Goal: Task Accomplishment & Management: Complete application form

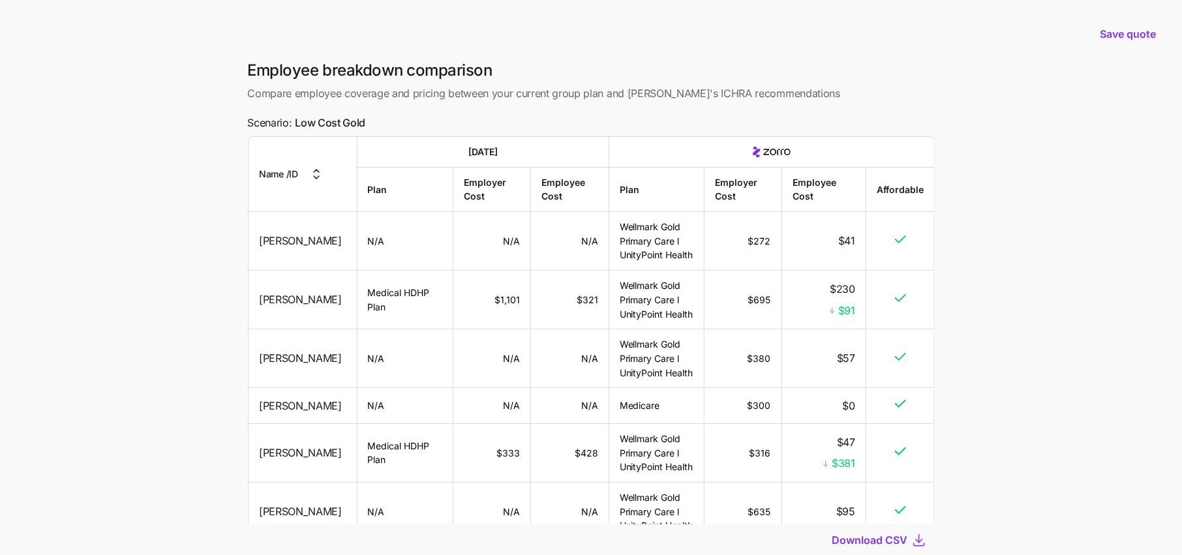
scroll to position [6166, 0]
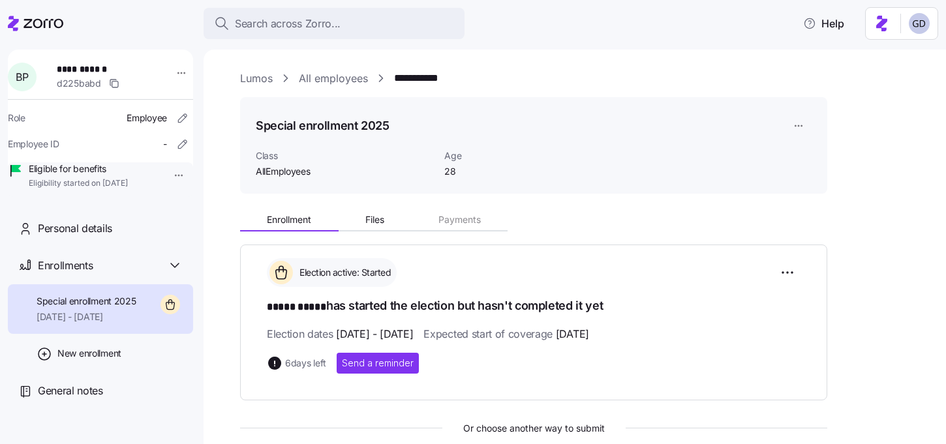
scroll to position [129, 0]
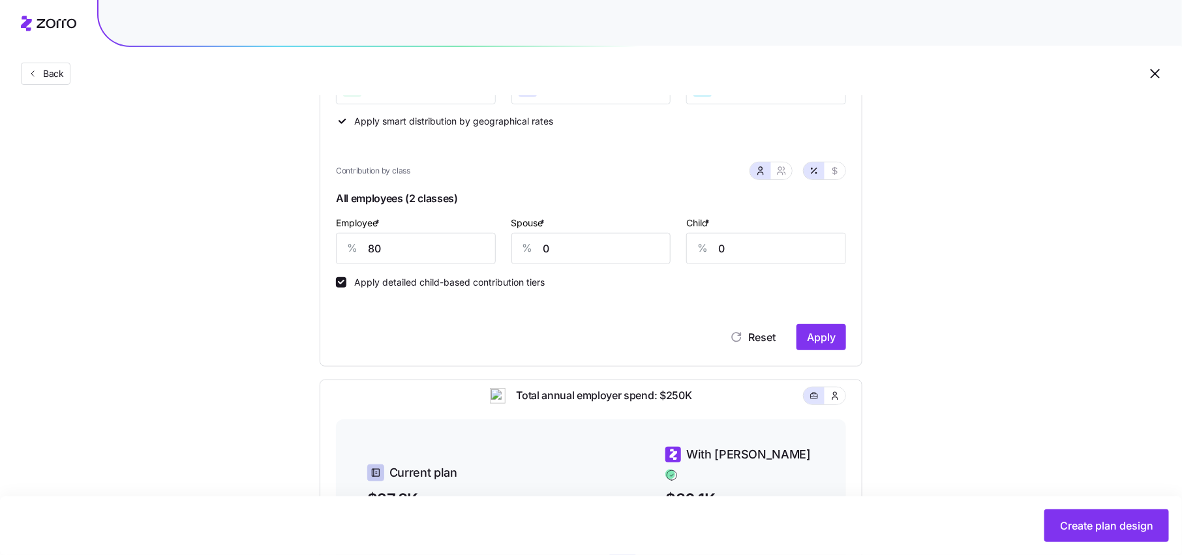
scroll to position [237, 0]
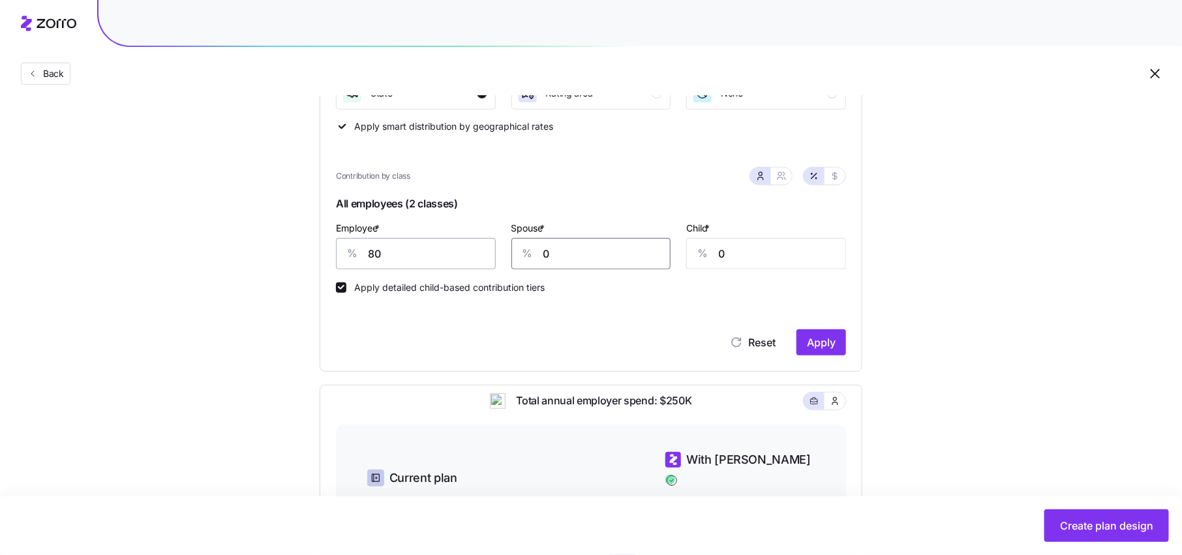
drag, startPoint x: 581, startPoint y: 258, endPoint x: 445, endPoint y: 257, distance: 135.6
click at [445, 257] on div "Employee * % 80 Spouse * % 0 Child * % 0" at bounding box center [591, 244] width 526 height 65
drag, startPoint x: 567, startPoint y: 257, endPoint x: 516, endPoint y: 257, distance: 50.2
click at [516, 257] on div "% 30" at bounding box center [591, 253] width 160 height 31
type input "50"
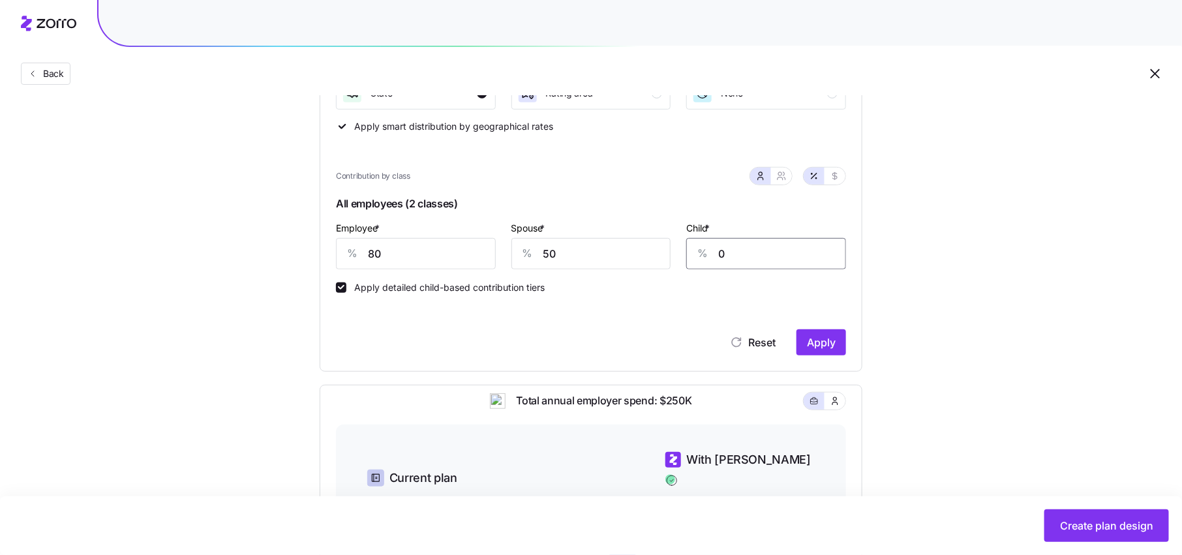
click at [821, 254] on input "0" at bounding box center [766, 253] width 160 height 31
click at [818, 255] on input "0" at bounding box center [766, 253] width 160 height 31
type input "50"
click at [818, 338] on span "Apply" at bounding box center [821, 343] width 29 height 16
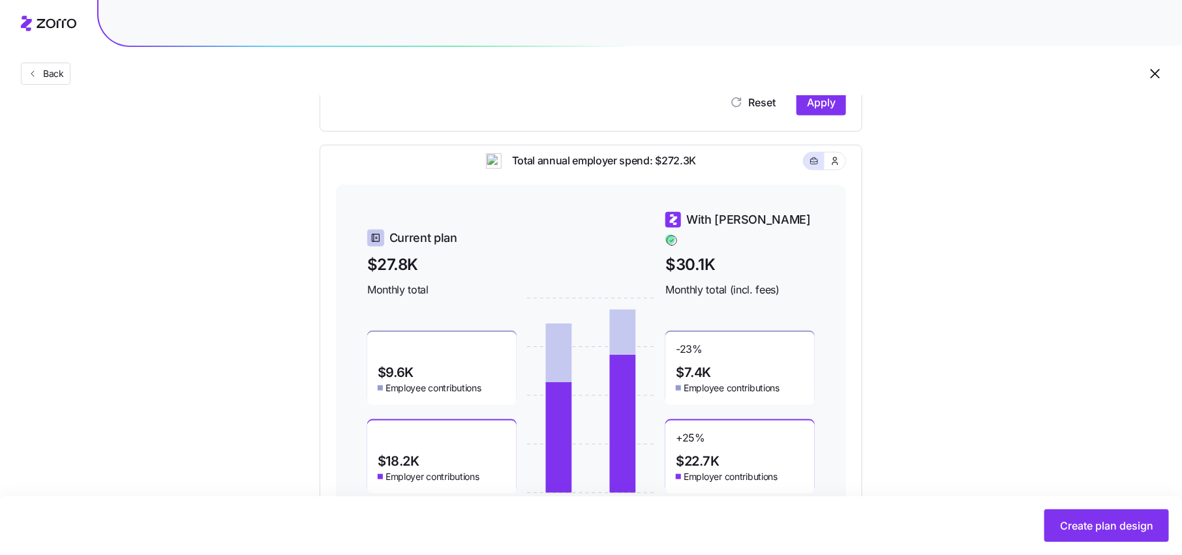
scroll to position [532, 0]
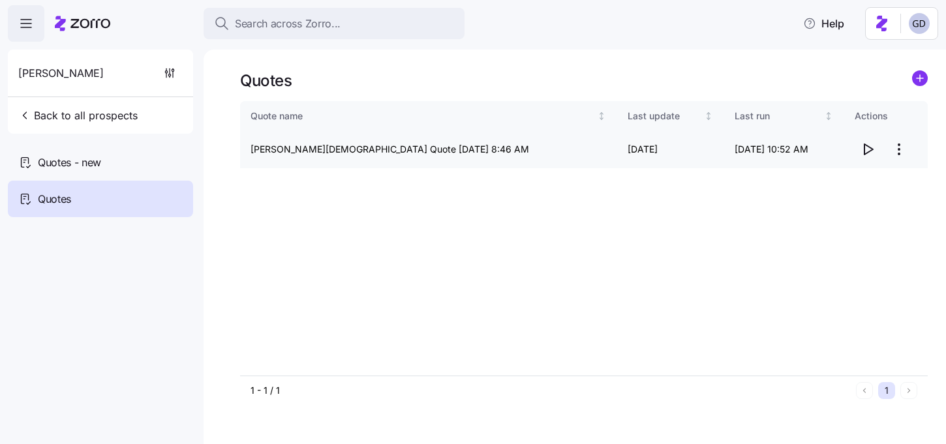
click at [900, 151] on html "Search across Zorro... Help [PERSON_NAME] Back to all prospects Quotes - new Qu…" at bounding box center [473, 218] width 946 height 436
click at [821, 179] on div "Edit quote" at bounding box center [814, 181] width 44 height 14
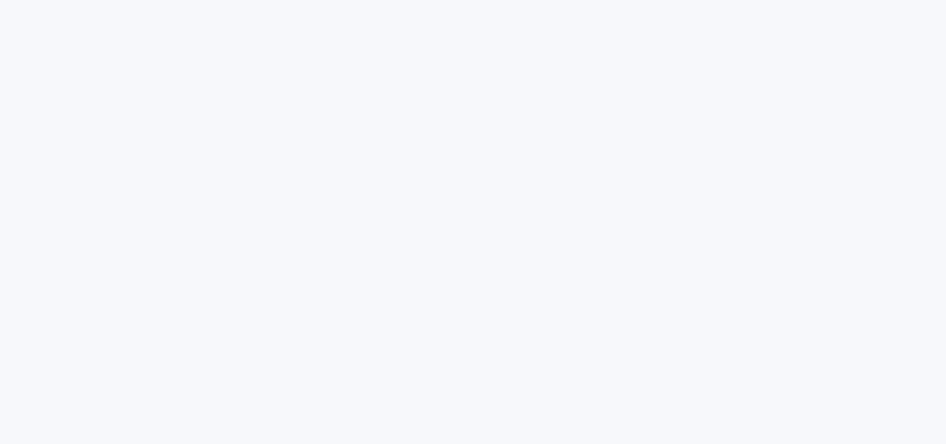
click at [471, 0] on html at bounding box center [473, 0] width 946 height 0
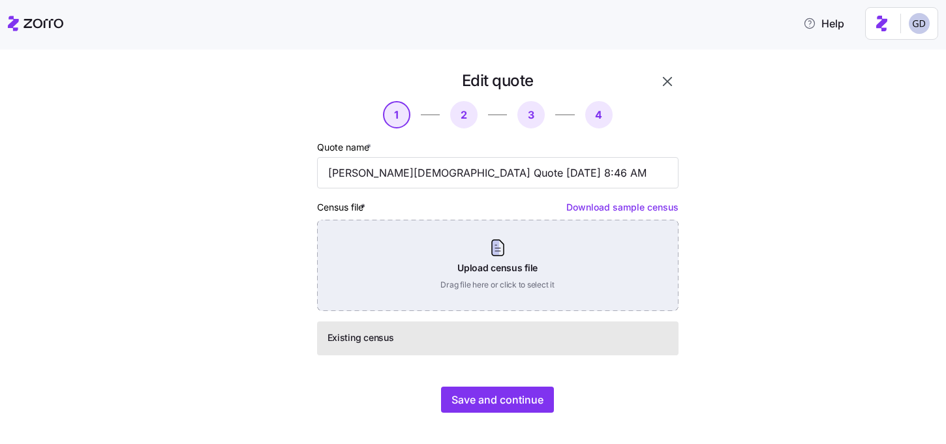
click at [498, 261] on div "Upload census file Drag file here or click to select it" at bounding box center [497, 265] width 361 height 91
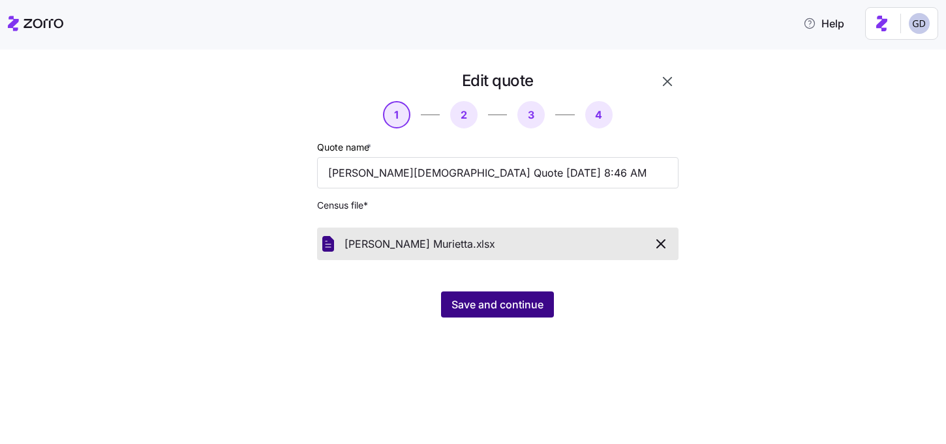
click at [505, 299] on span "Save and continue" at bounding box center [497, 305] width 92 height 16
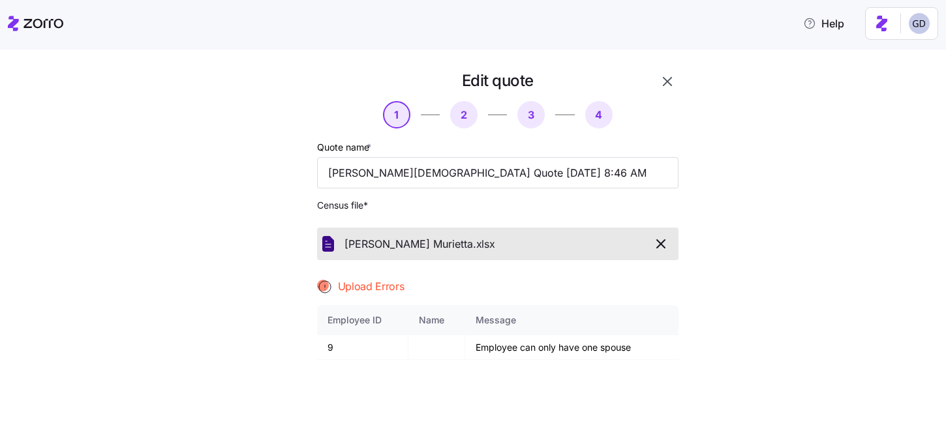
click at [667, 247] on icon "button" at bounding box center [661, 244] width 16 height 16
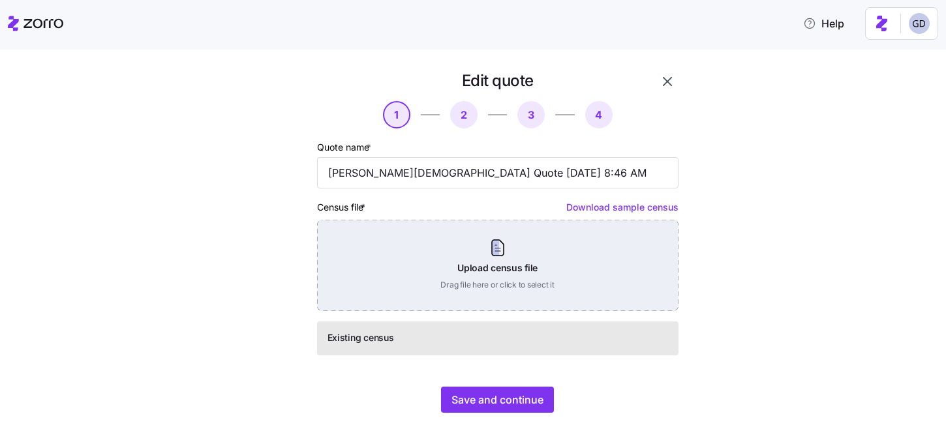
click at [485, 261] on div "Upload census file Drag file here or click to select it" at bounding box center [497, 265] width 361 height 91
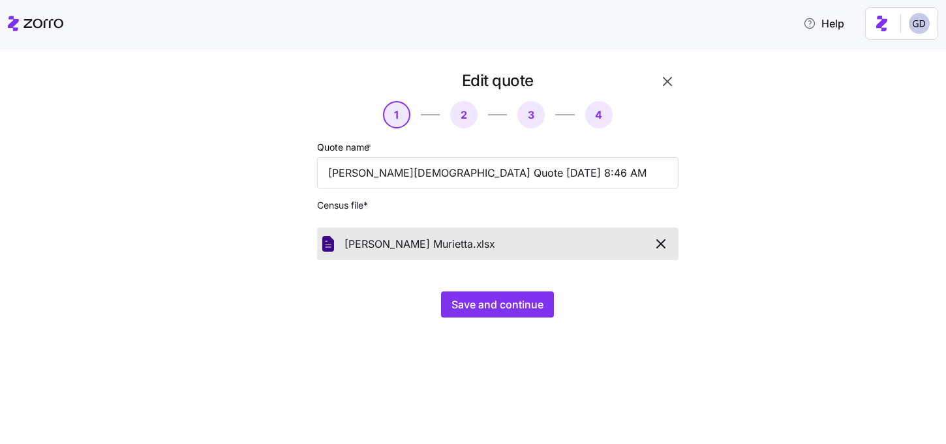
click at [504, 321] on div "Edit quote 1 2 3 4 Quote name * Grace Church Quote 08/13/2025 8:46 AM Census fi…" at bounding box center [482, 201] width 456 height 263
click at [507, 290] on div "Edit quote 1 2 3 4 Quote name * Grace Church Quote 08/13/2025 8:46 AM Census fi…" at bounding box center [498, 194] width 372 height 258
click at [507, 309] on span "Save and continue" at bounding box center [497, 305] width 92 height 16
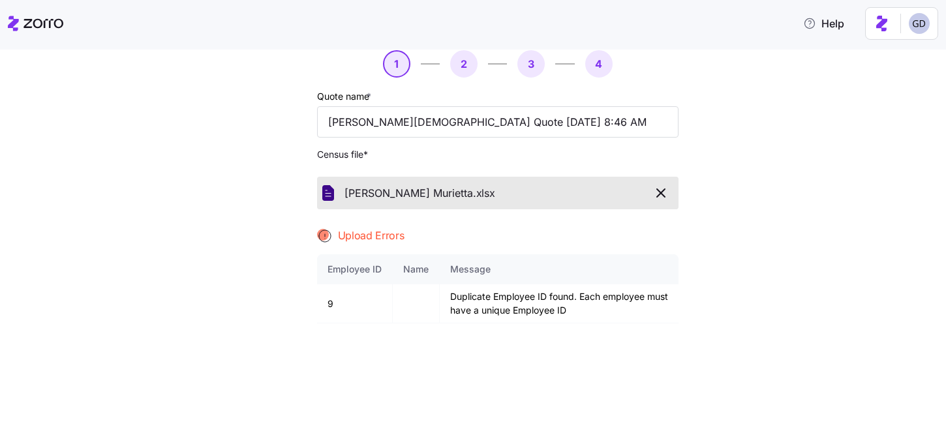
scroll to position [53, 0]
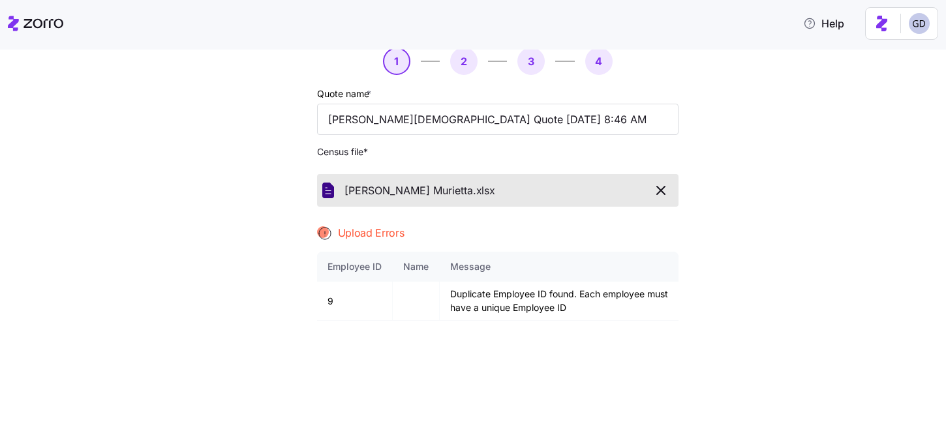
click at [659, 194] on icon "button" at bounding box center [661, 191] width 16 height 16
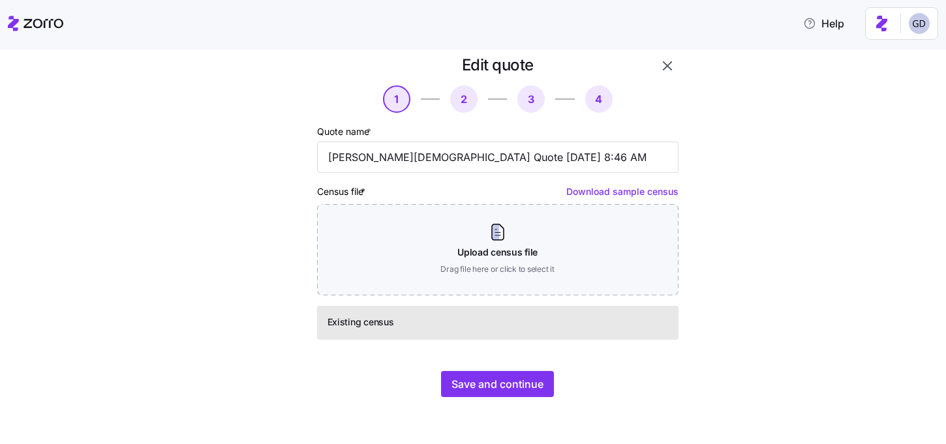
scroll to position [16, 0]
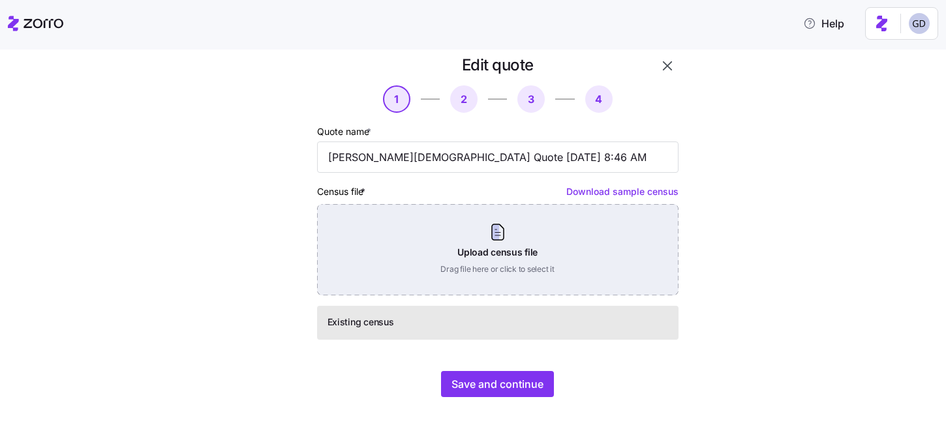
click at [515, 245] on div "Upload census file Drag file here or click to select it" at bounding box center [497, 249] width 361 height 91
click at [486, 253] on div "Upload census file Drag file here or click to select it" at bounding box center [497, 249] width 361 height 91
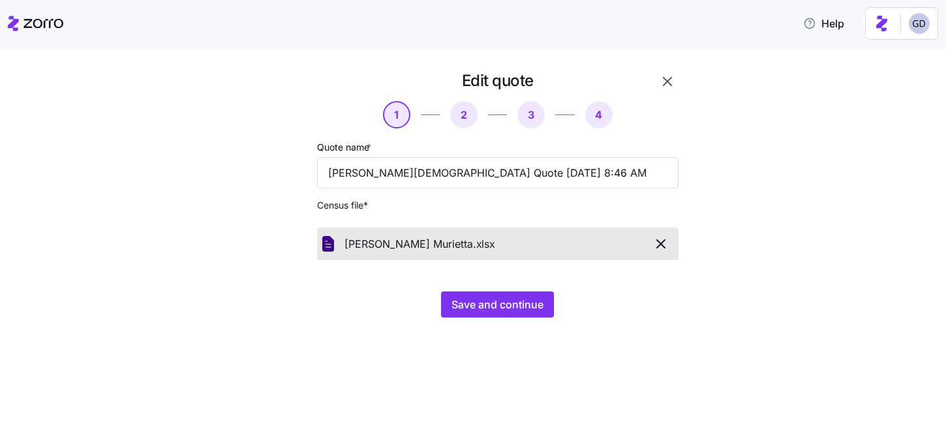
click at [499, 320] on div "Edit quote 1 2 3 4 Quote name * Grace Church Quote 08/13/2025 8:46 AM Census fi…" at bounding box center [482, 201] width 456 height 263
click at [499, 312] on button "Save and continue" at bounding box center [497, 304] width 113 height 26
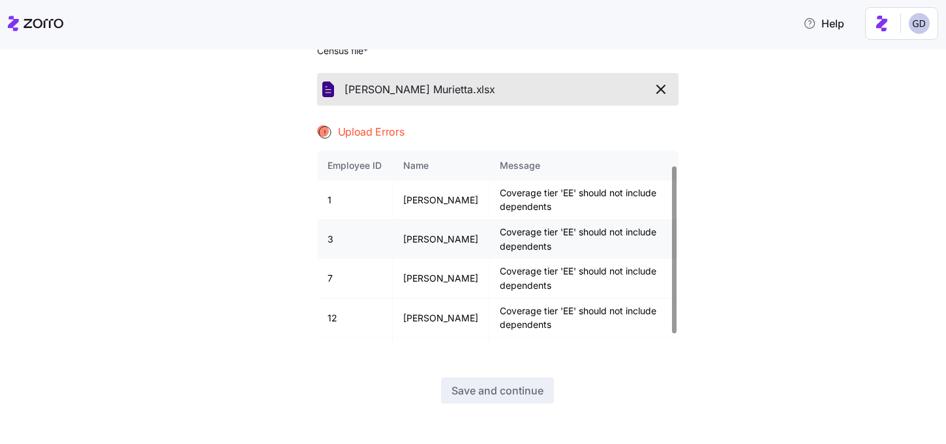
scroll to position [30, 0]
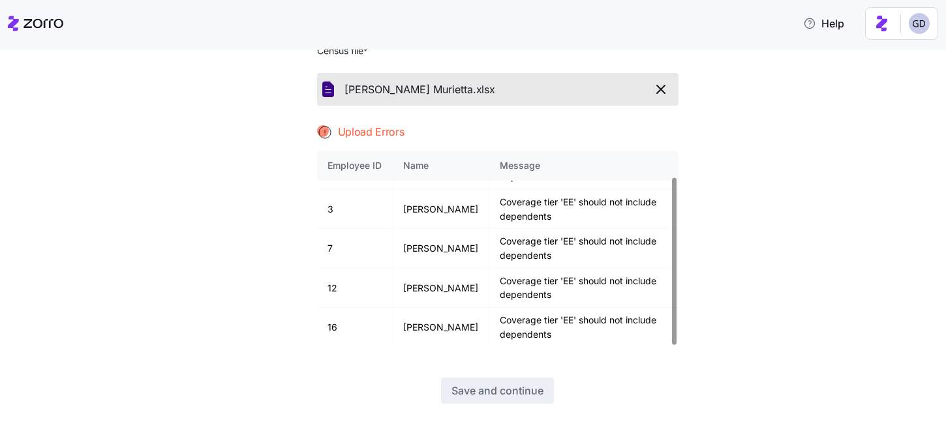
click at [661, 91] on icon "button" at bounding box center [661, 90] width 16 height 16
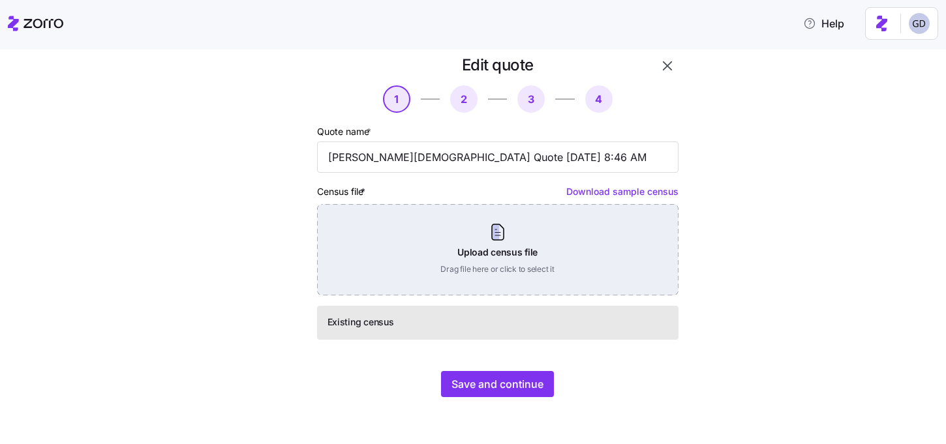
click at [524, 253] on div "Upload census file Drag file here or click to select it" at bounding box center [497, 249] width 361 height 91
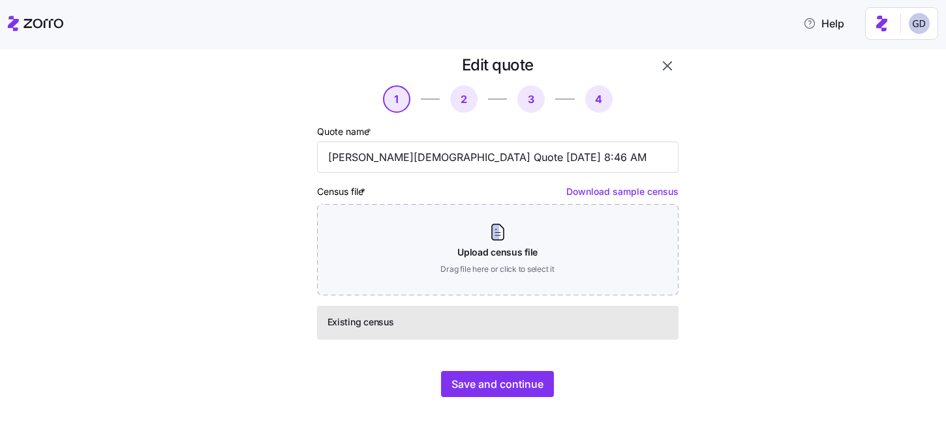
scroll to position [0, 0]
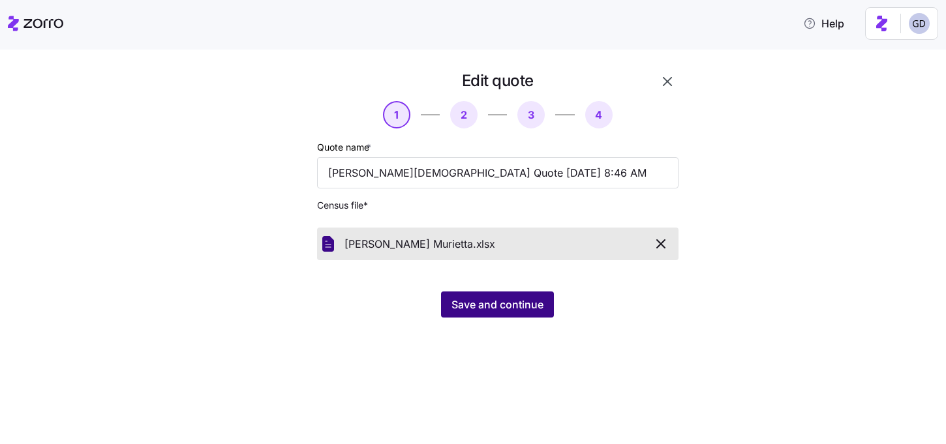
click at [508, 315] on button "Save and continue" at bounding box center [497, 304] width 113 height 26
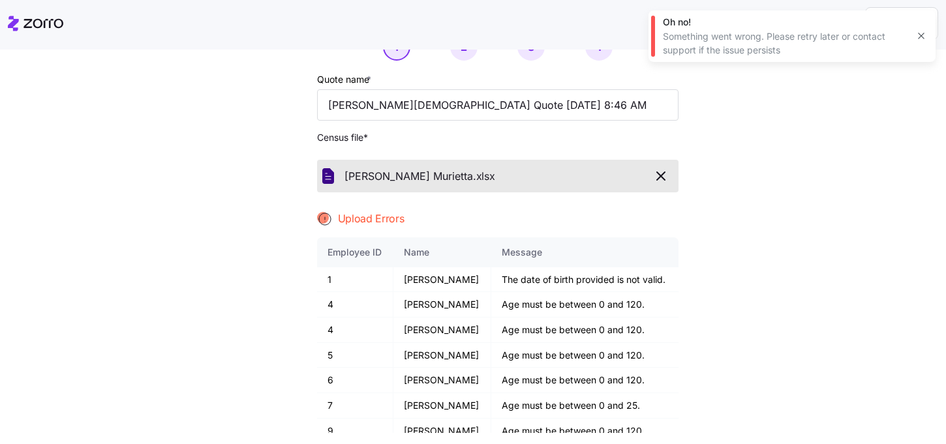
scroll to position [70, 0]
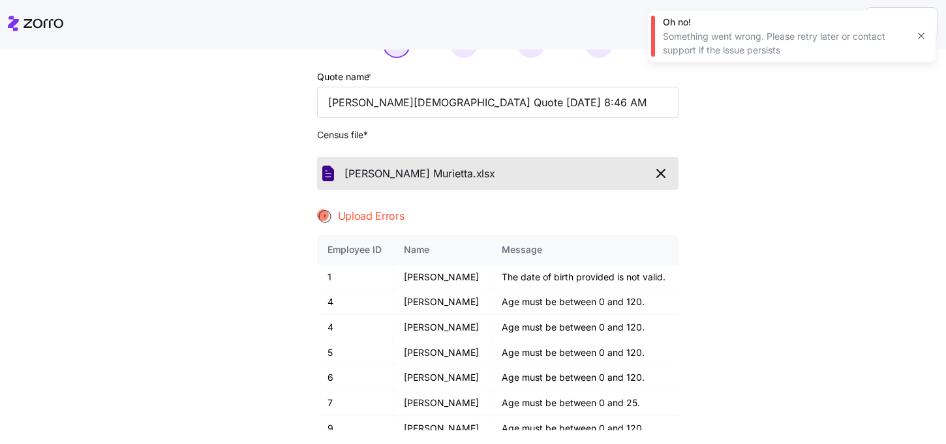
click at [655, 170] on icon "button" at bounding box center [661, 174] width 16 height 16
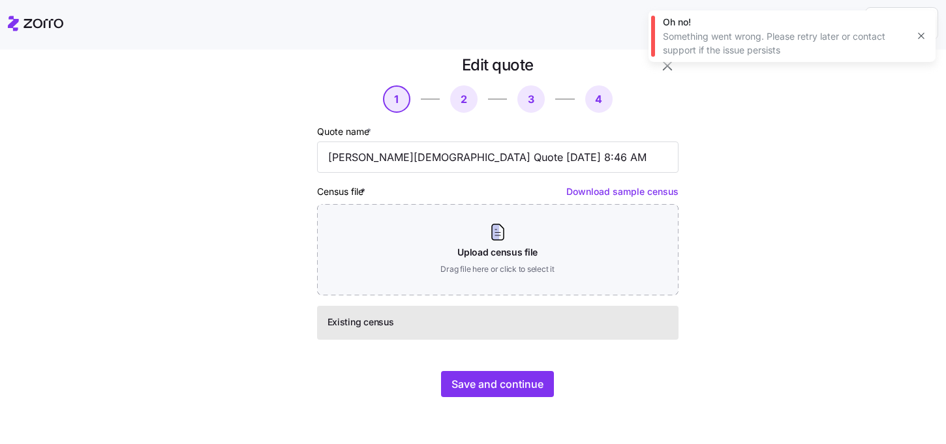
scroll to position [16, 0]
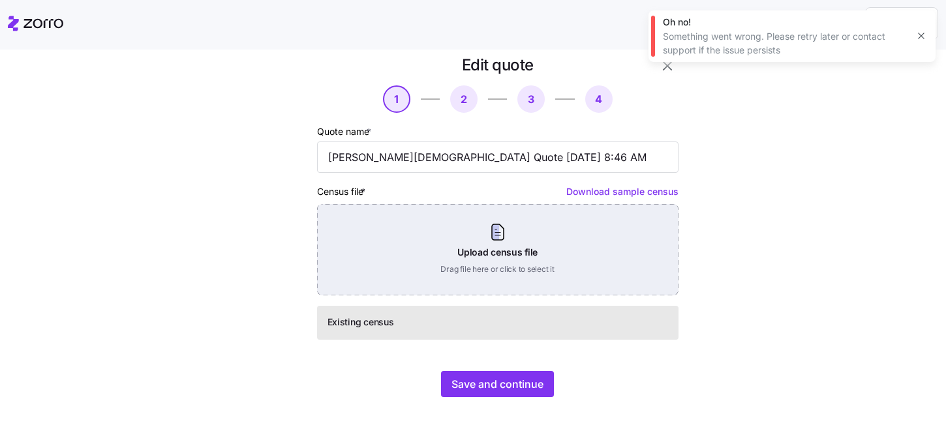
click at [475, 246] on div "Upload census file Drag file here or click to select it" at bounding box center [497, 249] width 361 height 91
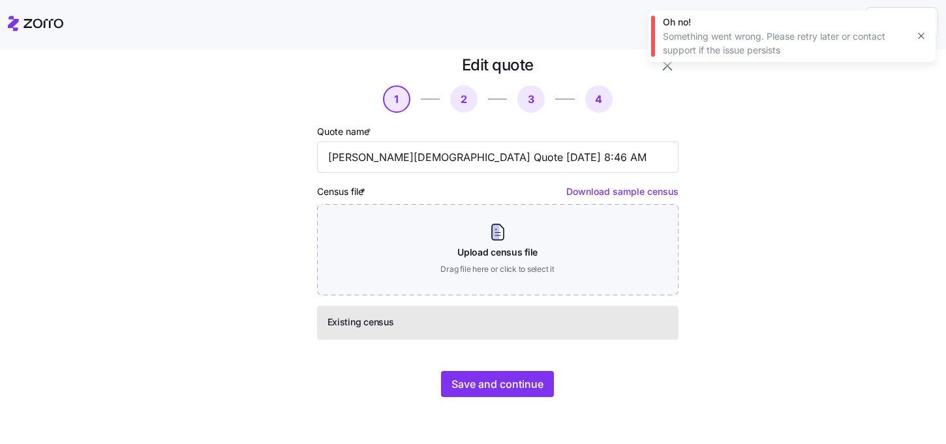
click at [921, 37] on icon "button" at bounding box center [921, 36] width 10 height 10
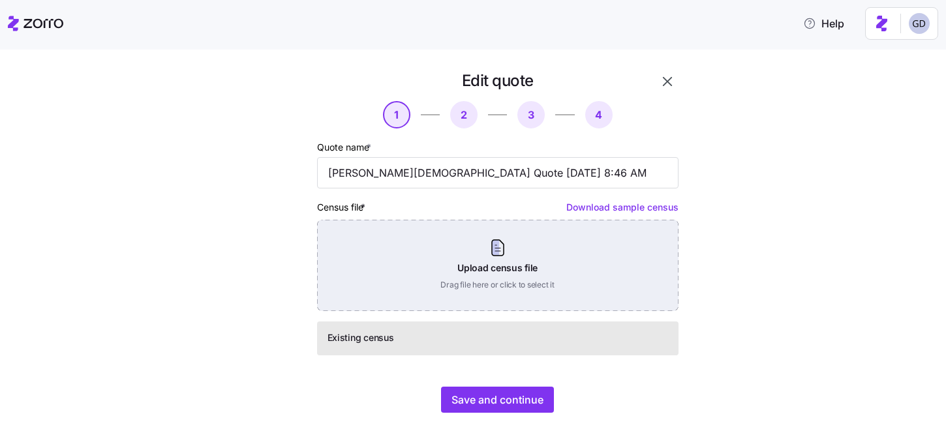
click at [493, 256] on div "Upload census file Drag file here or click to select it" at bounding box center [497, 265] width 361 height 91
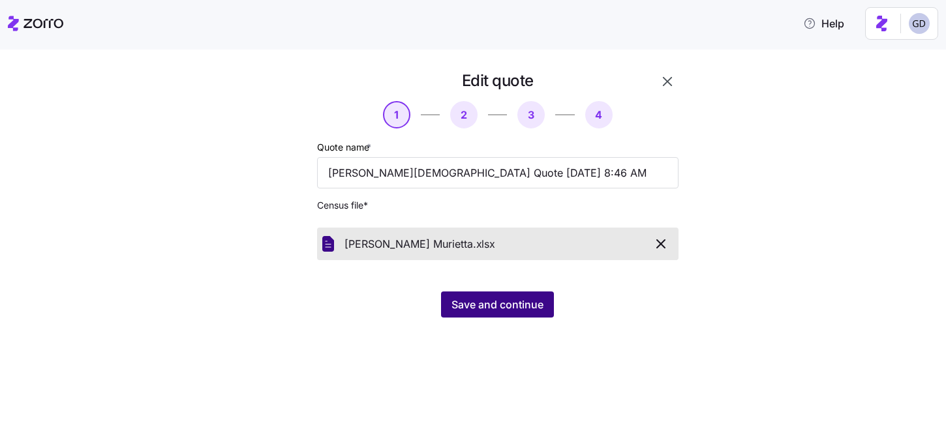
click at [505, 315] on button "Save and continue" at bounding box center [497, 304] width 113 height 26
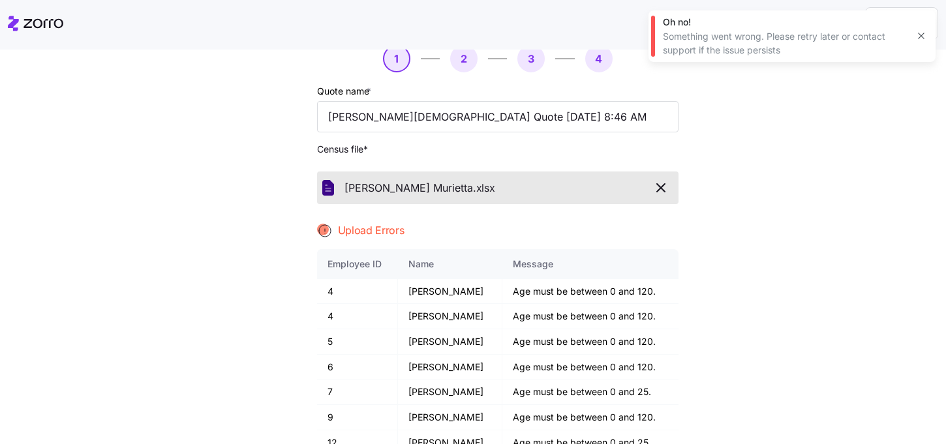
scroll to position [73, 0]
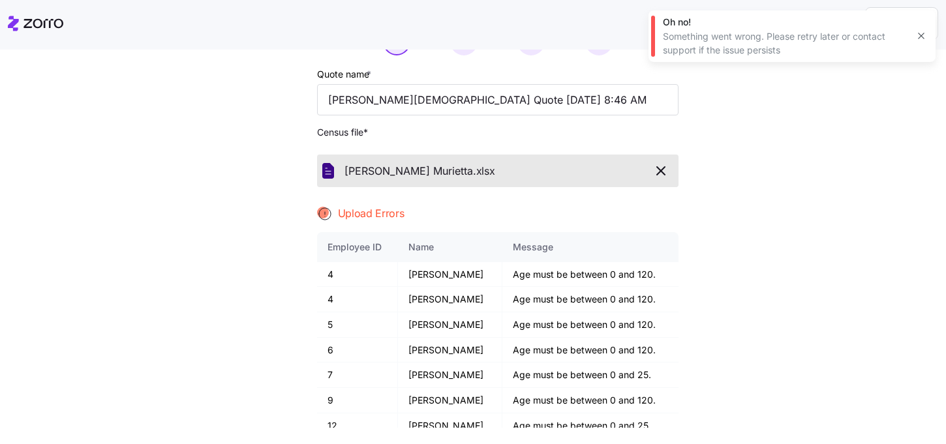
click at [657, 172] on icon "button" at bounding box center [661, 171] width 16 height 16
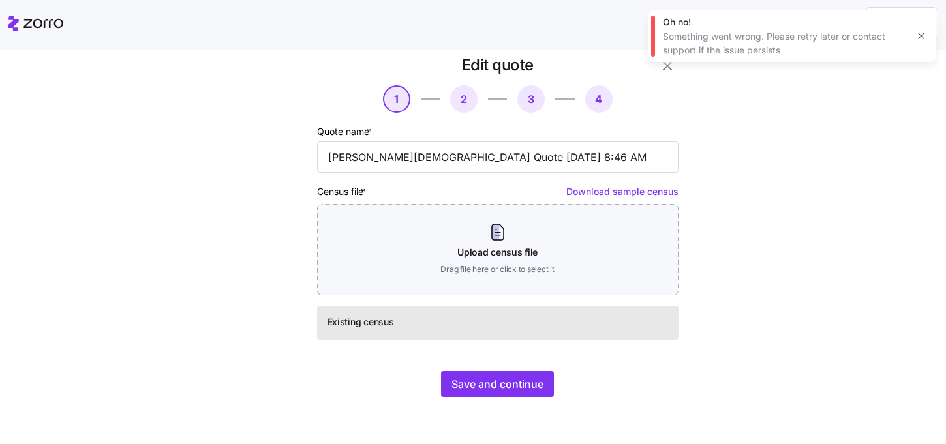
scroll to position [16, 0]
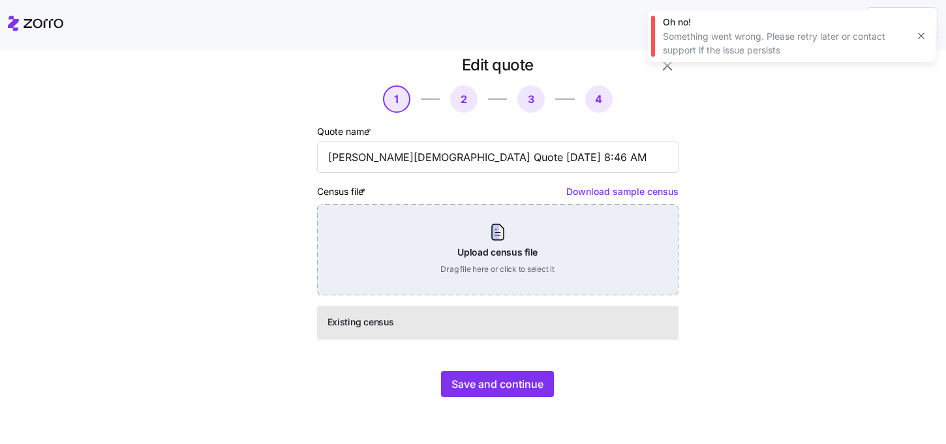
click at [453, 246] on div "Upload census file Drag file here or click to select it" at bounding box center [497, 249] width 361 height 91
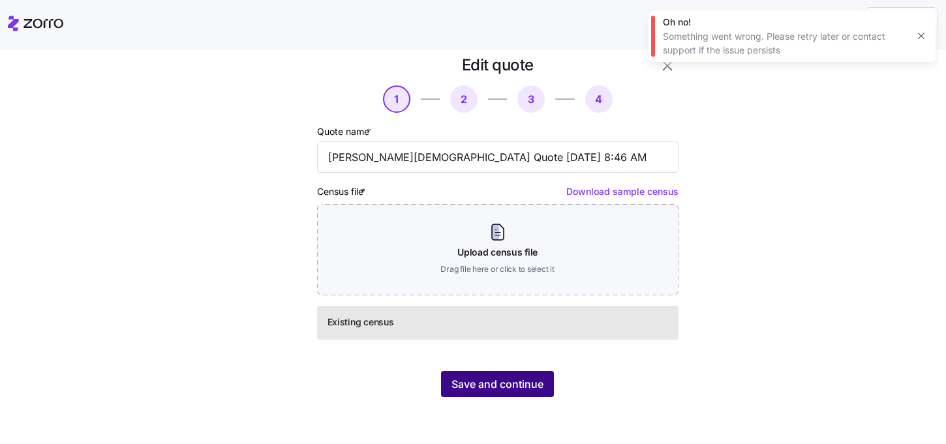
scroll to position [0, 0]
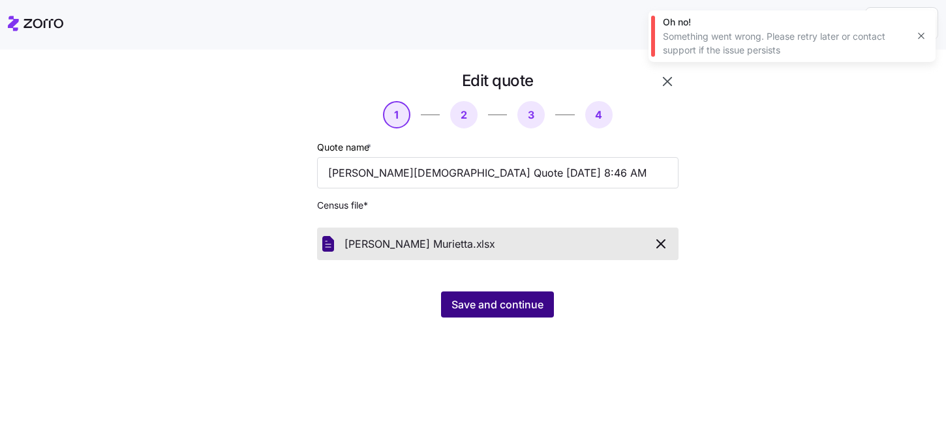
click at [492, 299] on span "Save and continue" at bounding box center [497, 305] width 92 height 16
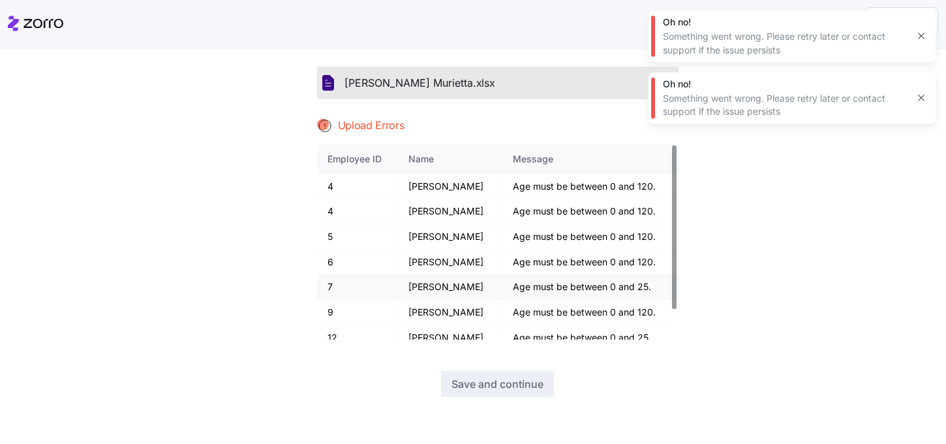
scroll to position [35, 0]
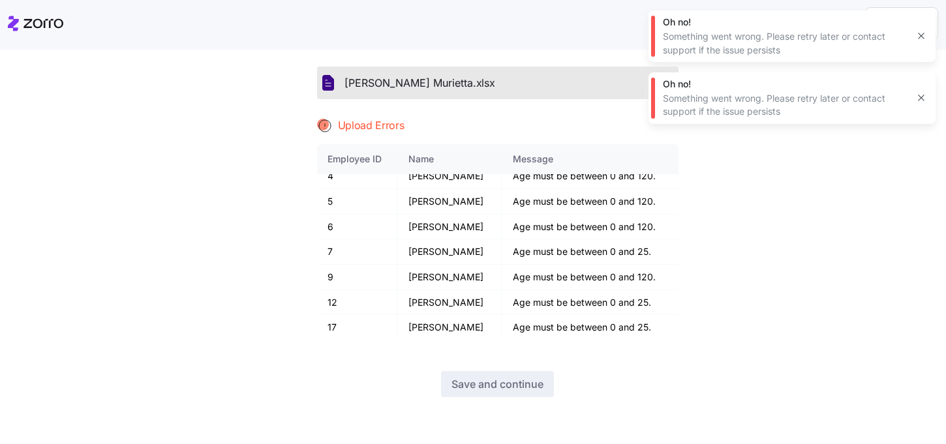
click at [925, 89] on div "Oh no! Something went wrong. Please retry later or contact support if the issue…" at bounding box center [791, 98] width 287 height 52
click at [922, 102] on icon "button" at bounding box center [921, 98] width 10 height 10
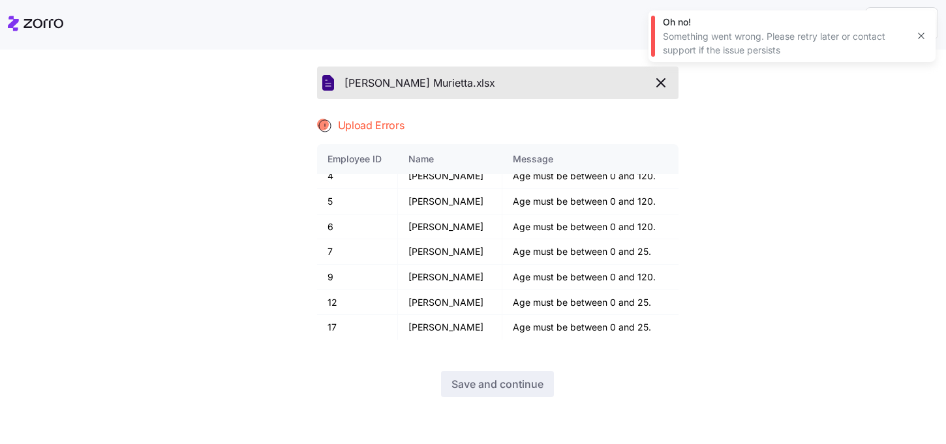
click at [921, 40] on icon "button" at bounding box center [921, 36] width 10 height 10
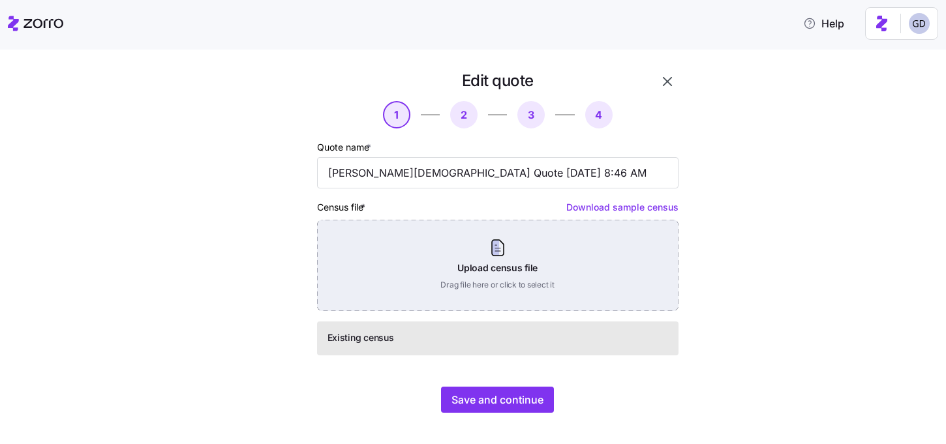
click at [520, 261] on div "Upload census file Drag file here or click to select it" at bounding box center [497, 265] width 361 height 91
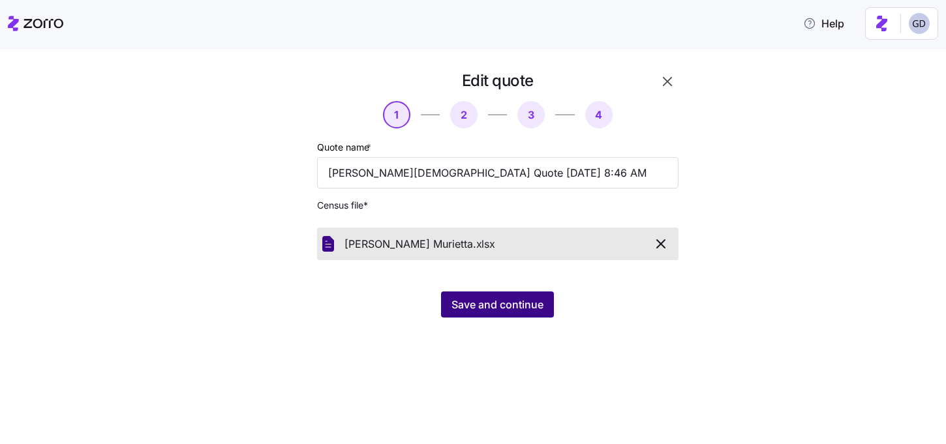
click at [495, 302] on span "Save and continue" at bounding box center [497, 305] width 92 height 16
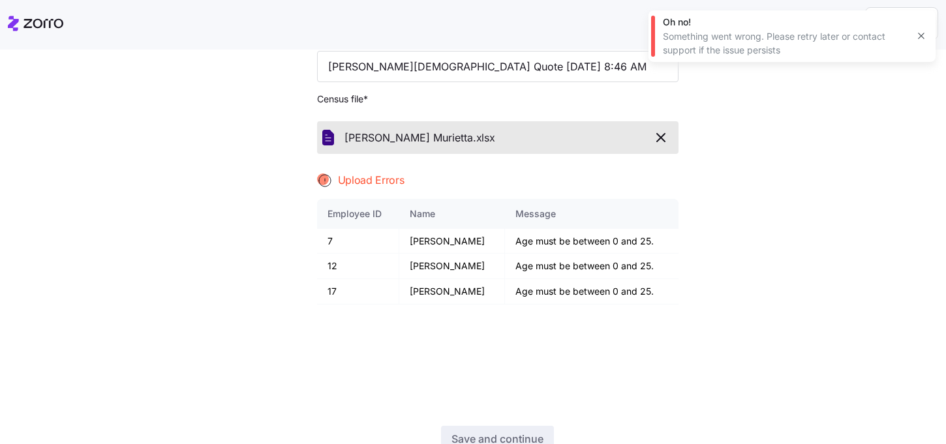
click at [651, 131] on span "button" at bounding box center [661, 138] width 23 height 16
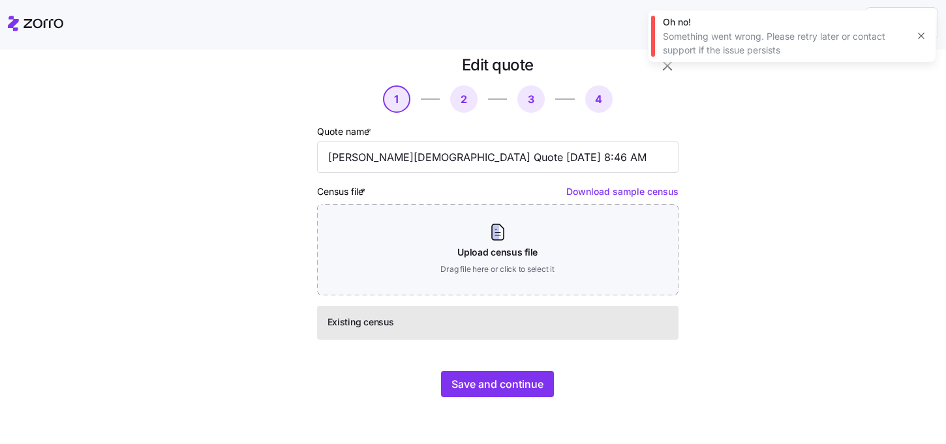
scroll to position [16, 0]
click at [480, 374] on button "Save and continue" at bounding box center [497, 384] width 113 height 26
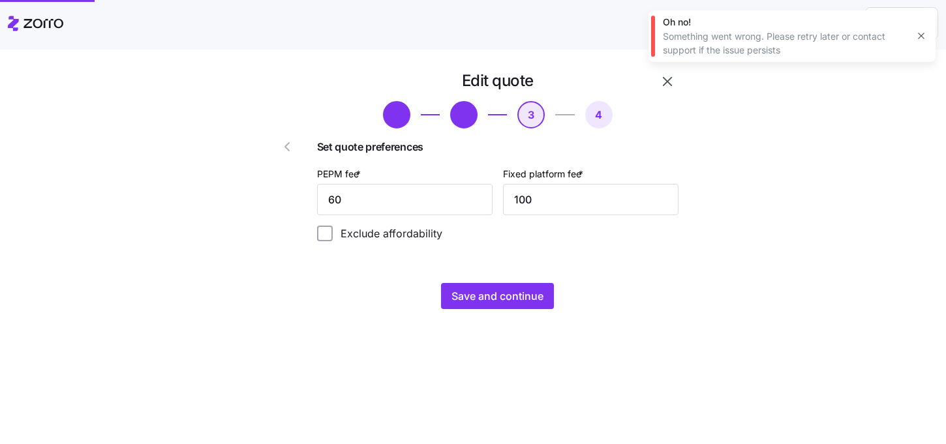
scroll to position [0, 0]
click at [402, 202] on input "60" at bounding box center [404, 199] width 175 height 31
click at [396, 202] on input "60" at bounding box center [404, 199] width 175 height 31
click at [445, 205] on input "60" at bounding box center [404, 199] width 175 height 31
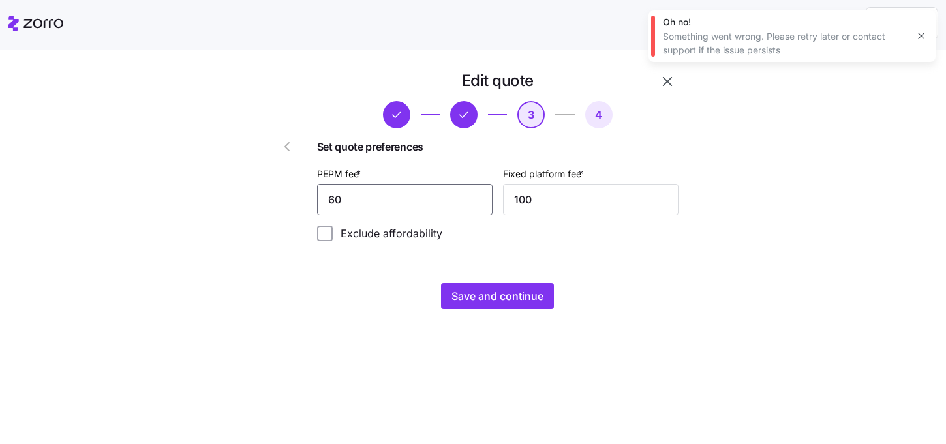
click at [445, 205] on input "60" at bounding box center [404, 199] width 175 height 31
type input "30"
click at [571, 205] on input "100" at bounding box center [590, 199] width 175 height 31
type input "1000"
click at [498, 316] on div "Edit quote 3 4 Set quote preferences PEPM fee * 30 Fixed platform fee * 1000 Ex…" at bounding box center [482, 197] width 456 height 254
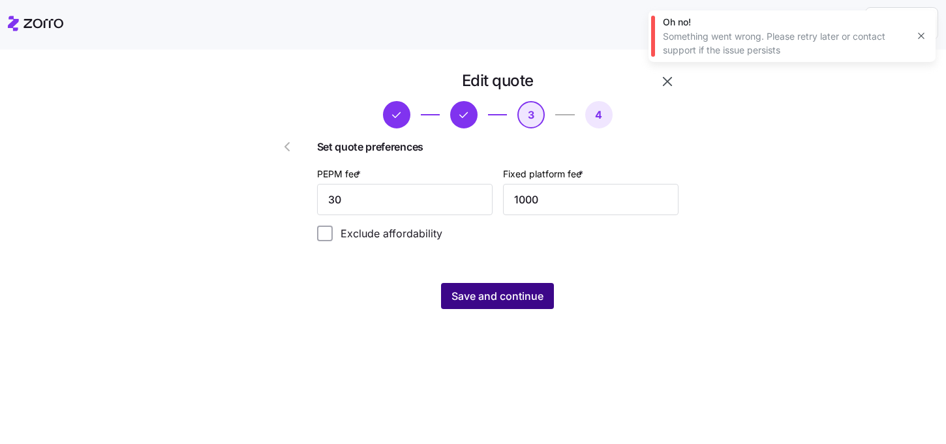
click at [507, 302] on span "Save and continue" at bounding box center [497, 296] width 92 height 16
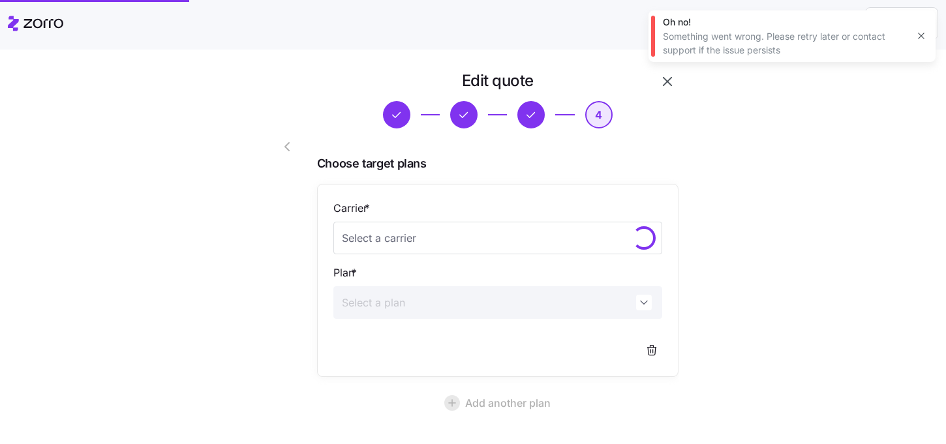
click at [919, 35] on icon "button" at bounding box center [921, 36] width 6 height 6
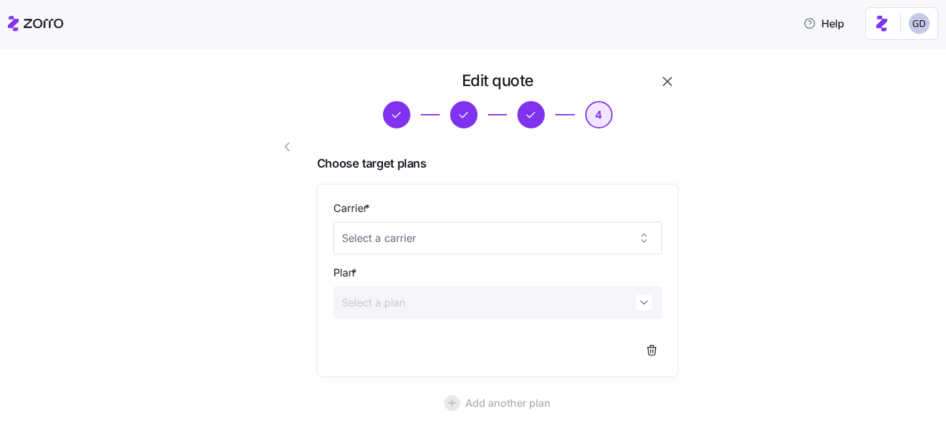
scroll to position [42, 0]
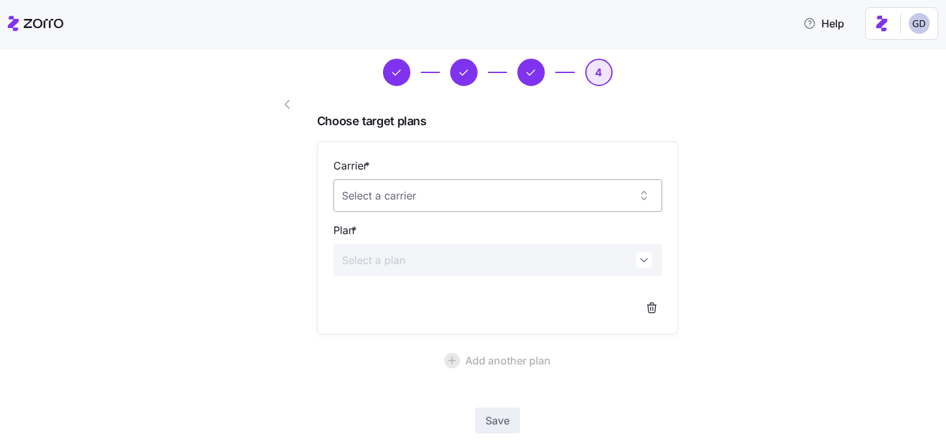
click at [549, 192] on input "Carrier *" at bounding box center [497, 195] width 329 height 33
click at [738, 237] on div "Edit quote 4 Choose target plans Carrier * Plan * Add another plan Save Skip an…" at bounding box center [482, 258] width 891 height 460
click at [476, 202] on input "Carrier *" at bounding box center [497, 195] width 329 height 33
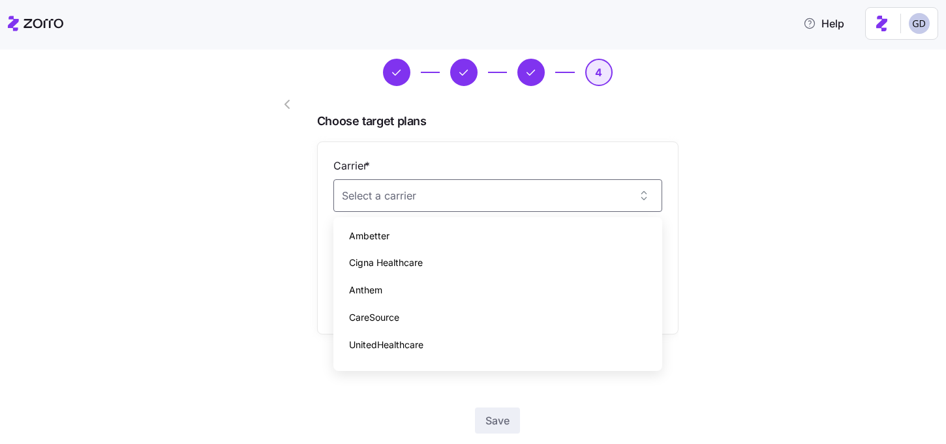
click at [376, 322] on span "CareSource" at bounding box center [374, 317] width 50 height 14
type input "CareSource"
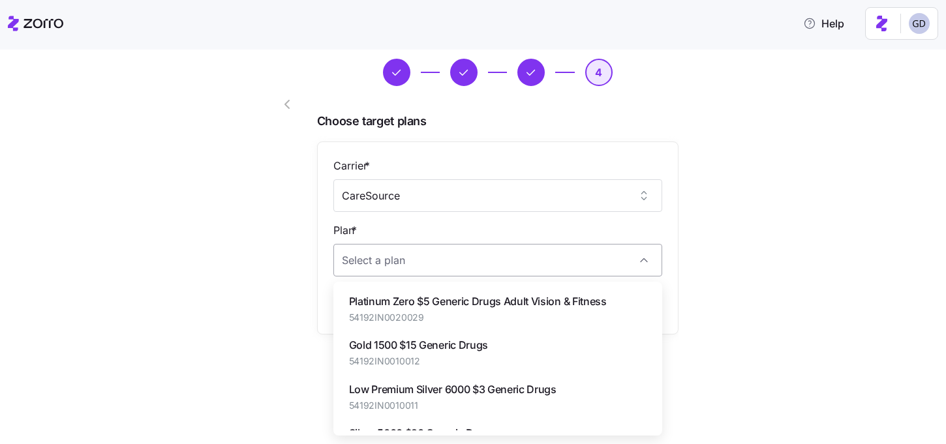
click at [459, 267] on input "Plan *" at bounding box center [497, 260] width 329 height 33
paste input "54192IN0010033"
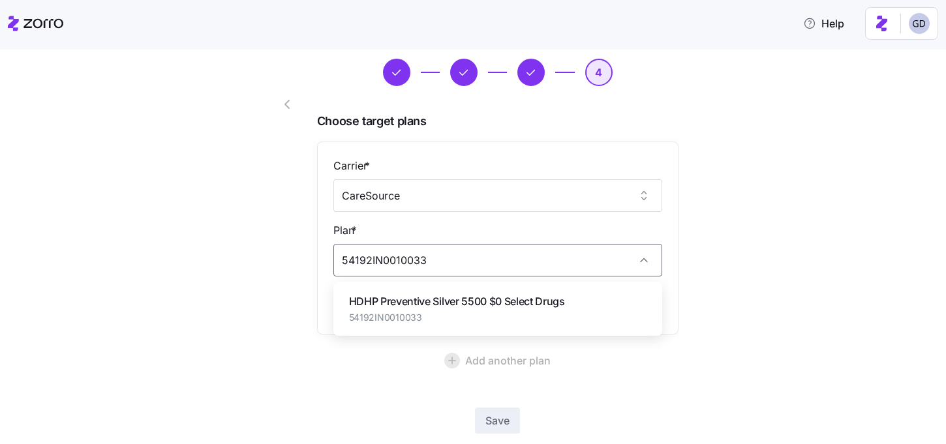
click at [465, 316] on span "54192IN0010033" at bounding box center [457, 317] width 216 height 13
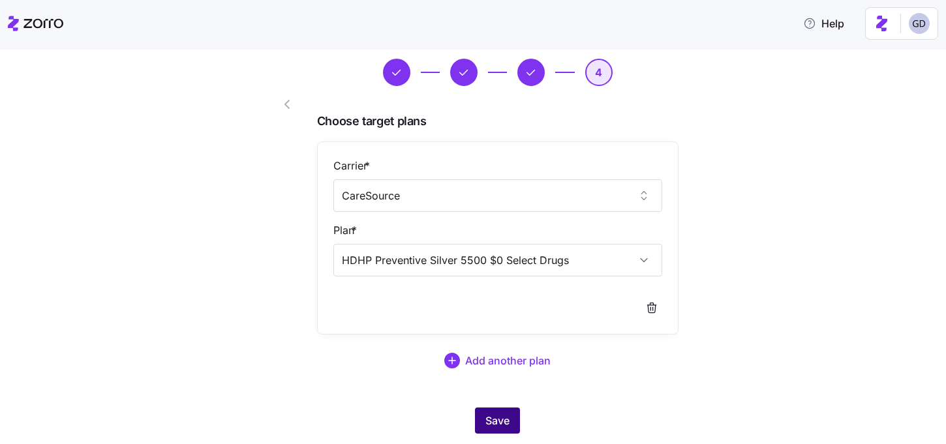
type input "HDHP Preventive Silver 5500 $0 Select Drugs"
click at [493, 419] on span "Save" at bounding box center [497, 421] width 24 height 16
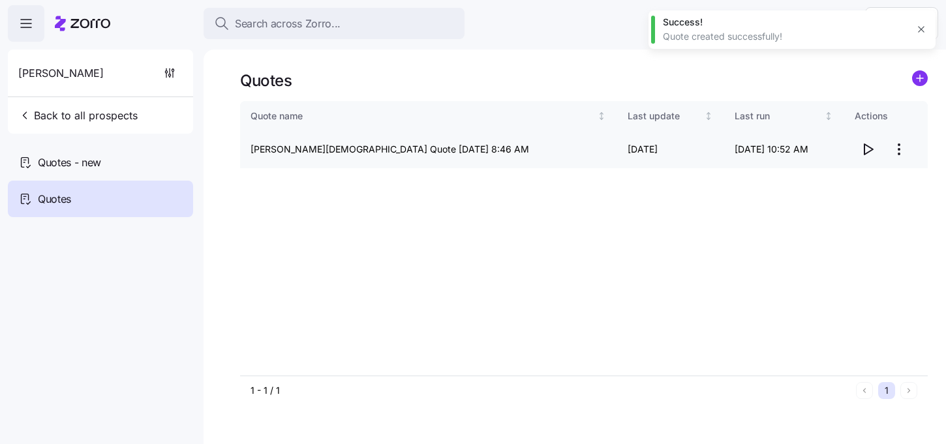
click at [864, 148] on icon "button" at bounding box center [868, 149] width 8 height 10
click at [901, 148] on html "Search across Zorro... Help Grace Church Back to all prospects Quotes - new Quo…" at bounding box center [473, 218] width 946 height 436
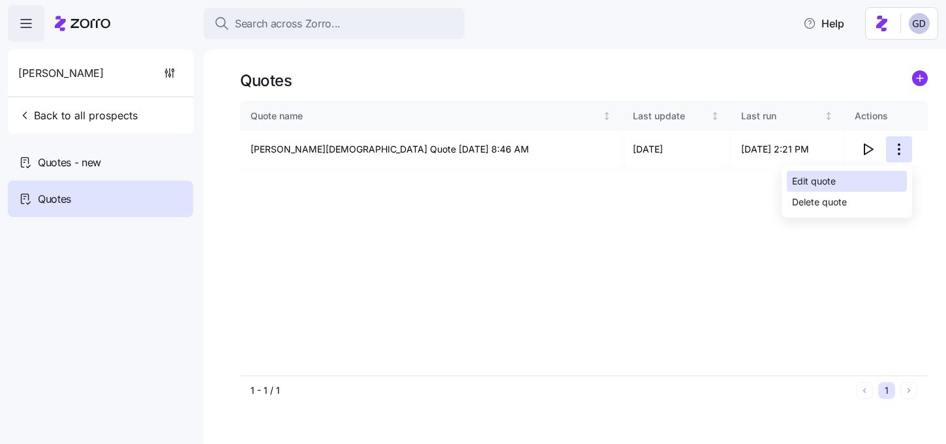
click at [824, 180] on div "Edit quote" at bounding box center [814, 181] width 44 height 14
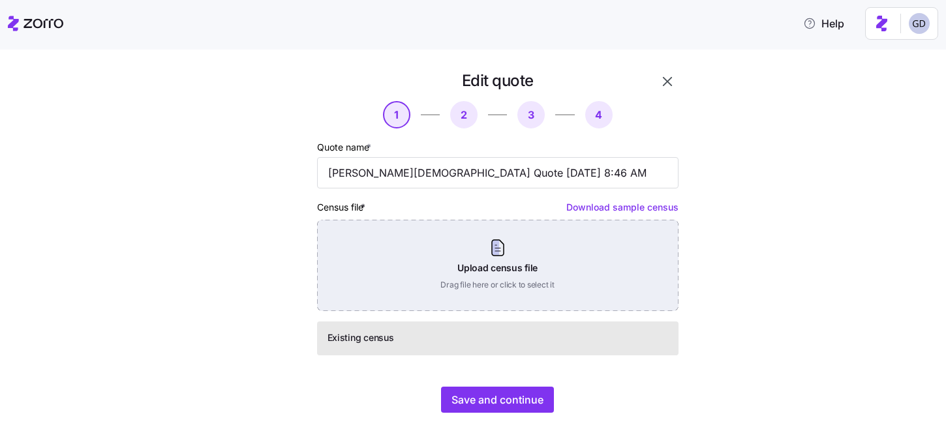
click at [557, 263] on div "Upload census file Drag file here or click to select it" at bounding box center [497, 265] width 361 height 91
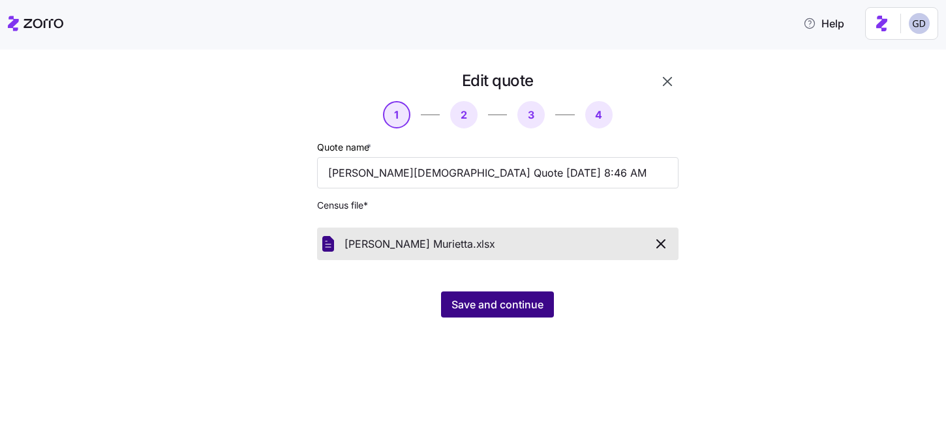
click at [514, 304] on span "Save and continue" at bounding box center [497, 305] width 92 height 16
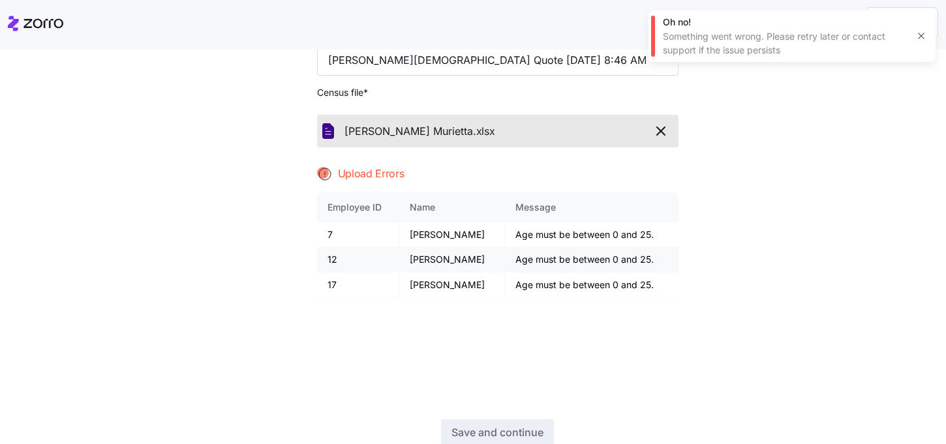
scroll to position [114, 0]
click at [661, 128] on icon "button" at bounding box center [661, 130] width 16 height 16
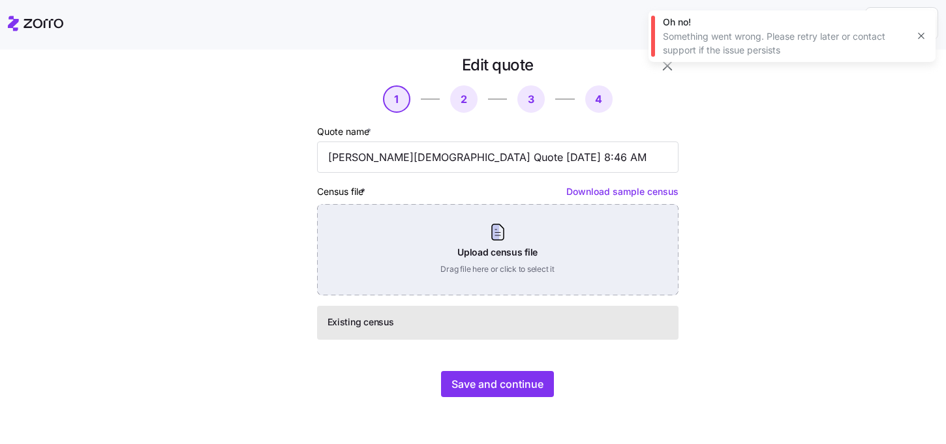
click at [478, 273] on div "Upload census file Drag file here or click to select it" at bounding box center [497, 249] width 361 height 91
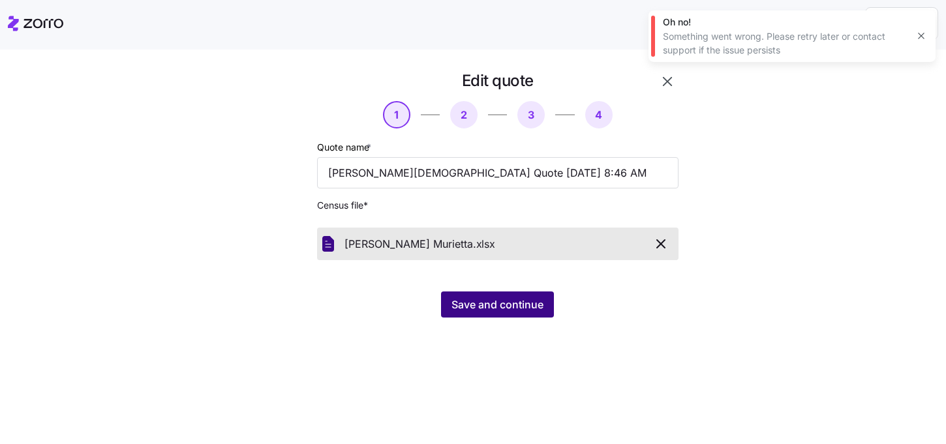
scroll to position [0, 0]
click at [507, 310] on span "Save and continue" at bounding box center [497, 305] width 92 height 16
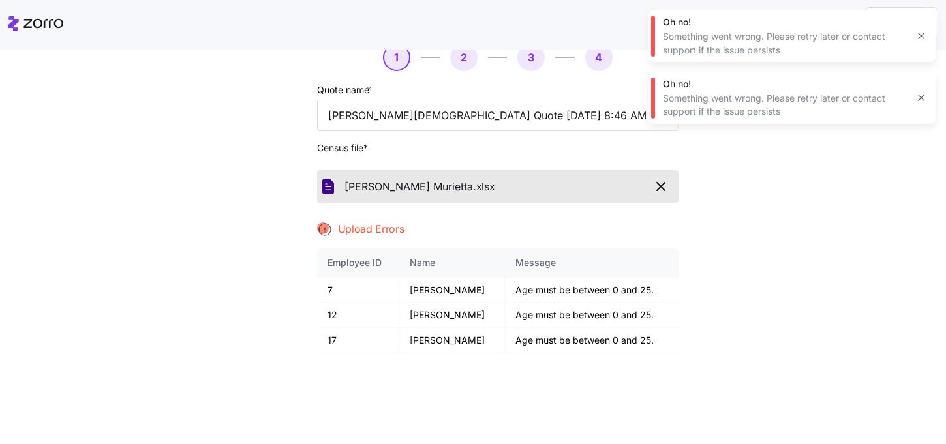
click at [654, 187] on icon "button" at bounding box center [661, 187] width 16 height 16
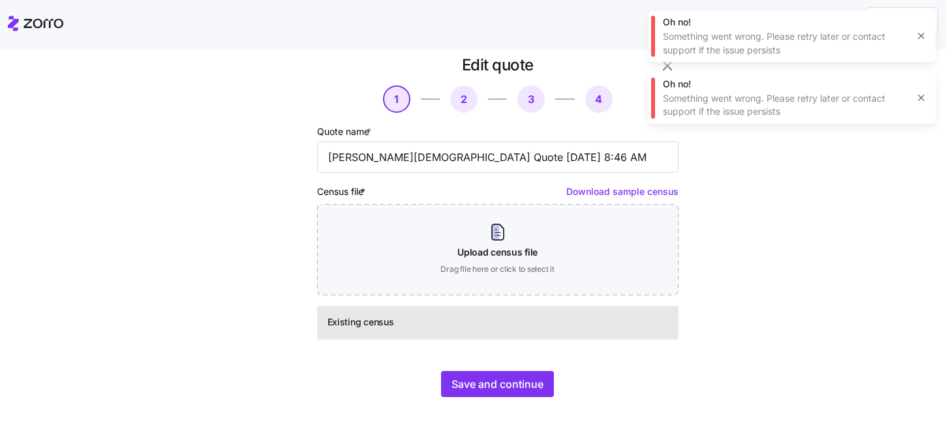
scroll to position [16, 0]
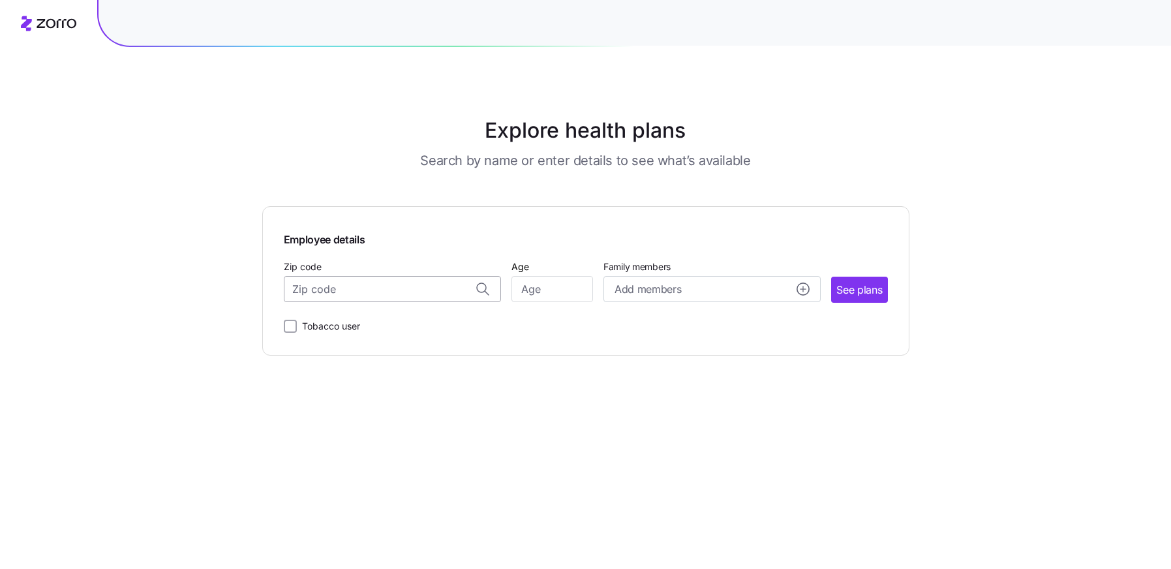
click at [391, 295] on input "Zip code" at bounding box center [392, 289] width 217 height 26
paste input "46220"
click at [379, 328] on span "46220, [GEOGRAPHIC_DATA], [GEOGRAPHIC_DATA]" at bounding box center [389, 324] width 183 height 16
type input "46220, [GEOGRAPHIC_DATA], [GEOGRAPHIC_DATA]"
click at [558, 288] on input "Age" at bounding box center [552, 289] width 82 height 26
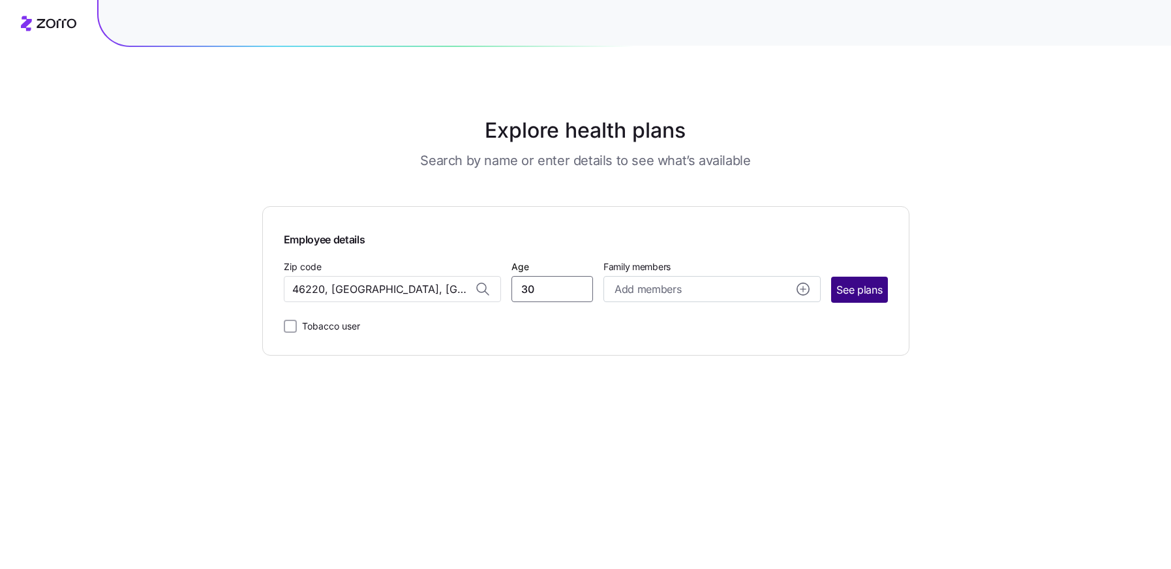
type input "30"
click at [856, 296] on span "See plans" at bounding box center [859, 290] width 46 height 16
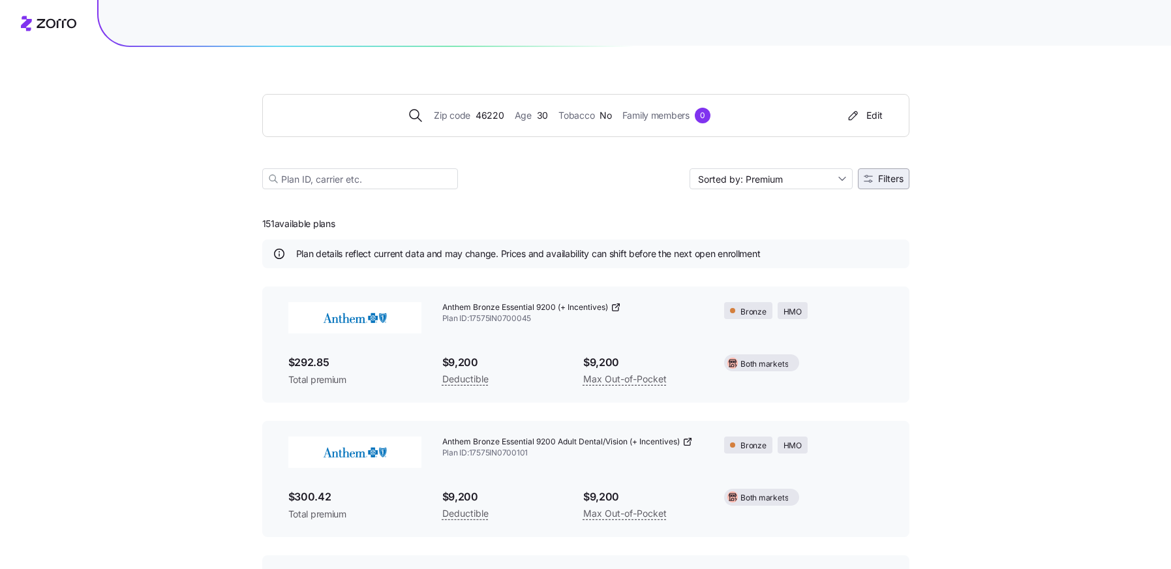
click at [871, 176] on icon "button" at bounding box center [867, 178] width 9 height 9
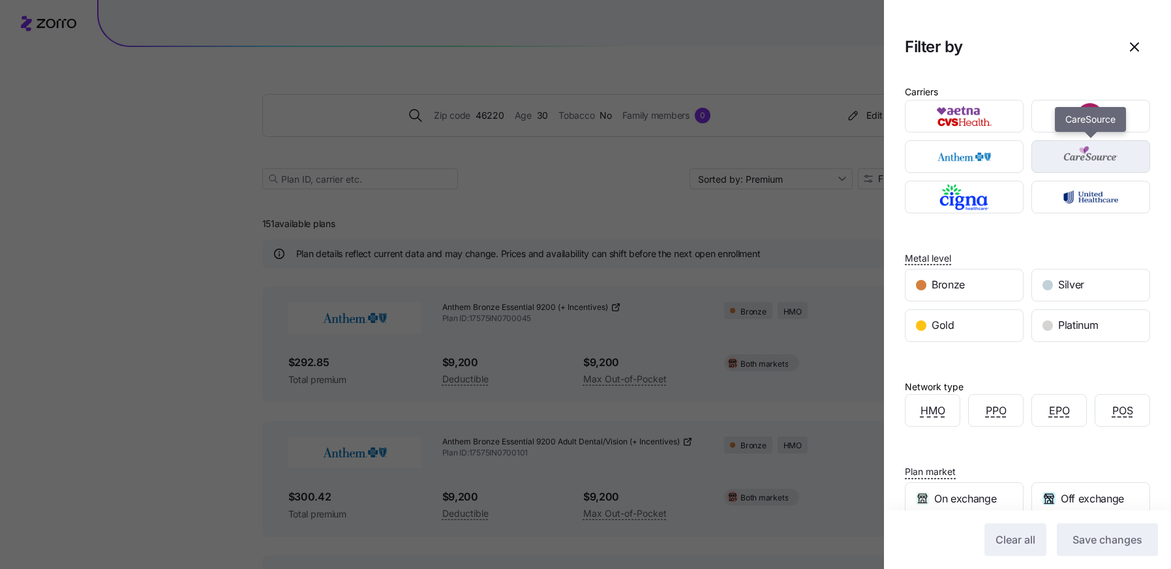
click at [1079, 164] on img "button" at bounding box center [1091, 156] width 96 height 26
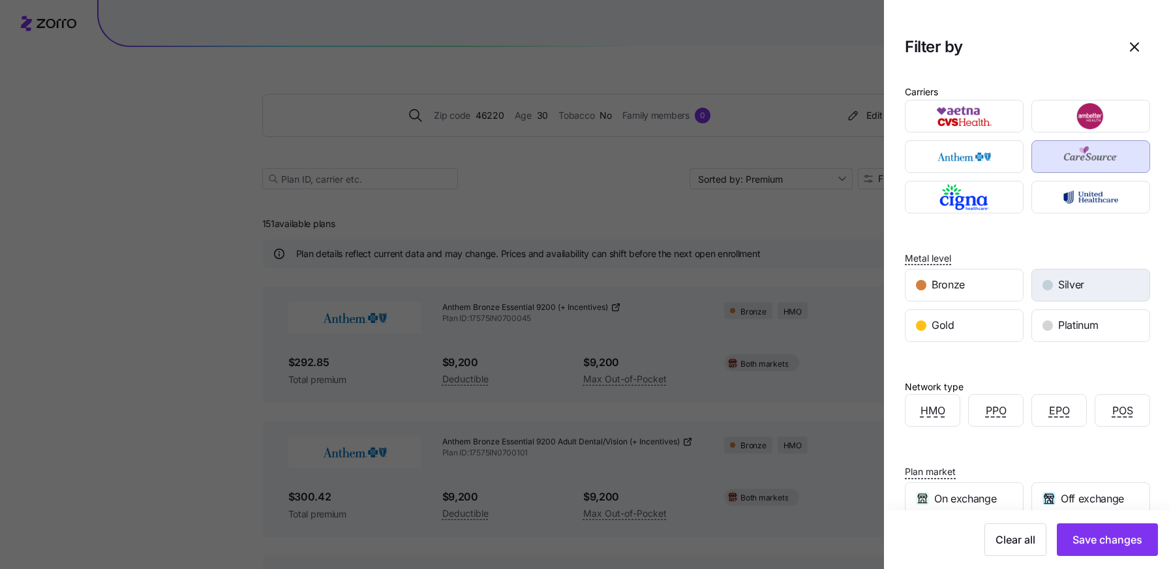
click at [1066, 293] on div "Silver" at bounding box center [1090, 284] width 117 height 31
click at [1112, 554] on button "Save changes" at bounding box center [1106, 539] width 101 height 33
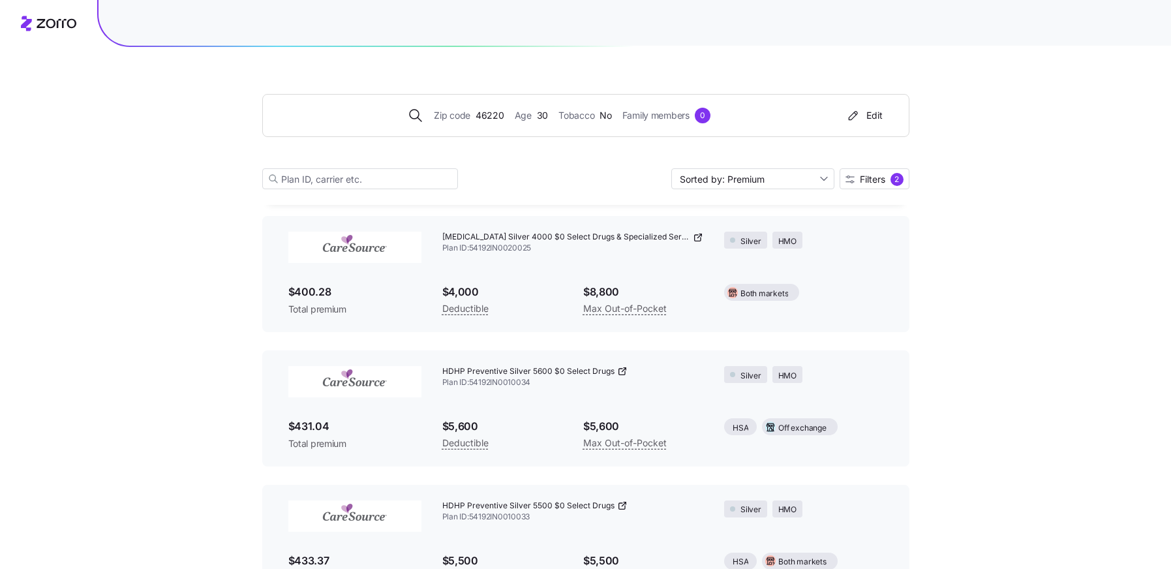
scroll to position [1329, 0]
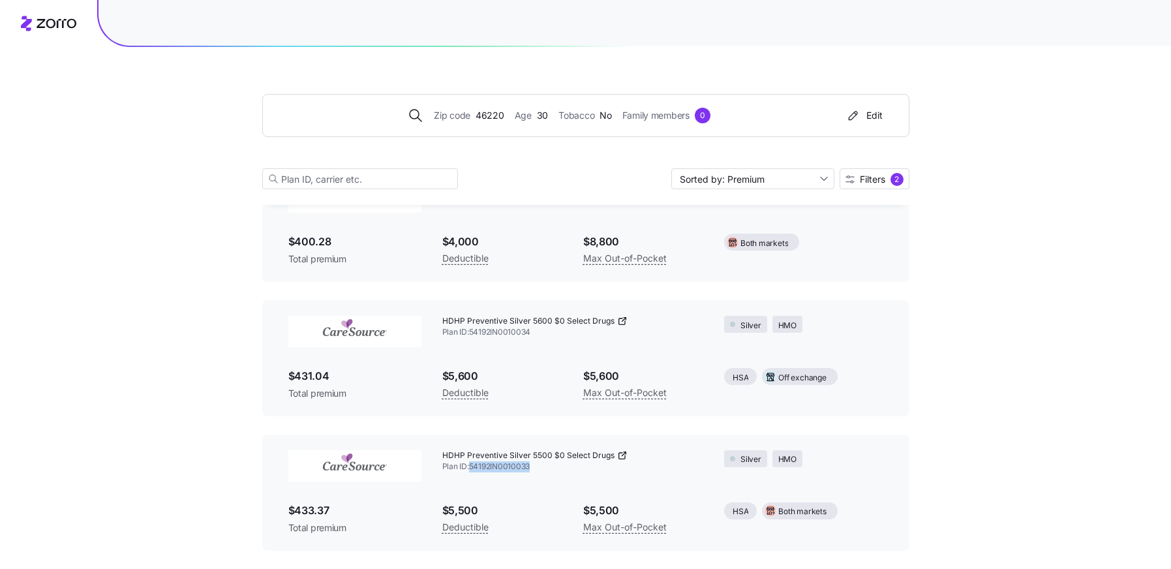
drag, startPoint x: 539, startPoint y: 464, endPoint x: 472, endPoint y: 462, distance: 67.2
click at [472, 462] on span "Plan ID: 54192IN0010033" at bounding box center [572, 466] width 261 height 11
copy span "54192IN0010033"
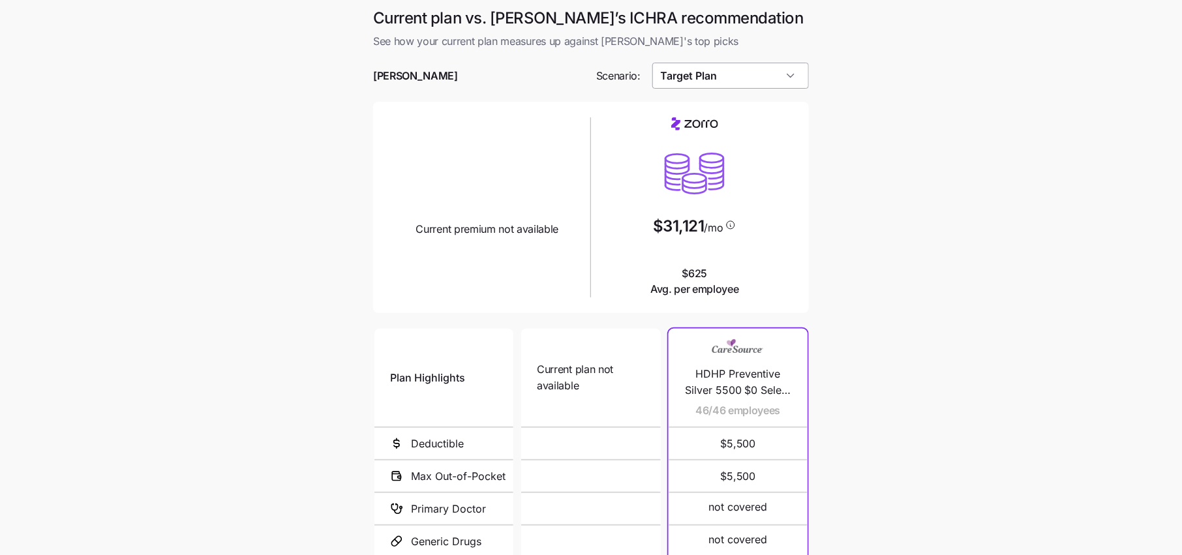
click at [756, 77] on input "Target Plan" at bounding box center [730, 76] width 157 height 26
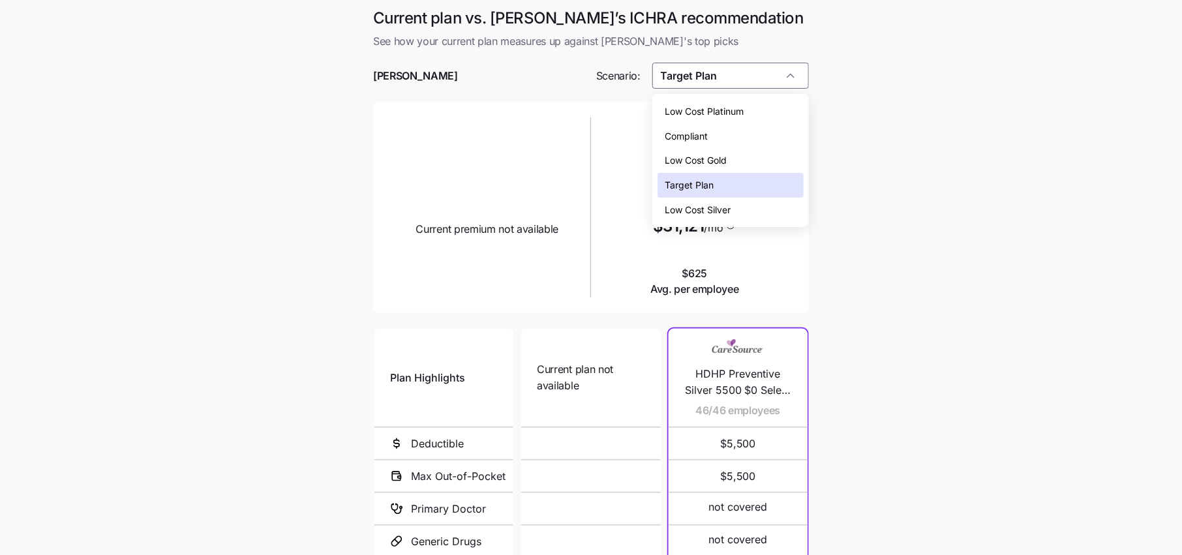
click at [704, 183] on span "Target Plan" at bounding box center [689, 185] width 49 height 14
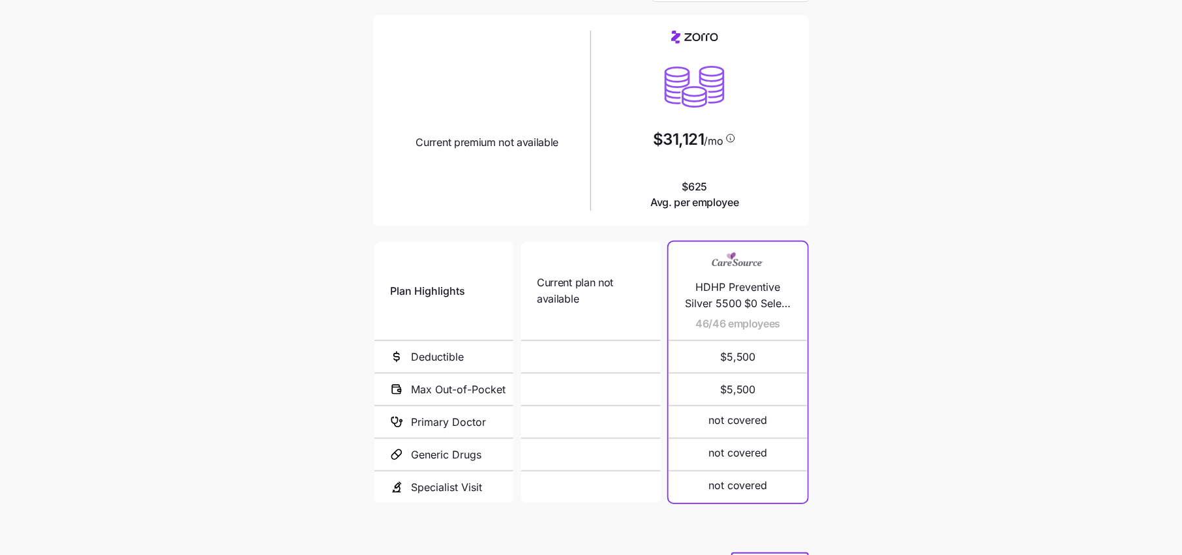
scroll to position [156, 0]
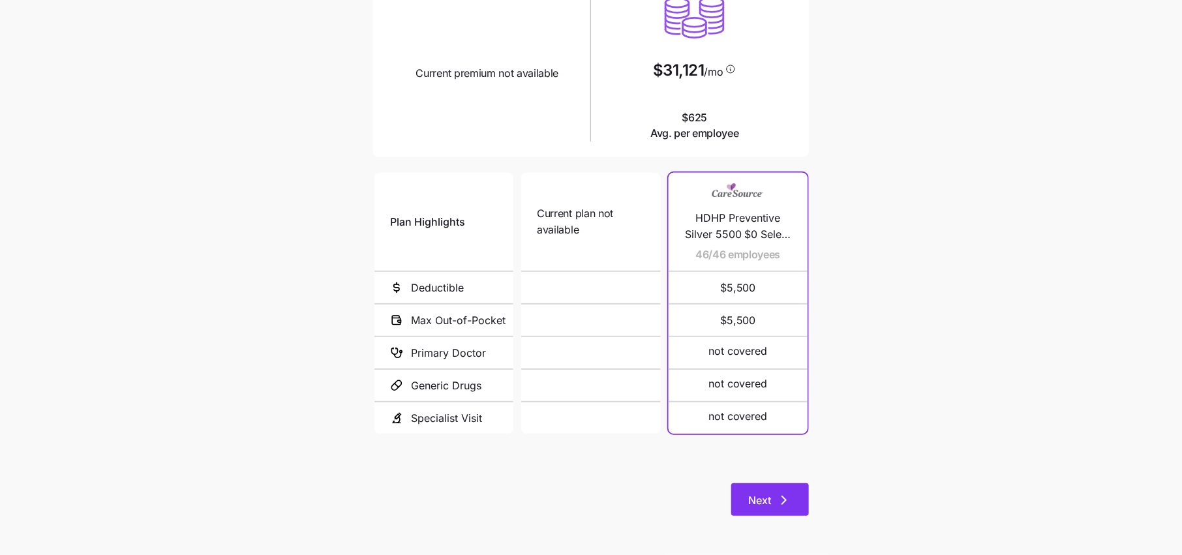
click at [776, 507] on icon "button" at bounding box center [784, 500] width 16 height 16
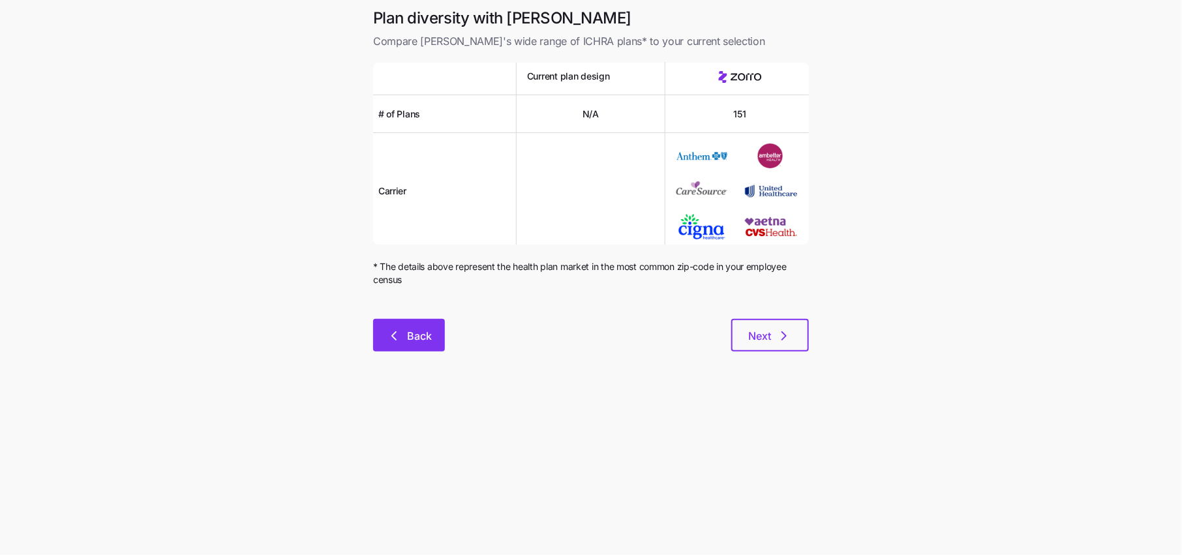
click at [443, 346] on button "Back" at bounding box center [409, 335] width 72 height 33
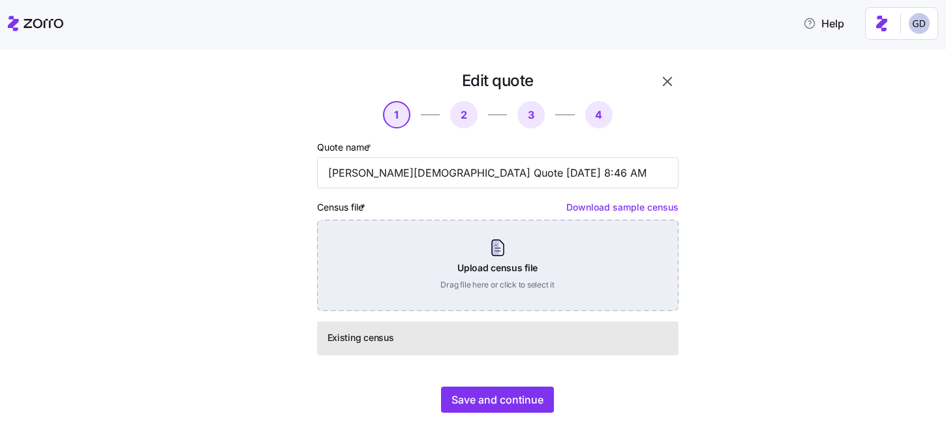
click at [522, 255] on div "Upload census file Drag file here or click to select it" at bounding box center [497, 265] width 361 height 91
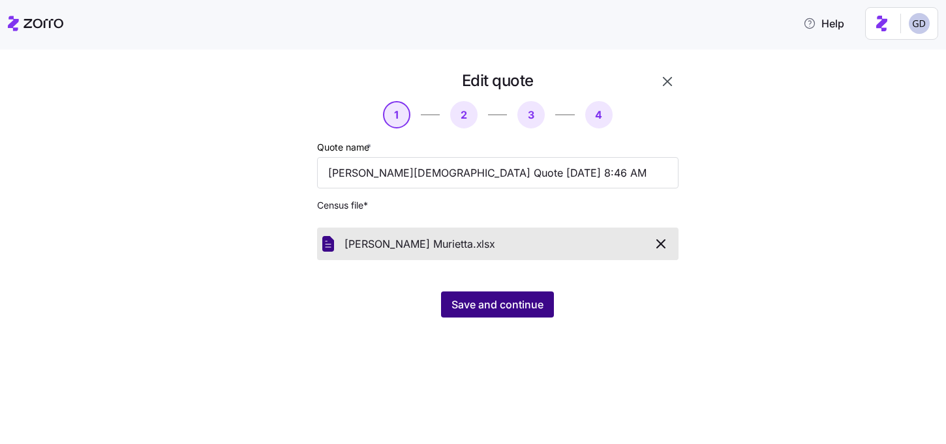
click at [504, 314] on button "Save and continue" at bounding box center [497, 304] width 113 height 26
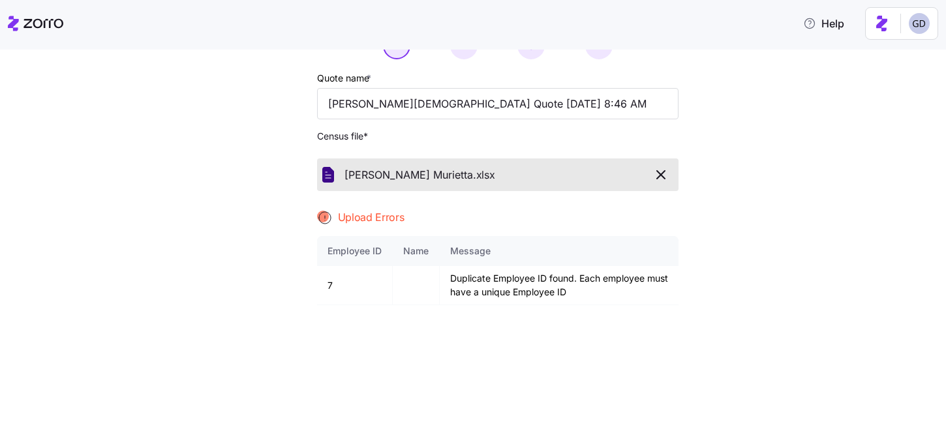
scroll to position [72, 0]
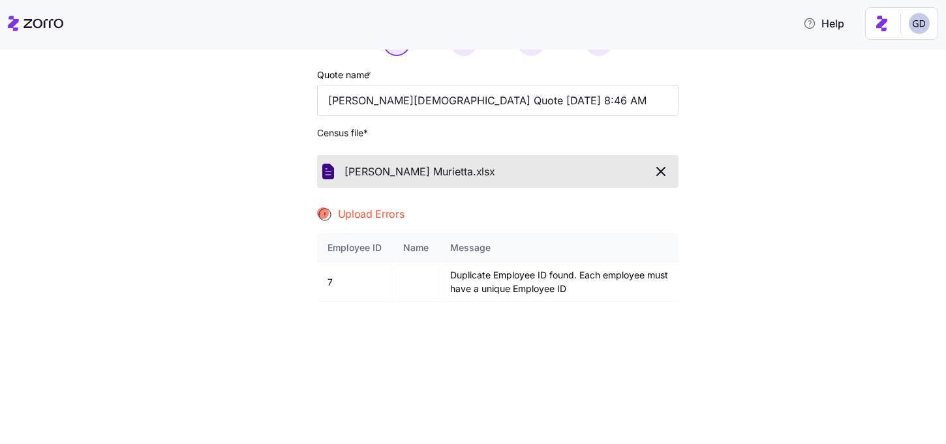
click at [658, 174] on icon "button" at bounding box center [661, 172] width 16 height 16
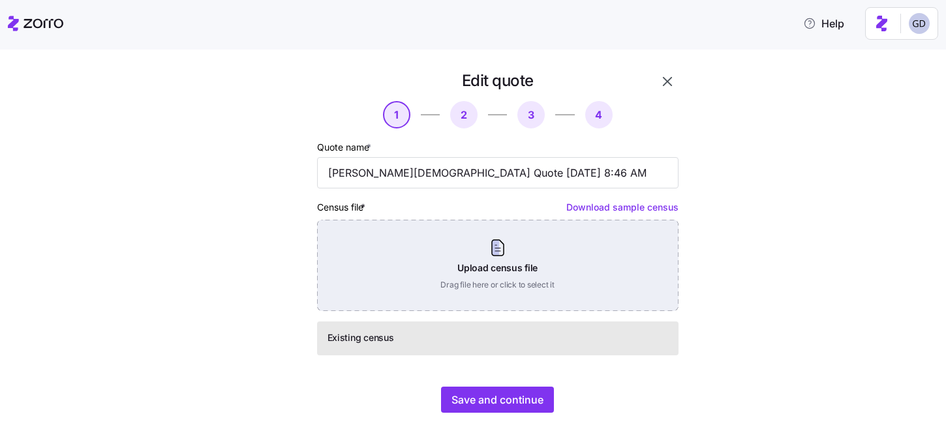
click at [481, 258] on div "Upload census file Drag file here or click to select it" at bounding box center [497, 265] width 361 height 91
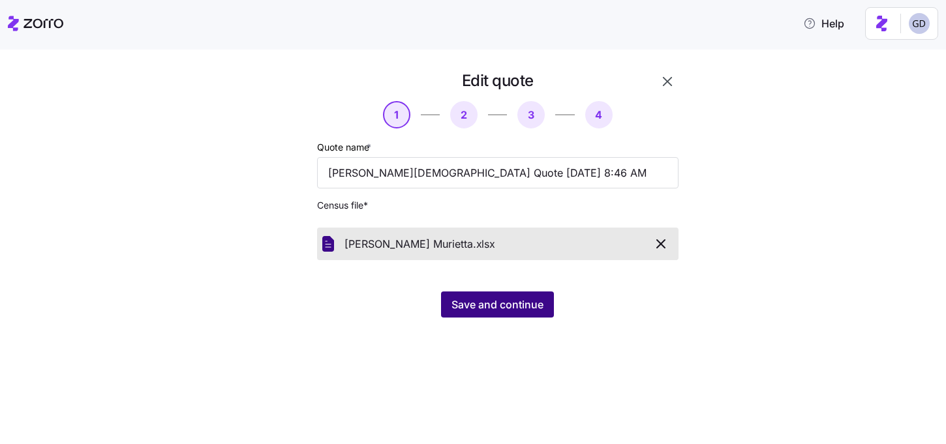
click at [496, 308] on span "Save and continue" at bounding box center [497, 305] width 92 height 16
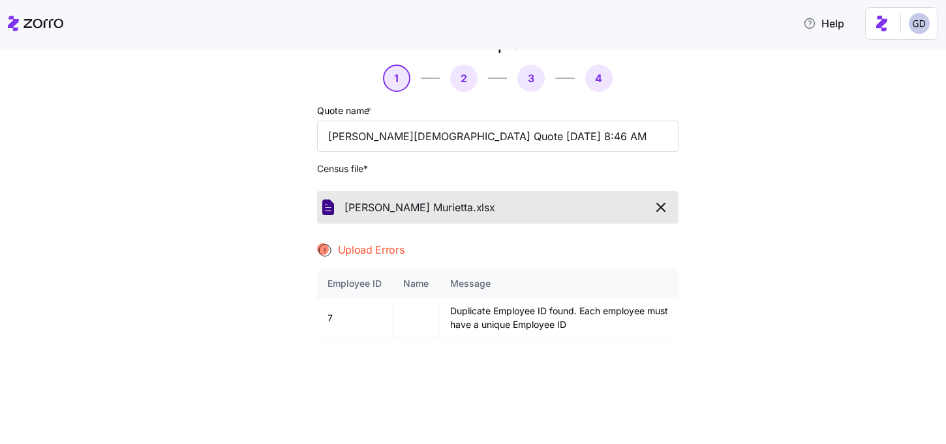
scroll to position [38, 0]
click at [653, 207] on icon "button" at bounding box center [661, 206] width 16 height 16
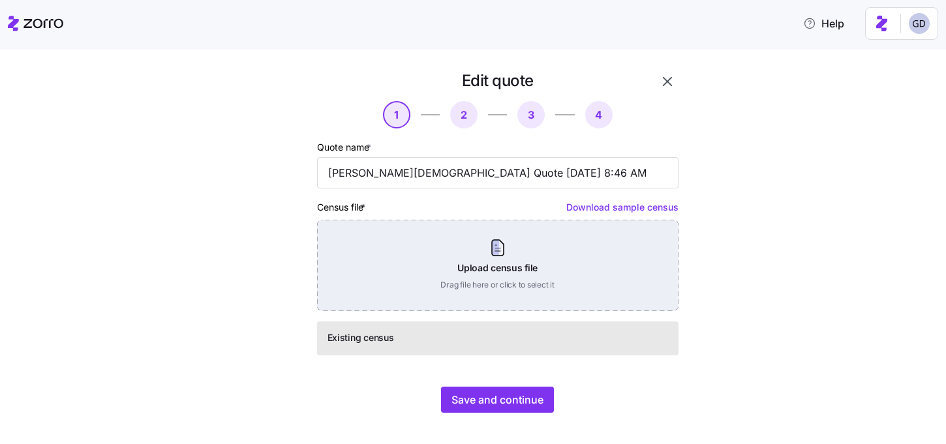
click at [498, 281] on div "Upload census file Drag file here or click to select it" at bounding box center [497, 265] width 361 height 91
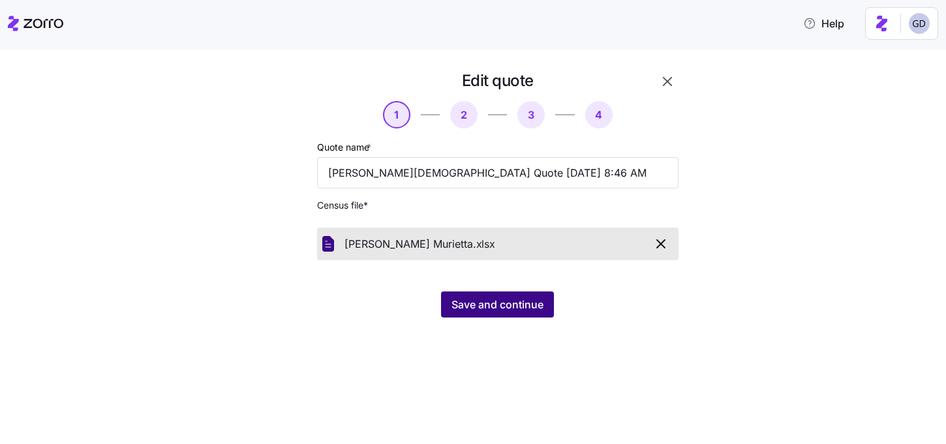
click at [505, 308] on span "Save and continue" at bounding box center [497, 305] width 92 height 16
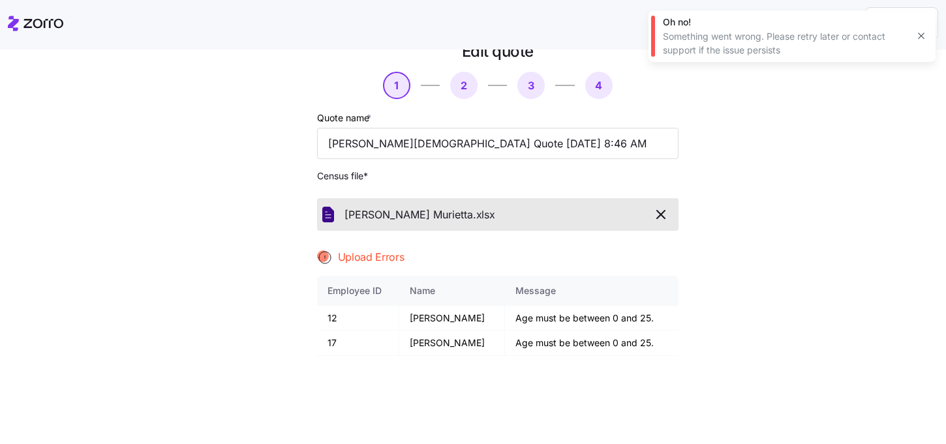
click at [659, 216] on icon "button" at bounding box center [661, 215] width 8 height 8
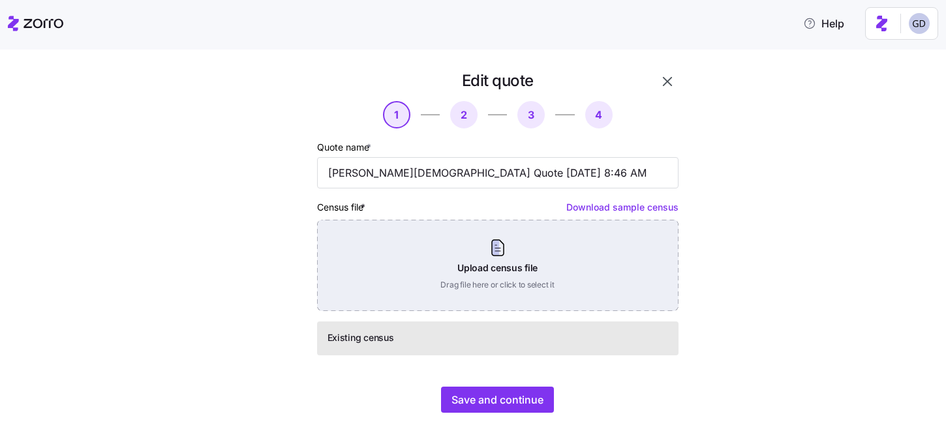
click at [500, 255] on div "Upload census file Drag file here or click to select it" at bounding box center [497, 265] width 361 height 91
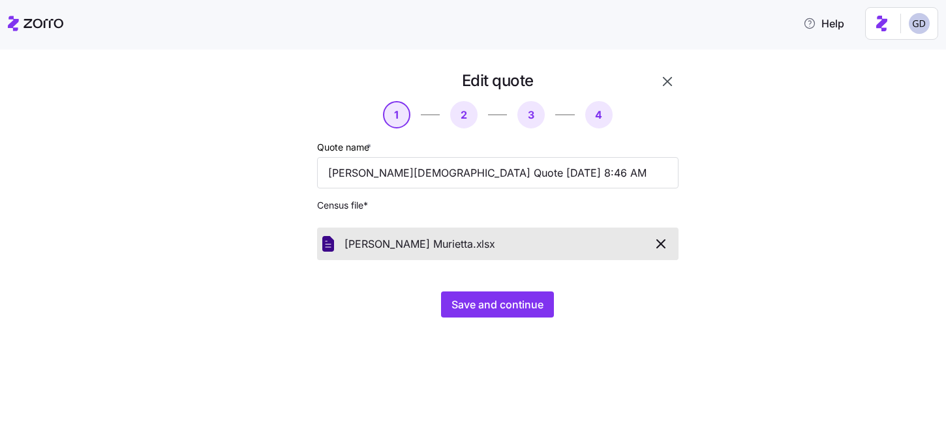
click at [487, 318] on div "Edit quote 1 2 3 4 Quote name * Grace Church Quote 08/13/2025 8:46 AM Census fi…" at bounding box center [482, 201] width 456 height 263
click at [494, 306] on span "Save and continue" at bounding box center [497, 305] width 92 height 16
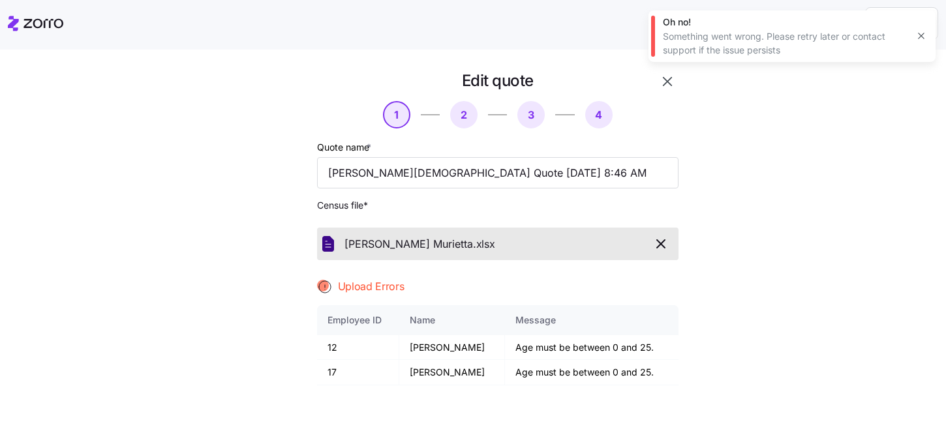
click at [666, 235] on button "button" at bounding box center [661, 244] width 24 height 22
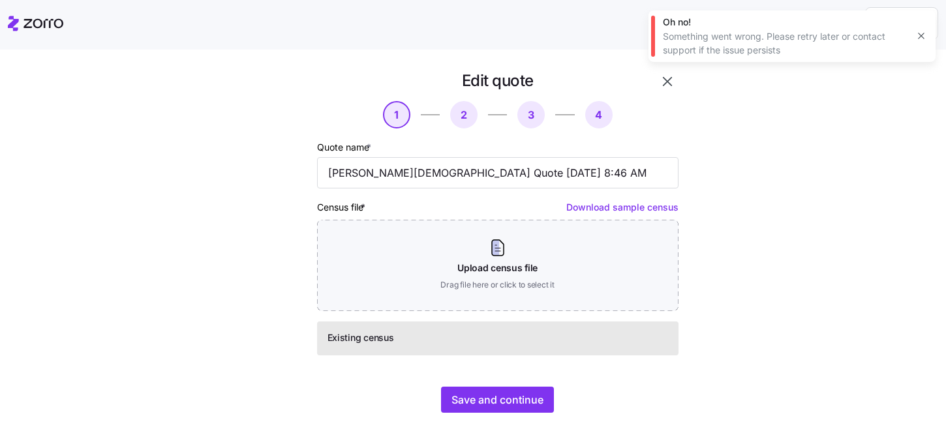
click at [915, 43] on button "button" at bounding box center [921, 36] width 18 height 18
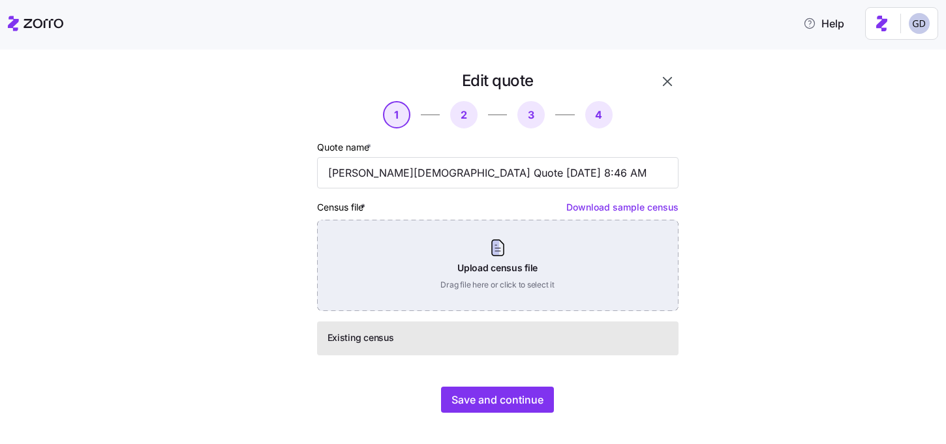
click at [443, 271] on div "Upload census file Drag file here or click to select it" at bounding box center [497, 265] width 361 height 91
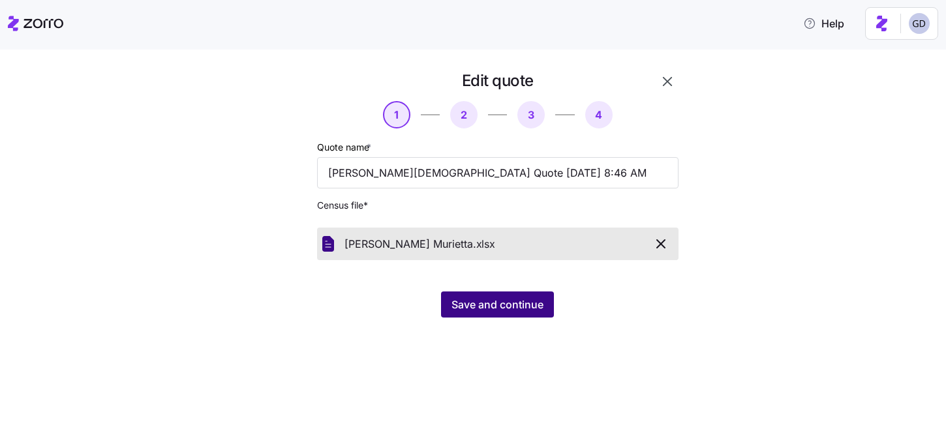
click at [486, 306] on span "Save and continue" at bounding box center [497, 305] width 92 height 16
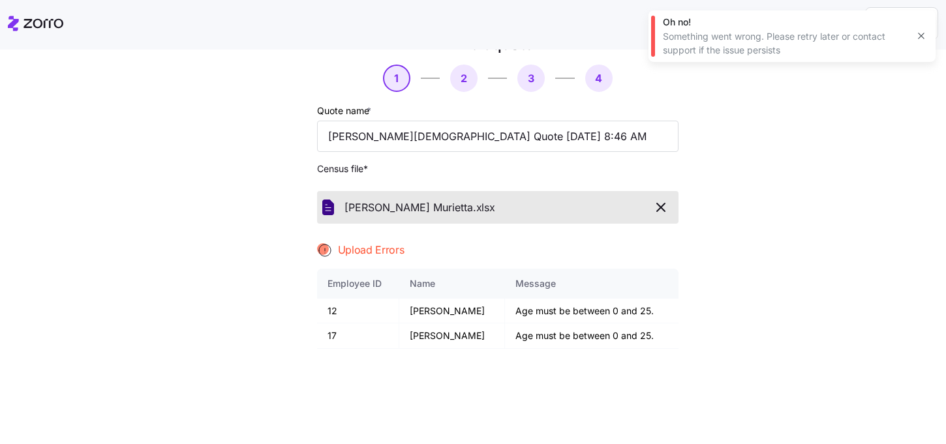
click at [654, 198] on button "button" at bounding box center [661, 207] width 24 height 22
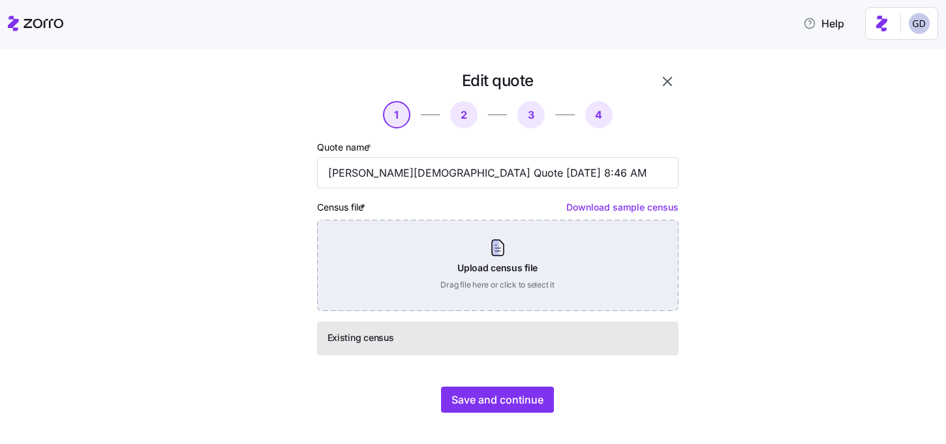
click at [468, 256] on div "Upload census file Drag file here or click to select it" at bounding box center [497, 265] width 361 height 91
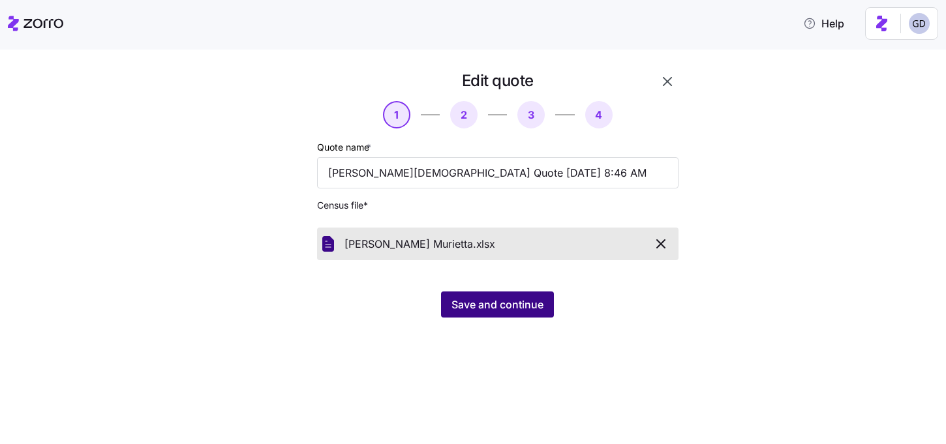
click at [505, 297] on span "Save and continue" at bounding box center [497, 305] width 92 height 16
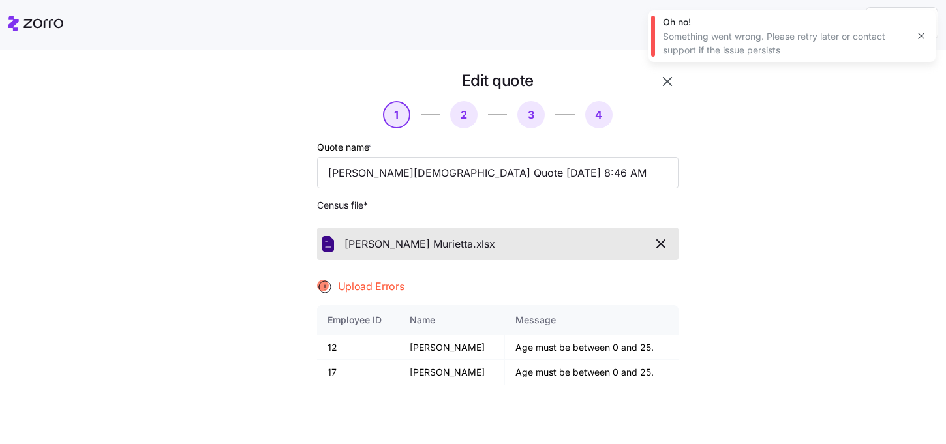
click at [657, 243] on icon "button" at bounding box center [661, 244] width 16 height 16
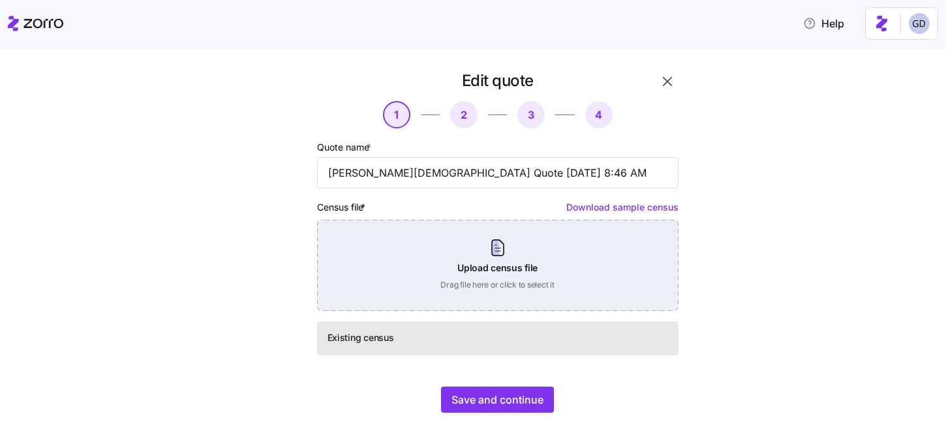
click at [496, 280] on div "Upload census file Drag file here or click to select it" at bounding box center [497, 265] width 361 height 91
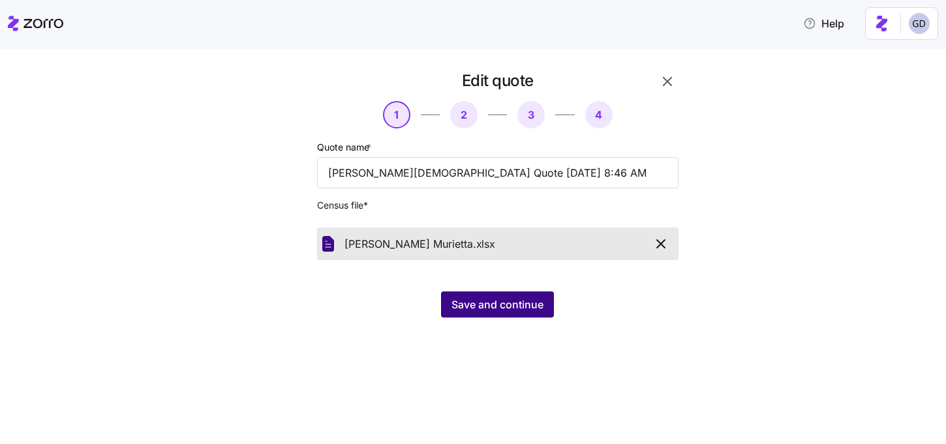
click at [494, 307] on span "Save and continue" at bounding box center [497, 305] width 92 height 16
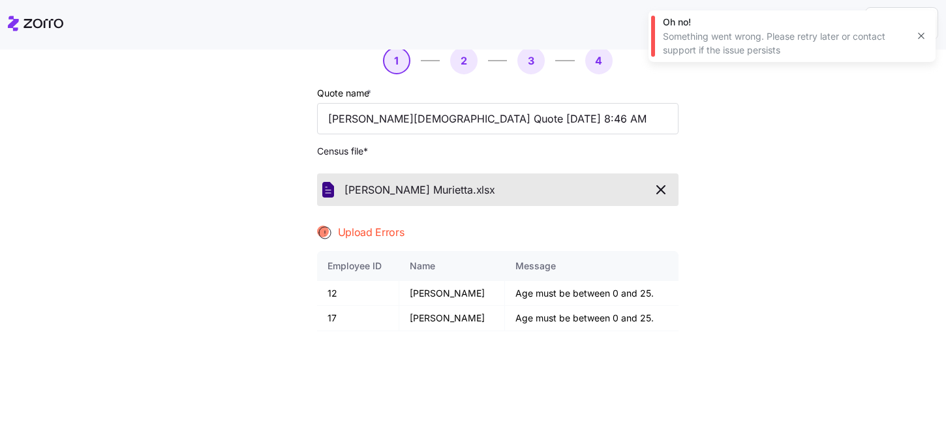
scroll to position [56, 0]
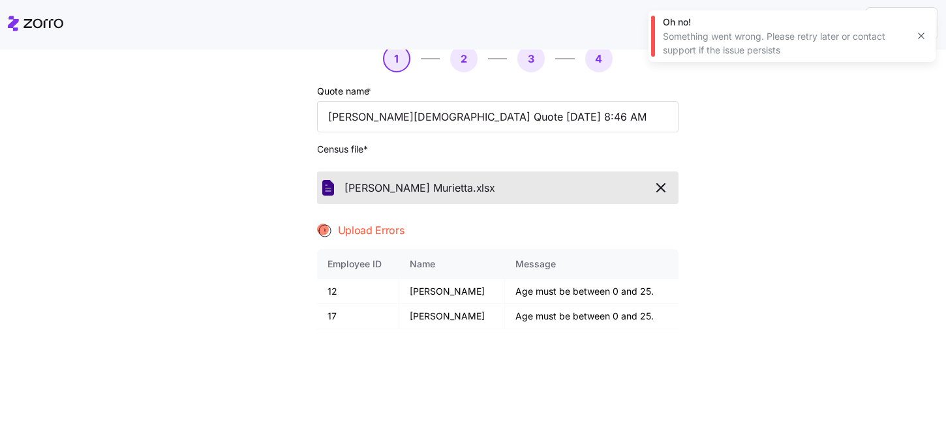
click at [659, 185] on icon "button" at bounding box center [661, 188] width 16 height 16
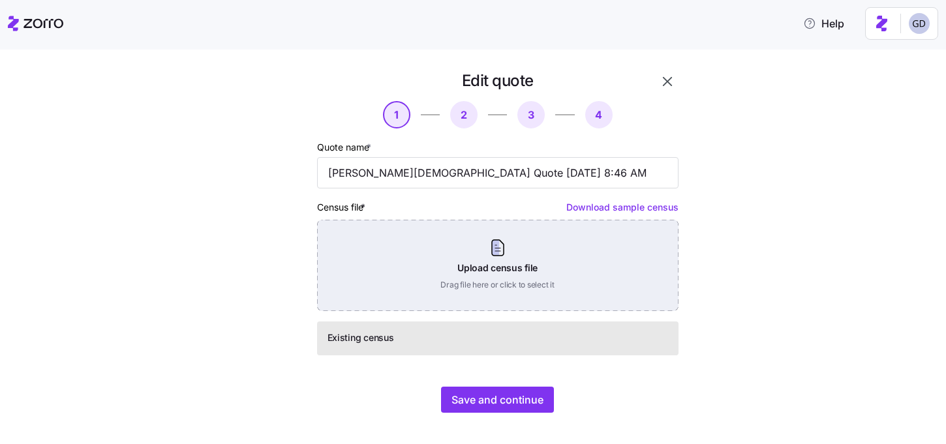
click at [436, 246] on div "Upload census file Drag file here or click to select it" at bounding box center [497, 265] width 361 height 91
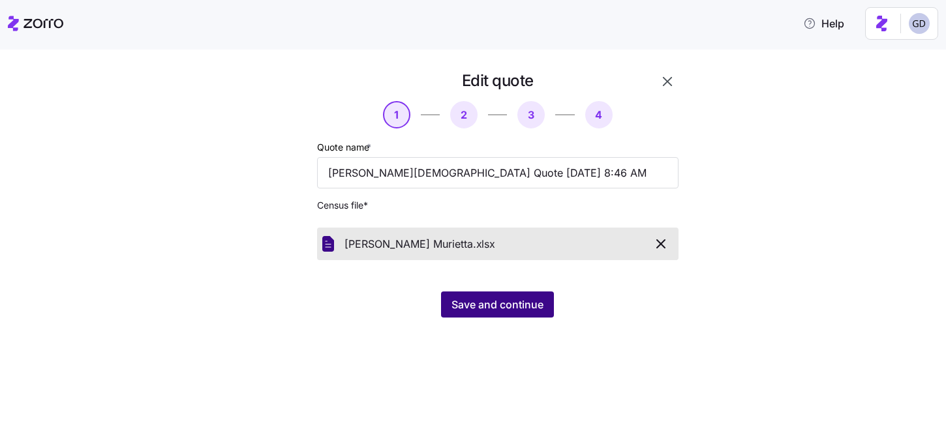
click at [516, 303] on span "Save and continue" at bounding box center [497, 305] width 92 height 16
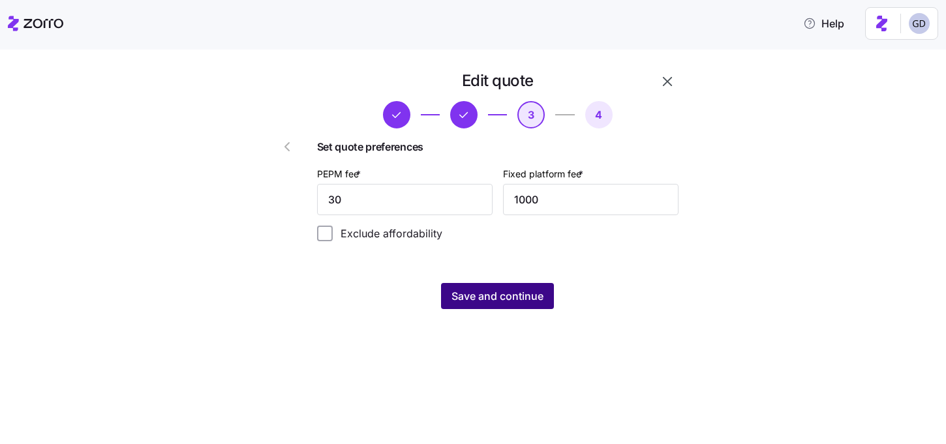
click at [494, 290] on span "Save and continue" at bounding box center [497, 296] width 92 height 16
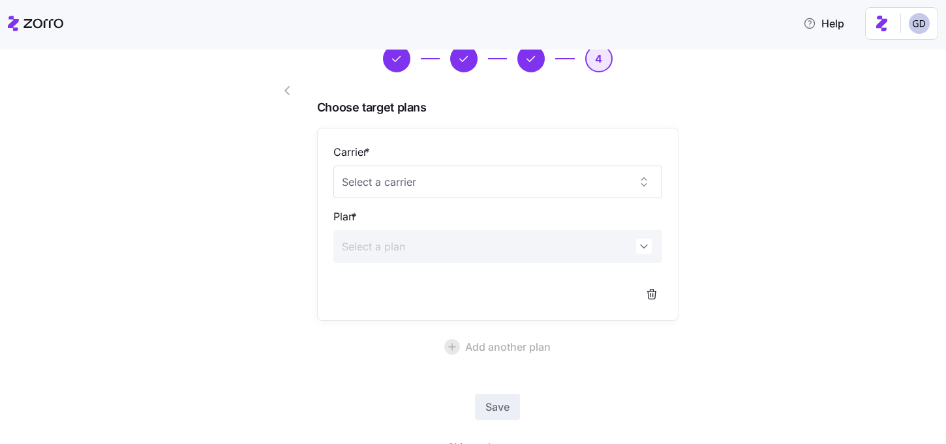
scroll to position [61, 0]
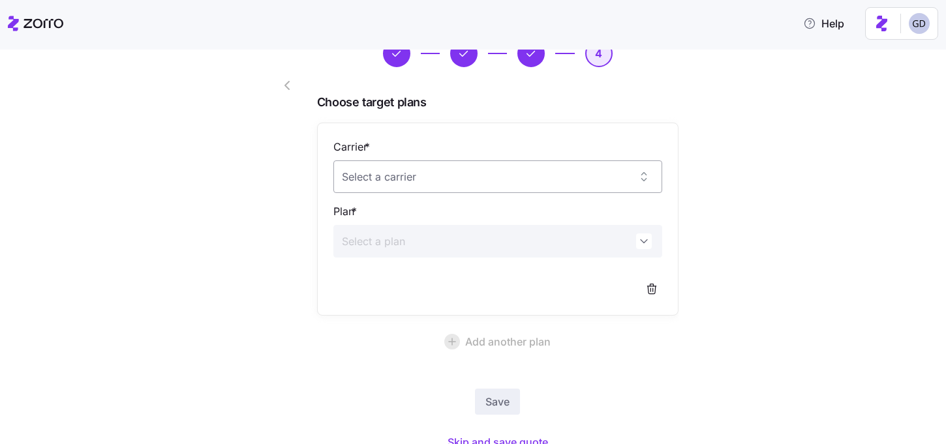
click at [477, 188] on input "Carrier *" at bounding box center [497, 176] width 329 height 33
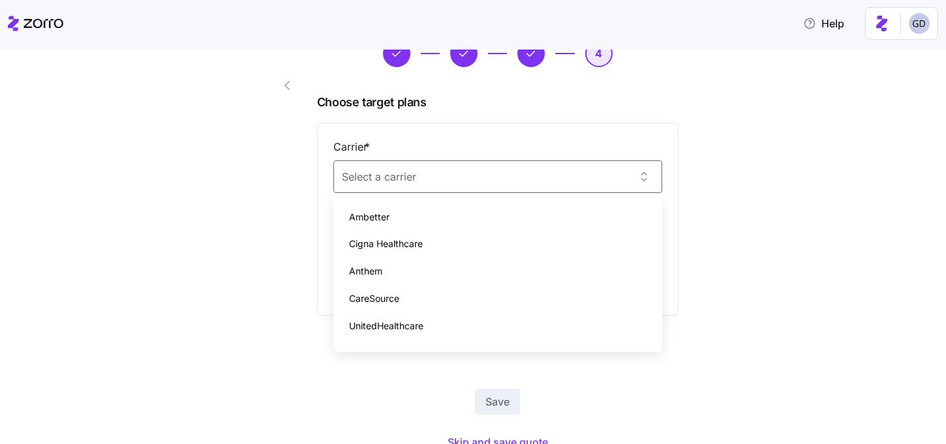
click at [372, 297] on span "CareSource" at bounding box center [374, 298] width 50 height 14
type input "CareSource"
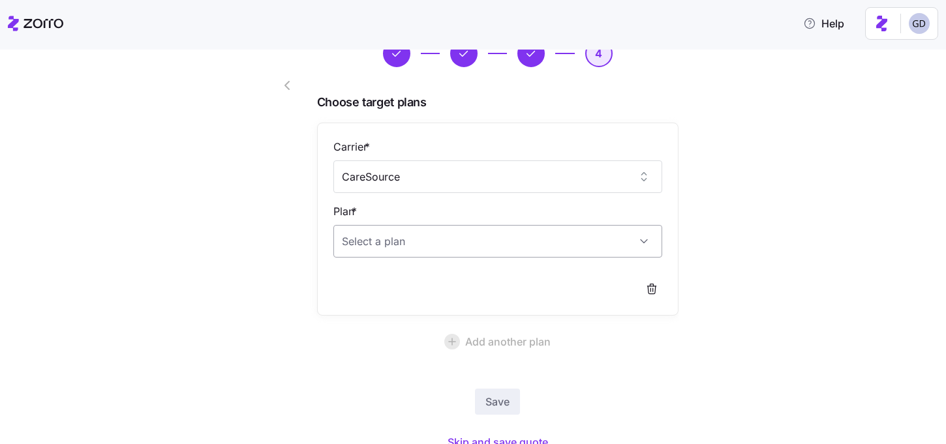
click at [414, 248] on input "Plan *" at bounding box center [497, 241] width 329 height 33
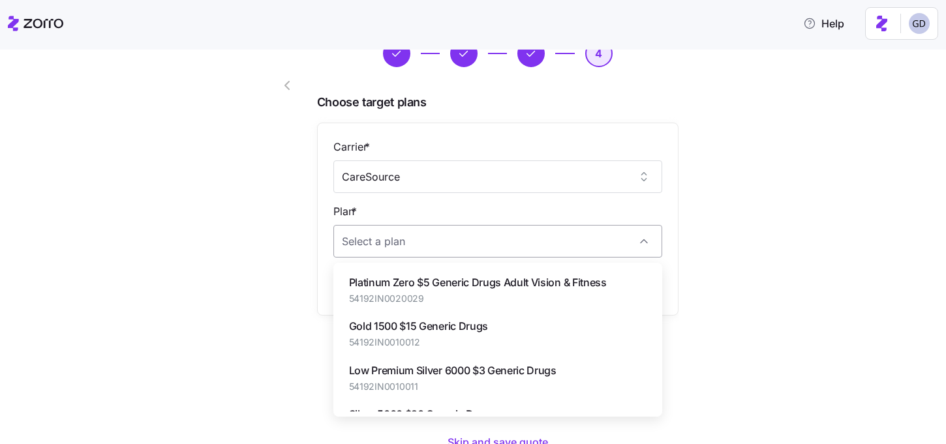
paste input "54192IN0010033"
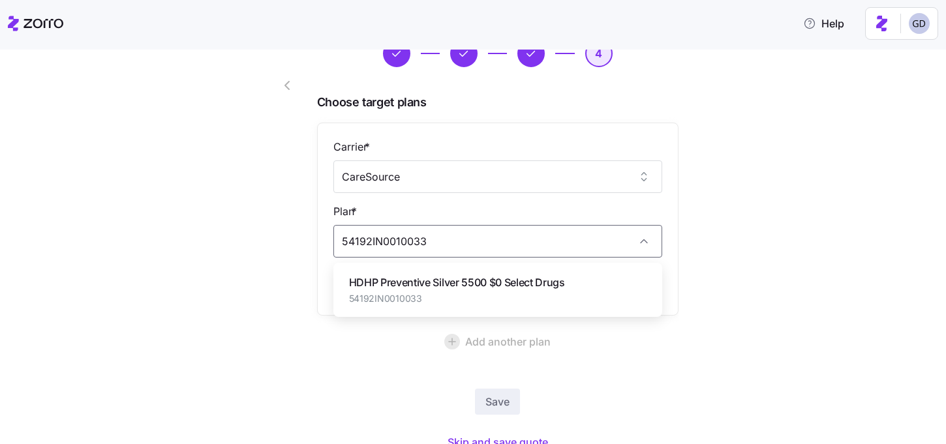
click at [440, 287] on span "HDHP Preventive Silver 5500 $0 Select Drugs" at bounding box center [457, 283] width 216 height 16
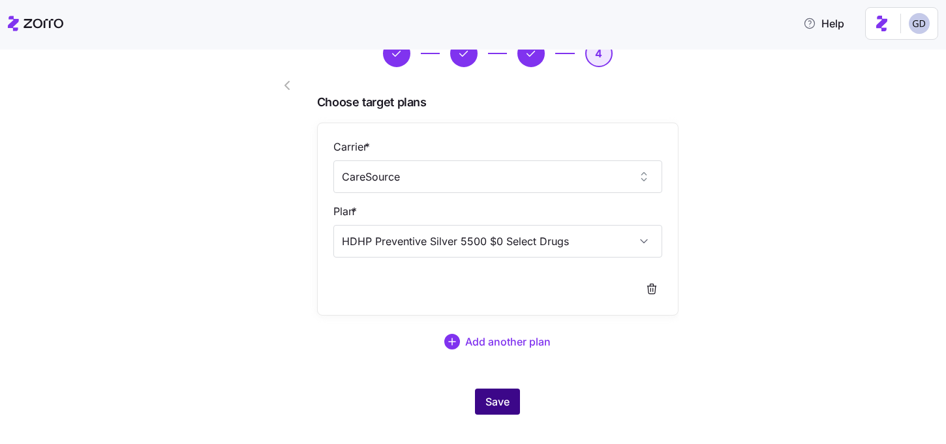
type input "HDHP Preventive Silver 5500 $0 Select Drugs"
click at [496, 407] on span "Save" at bounding box center [497, 402] width 24 height 16
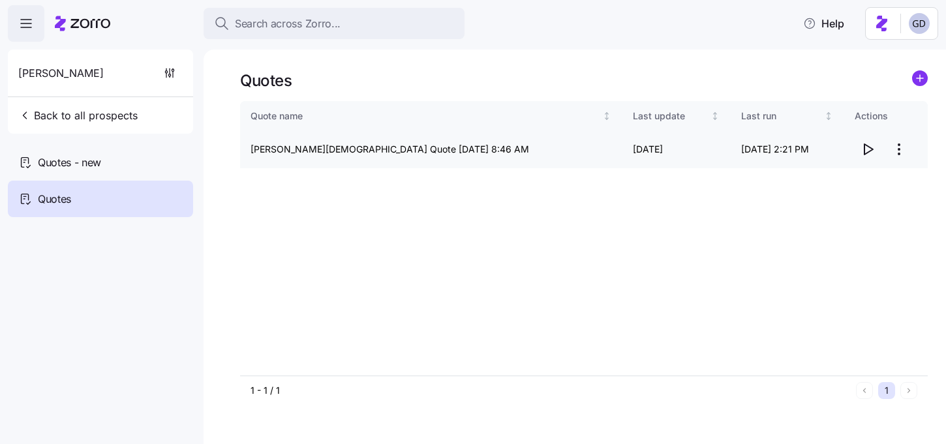
click at [865, 150] on icon "button" at bounding box center [867, 150] width 16 height 16
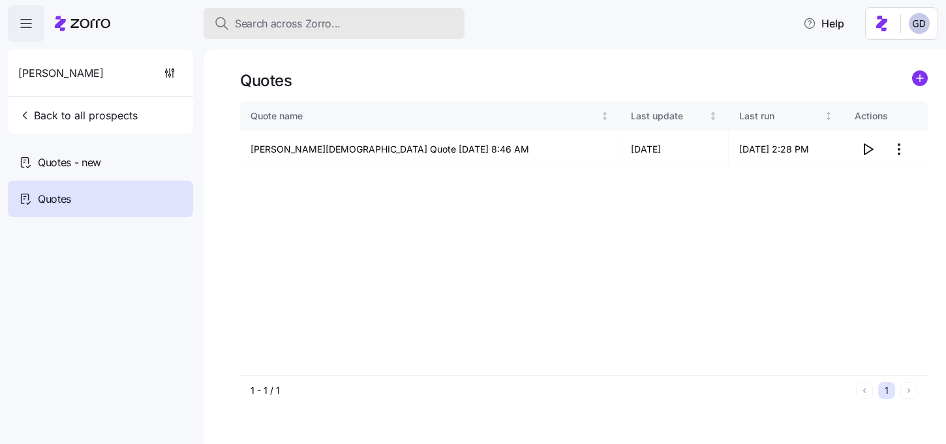
click at [324, 10] on button "Search across Zorro..." at bounding box center [333, 23] width 261 height 31
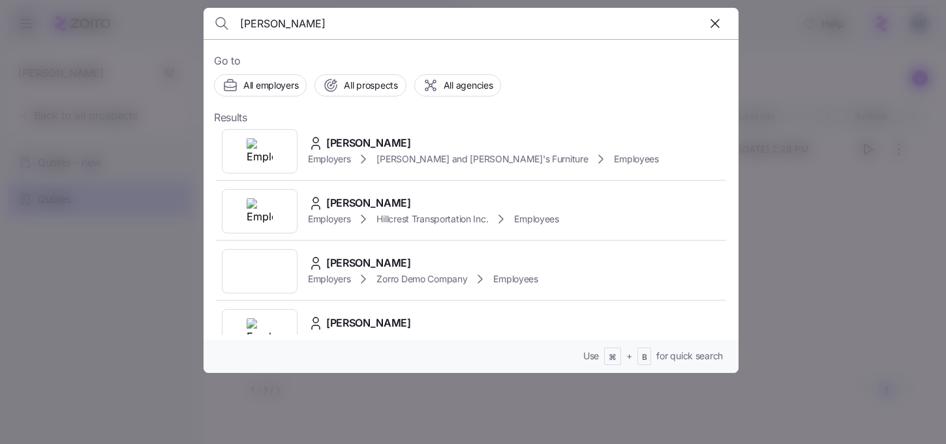
scroll to position [468, 0]
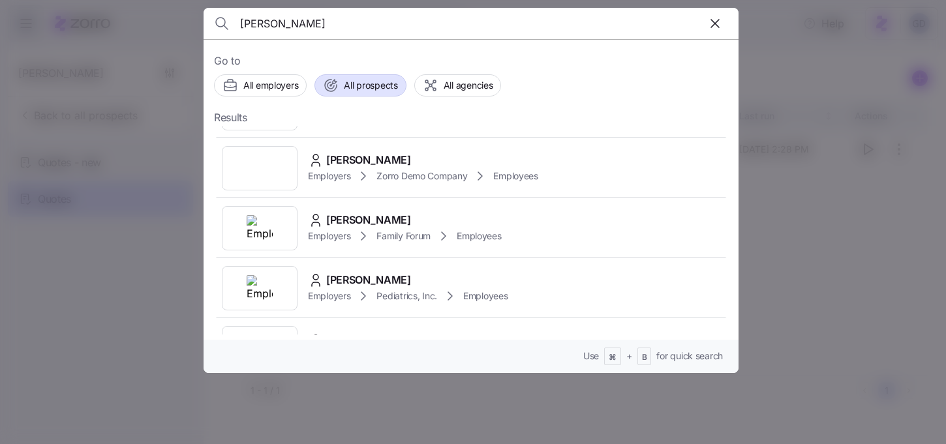
type input "Nelson"
click at [363, 88] on span "All prospects" at bounding box center [370, 85] width 53 height 13
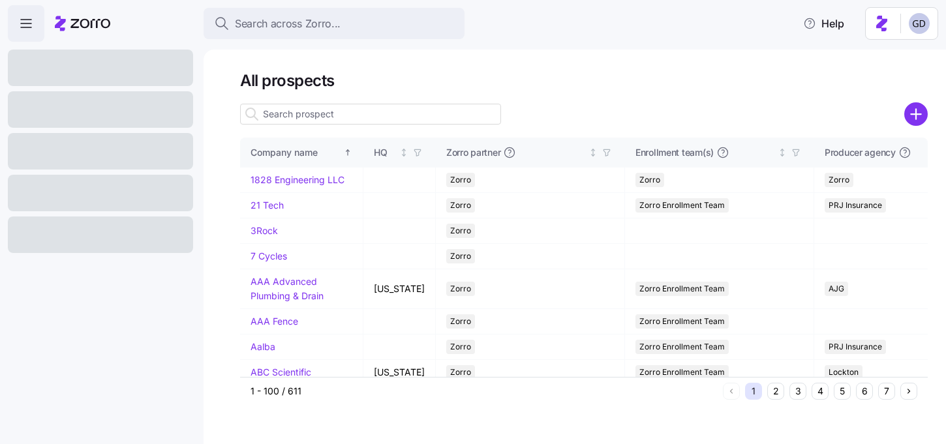
click at [402, 119] on input at bounding box center [370, 114] width 261 height 21
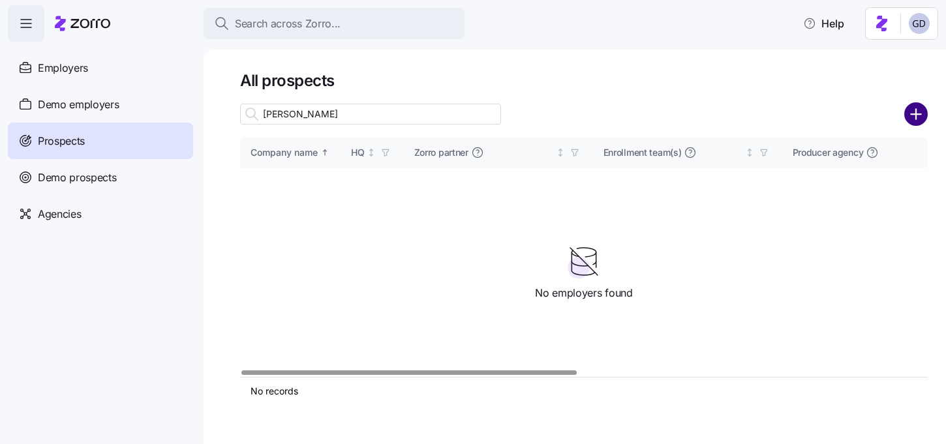
type input "Nelson"
click at [917, 120] on circle "add icon" at bounding box center [916, 115] width 22 height 22
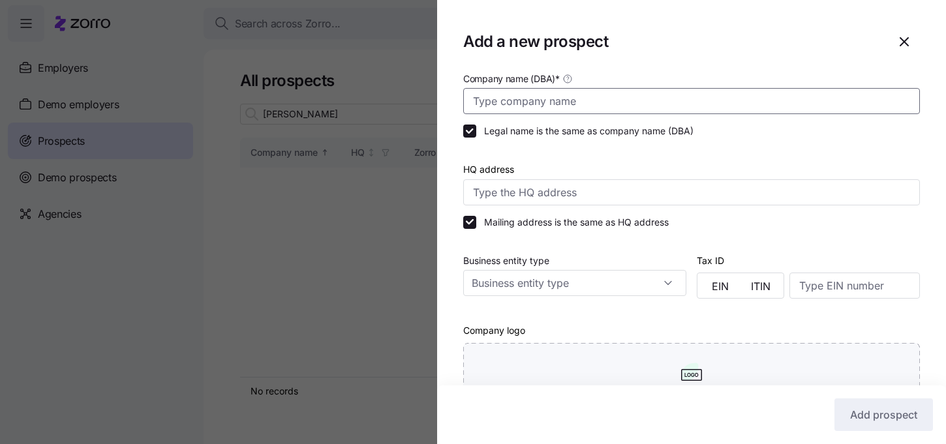
click at [593, 102] on input "Company name (DBA) *" at bounding box center [691, 101] width 456 height 26
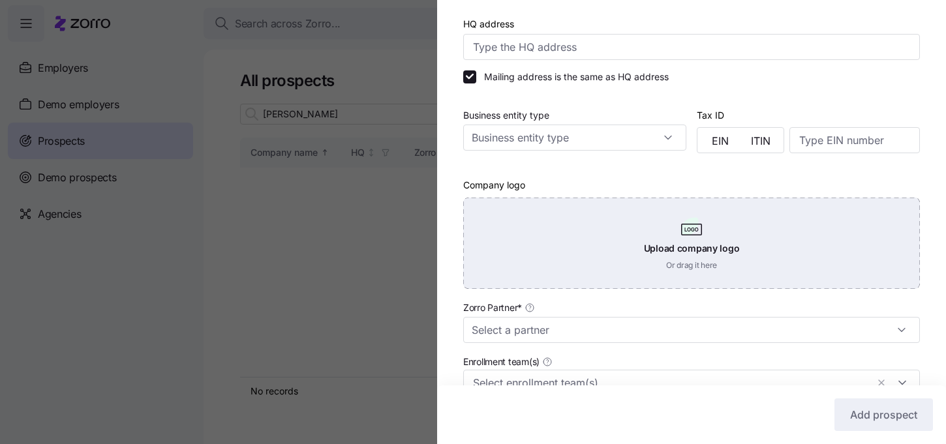
scroll to position [148, 0]
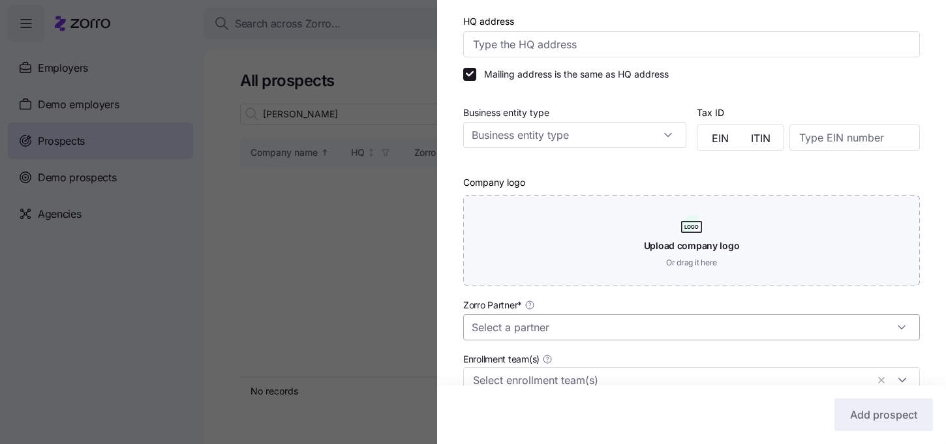
type input "[PERSON_NAME] Construction"
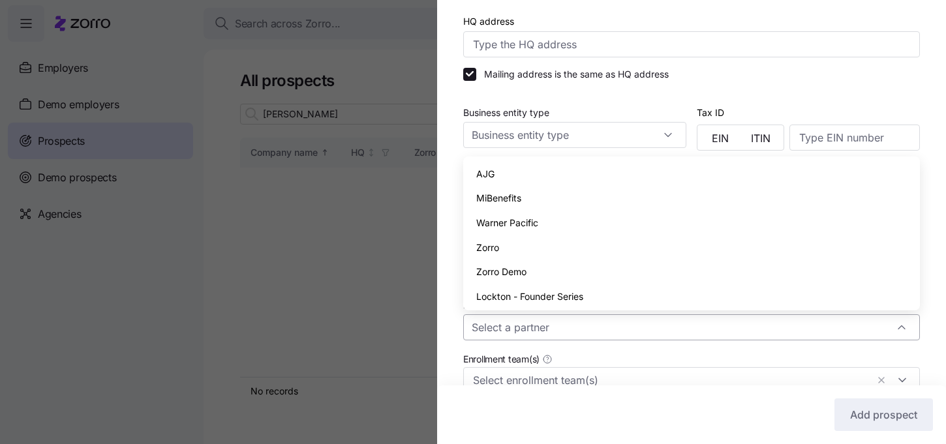
click at [513, 325] on input "Zorro Partner *" at bounding box center [691, 327] width 456 height 26
click at [509, 237] on div "Zorro" at bounding box center [691, 247] width 446 height 25
type input "Zorro"
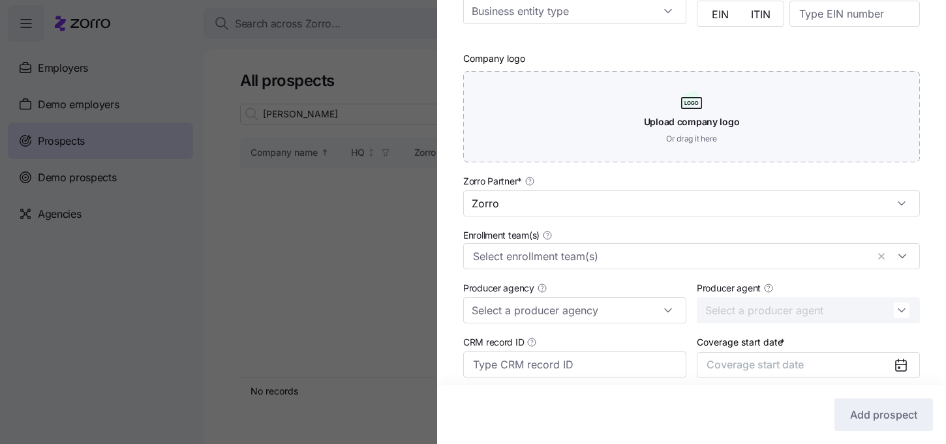
scroll to position [293, 0]
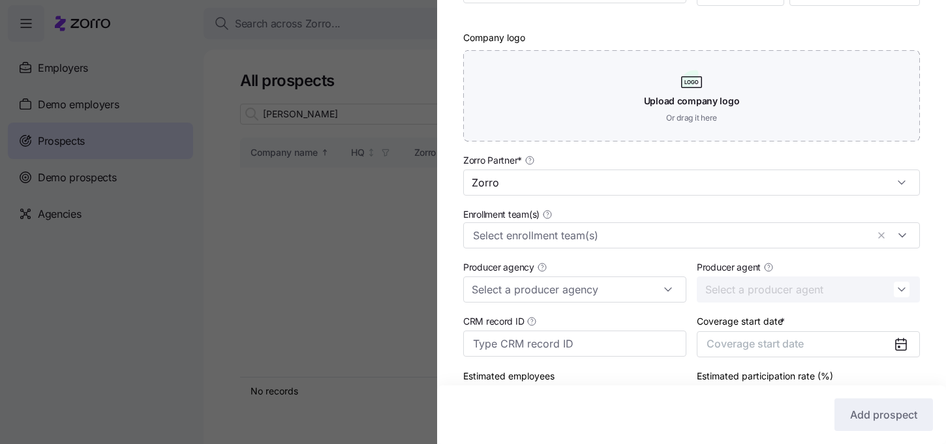
click at [509, 237] on input "Enrollment team(s)" at bounding box center [670, 235] width 394 height 17
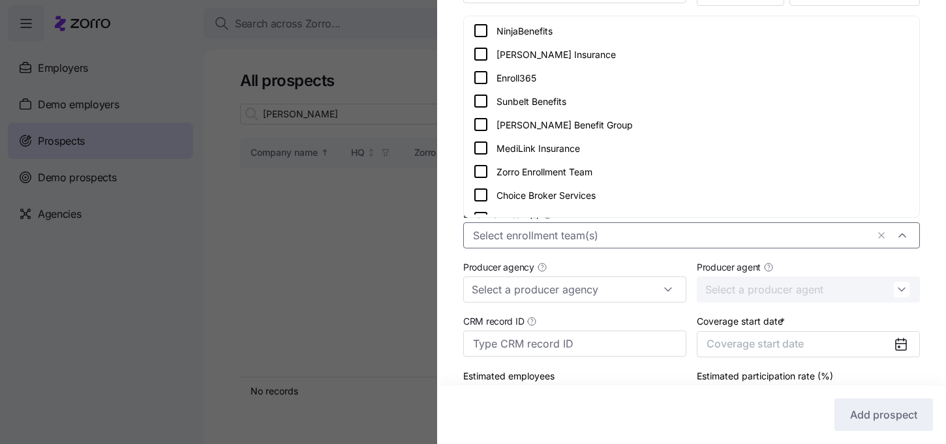
click at [515, 166] on div "Zorro Enrollment Team" at bounding box center [691, 172] width 437 height 16
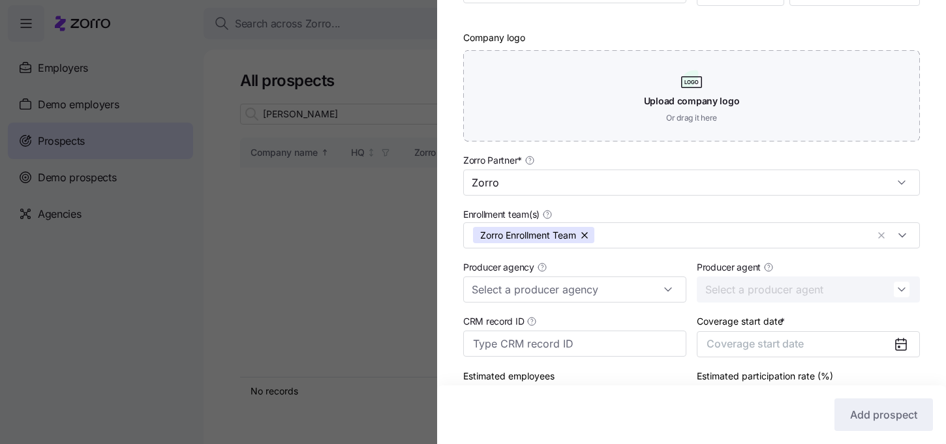
click at [441, 262] on div "Company name (DBA) * Nelson Construction Legal name is the same as company name…" at bounding box center [691, 108] width 509 height 660
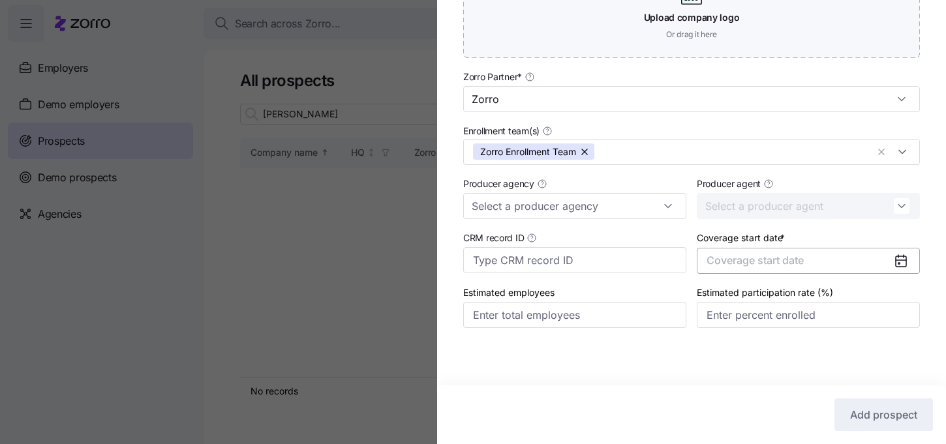
click at [835, 248] on button "Coverage start date" at bounding box center [807, 261] width 223 height 26
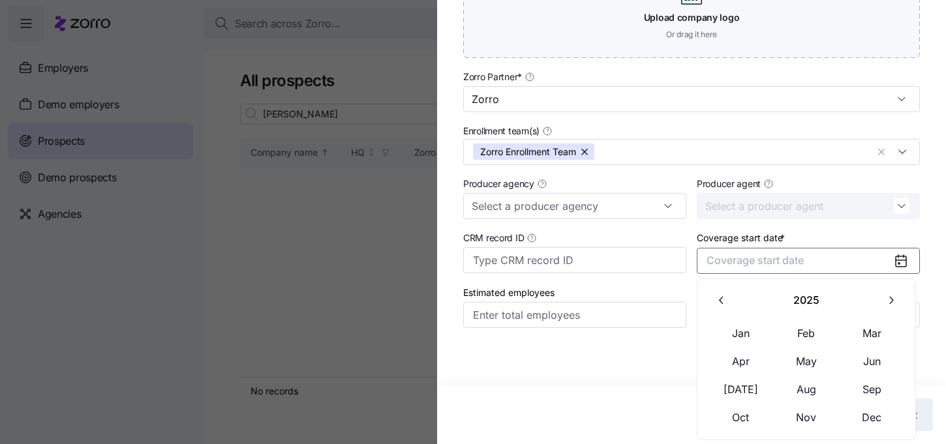
click at [916, 295] on div "Estimated participation rate (%)" at bounding box center [807, 306] width 223 height 44
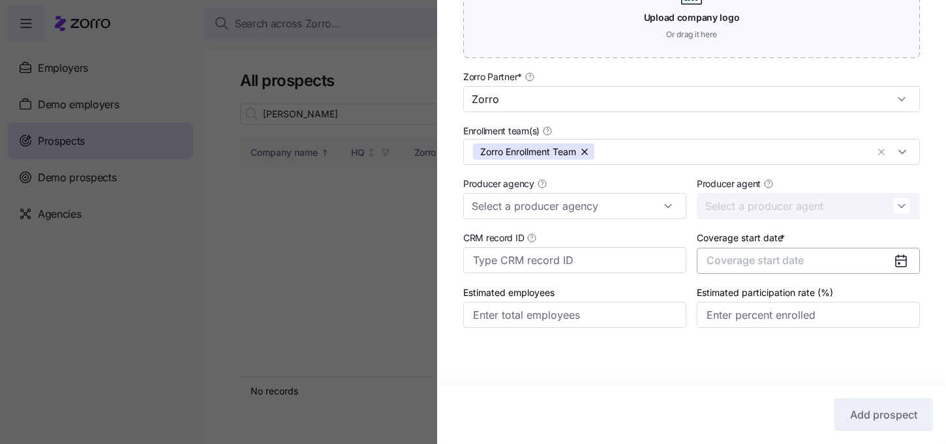
click at [876, 256] on button "Coverage start date" at bounding box center [807, 261] width 223 height 26
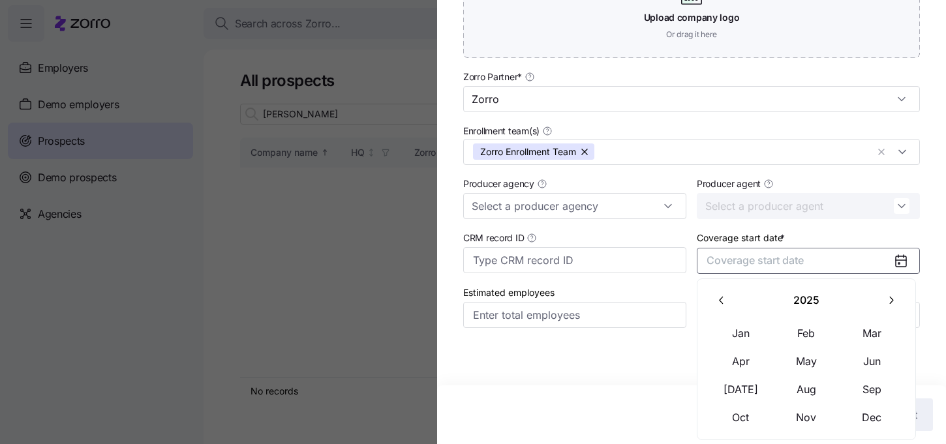
click at [893, 297] on icon "button" at bounding box center [890, 300] width 12 height 12
click at [734, 334] on button "Jan" at bounding box center [740, 333] width 65 height 27
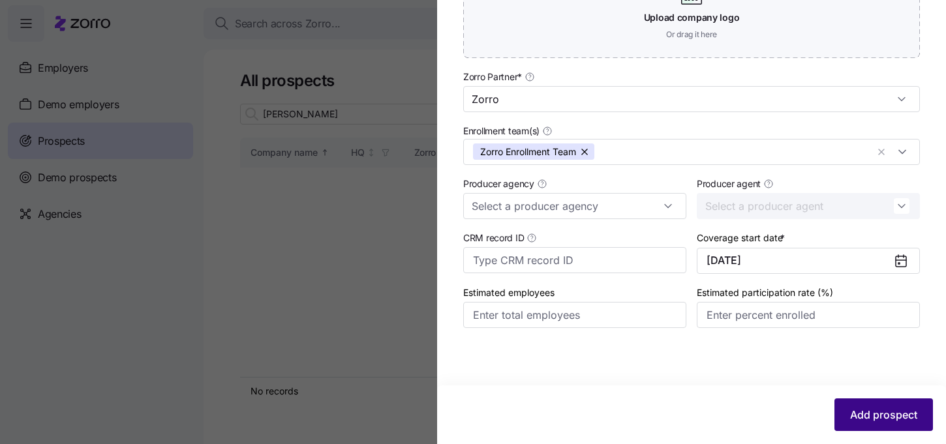
click at [887, 412] on span "Add prospect" at bounding box center [883, 415] width 67 height 16
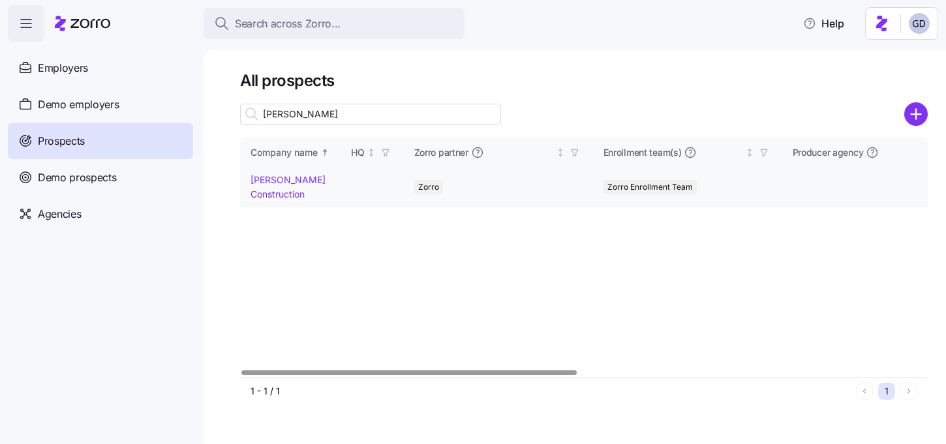
click at [265, 181] on link "[PERSON_NAME] Construction" at bounding box center [287, 186] width 75 height 25
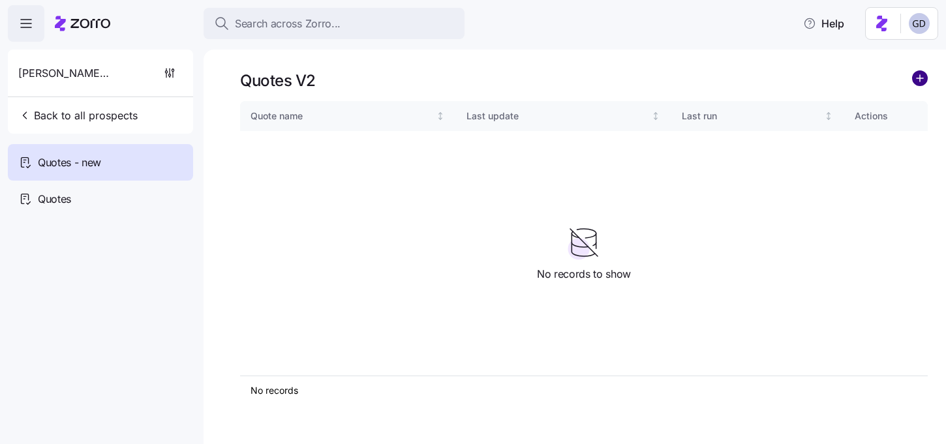
click at [914, 79] on circle "add icon" at bounding box center [919, 78] width 14 height 14
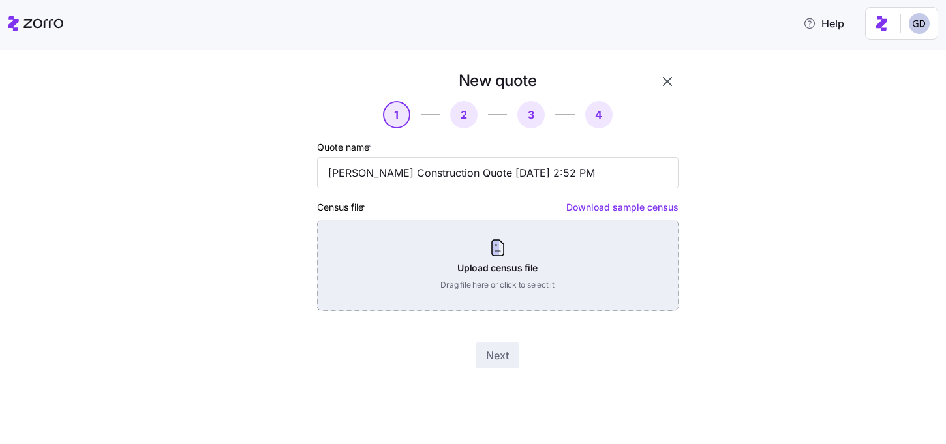
click at [495, 252] on div "Upload census file Drag file here or click to select it" at bounding box center [497, 265] width 361 height 91
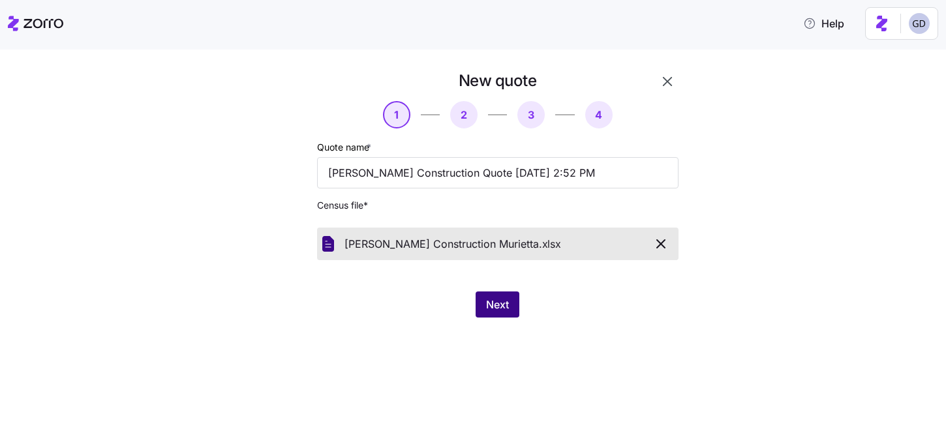
click at [496, 297] on button "Next" at bounding box center [497, 304] width 44 height 26
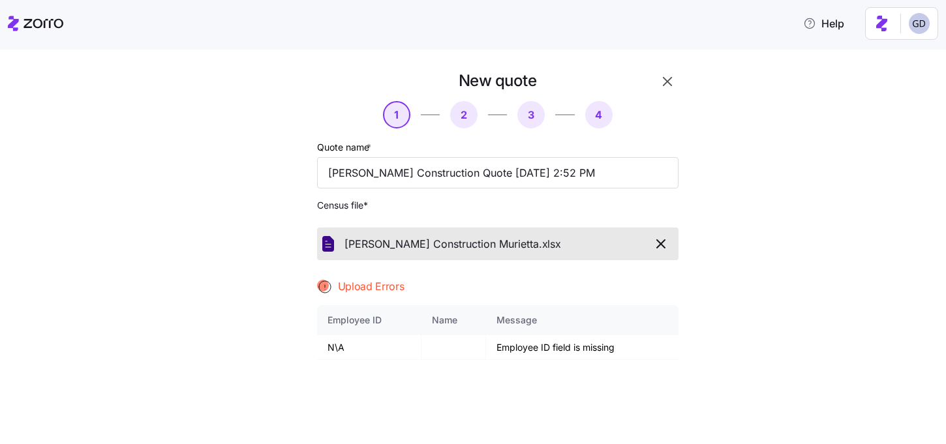
click at [661, 246] on icon "button" at bounding box center [661, 244] width 16 height 16
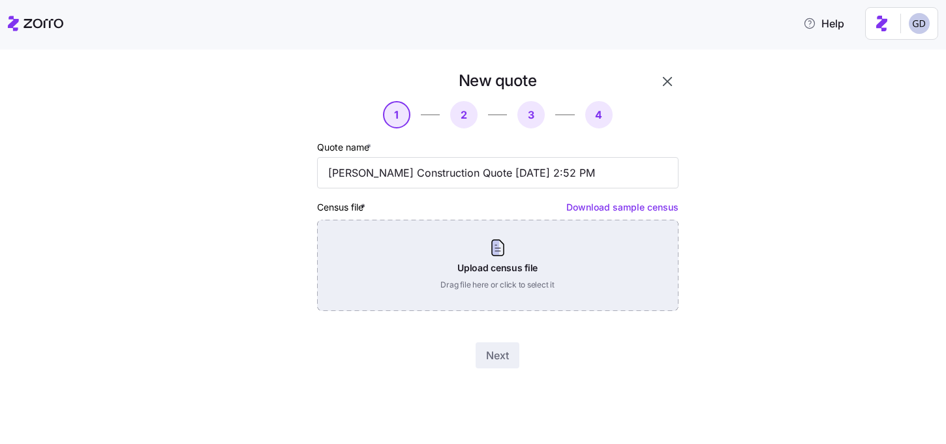
click at [496, 293] on div "Upload census file Drag file here or click to select it" at bounding box center [497, 265] width 361 height 91
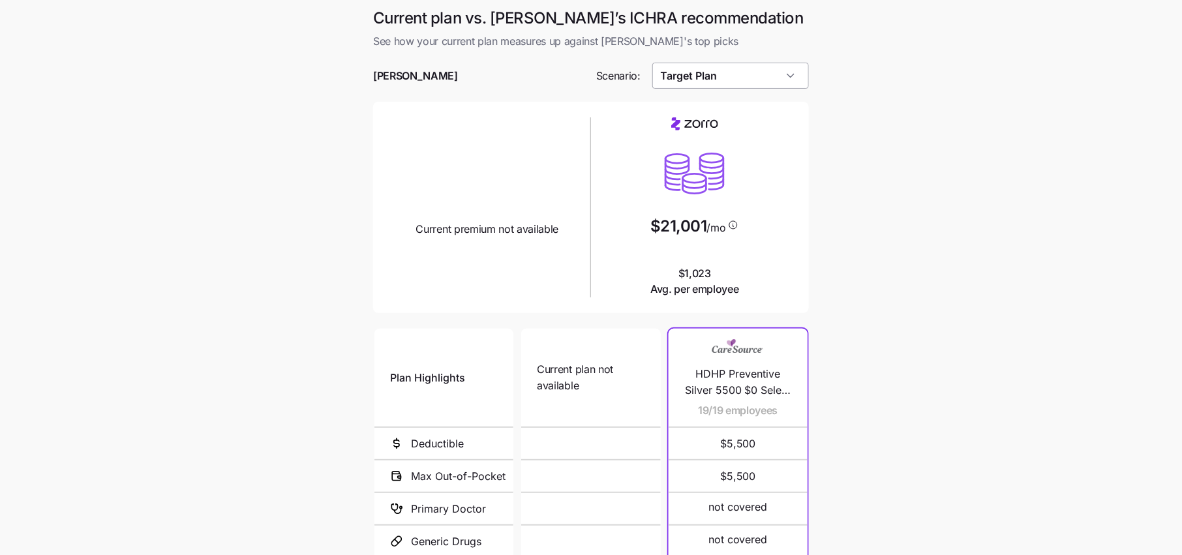
click at [773, 83] on input "Target Plan" at bounding box center [730, 76] width 157 height 26
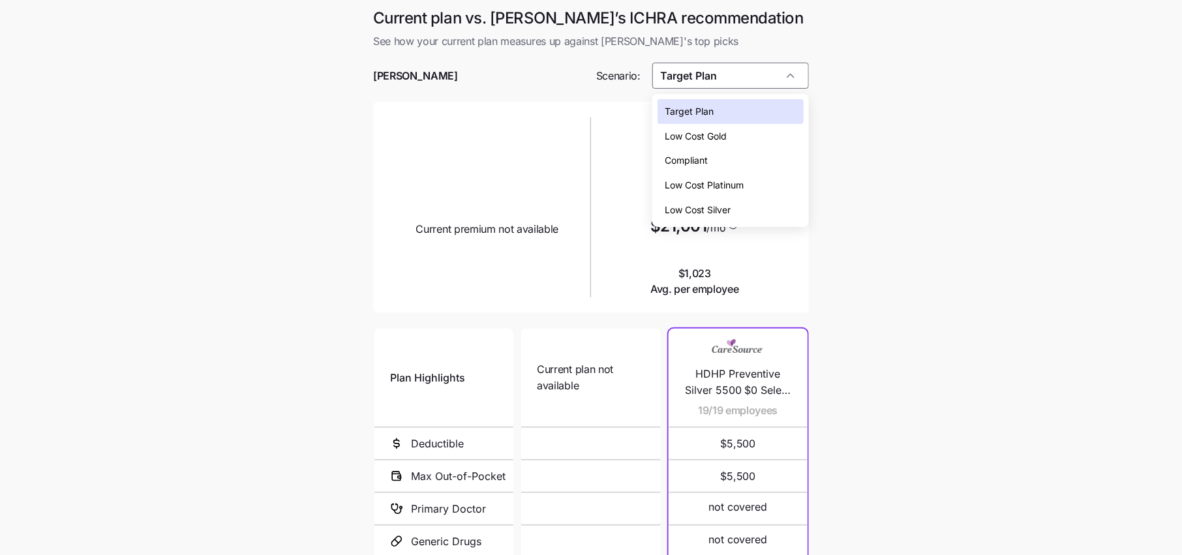
click at [718, 117] on div "Target Plan" at bounding box center [730, 111] width 146 height 25
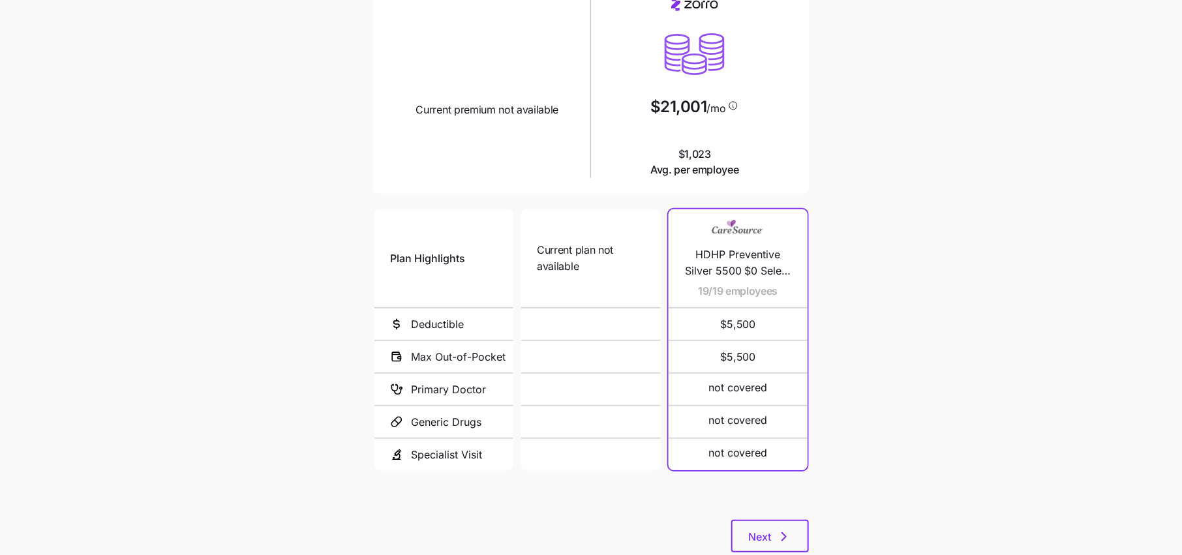
scroll to position [156, 0]
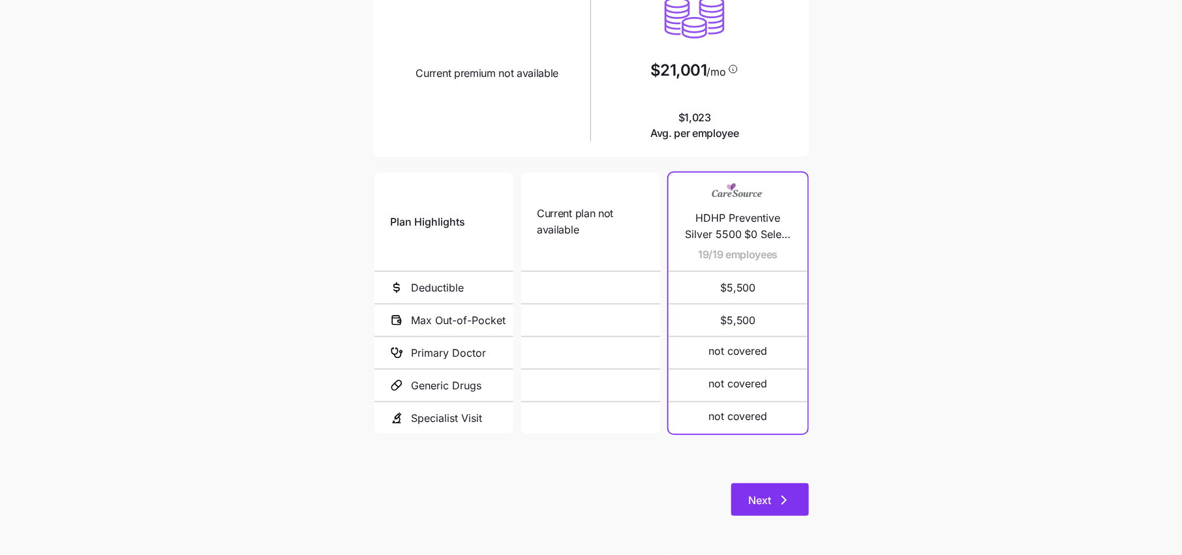
click at [760, 496] on span "Next" at bounding box center [759, 500] width 23 height 16
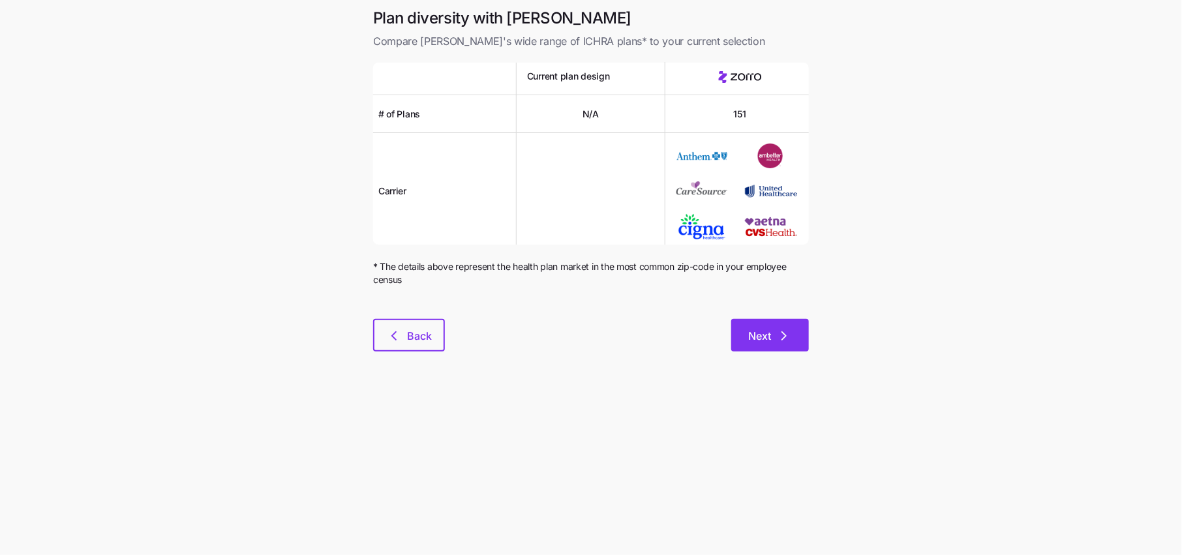
click at [792, 346] on button "Next" at bounding box center [770, 335] width 78 height 33
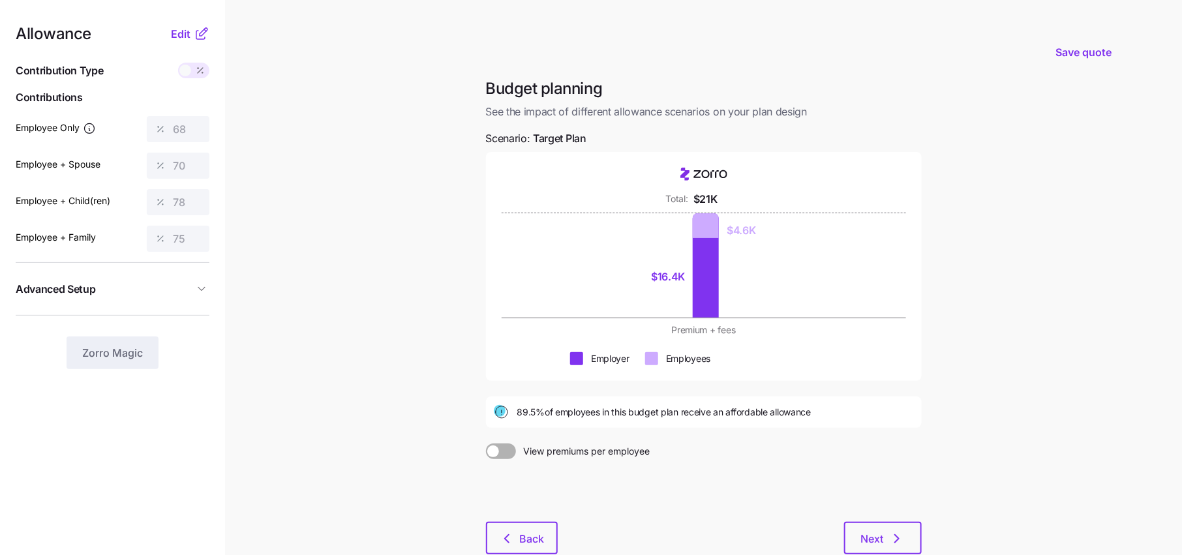
click at [194, 31] on icon at bounding box center [202, 34] width 16 height 16
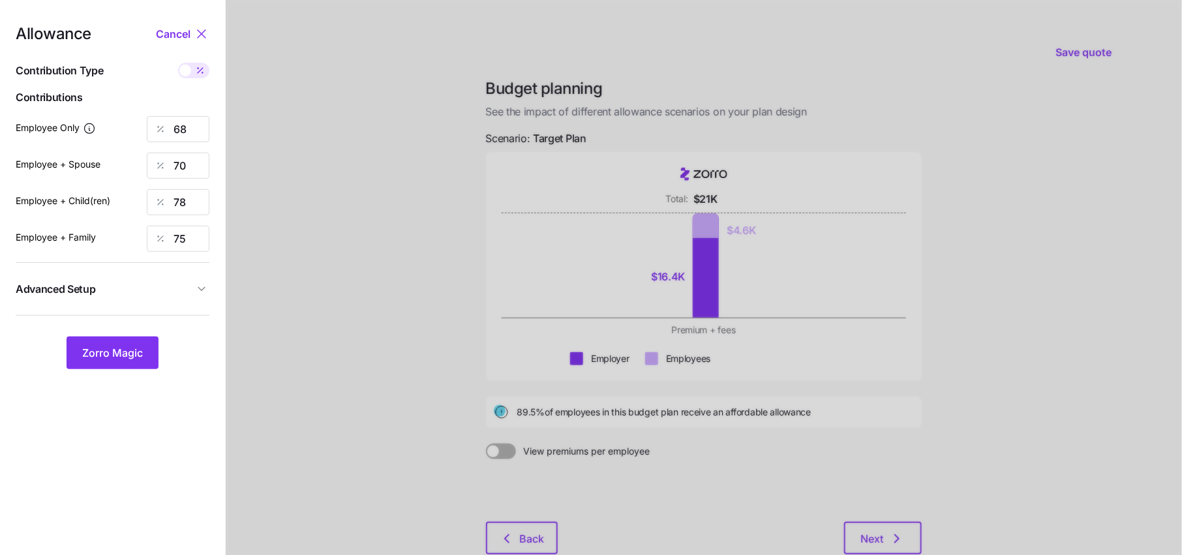
click at [175, 289] on span "Advanced Setup" at bounding box center [105, 289] width 178 height 16
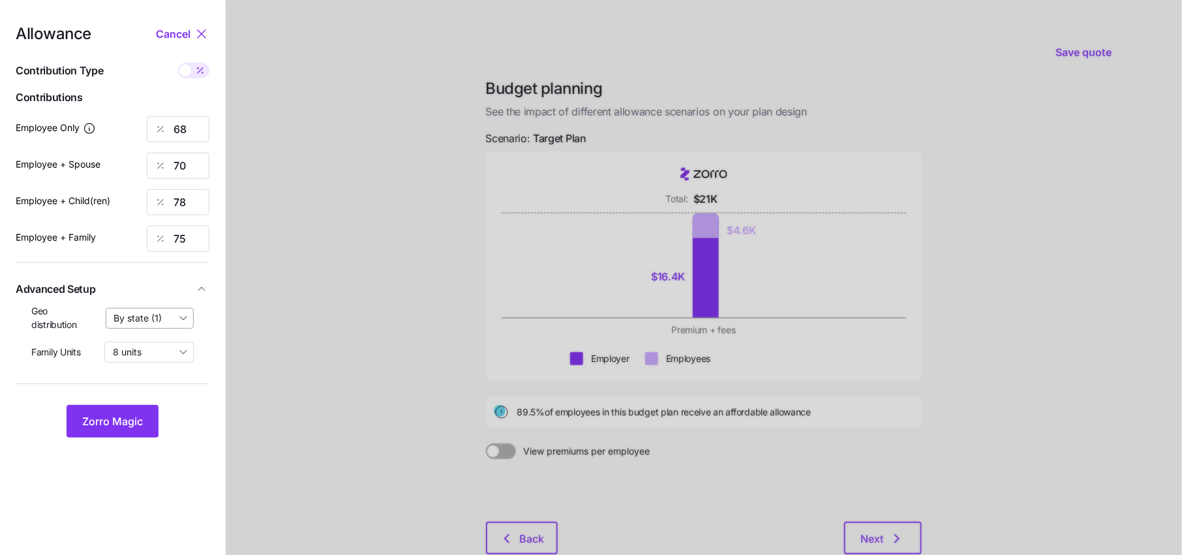
click at [151, 323] on input "By state (1)" at bounding box center [150, 318] width 89 height 21
click at [136, 396] on span "By state (1)" at bounding box center [142, 394] width 48 height 14
click at [128, 417] on span "Zorro Magic" at bounding box center [112, 421] width 61 height 16
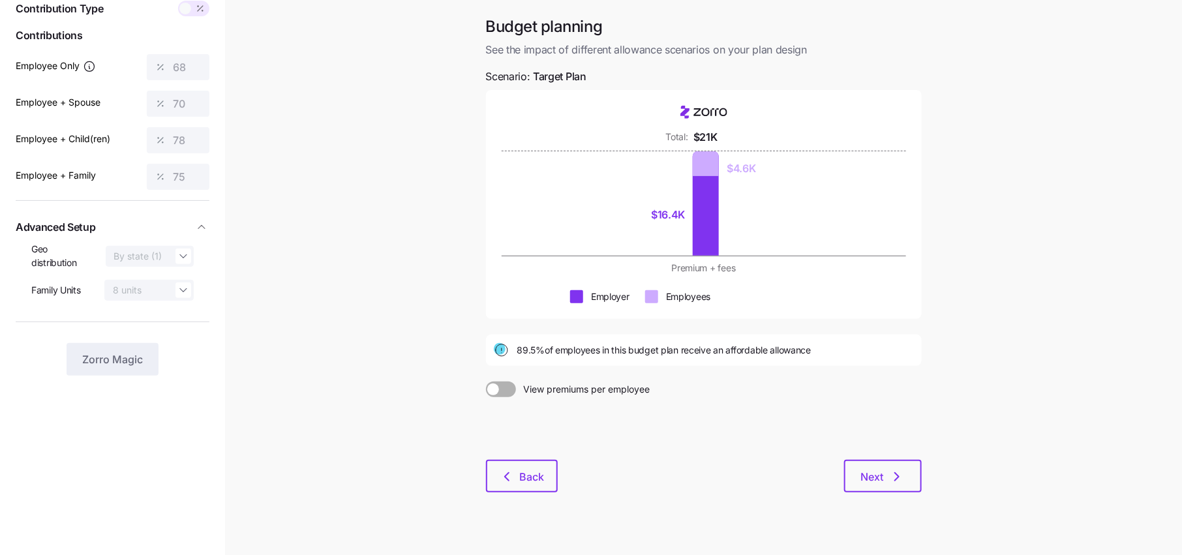
scroll to position [82, 0]
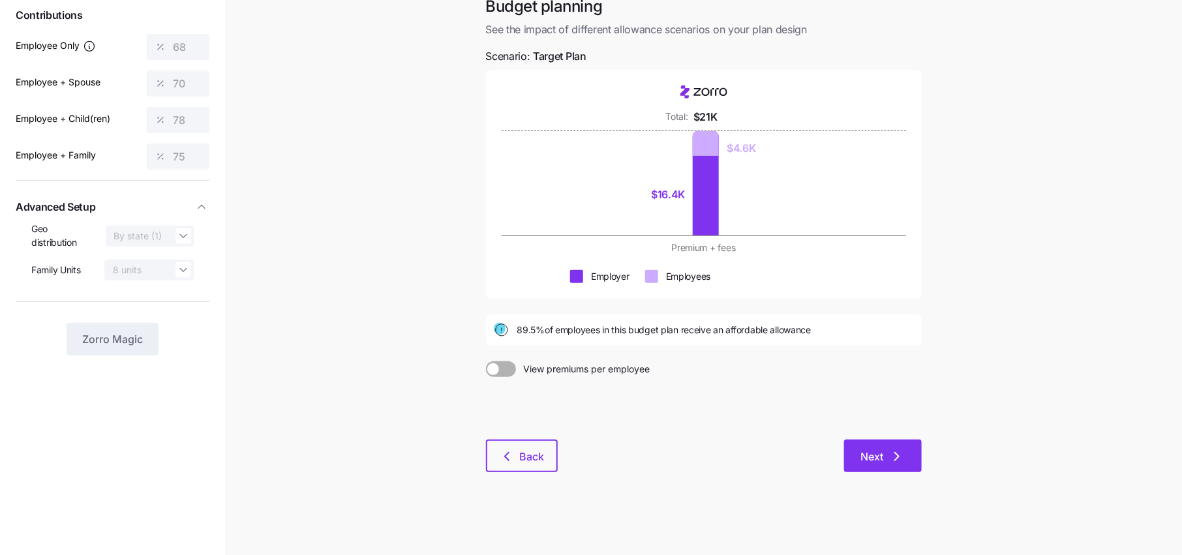
click at [895, 460] on icon "button" at bounding box center [897, 457] width 4 height 8
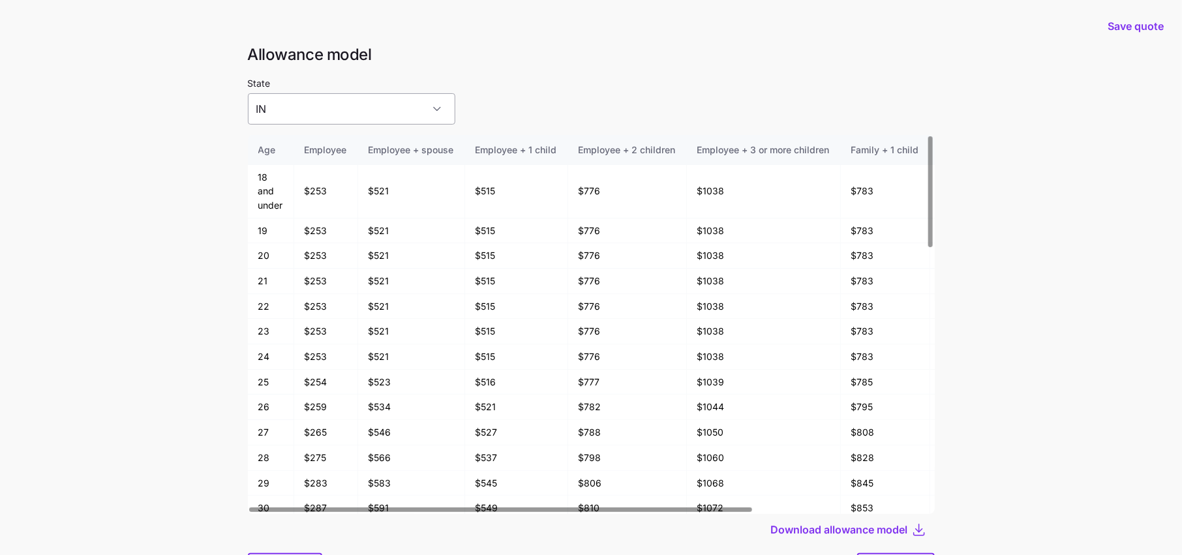
click at [348, 110] on input "IN" at bounding box center [351, 108] width 207 height 31
click at [307, 159] on div "IN" at bounding box center [329, 148] width 152 height 27
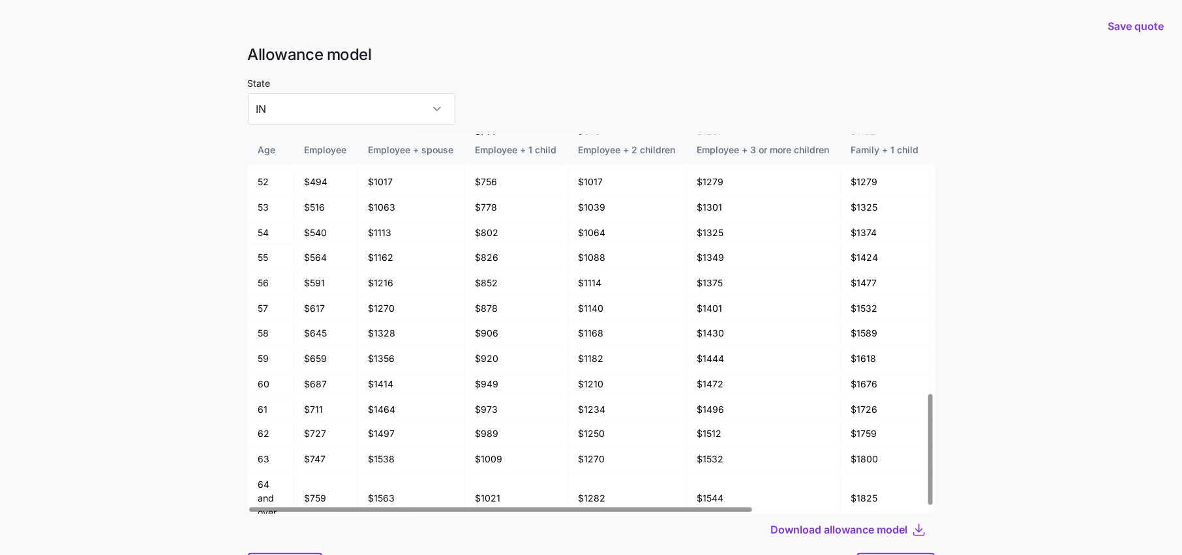
scroll to position [69, 0]
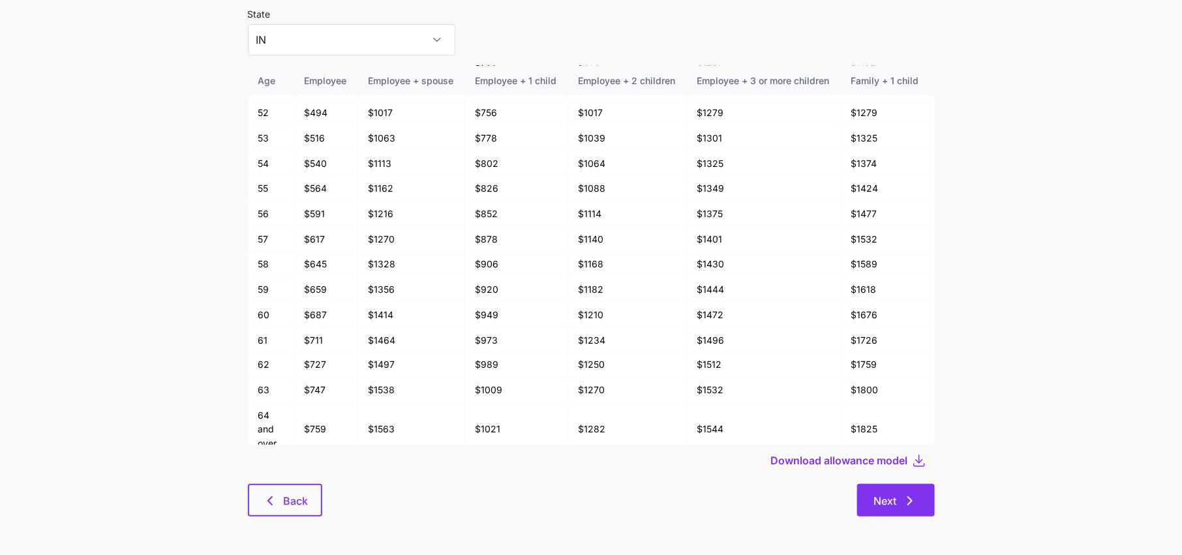
click at [916, 516] on button "Next" at bounding box center [896, 500] width 78 height 33
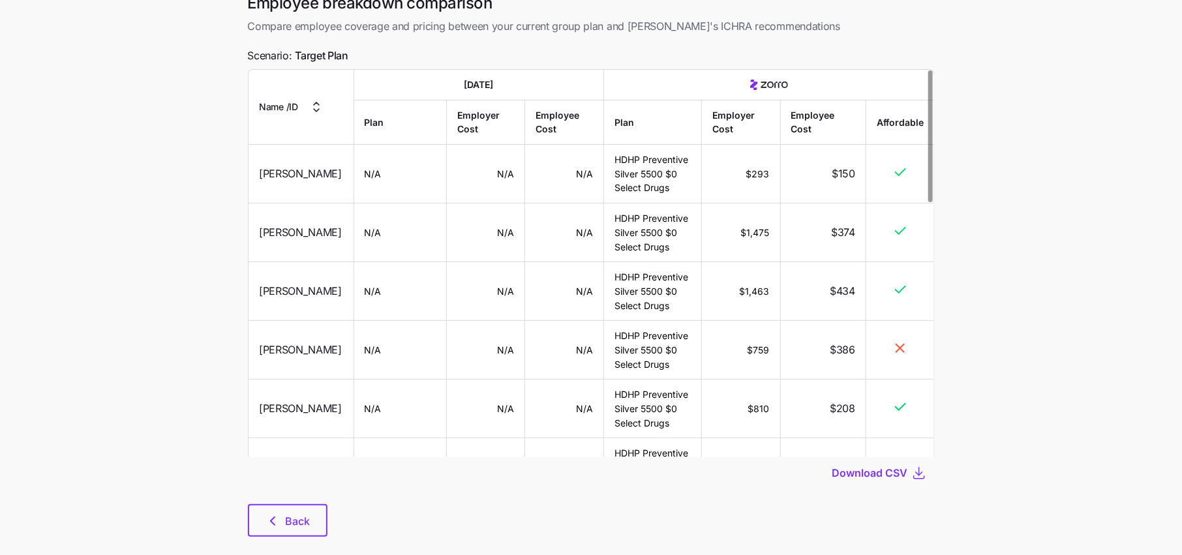
scroll to position [88, 0]
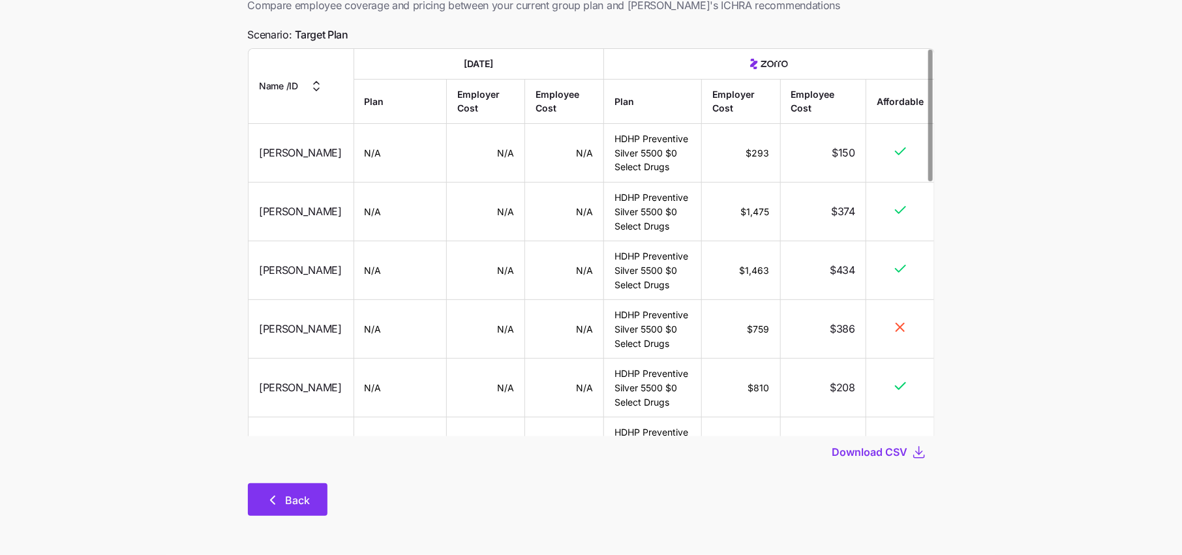
click at [301, 505] on span "Back" at bounding box center [298, 500] width 25 height 16
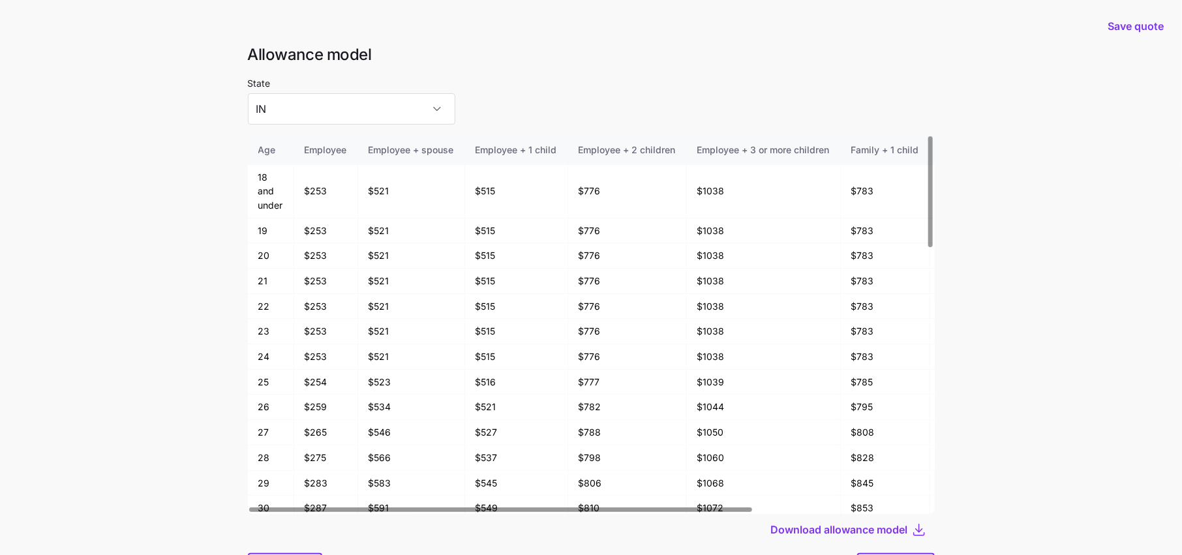
scroll to position [69, 0]
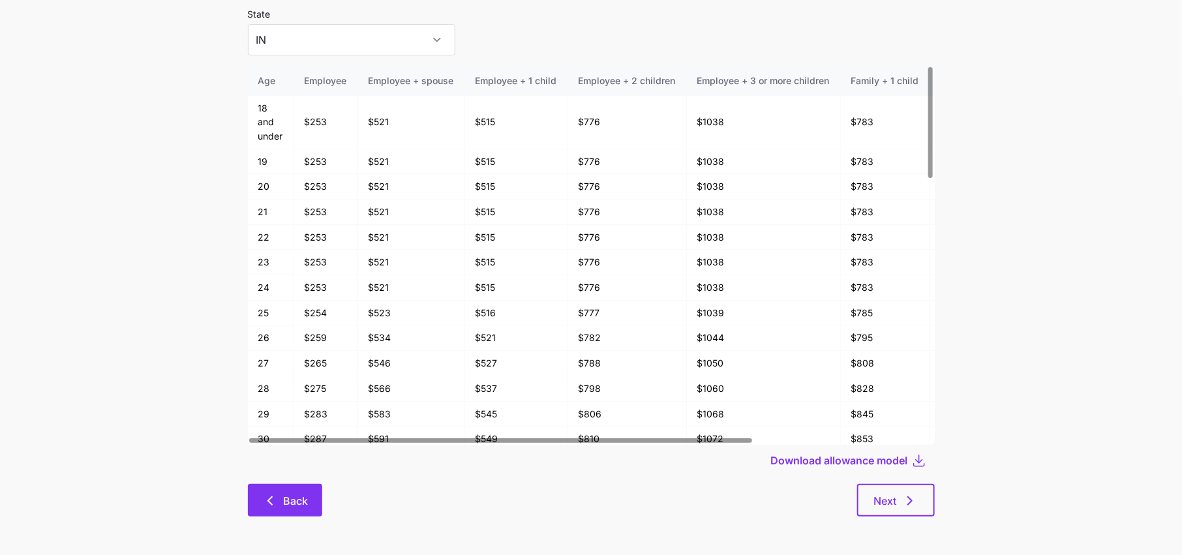
click at [304, 503] on span "Back" at bounding box center [295, 501] width 25 height 16
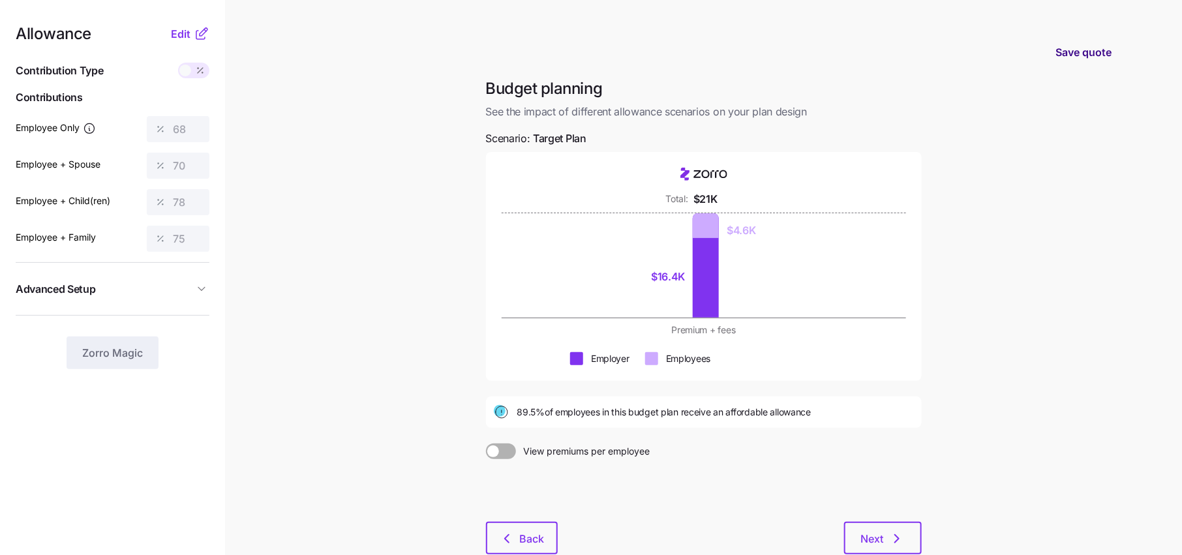
click at [1098, 53] on span "Save quote" at bounding box center [1083, 52] width 56 height 16
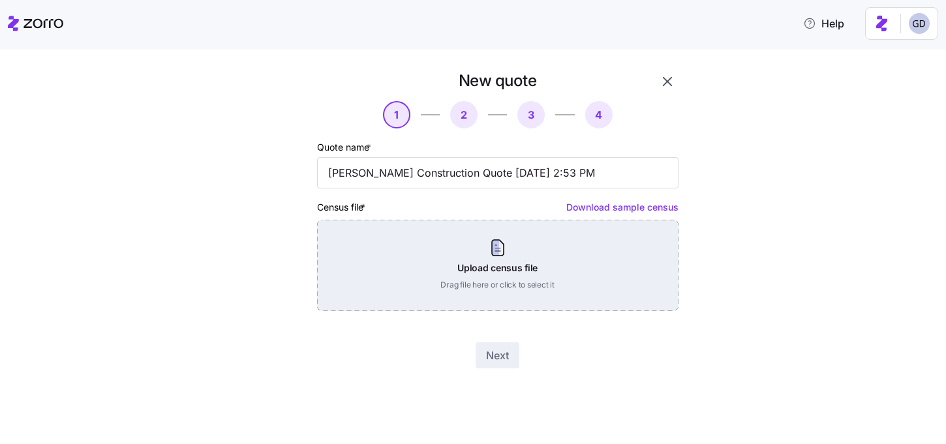
click at [391, 241] on div "Upload census file Drag file here or click to select it" at bounding box center [497, 265] width 361 height 91
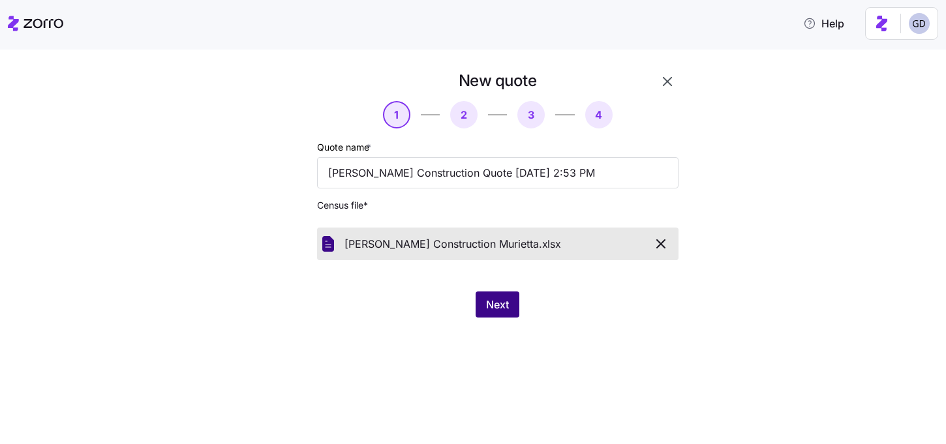
click at [488, 307] on span "Next" at bounding box center [497, 305] width 23 height 16
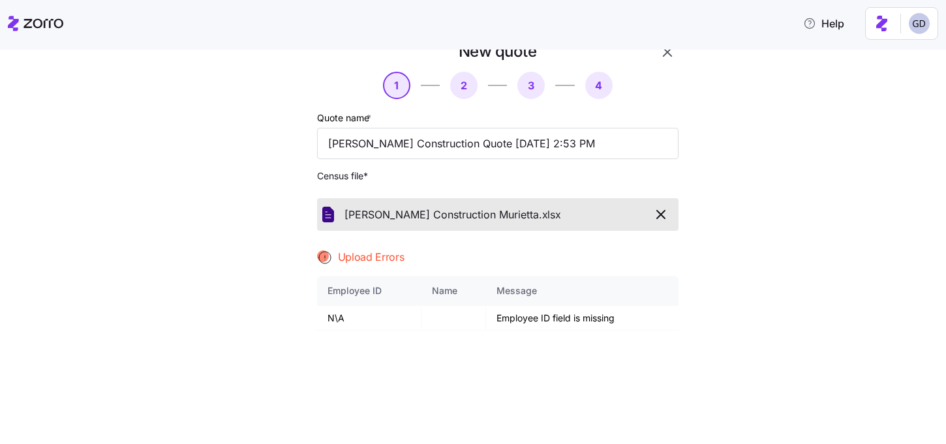
scroll to position [32, 0]
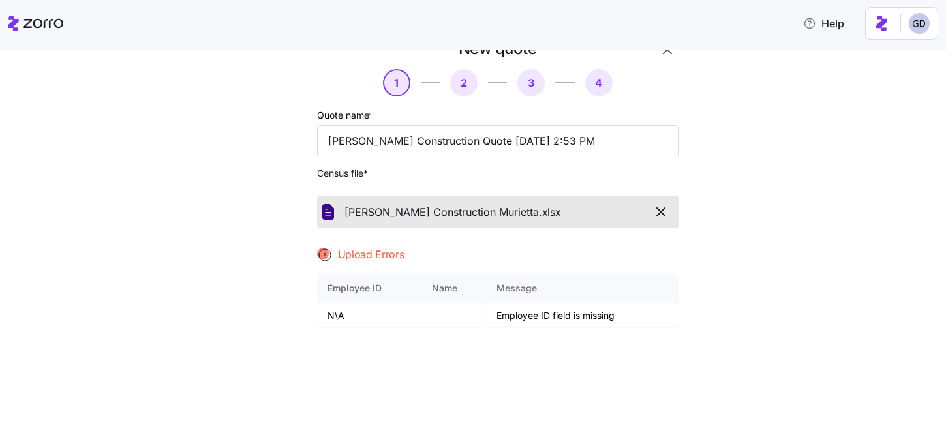
click at [670, 221] on button "button" at bounding box center [661, 212] width 24 height 22
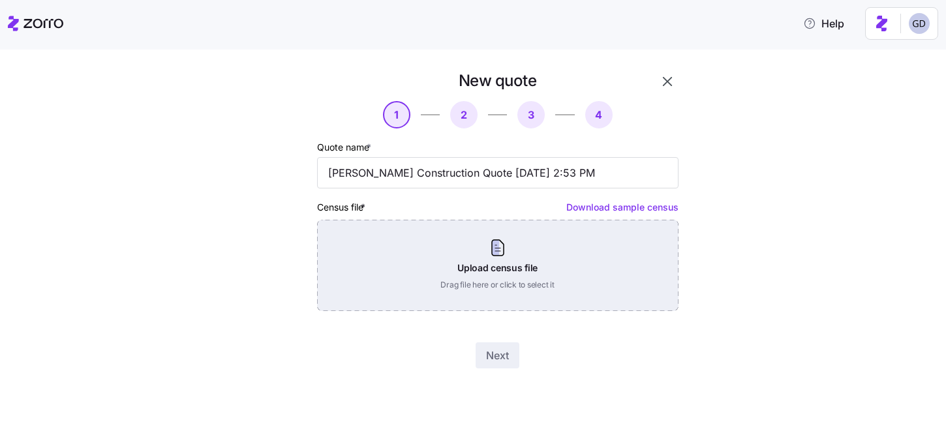
click at [486, 232] on div "Upload census file Drag file here or click to select it" at bounding box center [497, 265] width 361 height 91
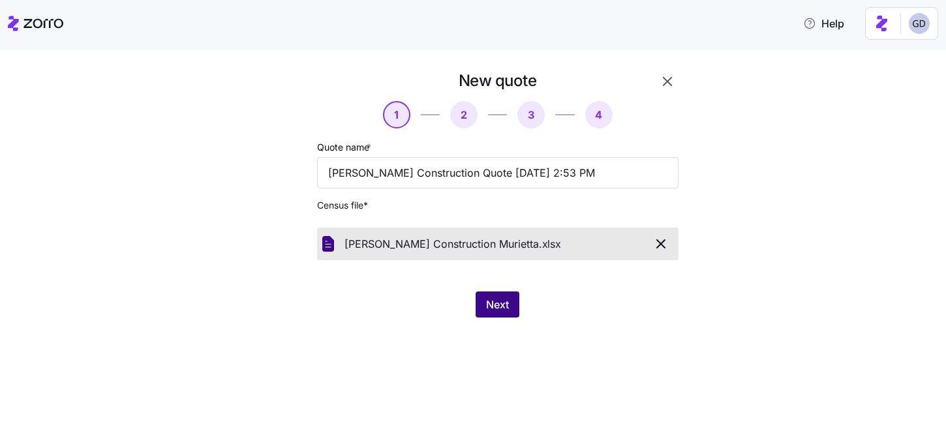
click at [501, 301] on span "Next" at bounding box center [497, 305] width 23 height 16
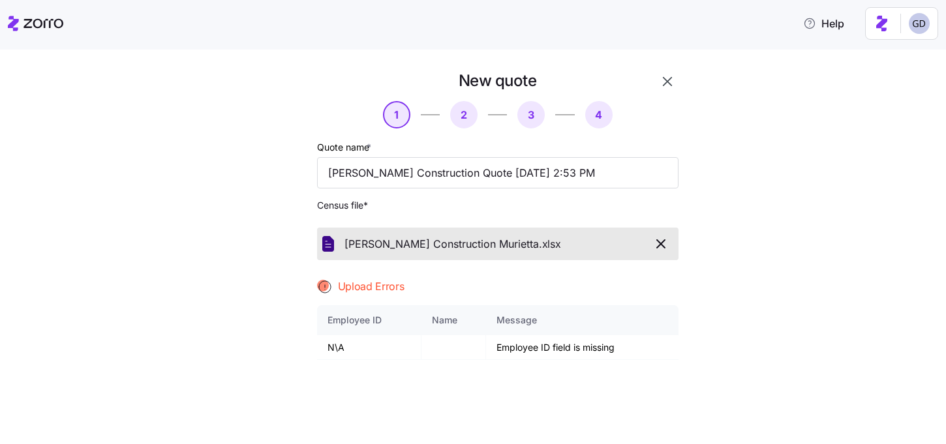
click at [661, 248] on icon "button" at bounding box center [661, 244] width 16 height 16
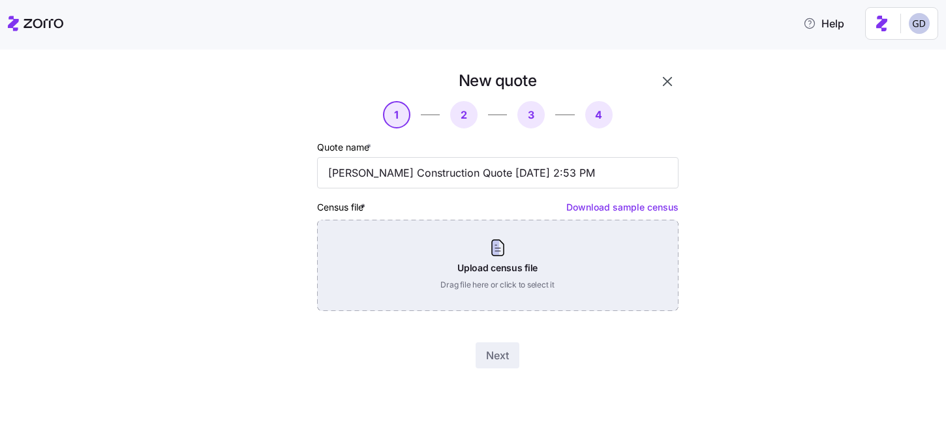
click at [496, 258] on div "Upload census file Drag file here or click to select it" at bounding box center [497, 265] width 361 height 91
click at [471, 264] on div "Upload census file Drag file here or click to select it" at bounding box center [497, 265] width 361 height 91
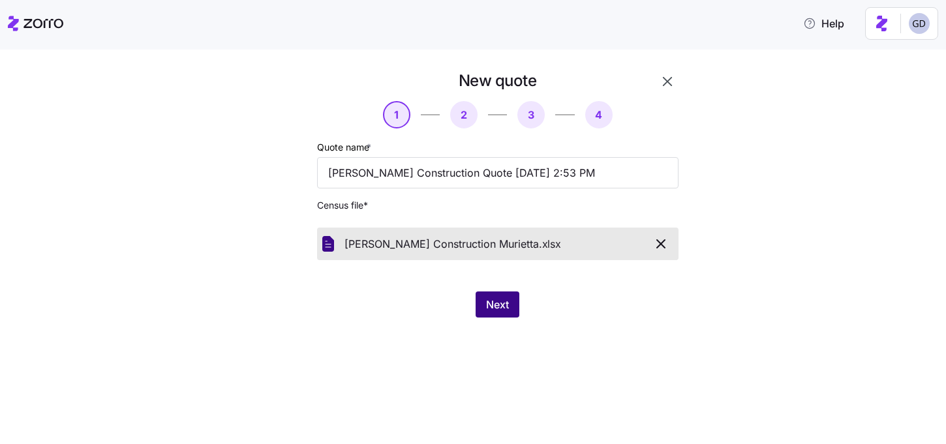
click at [480, 301] on button "Next" at bounding box center [497, 304] width 44 height 26
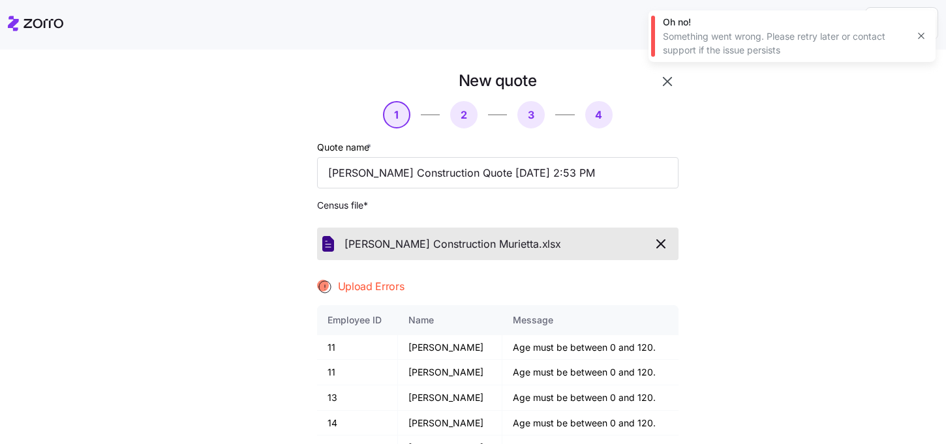
scroll to position [95, 0]
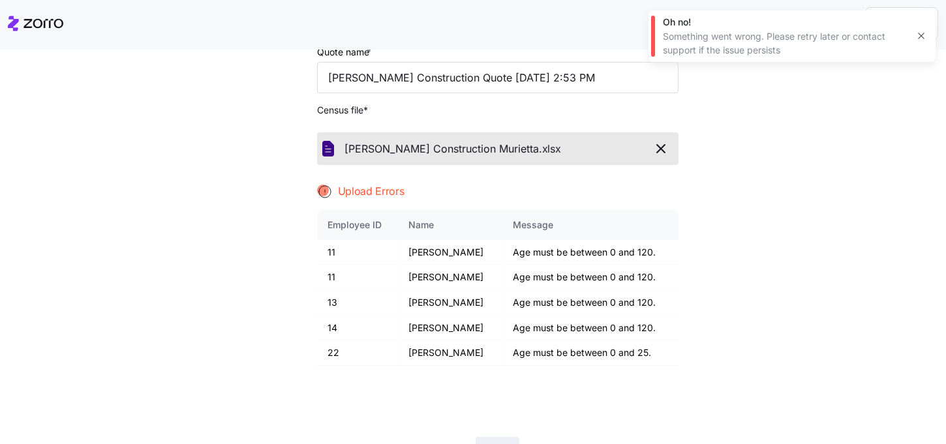
click at [661, 147] on icon "button" at bounding box center [661, 149] width 16 height 16
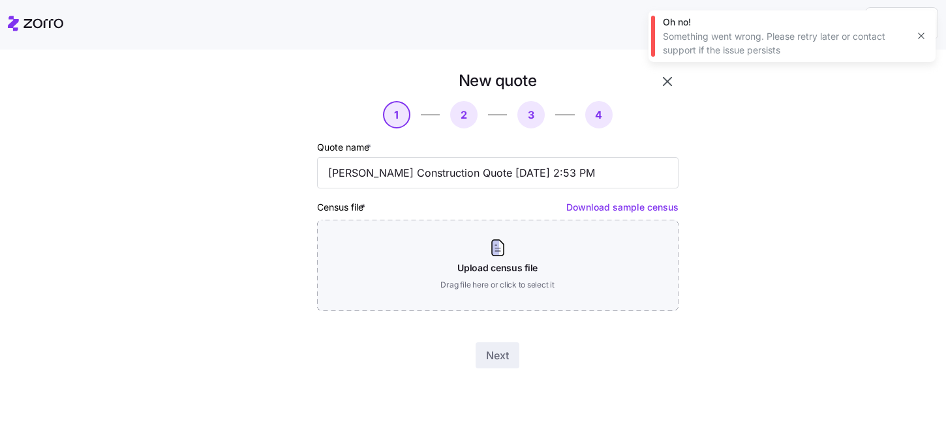
scroll to position [0, 0]
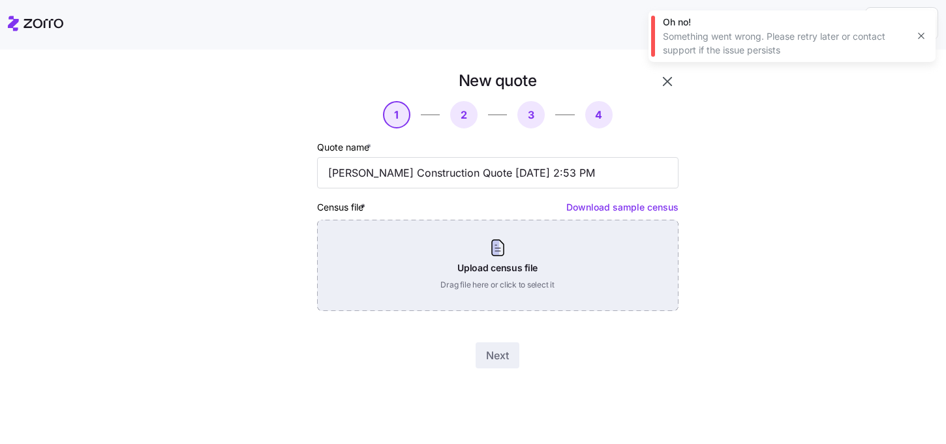
click at [494, 282] on div "Upload census file Drag file here or click to select it" at bounding box center [497, 265] width 361 height 91
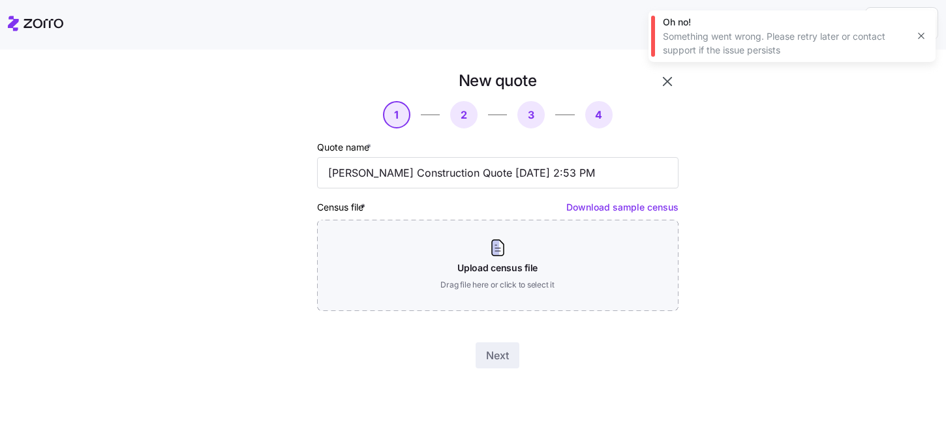
click at [923, 35] on icon "button" at bounding box center [921, 36] width 10 height 10
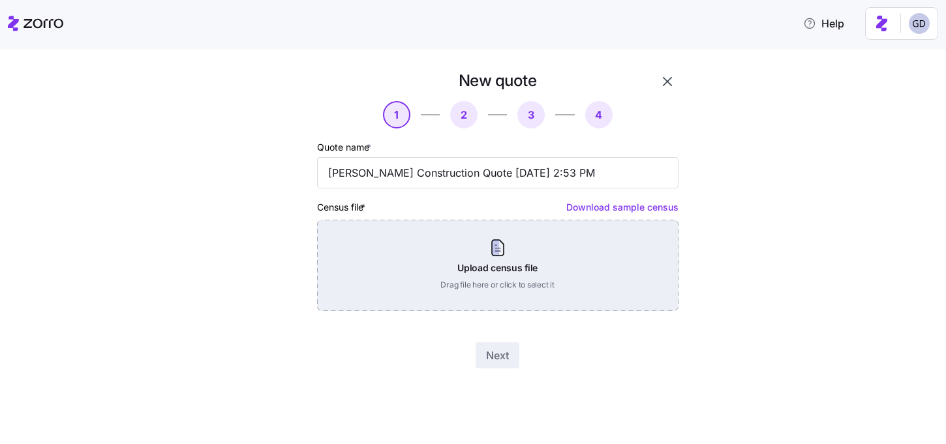
click at [475, 258] on div "Upload census file Drag file here or click to select it" at bounding box center [497, 265] width 361 height 91
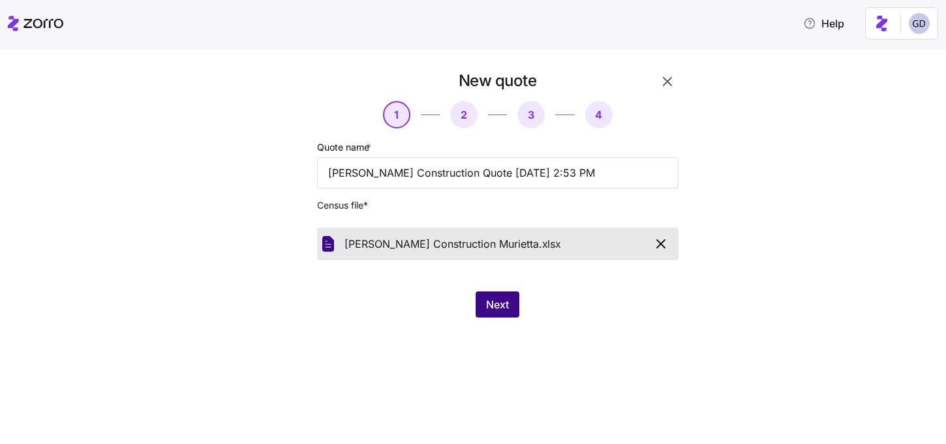
click at [507, 300] on span "Next" at bounding box center [497, 305] width 23 height 16
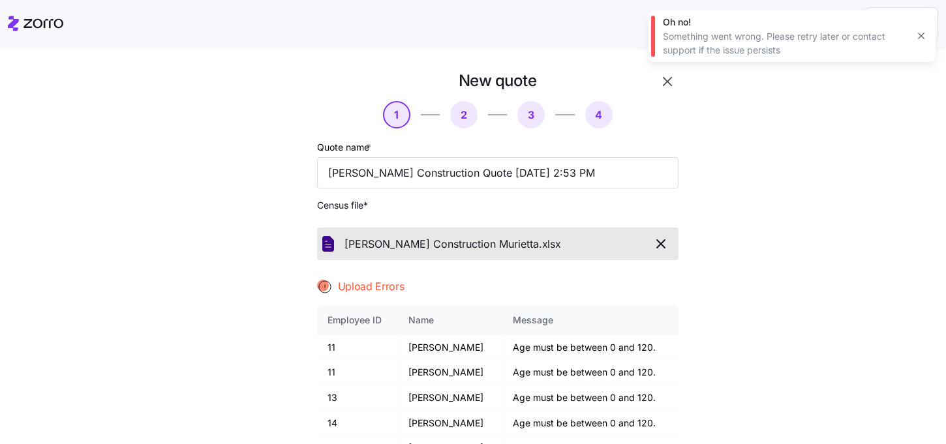
scroll to position [73, 0]
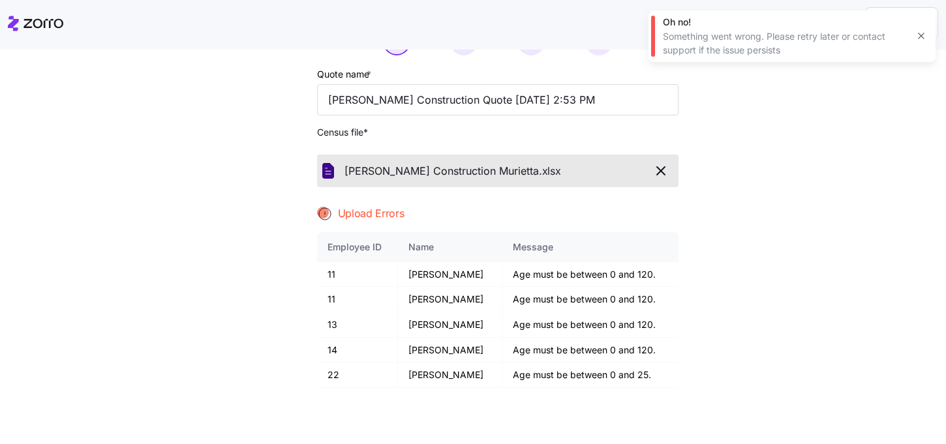
click at [663, 172] on icon "button" at bounding box center [661, 171] width 16 height 16
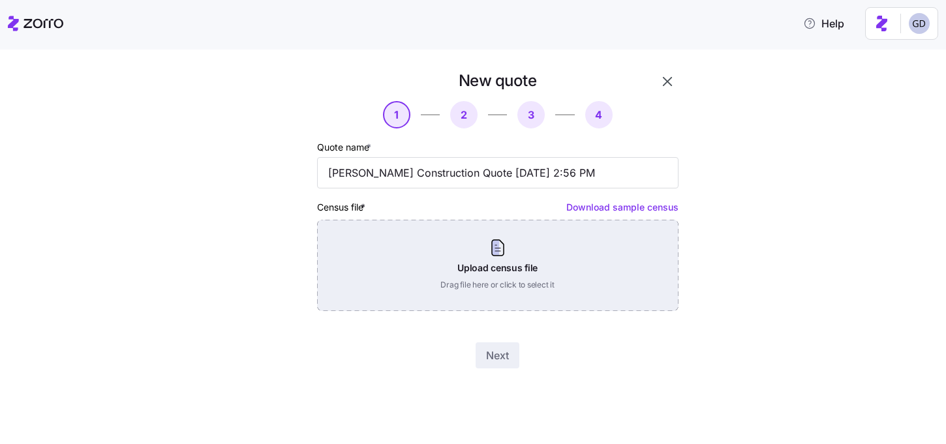
click at [503, 239] on div "Upload census file Drag file here or click to select it" at bounding box center [497, 265] width 361 height 91
click at [464, 263] on div "Upload census file Drag file here or click to select it" at bounding box center [497, 265] width 361 height 91
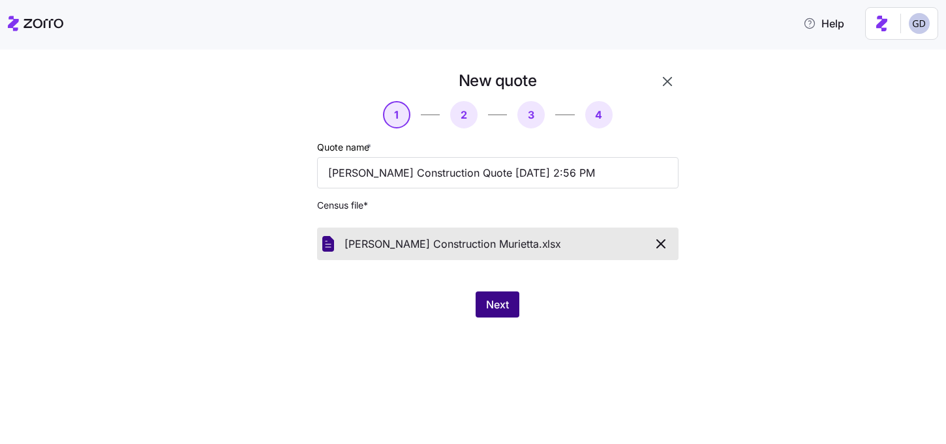
click at [507, 301] on span "Next" at bounding box center [497, 305] width 23 height 16
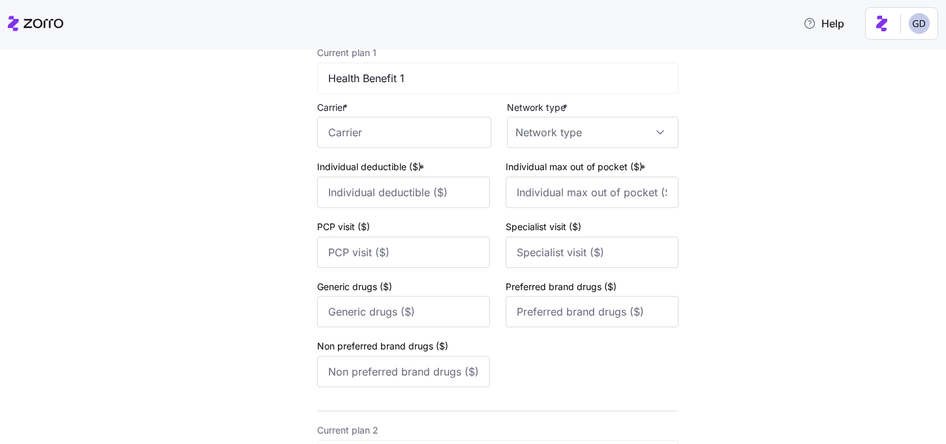
scroll to position [121, 0]
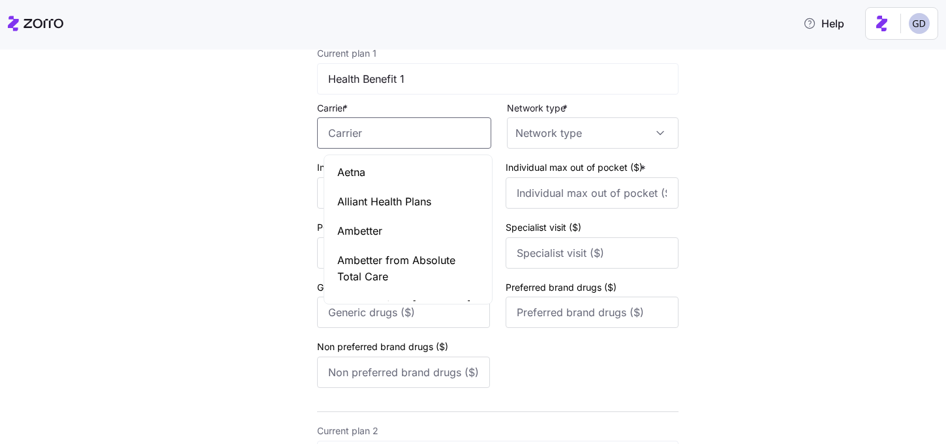
click at [378, 128] on input "Carrier *" at bounding box center [404, 132] width 174 height 31
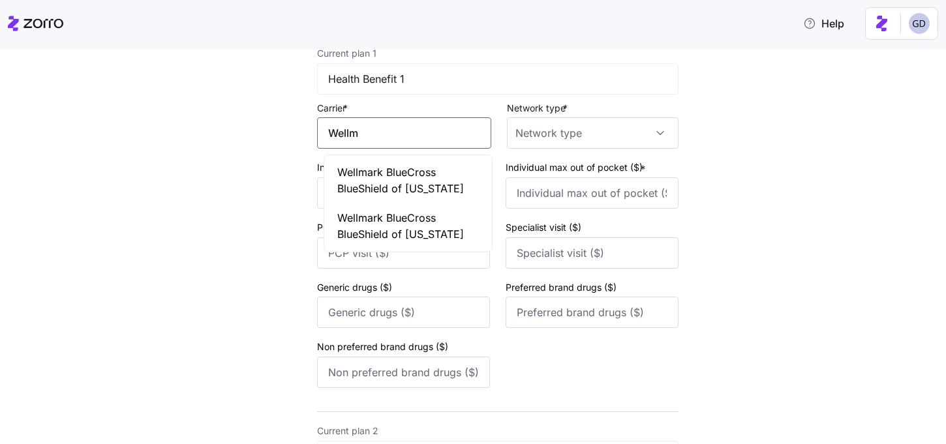
click at [399, 187] on span "Wellmark BlueCross BlueShield of Iowa" at bounding box center [408, 180] width 142 height 33
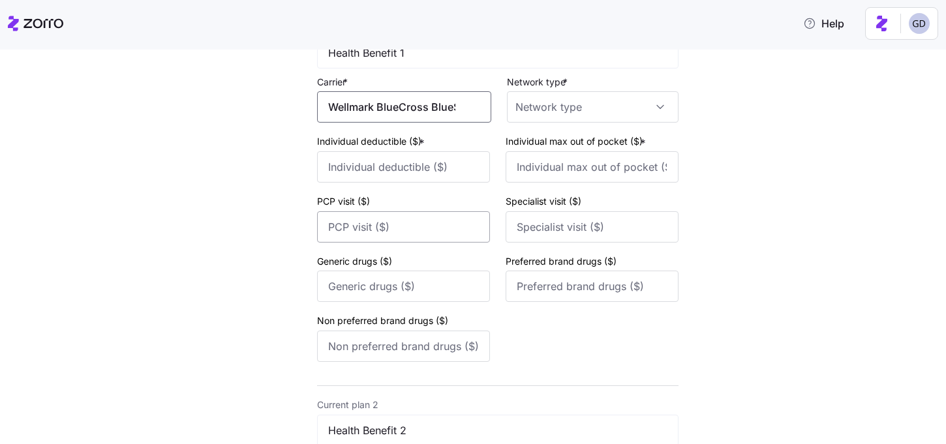
scroll to position [149, 0]
type input "Wellmark BlueCross BlueShield of Iowa"
click at [564, 115] on input "Network type *" at bounding box center [593, 104] width 172 height 31
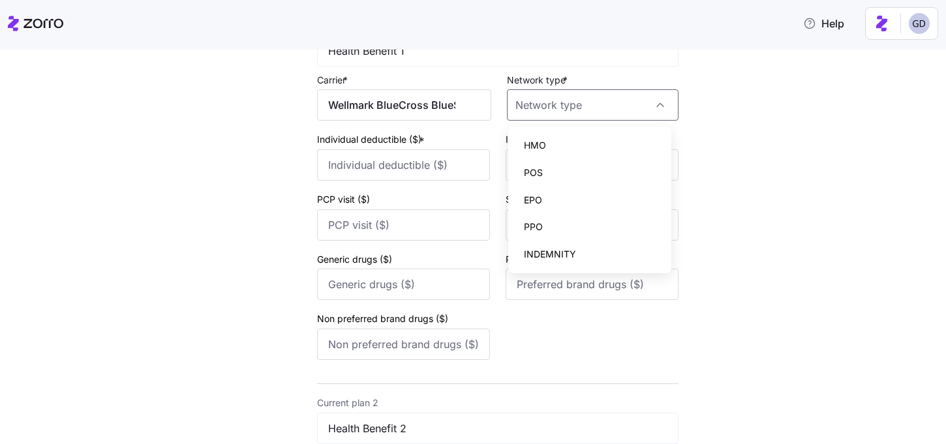
click at [537, 225] on span "PPO" at bounding box center [533, 227] width 19 height 14
type input "PPO"
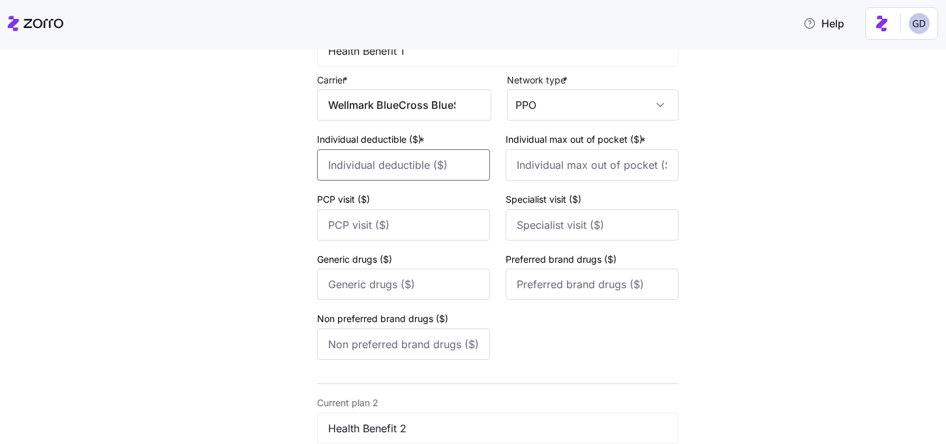
click at [363, 167] on input "Individual deductible ($) *" at bounding box center [403, 164] width 173 height 31
type input "5000"
type input "10000"
click at [388, 221] on input "PCP visit ($)" at bounding box center [403, 224] width 173 height 31
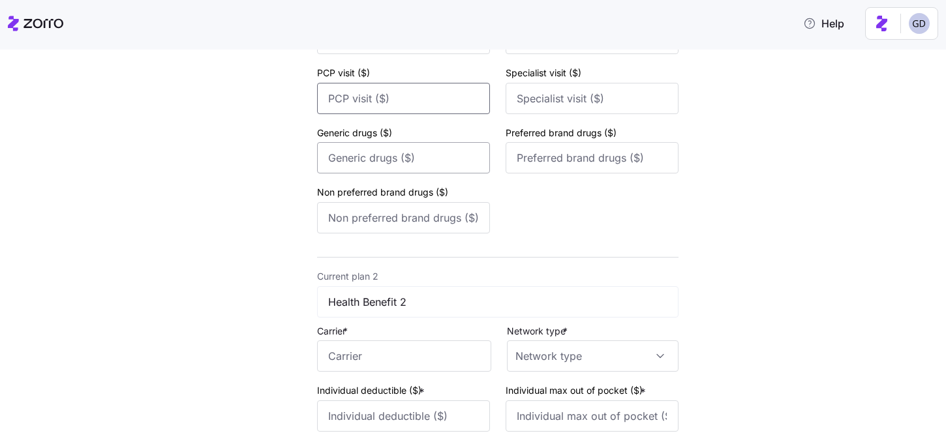
scroll to position [276, 0]
click at [387, 351] on input "Carrier *" at bounding box center [404, 355] width 174 height 31
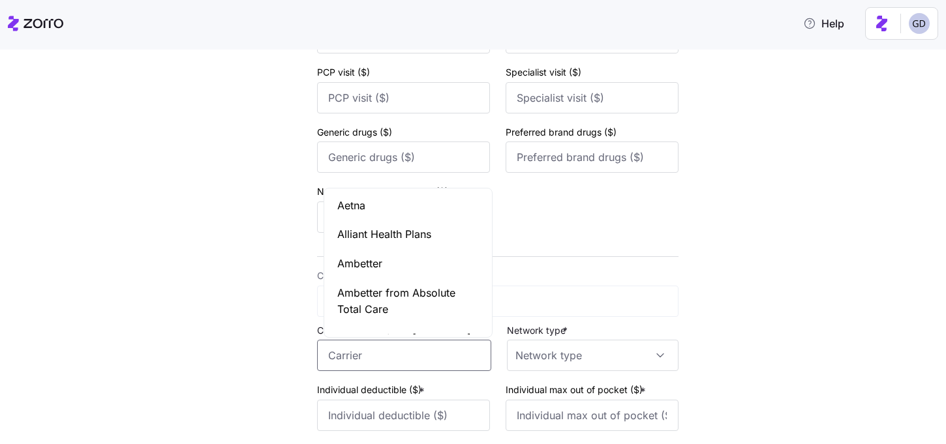
type input "A"
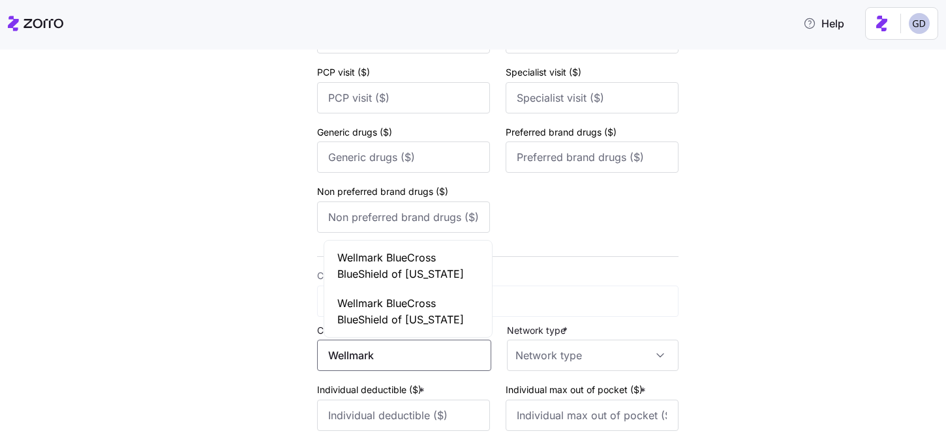
click at [418, 271] on span "Wellmark BlueCross BlueShield of Iowa" at bounding box center [408, 266] width 142 height 33
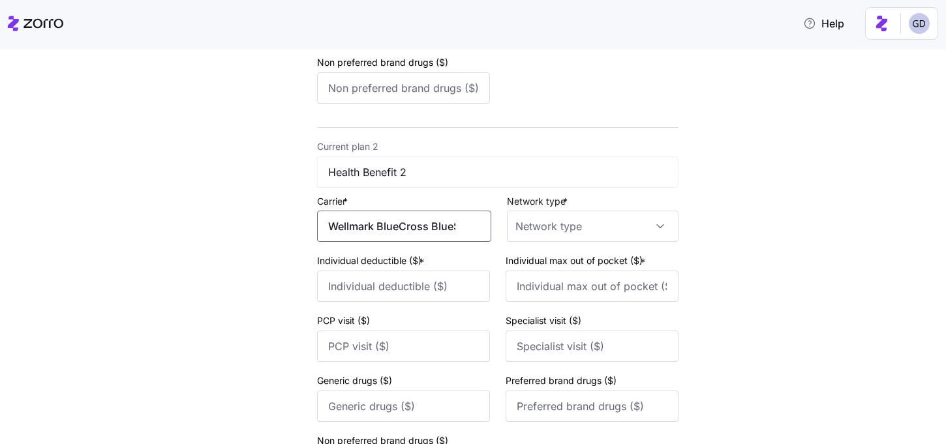
scroll to position [406, 0]
click at [421, 224] on input "Wellmark BlueCross BlueShield of Iowa" at bounding box center [404, 225] width 174 height 31
type input "Wellmark BlueCross BlueShield of Iowa"
click at [543, 228] on input "Network type *" at bounding box center [593, 225] width 172 height 31
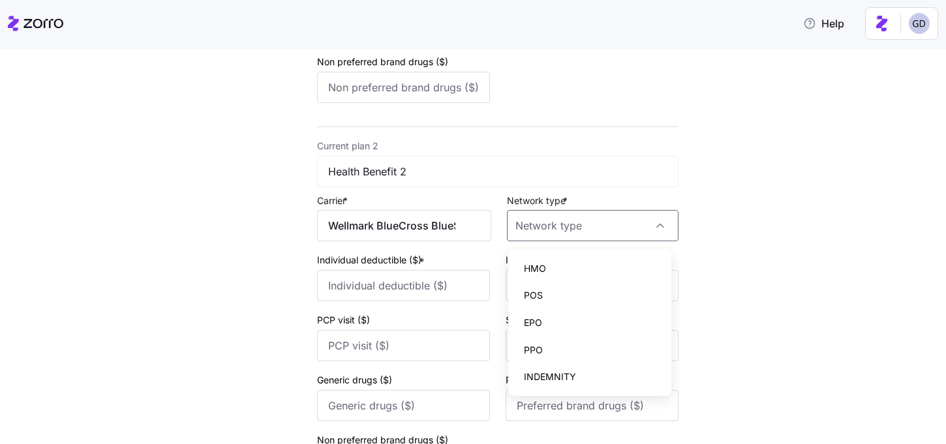
click at [539, 350] on span "PPO" at bounding box center [533, 350] width 19 height 14
type input "PPO"
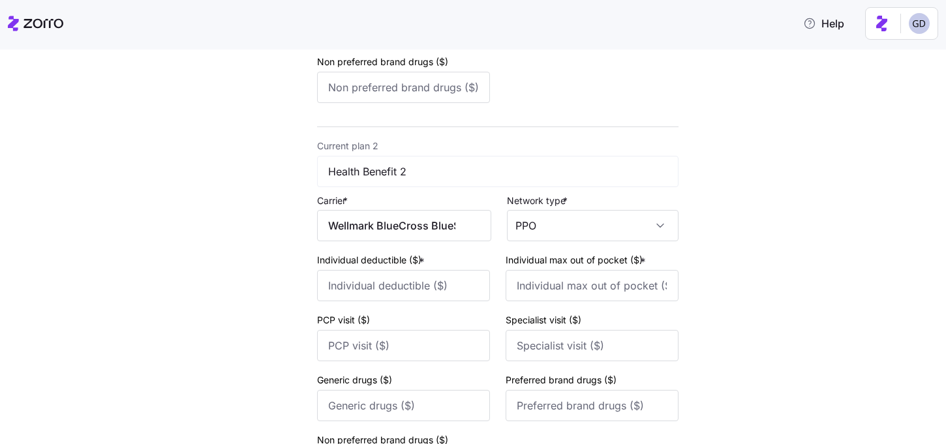
click at [411, 305] on div "Current plan 2 Health Benefit 2 Carrier * Wellmark BlueCross BlueShield of Iowa…" at bounding box center [497, 312] width 361 height 348
click at [411, 290] on input "Individual deductible ($) *" at bounding box center [403, 285] width 173 height 31
type input "2500"
type input "7500"
click at [666, 287] on input "7500" at bounding box center [591, 285] width 173 height 31
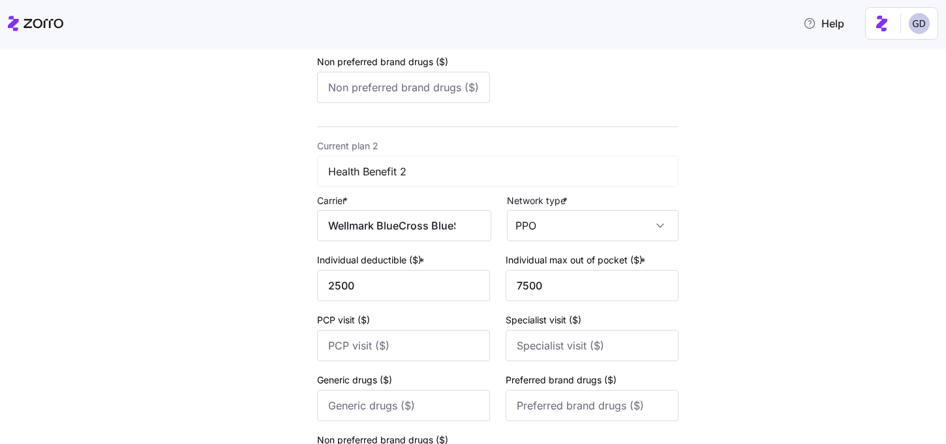
click at [696, 288] on div "New quote 2 3 4 Add current plan details Current plan 1 Health Benefit 1 Carrie…" at bounding box center [482, 121] width 456 height 913
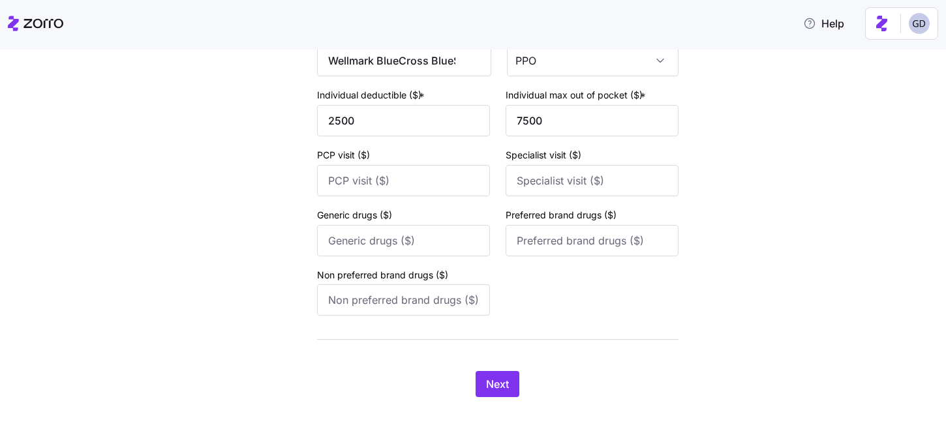
scroll to position [575, 0]
click at [473, 391] on div "Next" at bounding box center [497, 384] width 361 height 26
click at [498, 391] on span "Next" at bounding box center [497, 384] width 23 height 16
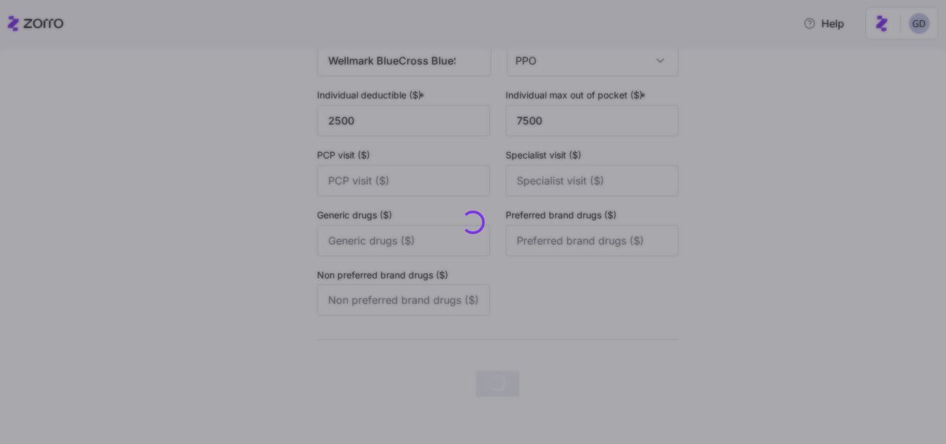
scroll to position [0, 0]
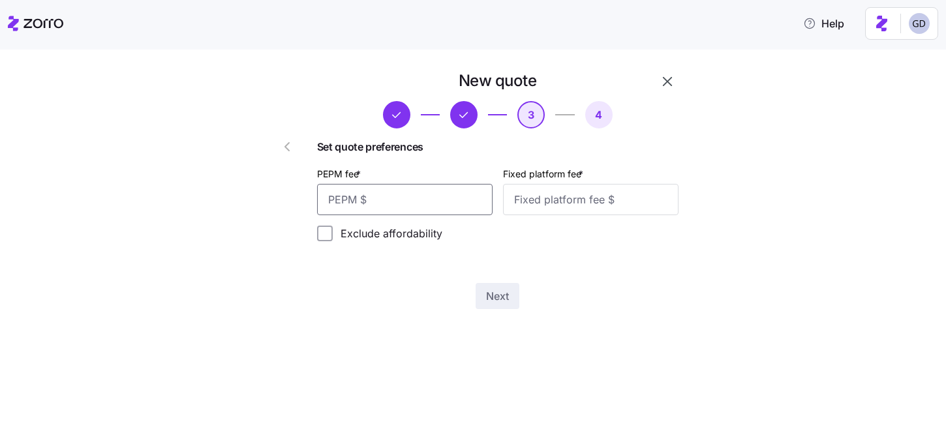
click at [415, 206] on input "PEPM fee *" at bounding box center [404, 199] width 175 height 31
type input "50"
type input "100"
click at [488, 289] on span "Next" at bounding box center [497, 296] width 23 height 16
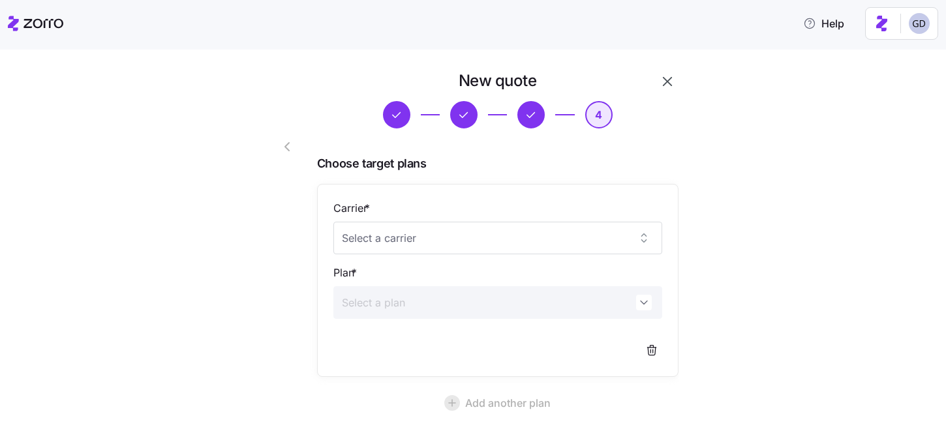
scroll to position [117, 0]
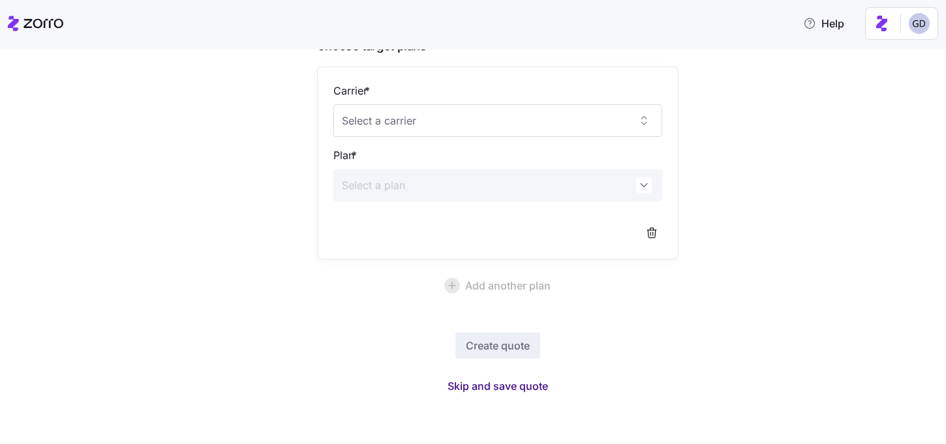
click at [503, 392] on span "Skip and save quote" at bounding box center [497, 386] width 100 height 16
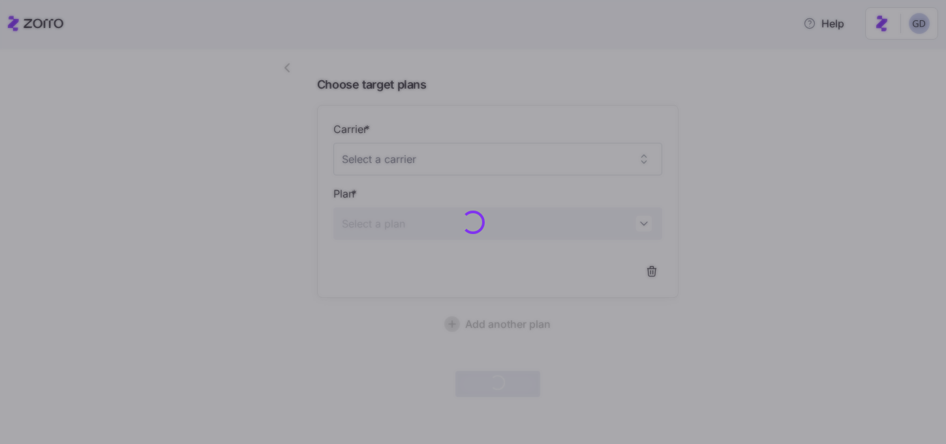
scroll to position [78, 0]
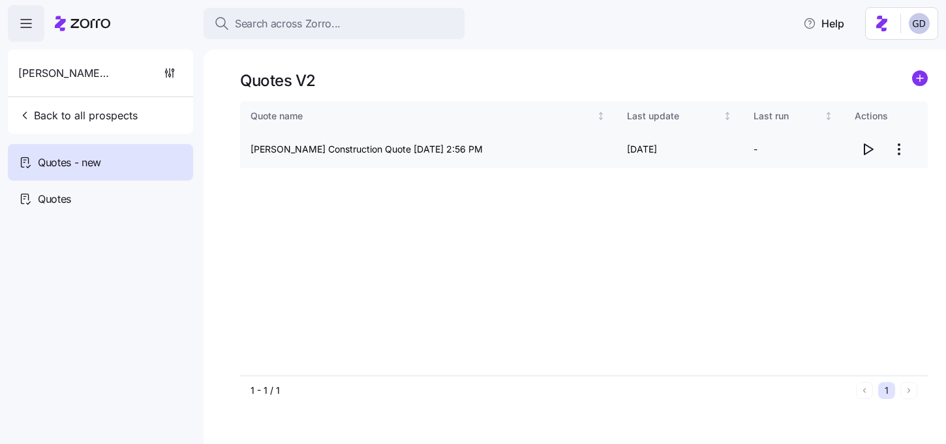
click at [865, 145] on icon "button" at bounding box center [867, 150] width 16 height 16
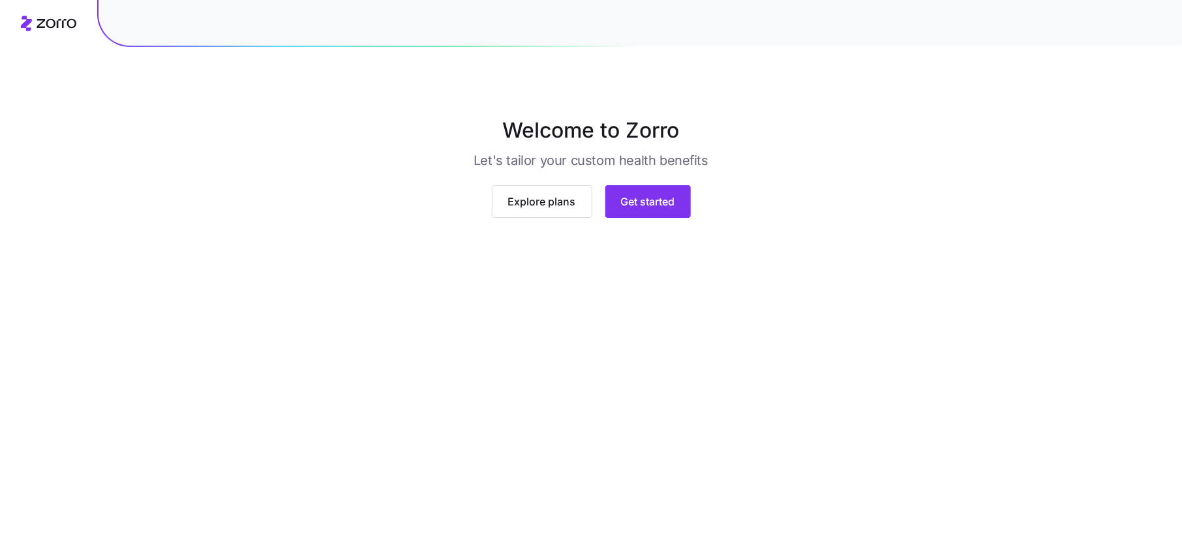
scroll to position [7, 0]
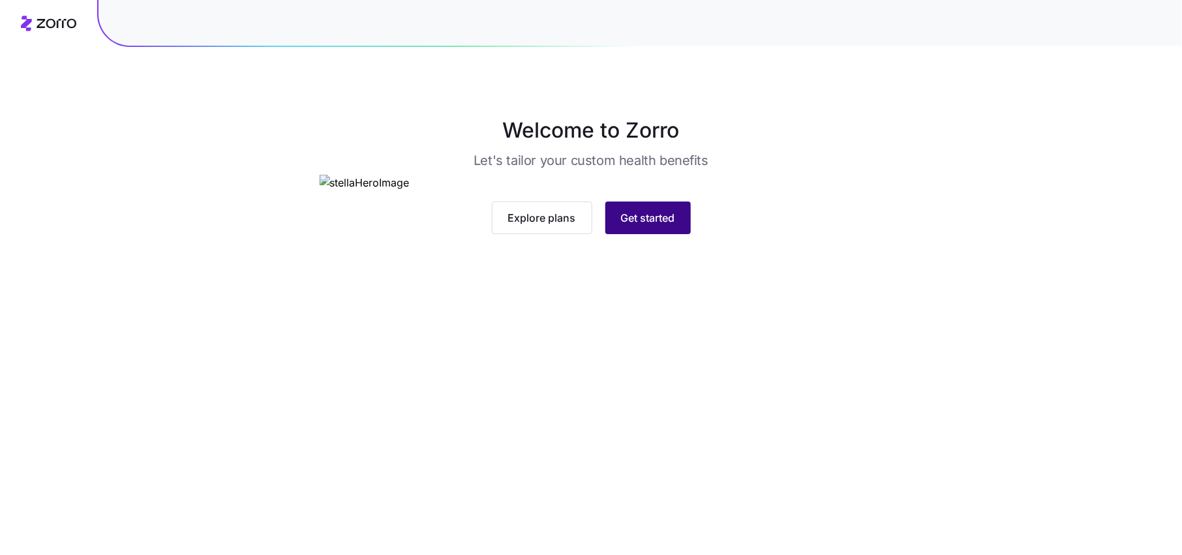
click at [655, 226] on span "Get started" at bounding box center [648, 218] width 54 height 16
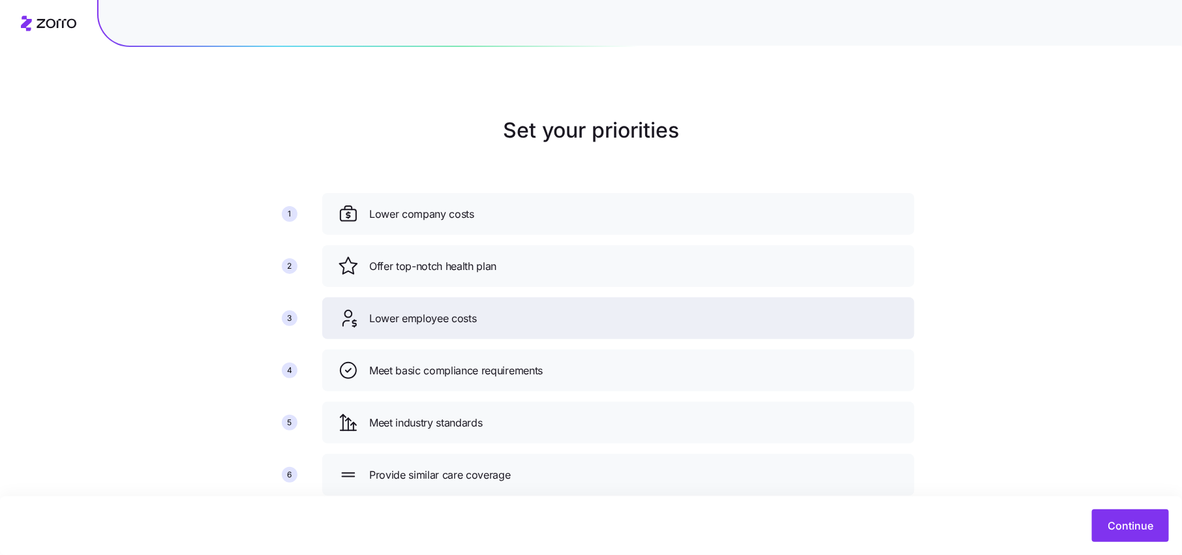
scroll to position [34, 0]
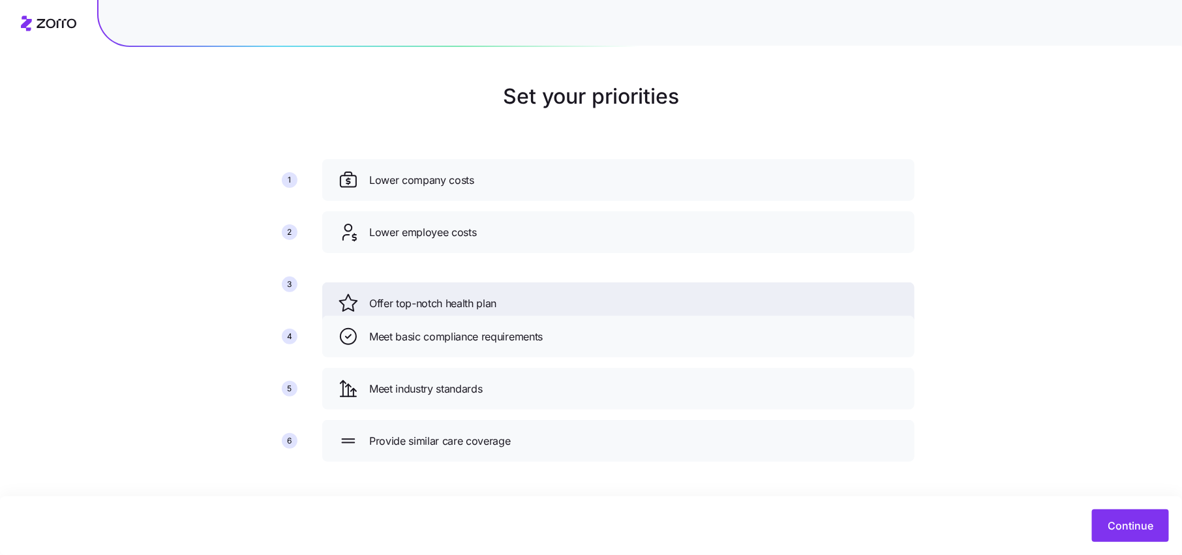
drag, startPoint x: 428, startPoint y: 233, endPoint x: 428, endPoint y: 305, distance: 71.7
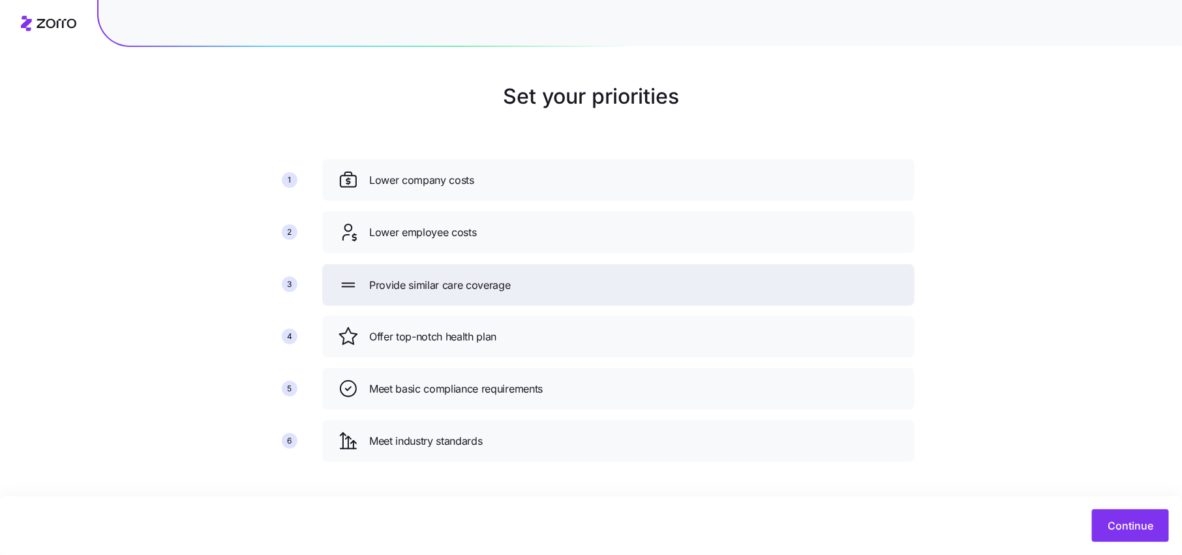
drag, startPoint x: 456, startPoint y: 441, endPoint x: 456, endPoint y: 284, distance: 157.2
click at [456, 284] on span "Provide similar care coverage" at bounding box center [440, 285] width 142 height 16
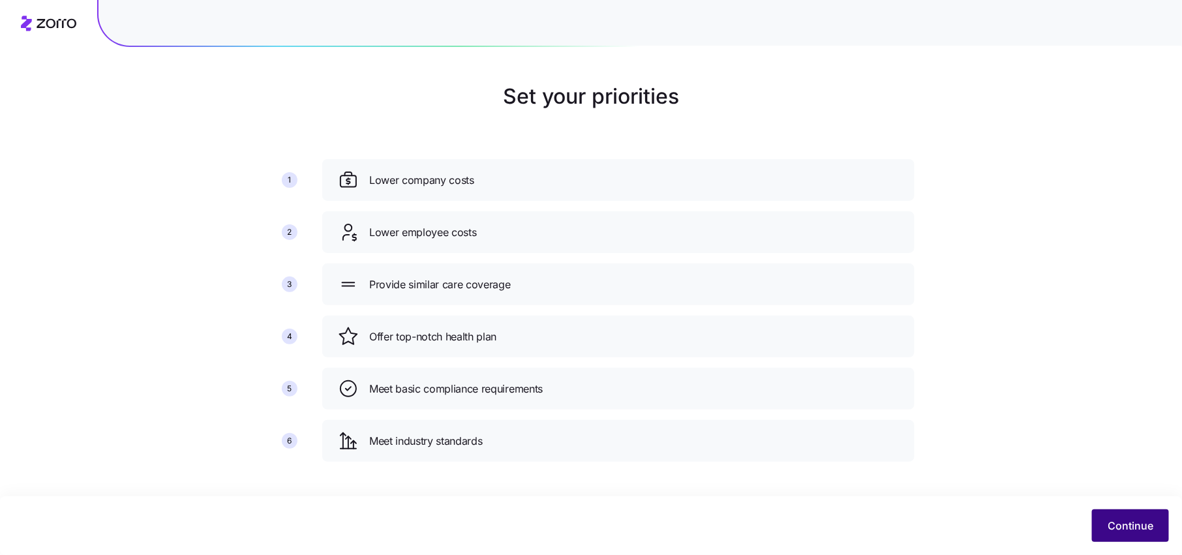
click at [1125, 520] on span "Continue" at bounding box center [1130, 526] width 46 height 16
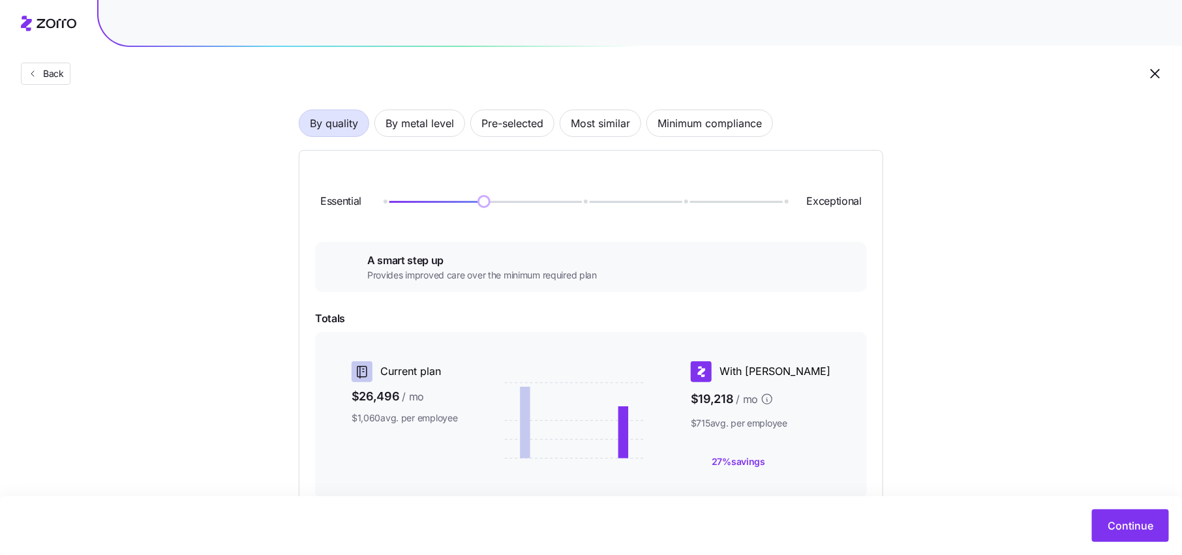
scroll to position [81, 0]
click at [428, 133] on span "By metal level" at bounding box center [419, 126] width 68 height 26
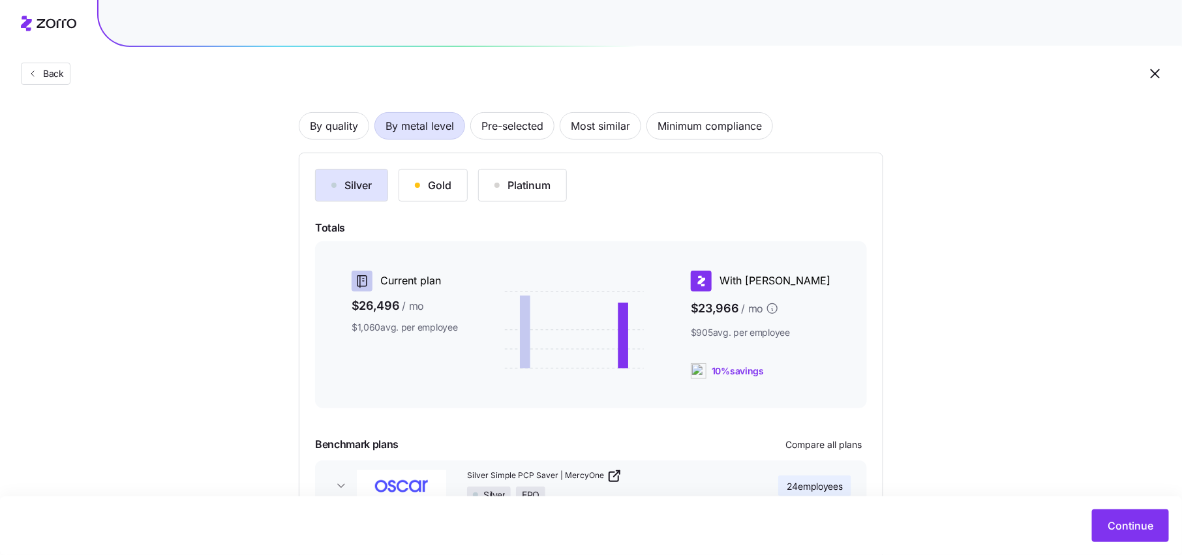
scroll to position [167, 0]
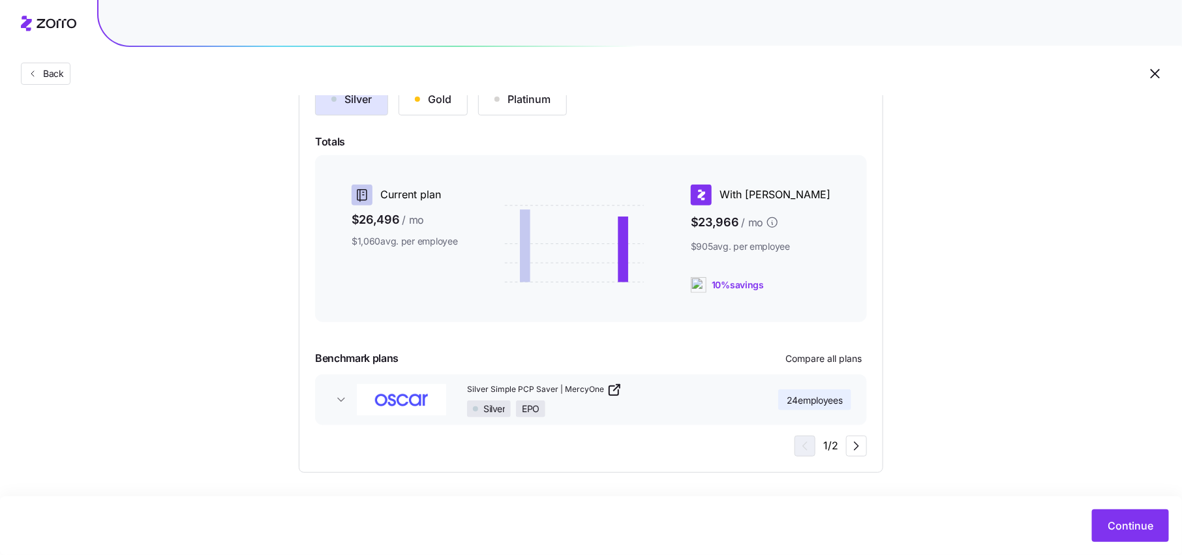
click at [824, 403] on span "24 employees" at bounding box center [814, 400] width 56 height 13
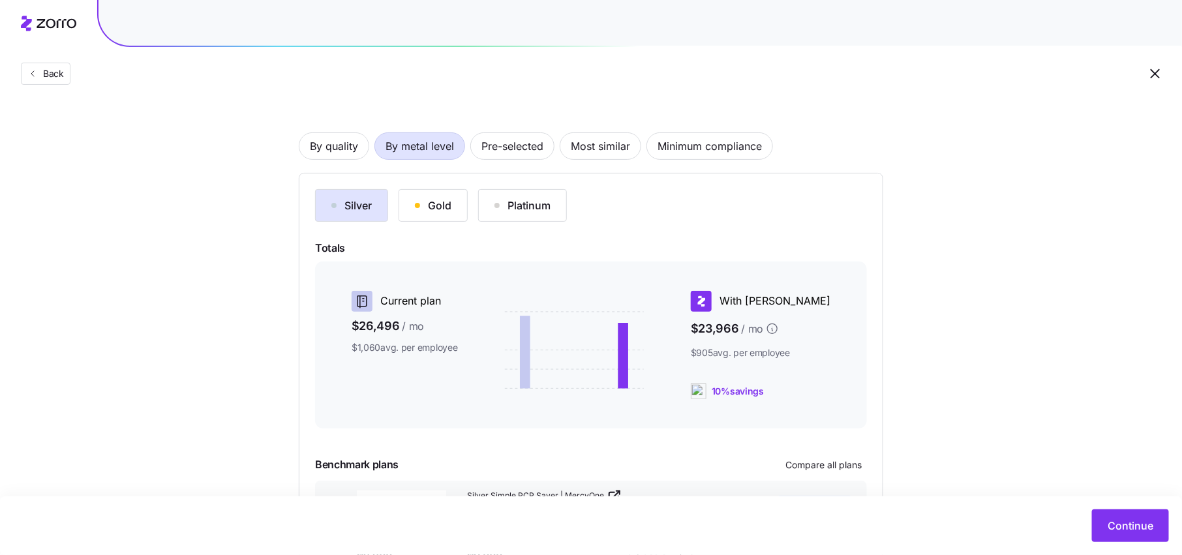
scroll to position [55, 0]
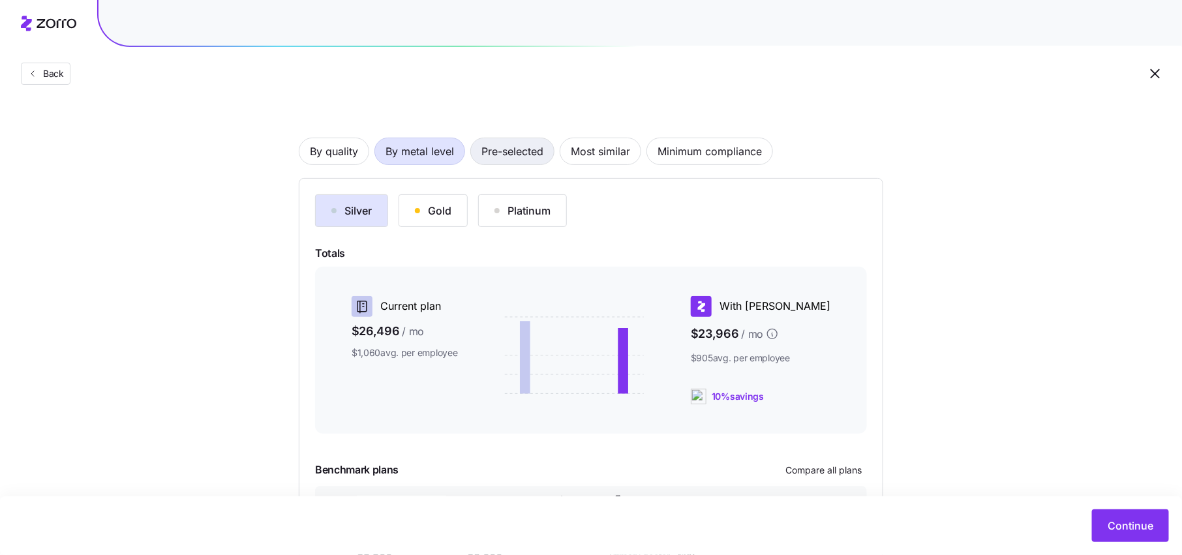
click at [524, 159] on span "Pre-selected" at bounding box center [512, 151] width 62 height 26
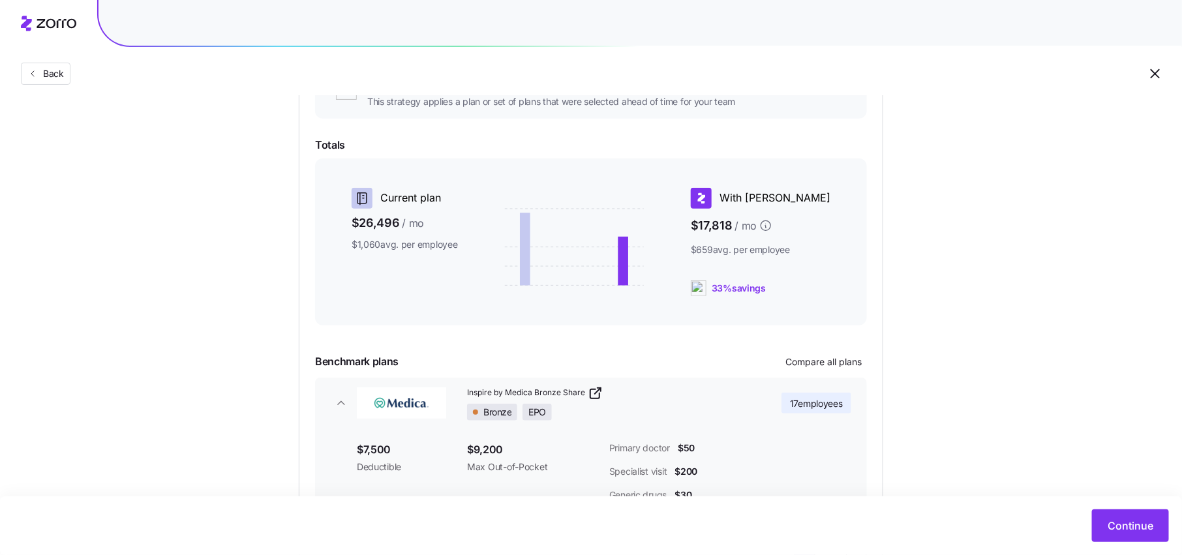
scroll to position [282, 0]
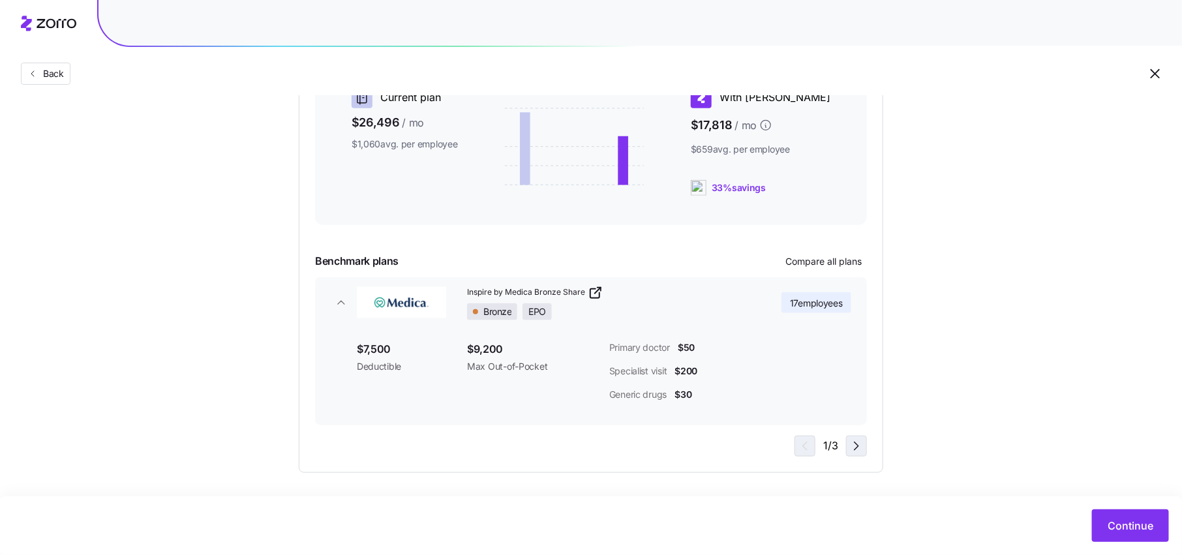
click at [860, 447] on icon "button" at bounding box center [856, 446] width 16 height 16
click at [852, 446] on icon "button" at bounding box center [856, 446] width 16 height 16
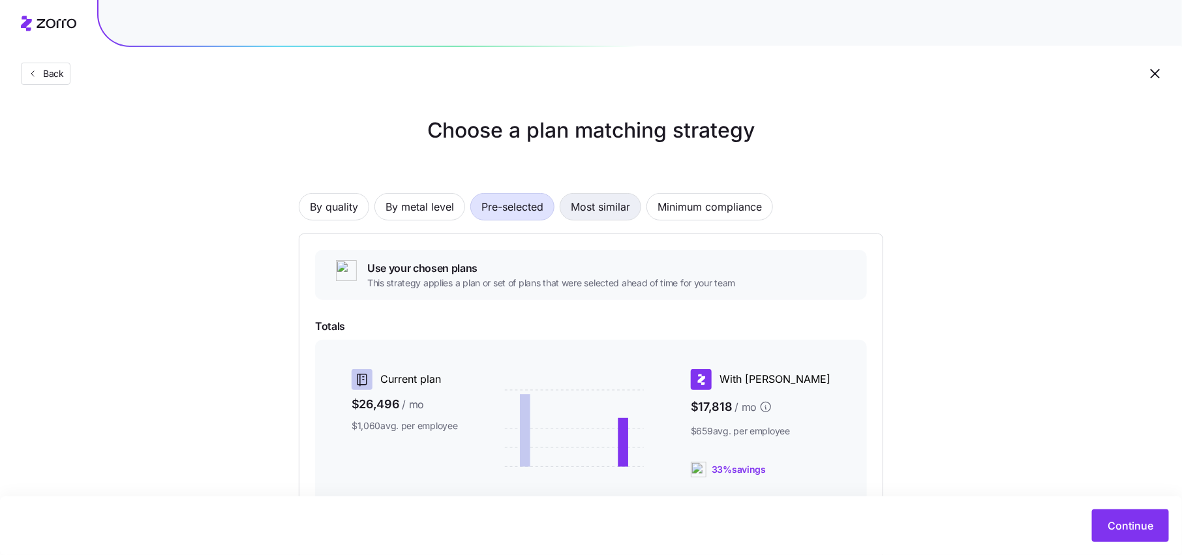
click at [602, 213] on span "Most similar" at bounding box center [600, 207] width 59 height 26
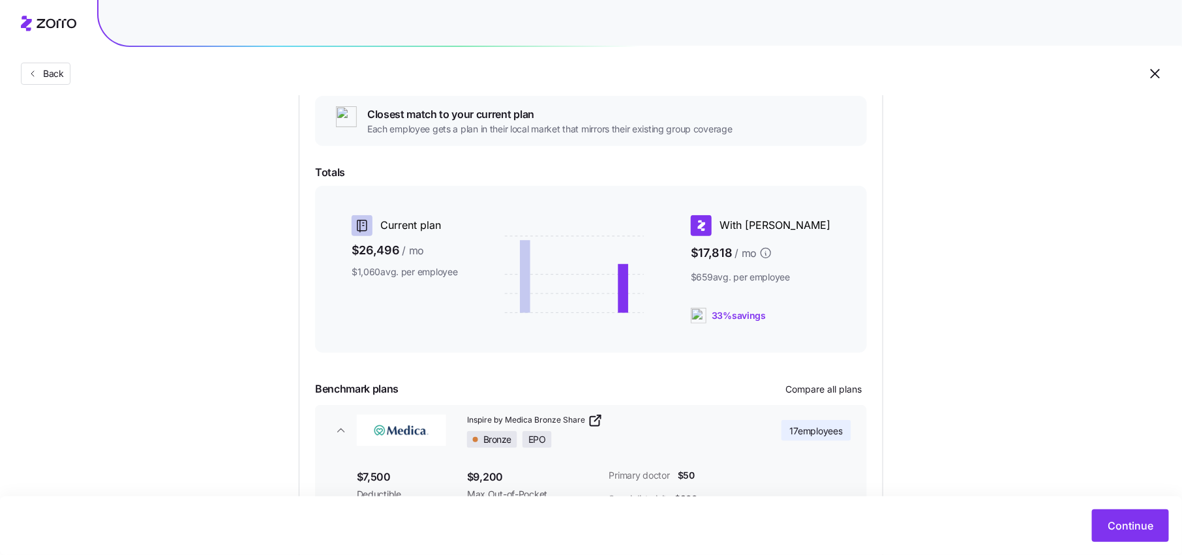
scroll to position [282, 0]
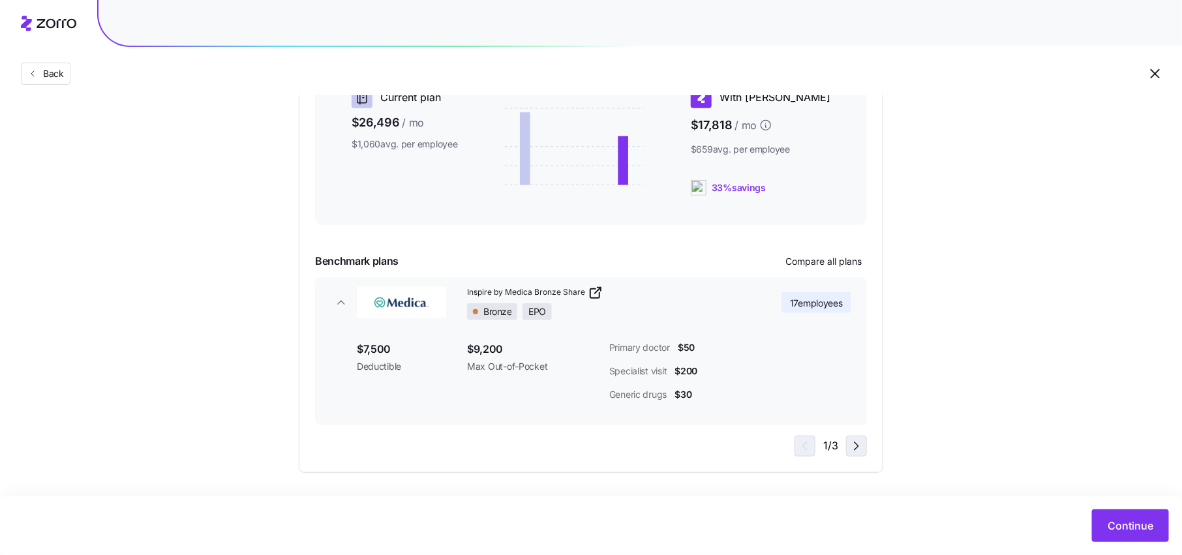
click at [856, 446] on icon "button" at bounding box center [856, 446] width 16 height 16
click at [856, 445] on icon "button" at bounding box center [856, 446] width 16 height 16
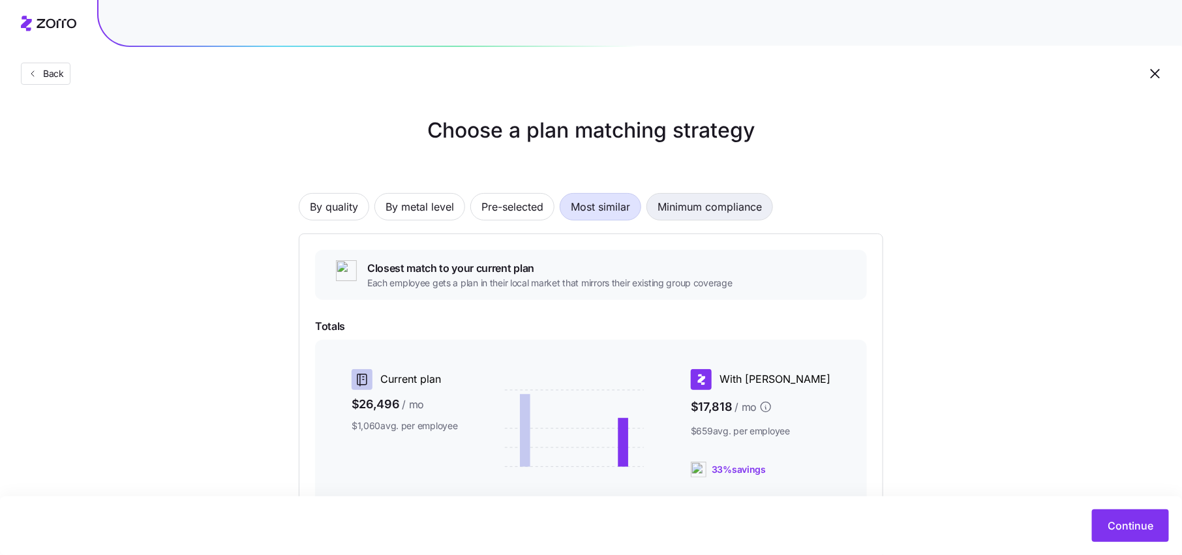
click at [697, 211] on span "Minimum compliance" at bounding box center [709, 207] width 104 height 26
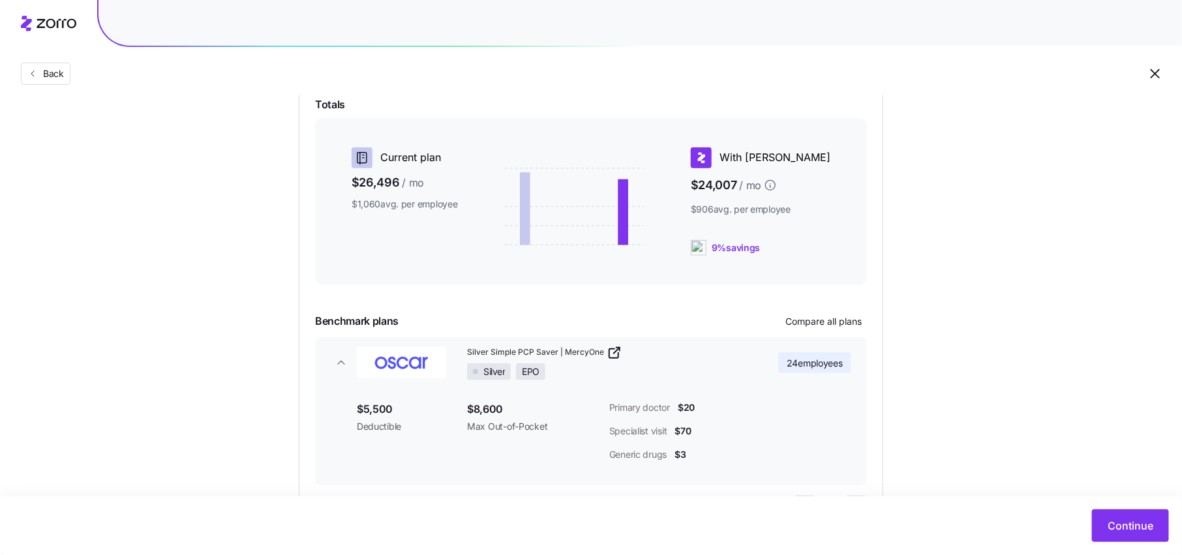
scroll to position [282, 0]
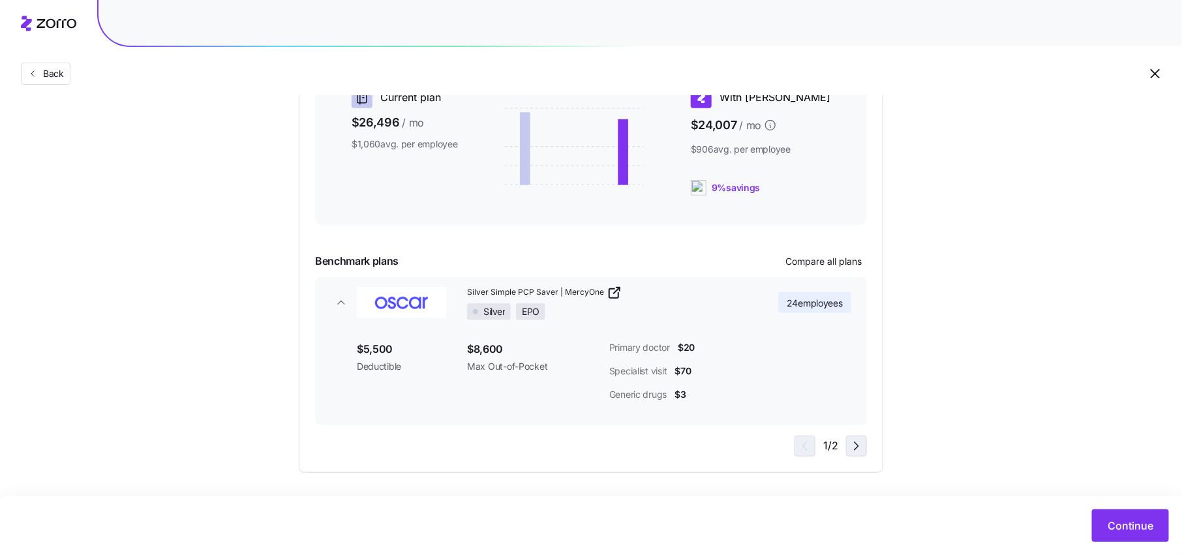
click at [852, 451] on icon "button" at bounding box center [856, 446] width 16 height 16
click at [806, 445] on icon "button" at bounding box center [803, 446] width 16 height 16
click at [806, 445] on div "1 / 2" at bounding box center [830, 446] width 72 height 21
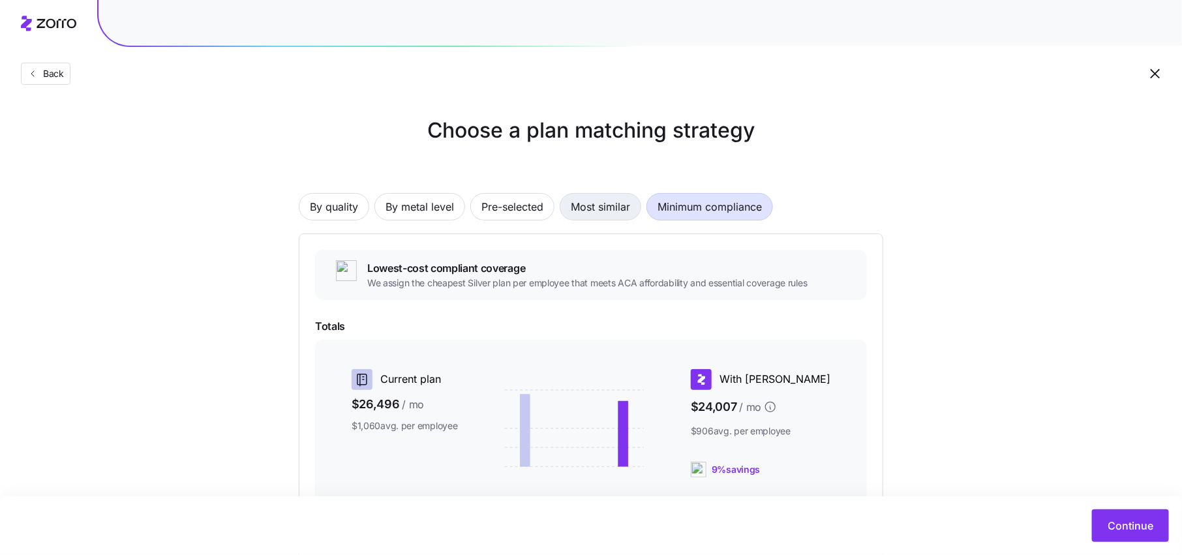
click at [591, 204] on span "Most similar" at bounding box center [600, 207] width 59 height 26
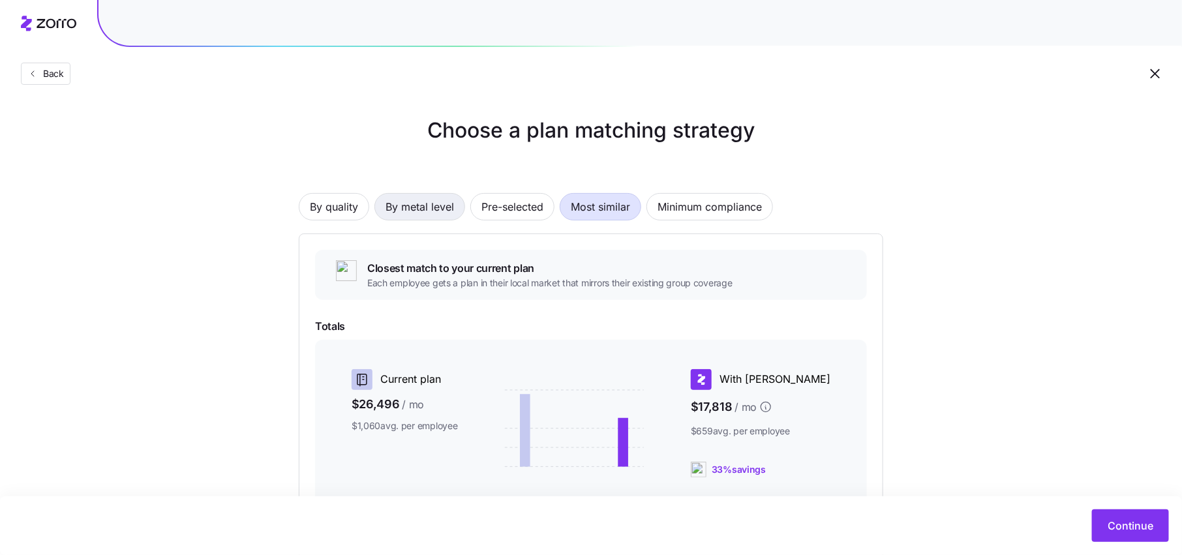
click at [419, 209] on span "By metal level" at bounding box center [419, 207] width 68 height 26
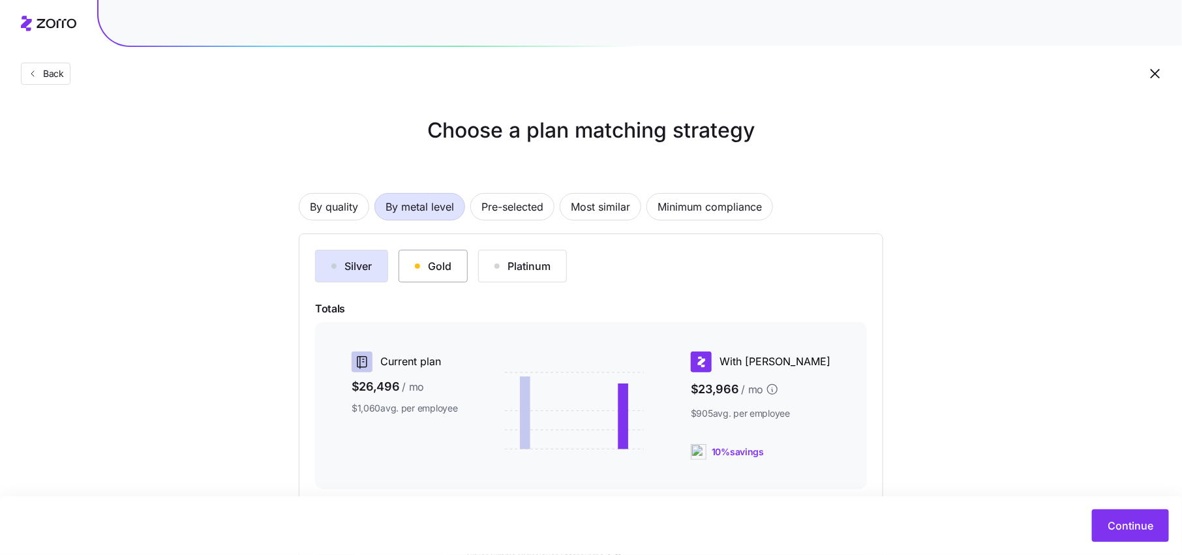
scroll to position [93, 0]
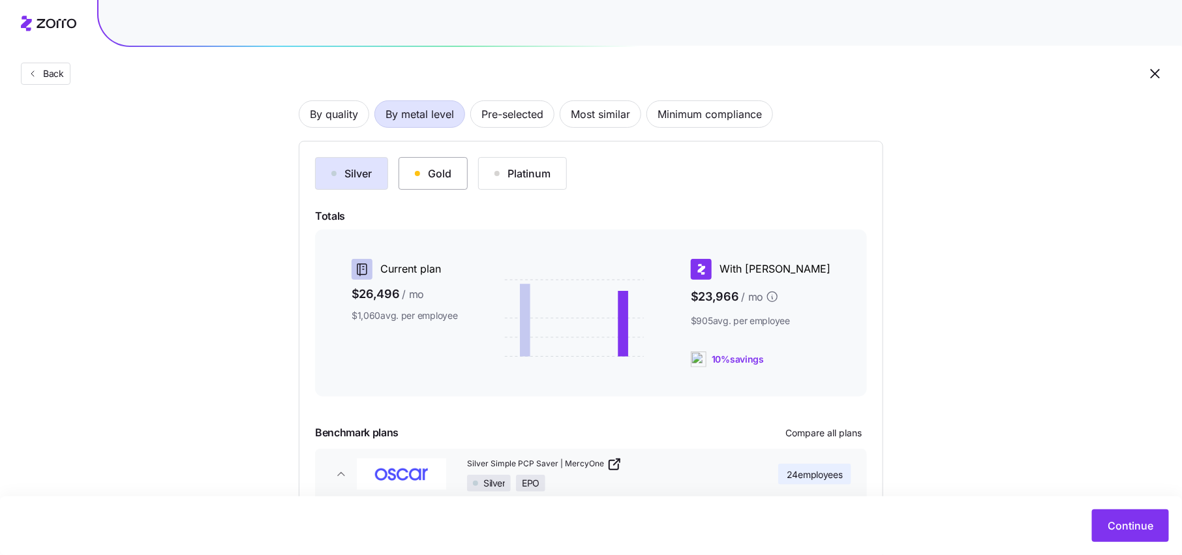
click at [434, 183] on button "Gold" at bounding box center [432, 173] width 69 height 33
click at [344, 185] on button "Silver" at bounding box center [351, 173] width 73 height 33
click at [432, 187] on button "Gold" at bounding box center [432, 173] width 69 height 33
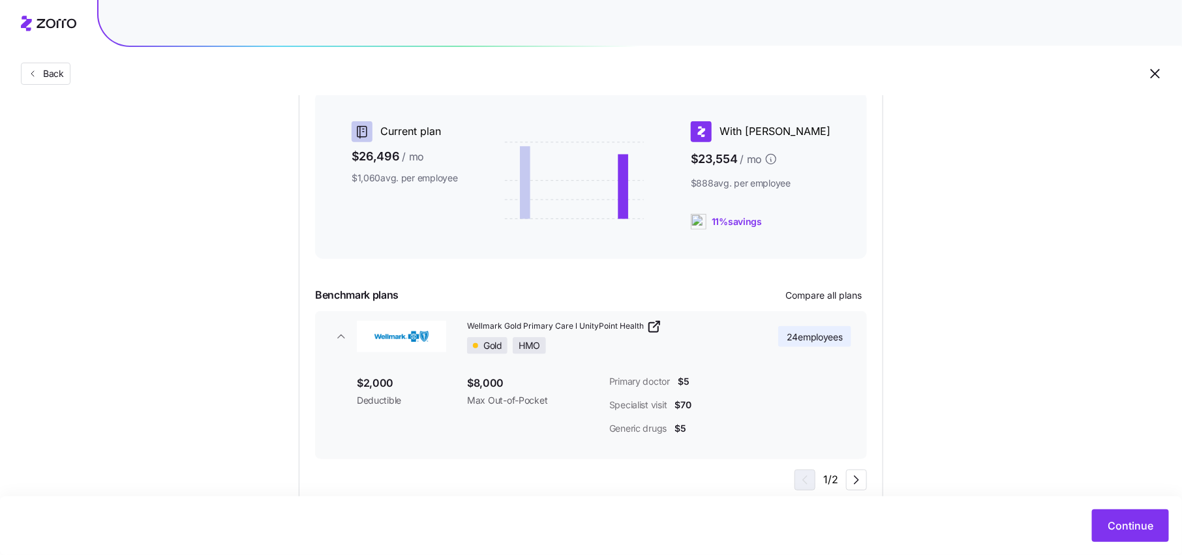
scroll to position [264, 0]
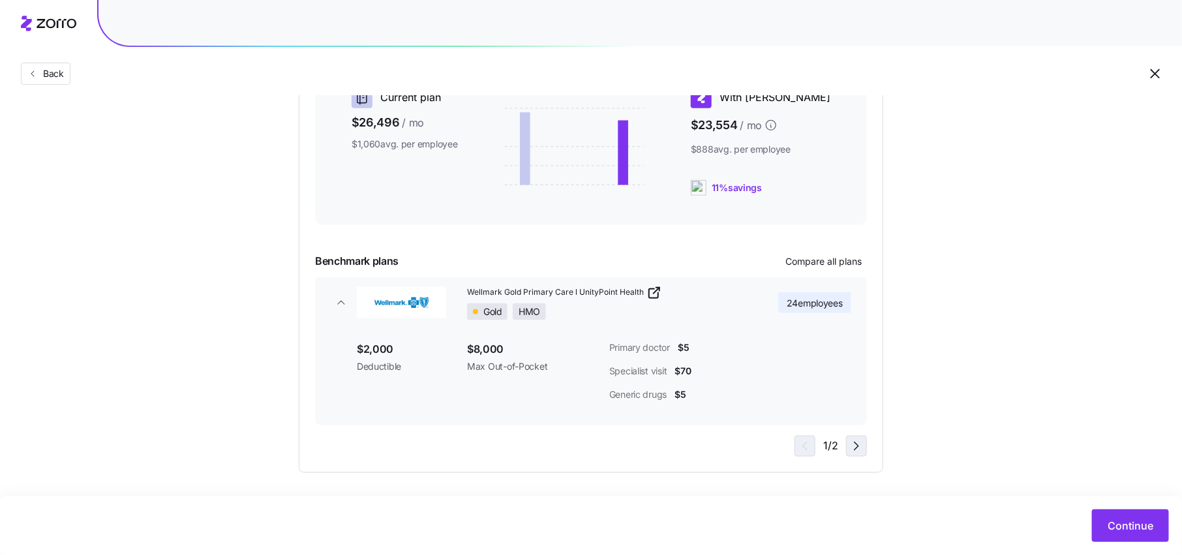
click at [852, 449] on icon "button" at bounding box center [856, 446] width 16 height 16
click at [1137, 531] on span "Continue" at bounding box center [1130, 526] width 46 height 16
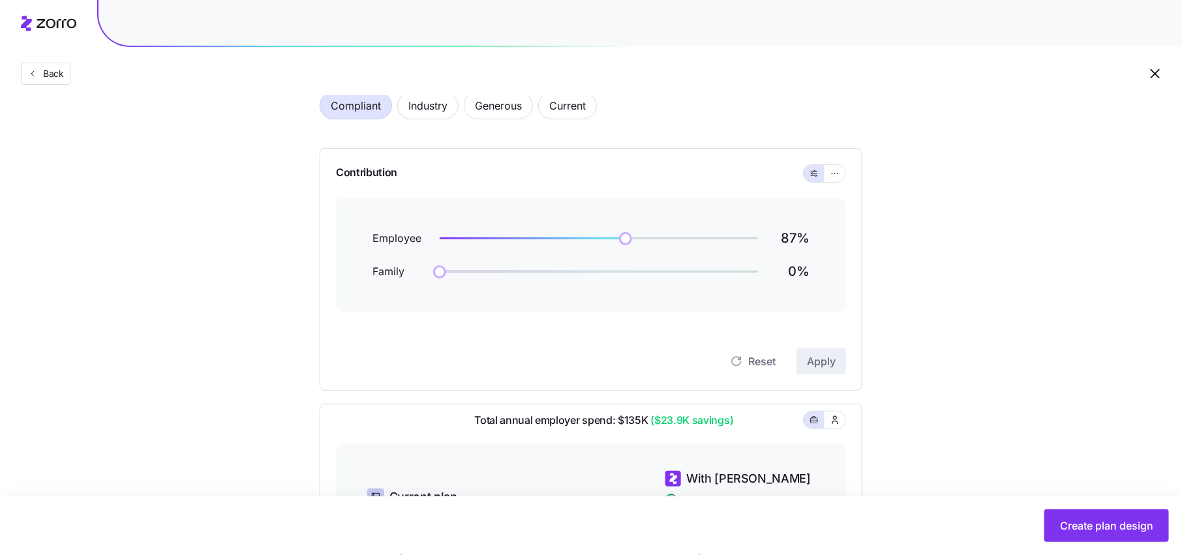
scroll to position [76, 0]
drag, startPoint x: 625, startPoint y: 238, endPoint x: 545, endPoint y: 239, distance: 80.9
click at [545, 239] on img at bounding box center [544, 237] width 22 height 22
click at [546, 239] on img at bounding box center [546, 237] width 22 height 22
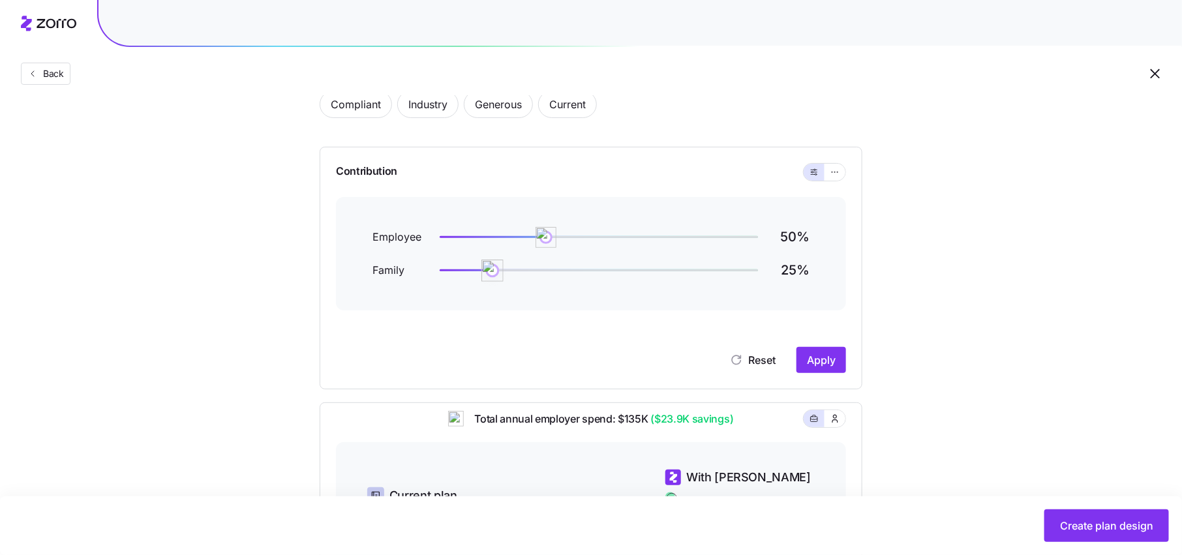
drag, startPoint x: 445, startPoint y: 271, endPoint x: 492, endPoint y: 270, distance: 47.0
click at [492, 270] on img at bounding box center [493, 271] width 22 height 22
click at [826, 363] on span "Apply" at bounding box center [821, 360] width 29 height 16
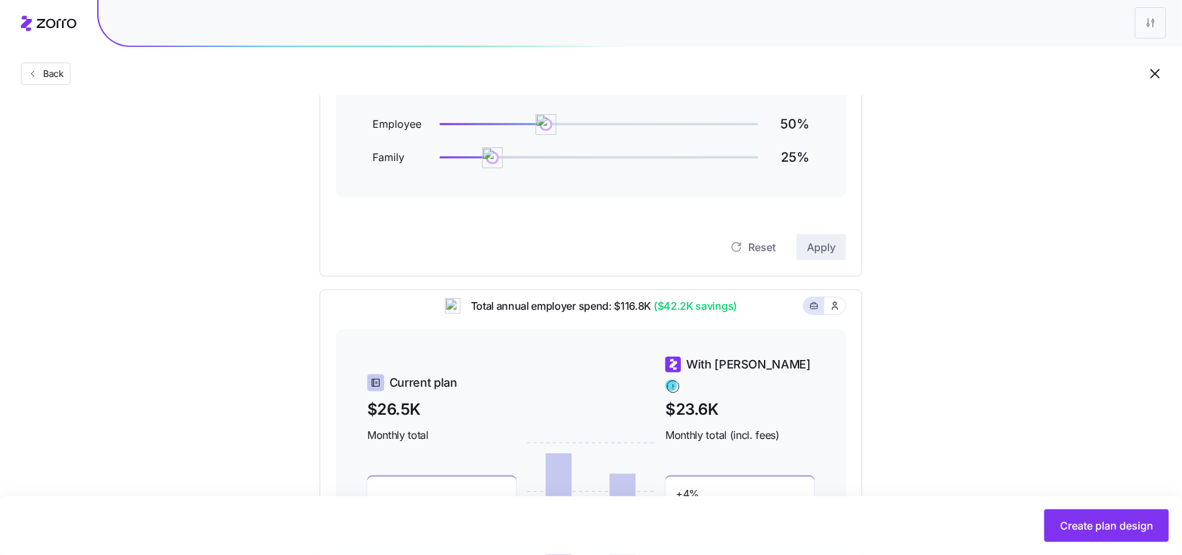
scroll to position [186, 0]
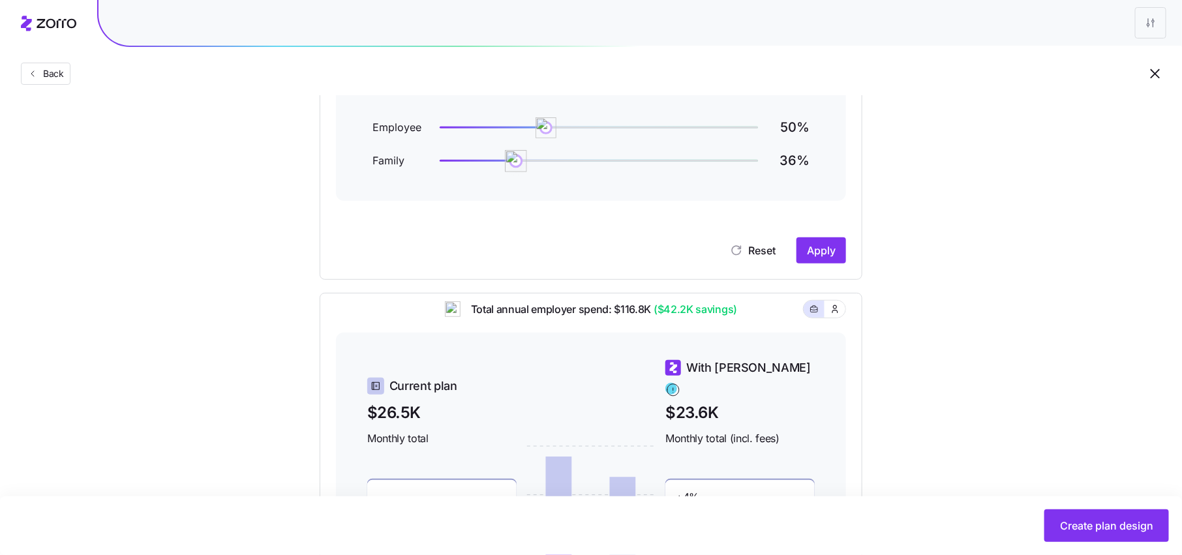
drag, startPoint x: 498, startPoint y: 162, endPoint x: 515, endPoint y: 160, distance: 17.7
click at [515, 160] on img at bounding box center [516, 161] width 22 height 22
click at [831, 247] on span "Apply" at bounding box center [821, 251] width 29 height 16
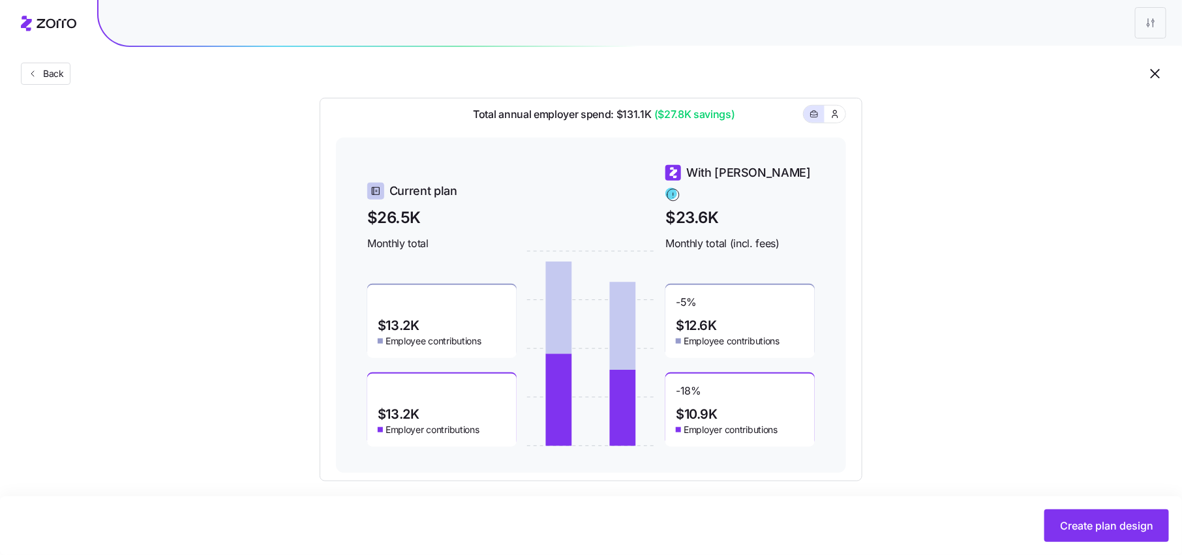
scroll to position [390, 0]
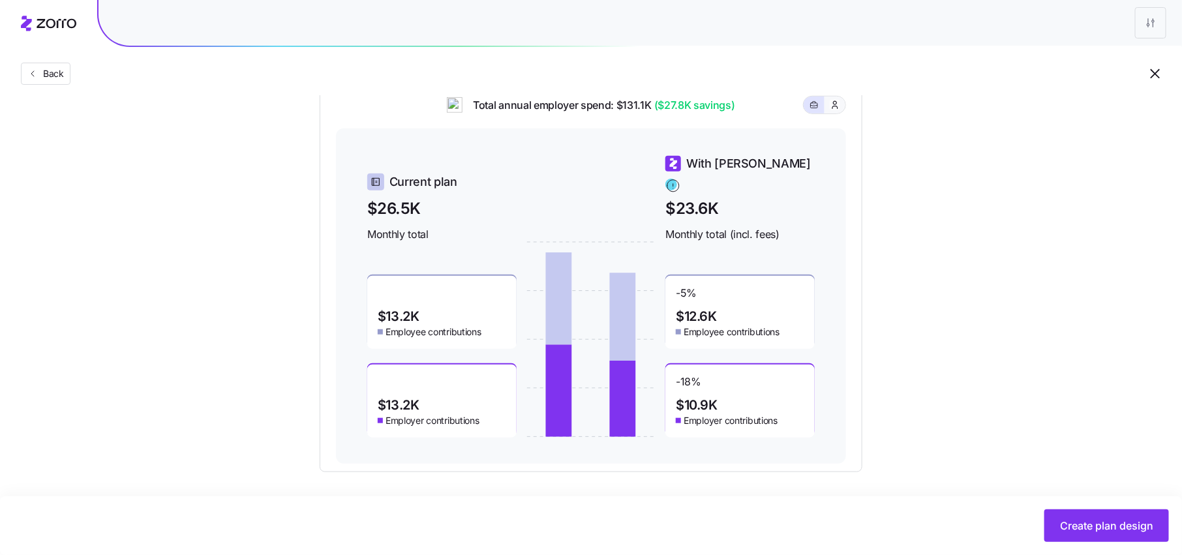
click at [841, 113] on button "button" at bounding box center [834, 105] width 21 height 17
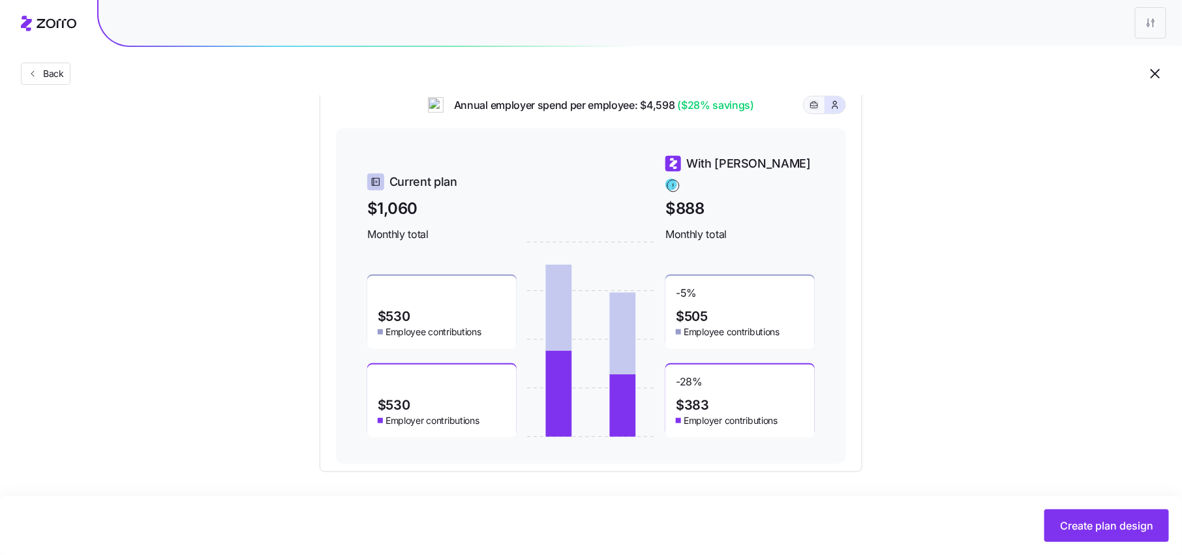
click at [811, 113] on icon "button" at bounding box center [813, 105] width 9 height 16
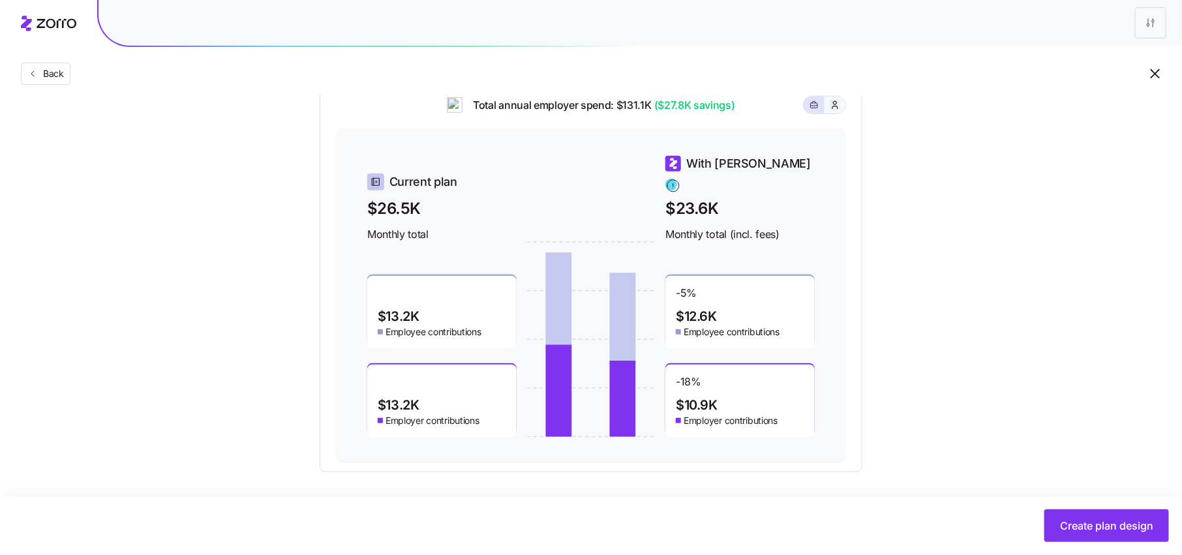
click at [836, 112] on icon "button" at bounding box center [834, 104] width 10 height 13
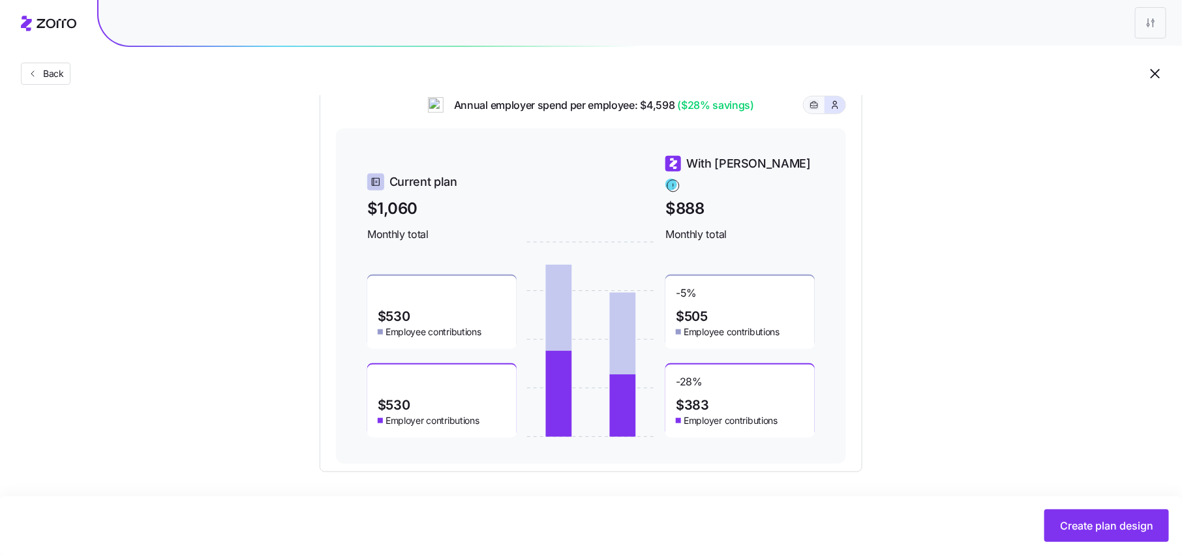
click at [814, 113] on icon "button" at bounding box center [813, 105] width 9 height 16
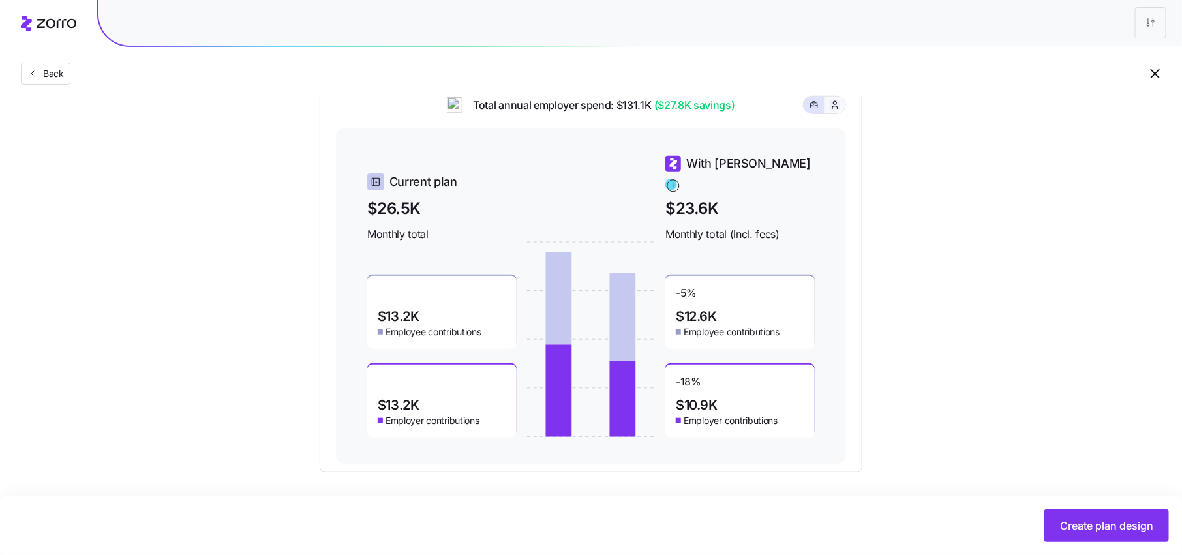
click at [833, 108] on icon "button" at bounding box center [834, 104] width 5 height 7
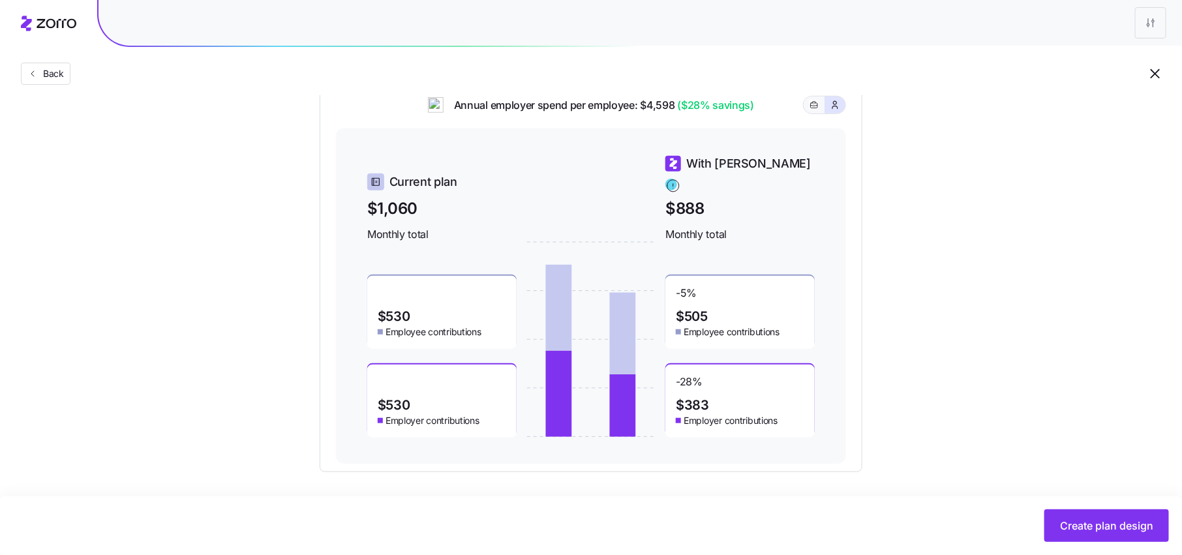
click at [809, 110] on span "button" at bounding box center [814, 105] width 10 height 10
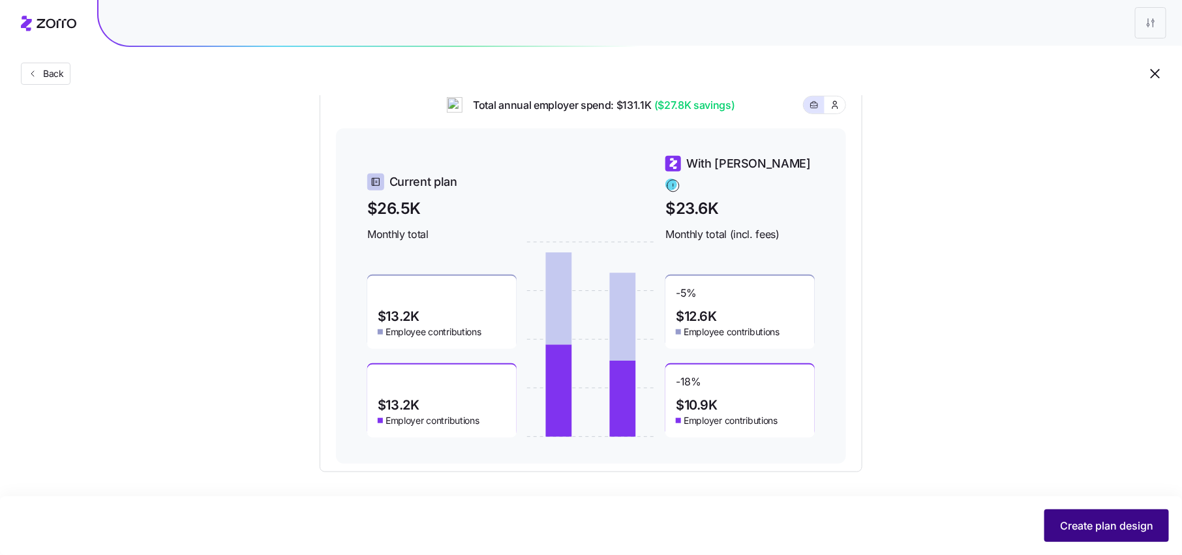
click at [1068, 520] on span "Create plan design" at bounding box center [1106, 526] width 93 height 16
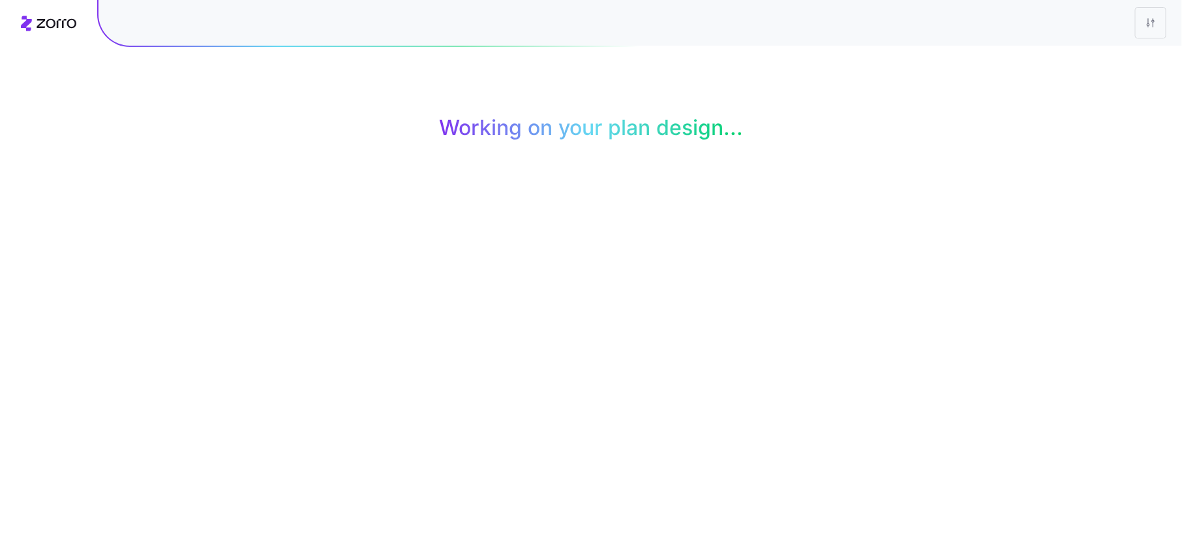
scroll to position [42, 0]
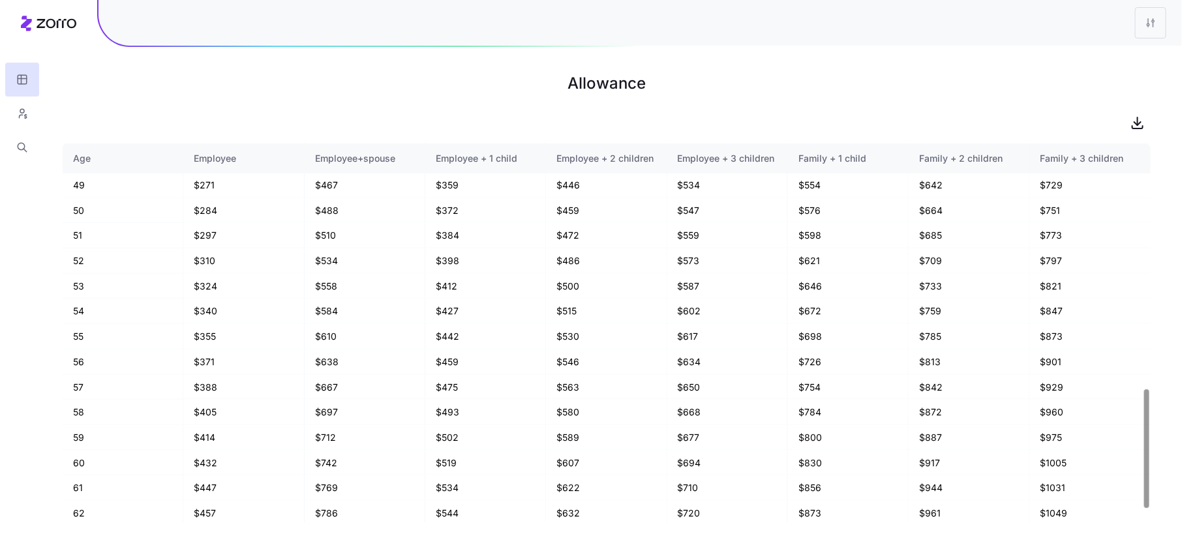
scroll to position [825, 0]
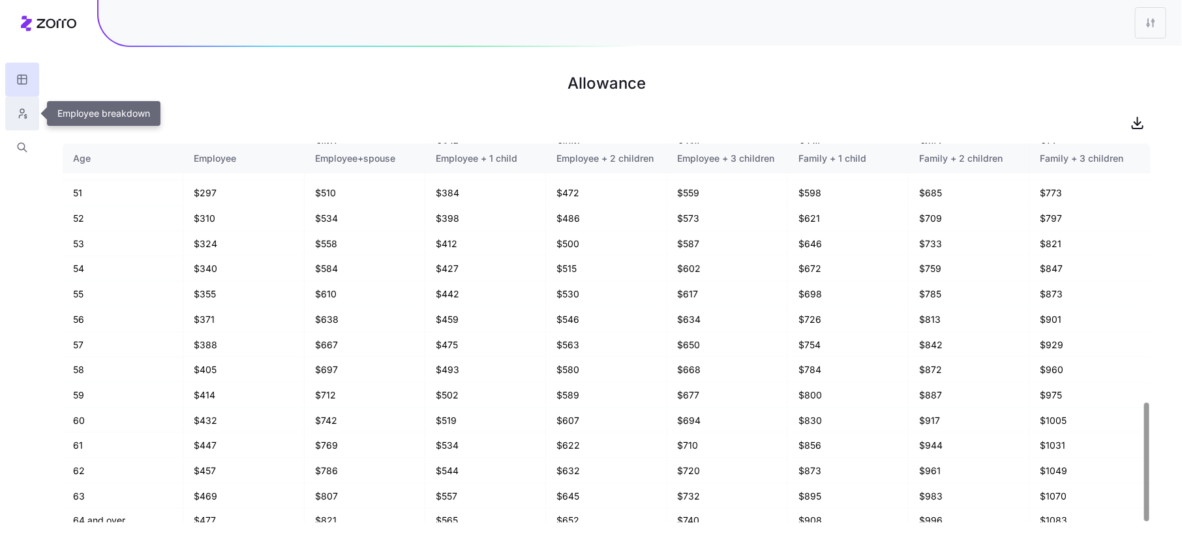
click at [20, 117] on icon "button" at bounding box center [21, 116] width 3 height 3
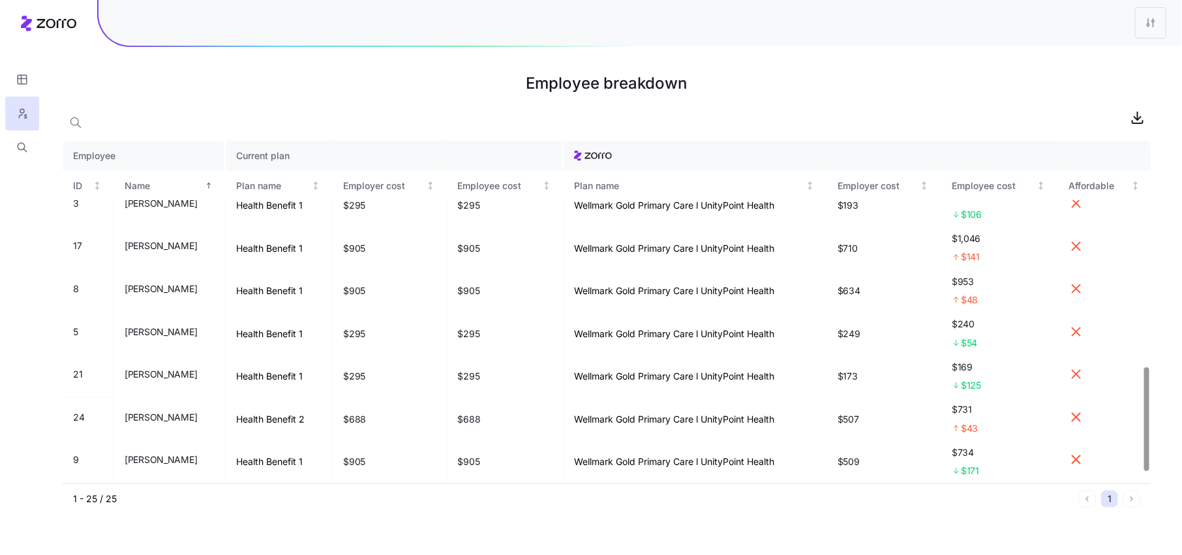
scroll to position [779, 0]
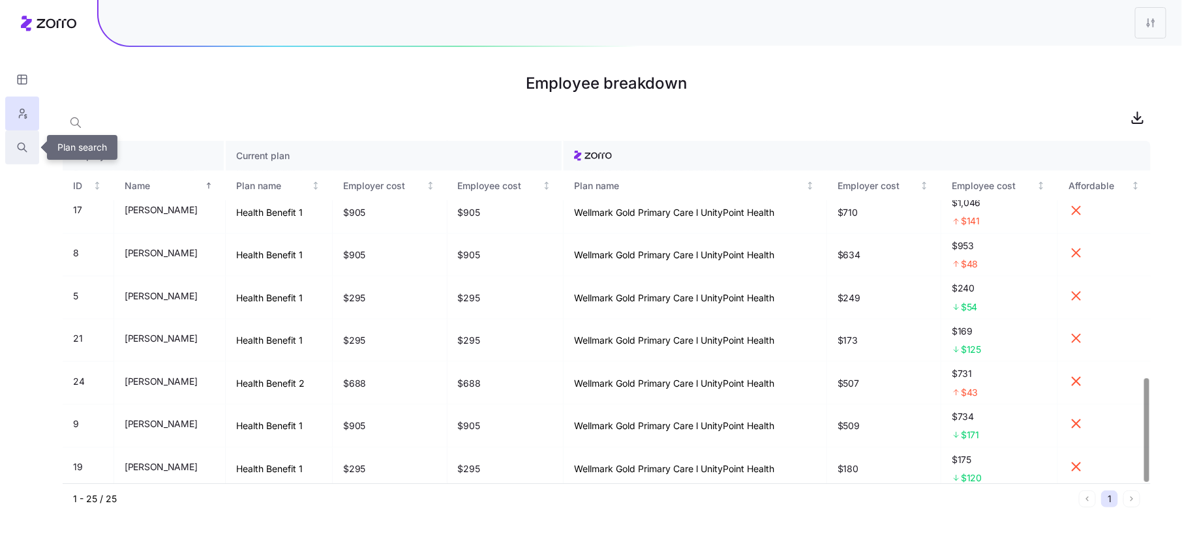
click at [11, 148] on button "button" at bounding box center [22, 147] width 34 height 34
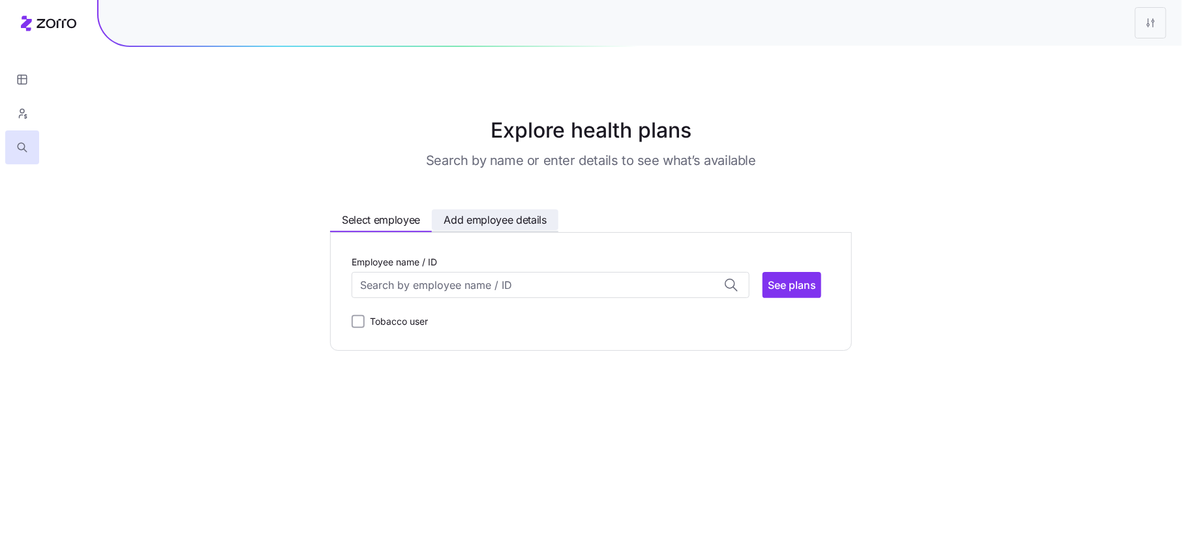
click at [507, 226] on span "Add employee details" at bounding box center [494, 220] width 103 height 16
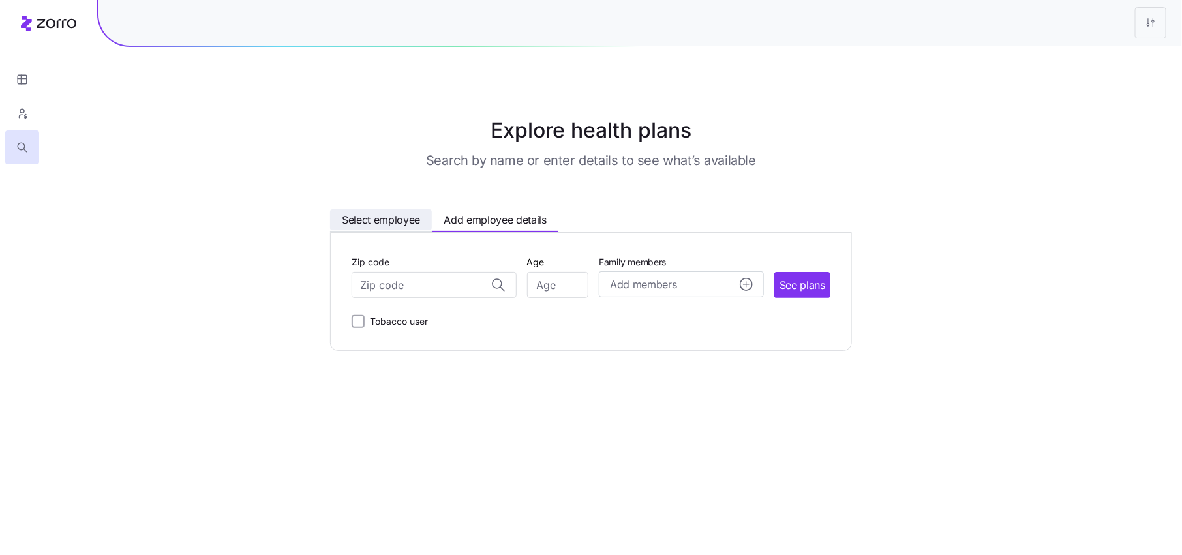
click at [408, 222] on span "Select employee" at bounding box center [381, 220] width 78 height 16
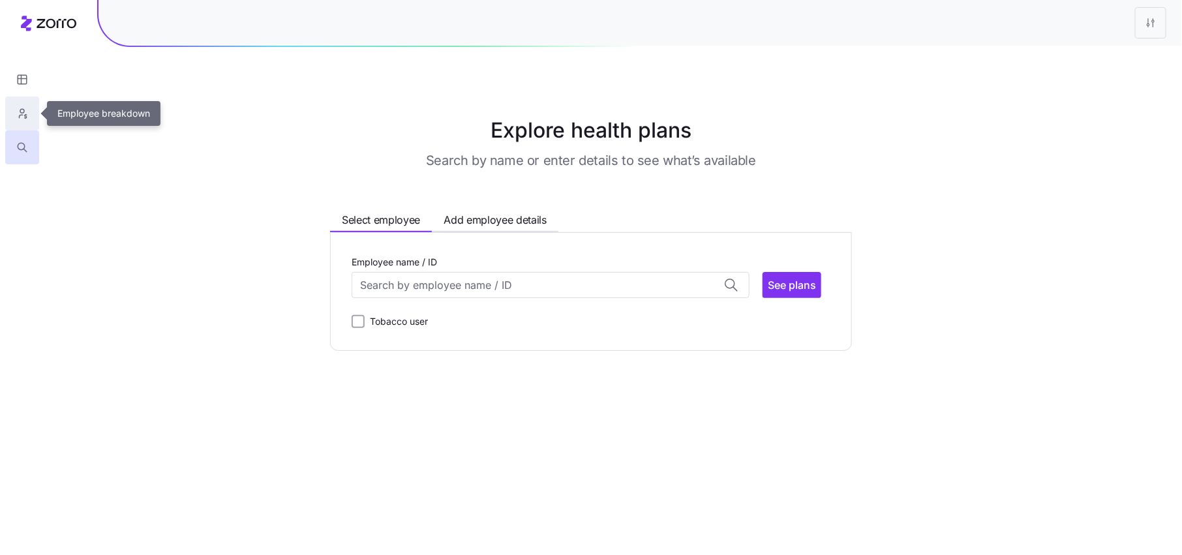
click at [12, 110] on button "button" at bounding box center [22, 114] width 34 height 34
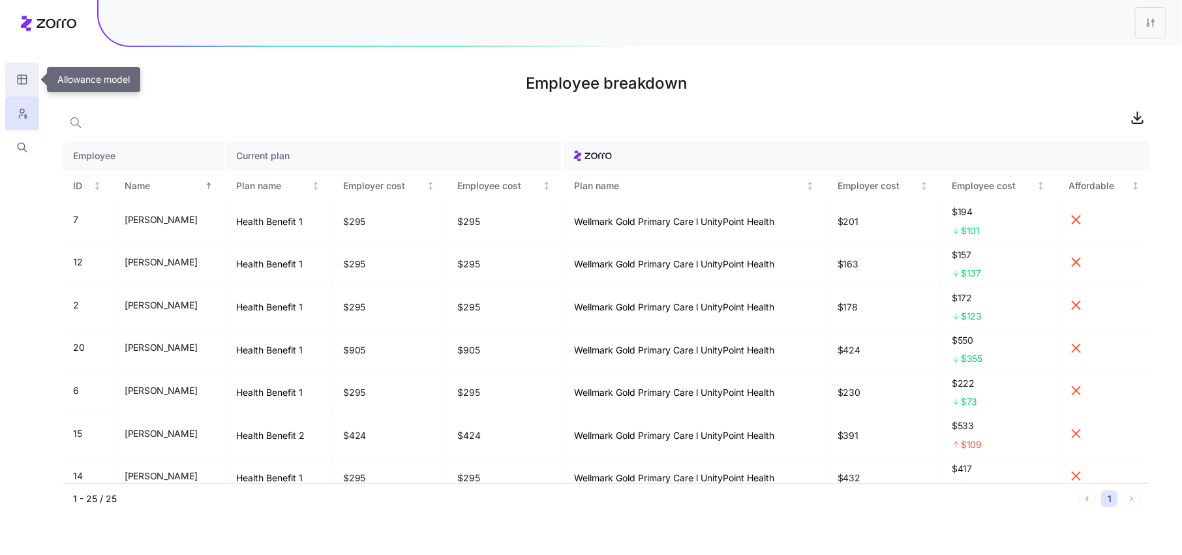
click at [23, 85] on icon "button" at bounding box center [22, 79] width 12 height 13
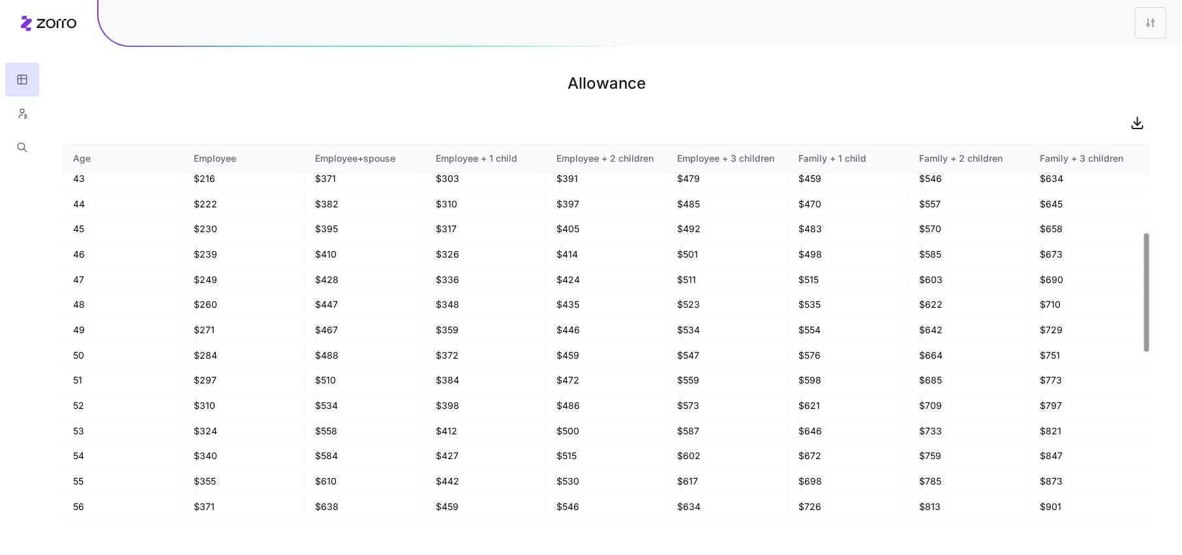
scroll to position [825, 0]
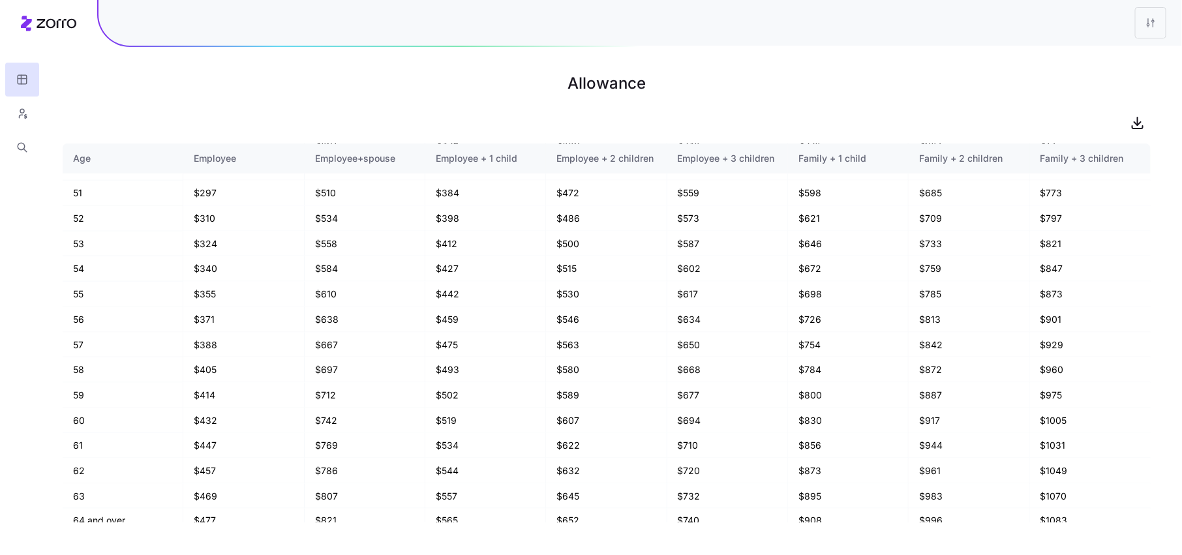
click at [40, 28] on div at bounding box center [22, 82] width 44 height 164
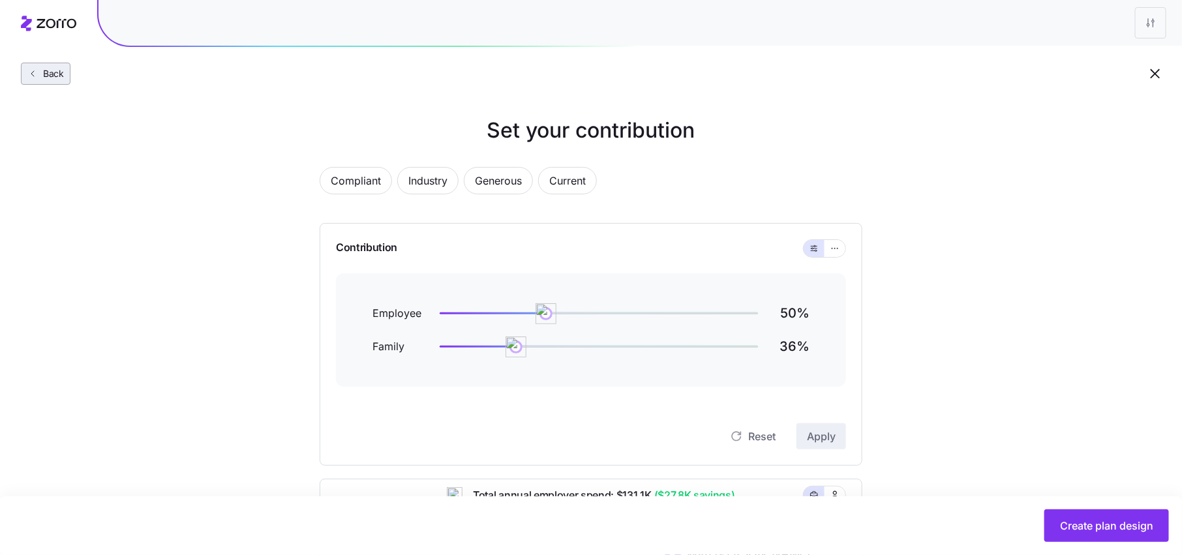
click at [56, 74] on span "Back" at bounding box center [51, 73] width 26 height 13
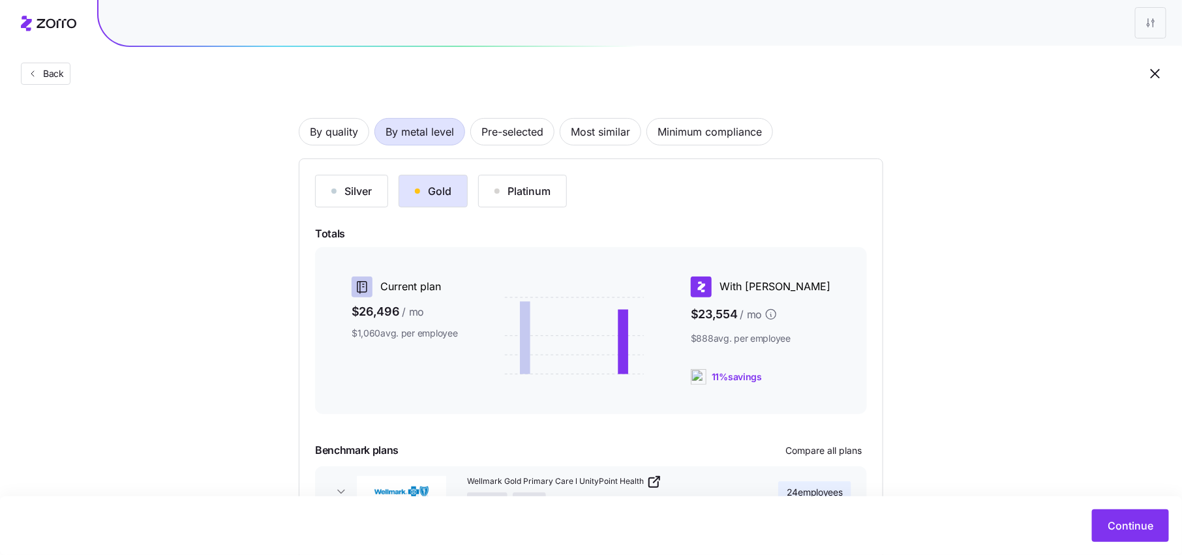
scroll to position [62, 0]
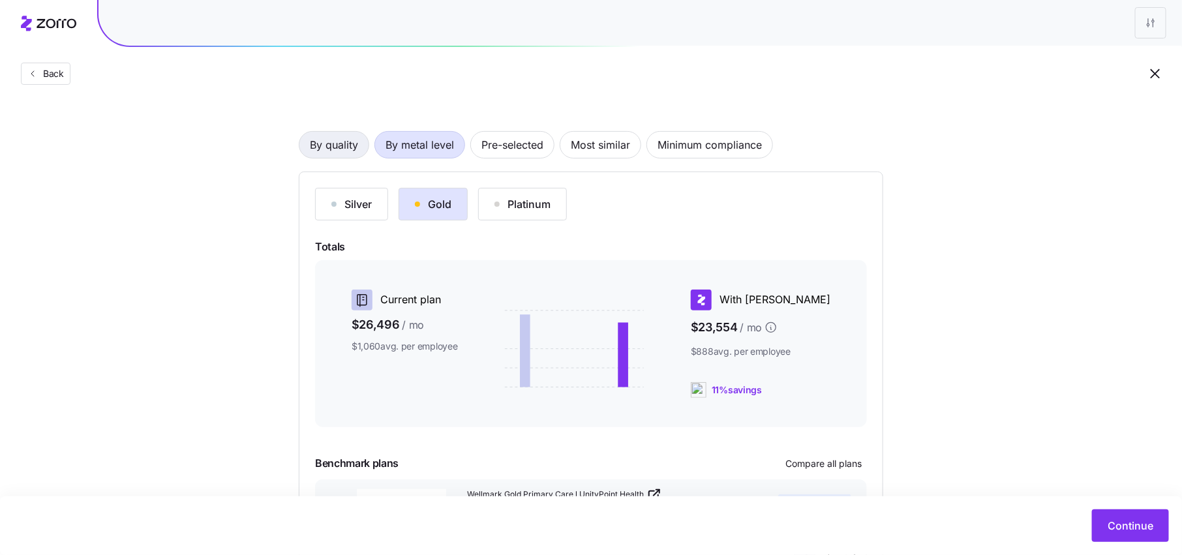
click at [344, 140] on span "By quality" at bounding box center [334, 145] width 48 height 26
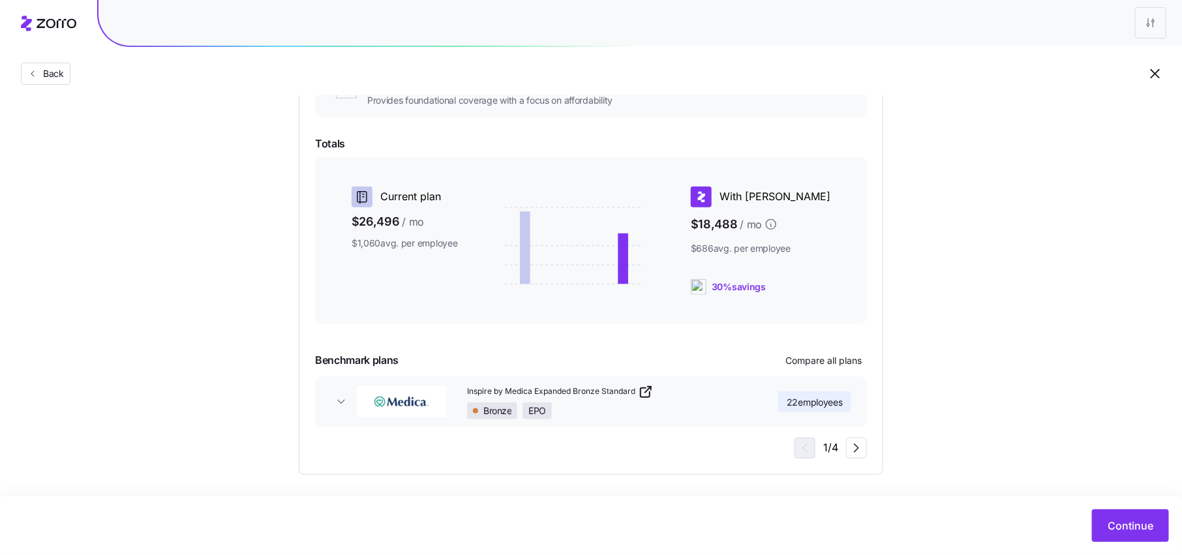
scroll to position [261, 0]
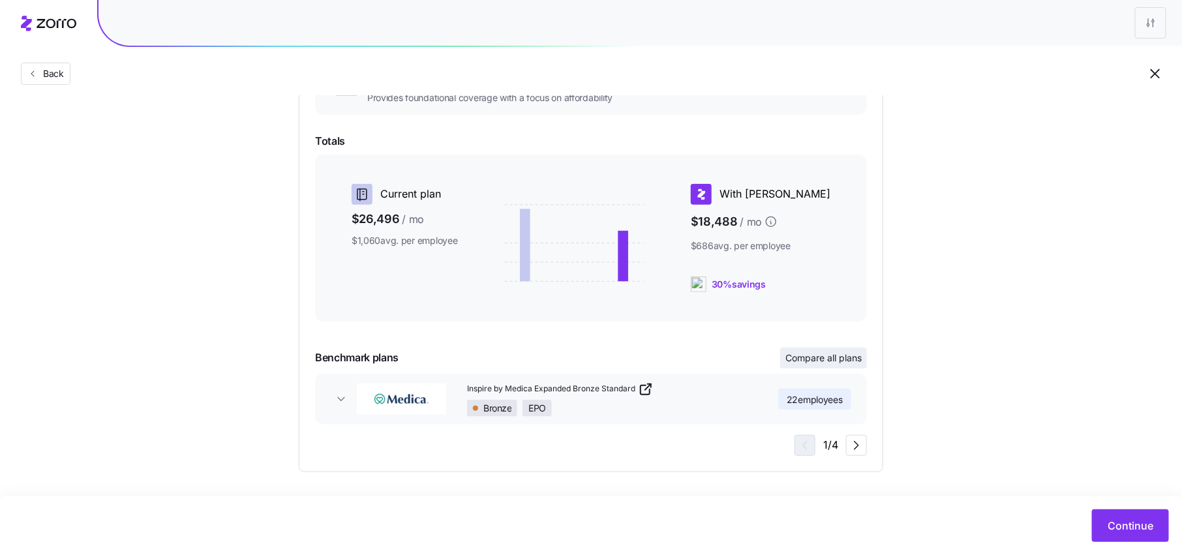
click at [840, 358] on span "Compare all plans" at bounding box center [823, 357] width 76 height 13
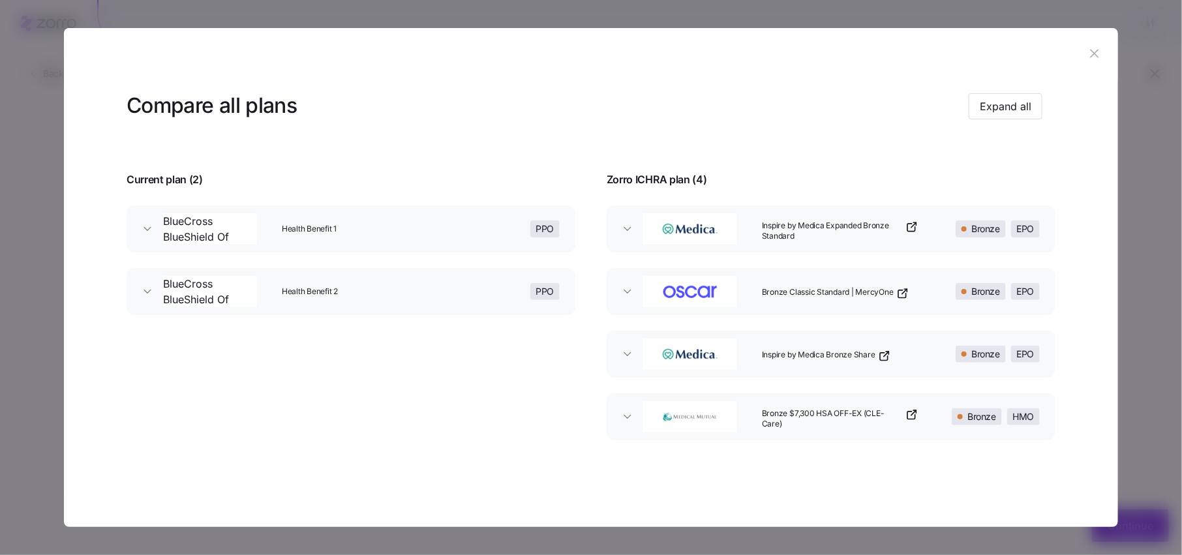
click at [318, 233] on span "Health Benefit 1" at bounding box center [360, 229] width 157 height 11
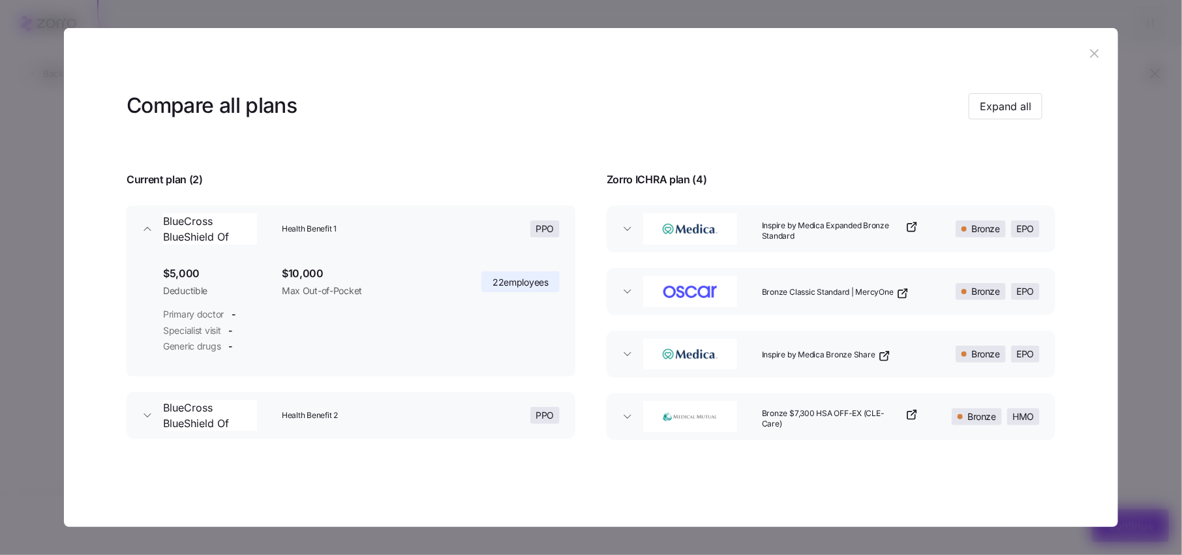
click at [317, 399] on div "Health Benefit 2" at bounding box center [361, 416] width 170 height 42
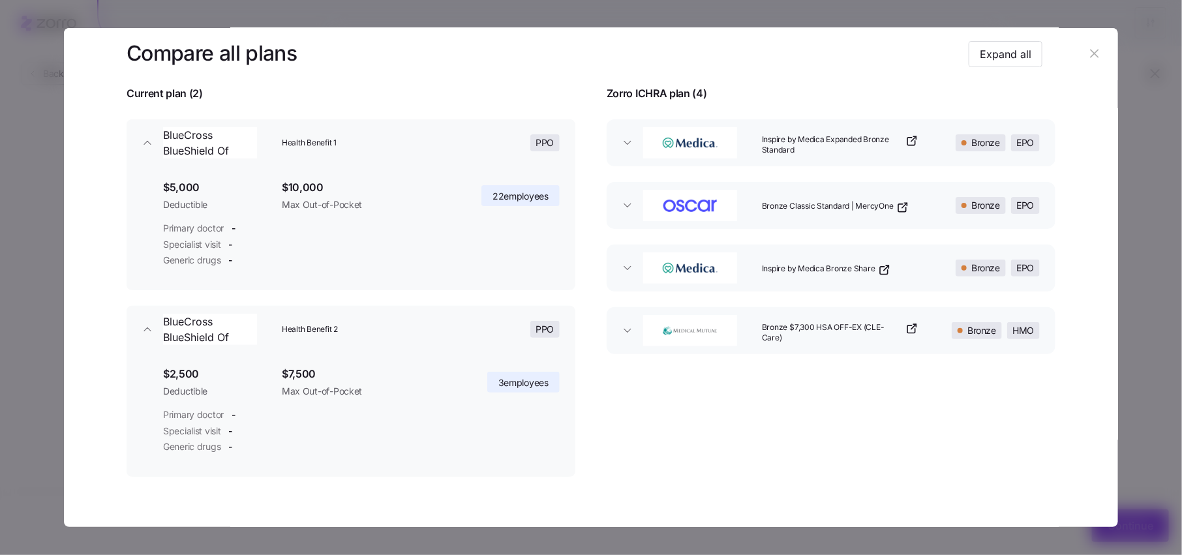
scroll to position [104, 0]
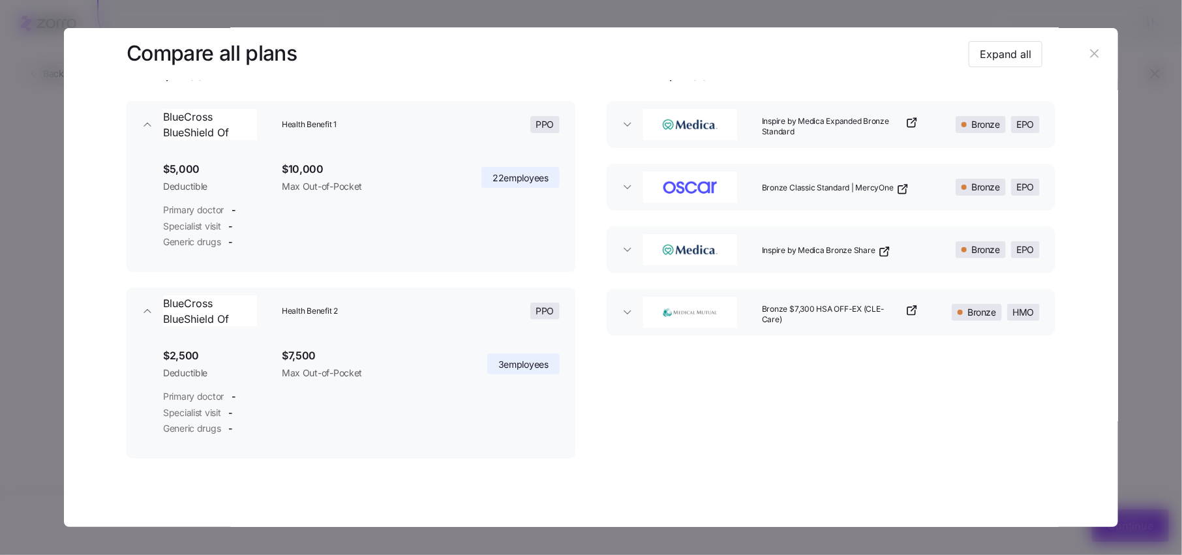
click at [835, 143] on button "Inspire by Medica Expanded Bronze Standard Bronze EPO" at bounding box center [830, 124] width 449 height 47
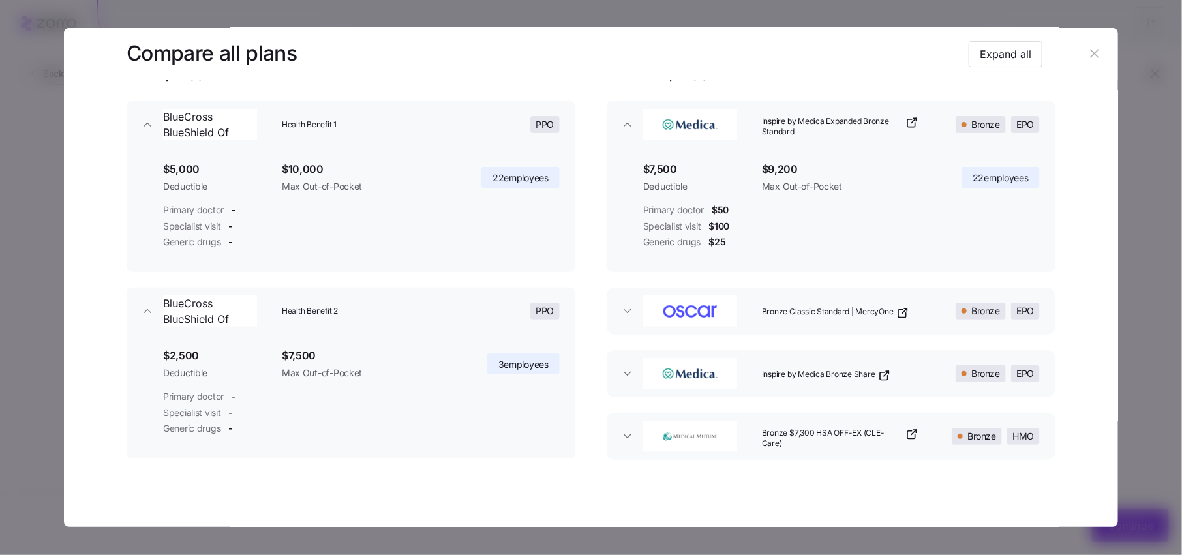
click at [826, 127] on span "Inspire by Medica Expanded Bronze Standard" at bounding box center [832, 127] width 141 height 22
click at [813, 329] on button "Bronze Classic Standard | MercyOne Bronze EPO" at bounding box center [830, 311] width 449 height 47
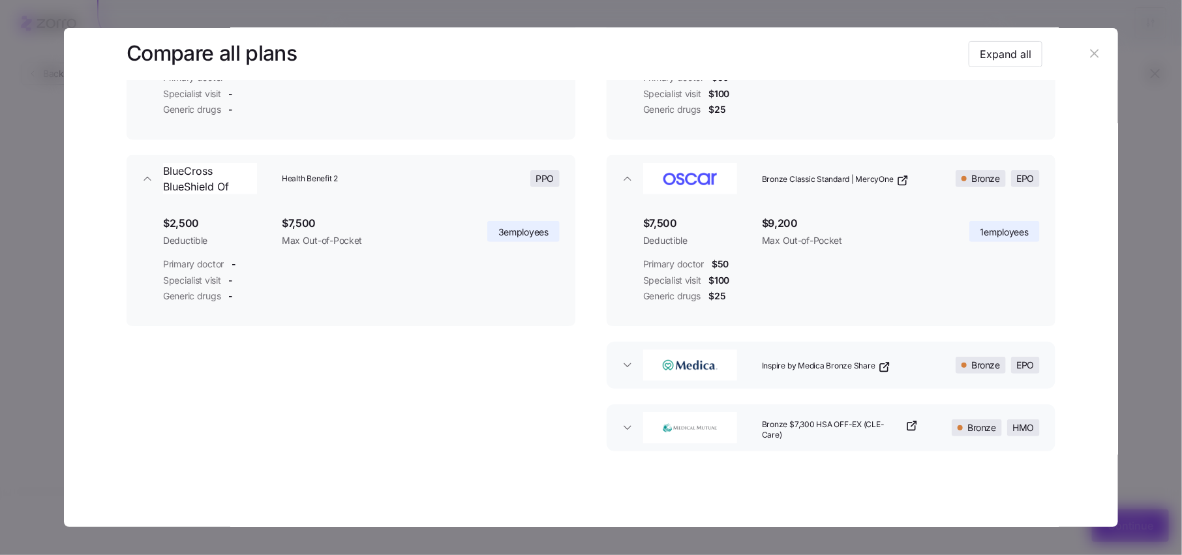
scroll to position [241, 0]
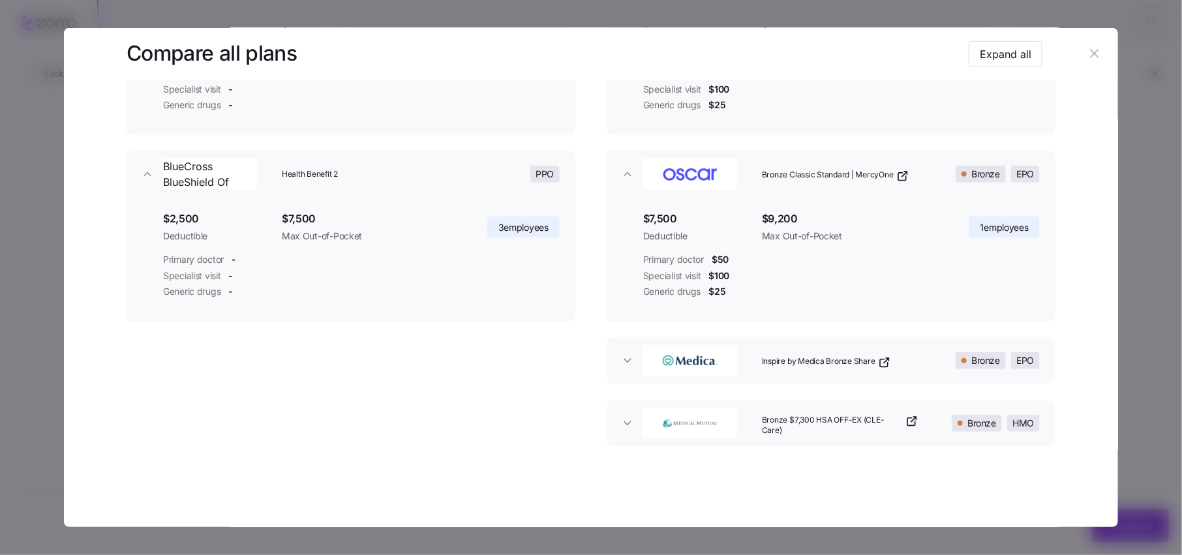
click at [740, 374] on div "button" at bounding box center [697, 361] width 119 height 42
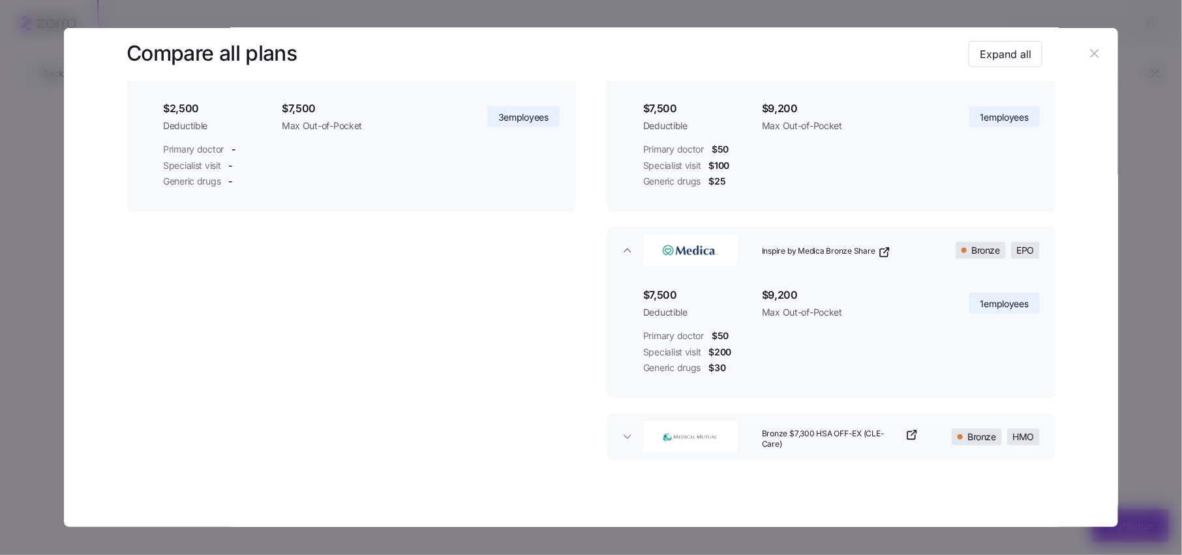
scroll to position [361, 0]
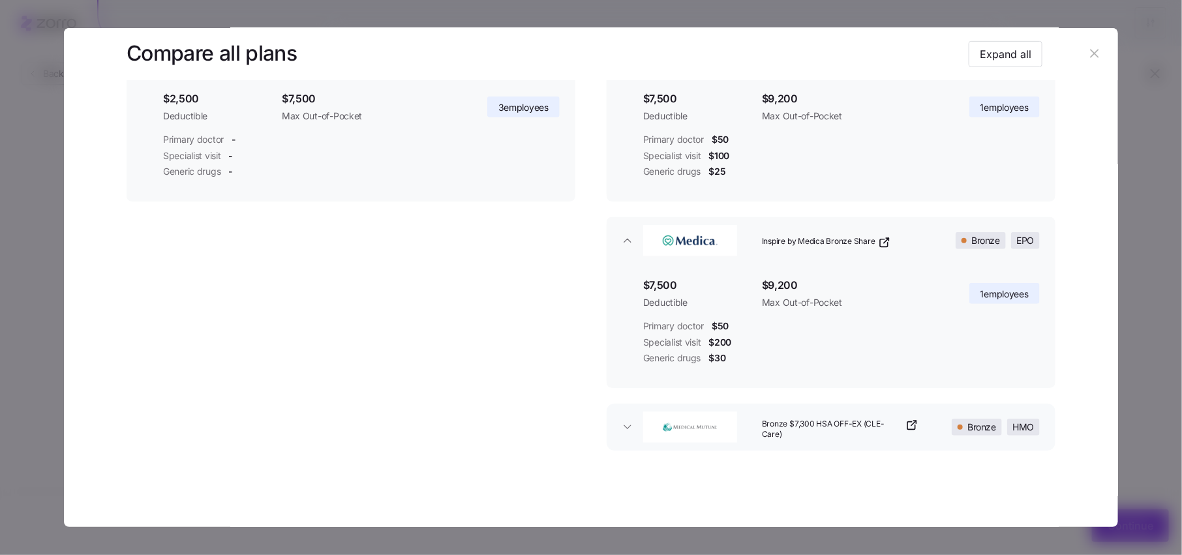
click at [744, 444] on button "Bronze $7,300 HSA OFF-EX (CLE-Care) Bronze HMO" at bounding box center [830, 427] width 449 height 47
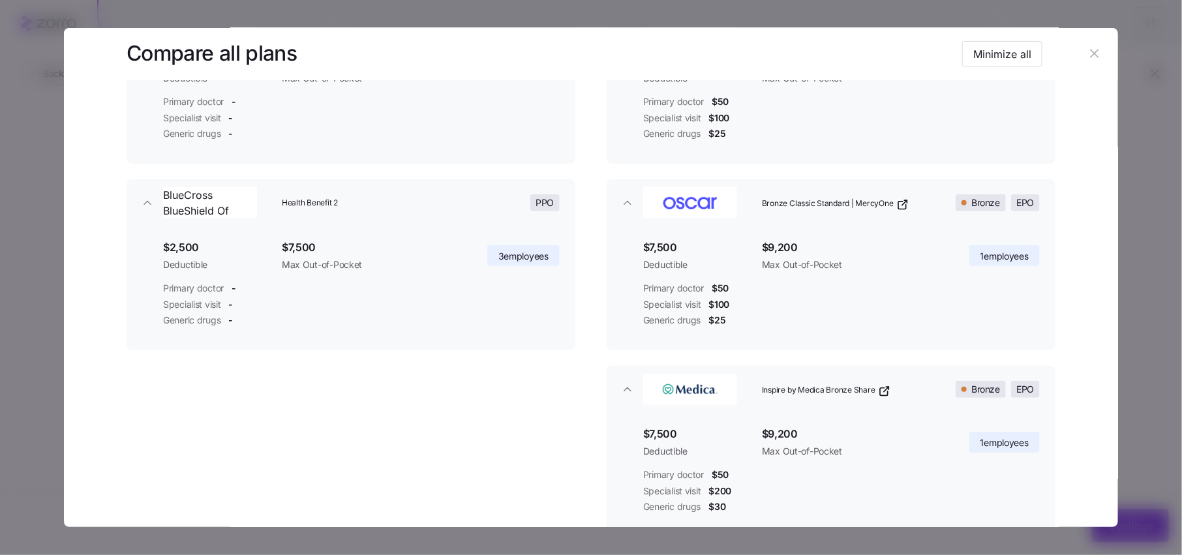
scroll to position [0, 0]
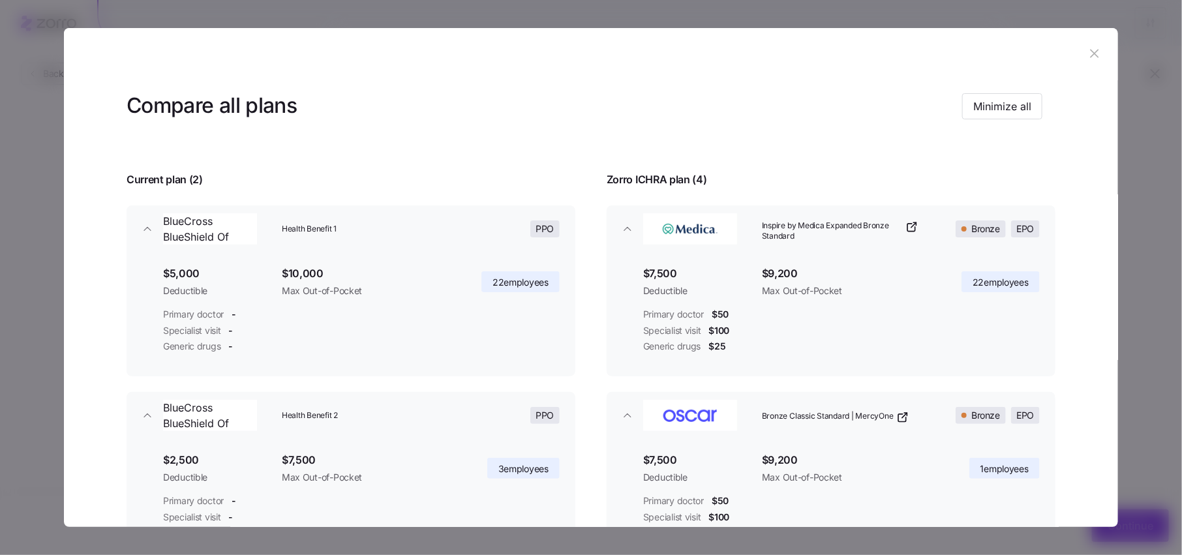
click at [1088, 62] on button "button" at bounding box center [1094, 54] width 21 height 21
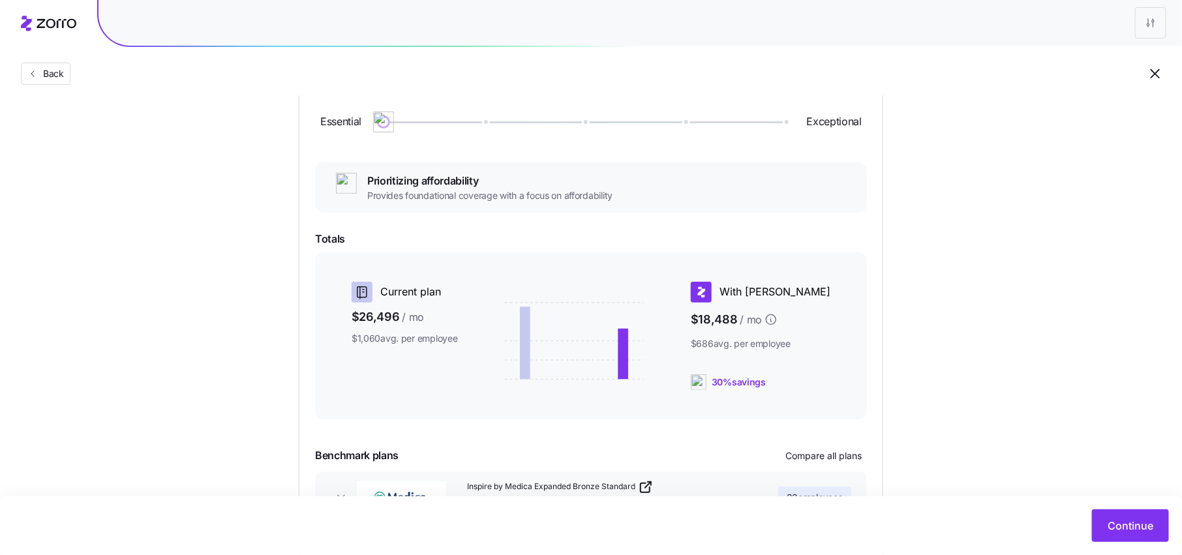
scroll to position [261, 0]
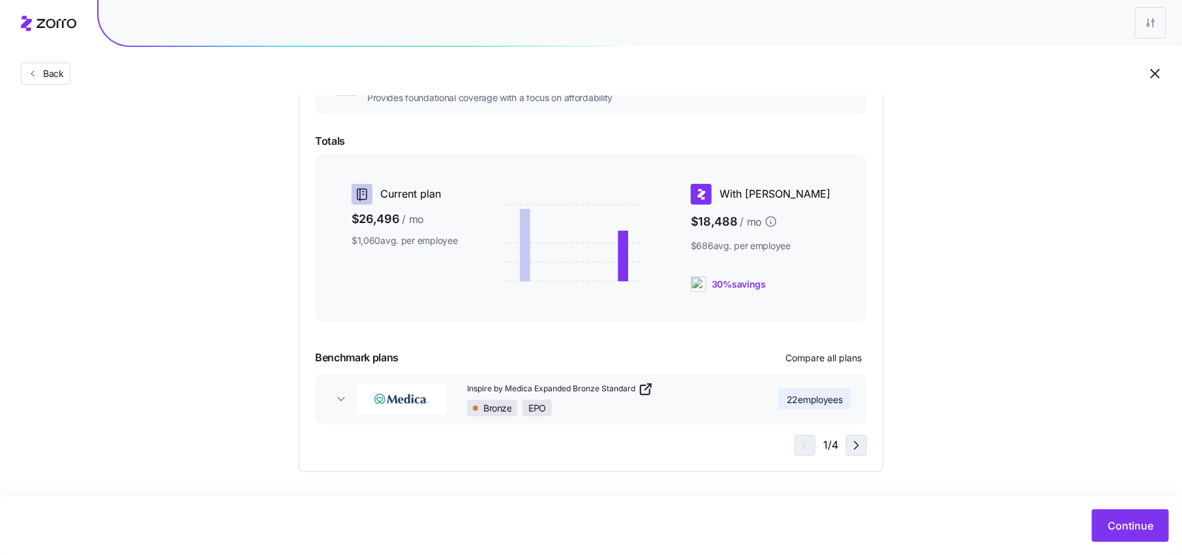
click at [849, 450] on icon "button" at bounding box center [856, 446] width 16 height 16
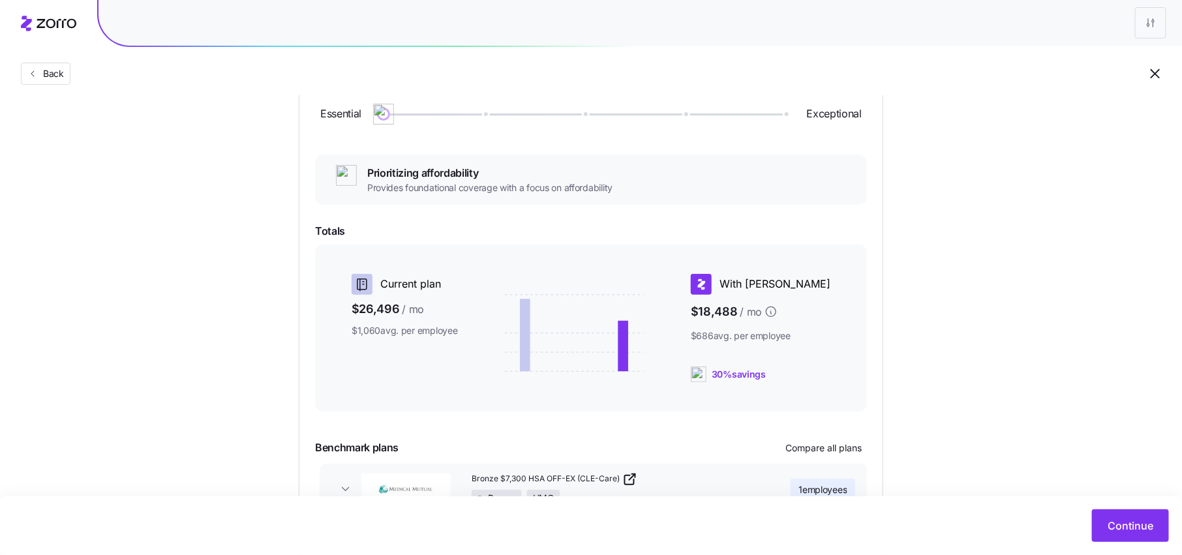
scroll to position [0, 0]
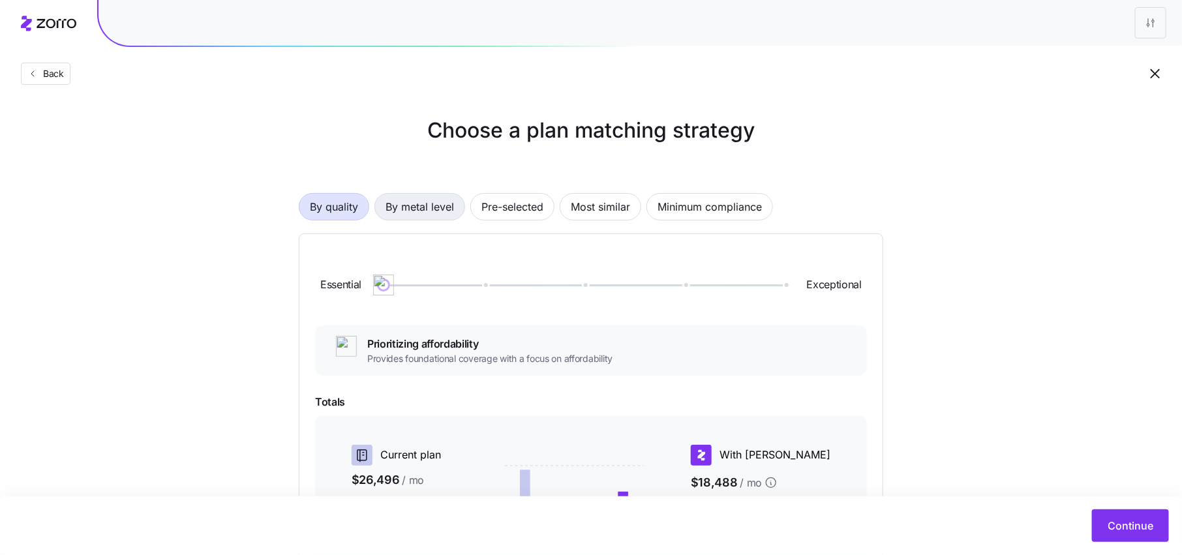
click at [425, 212] on span "By metal level" at bounding box center [419, 207] width 68 height 26
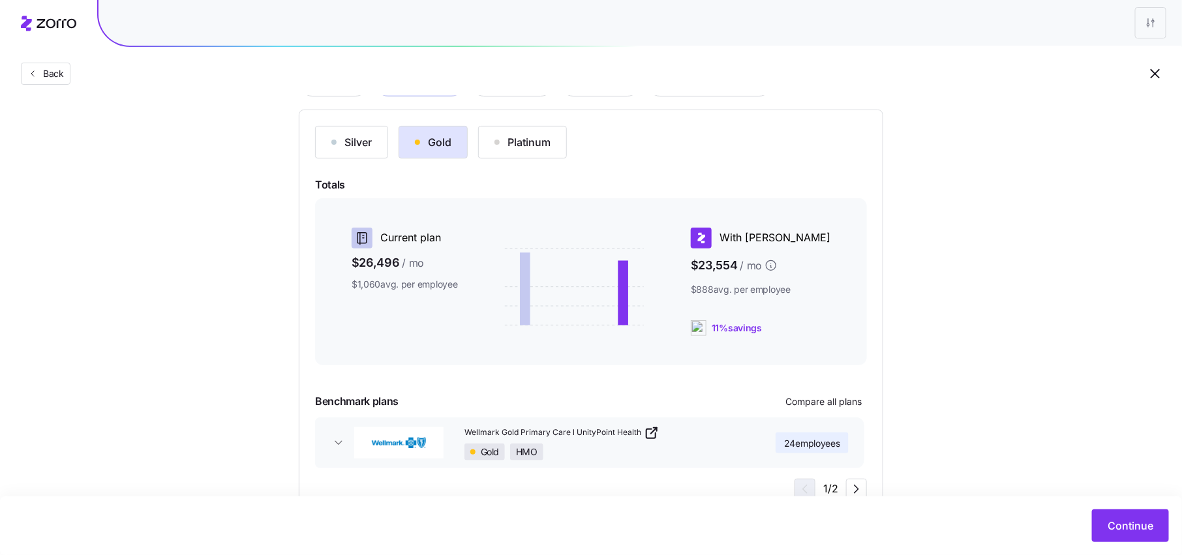
scroll to position [125, 0]
click at [358, 145] on div "Silver" at bounding box center [351, 142] width 40 height 16
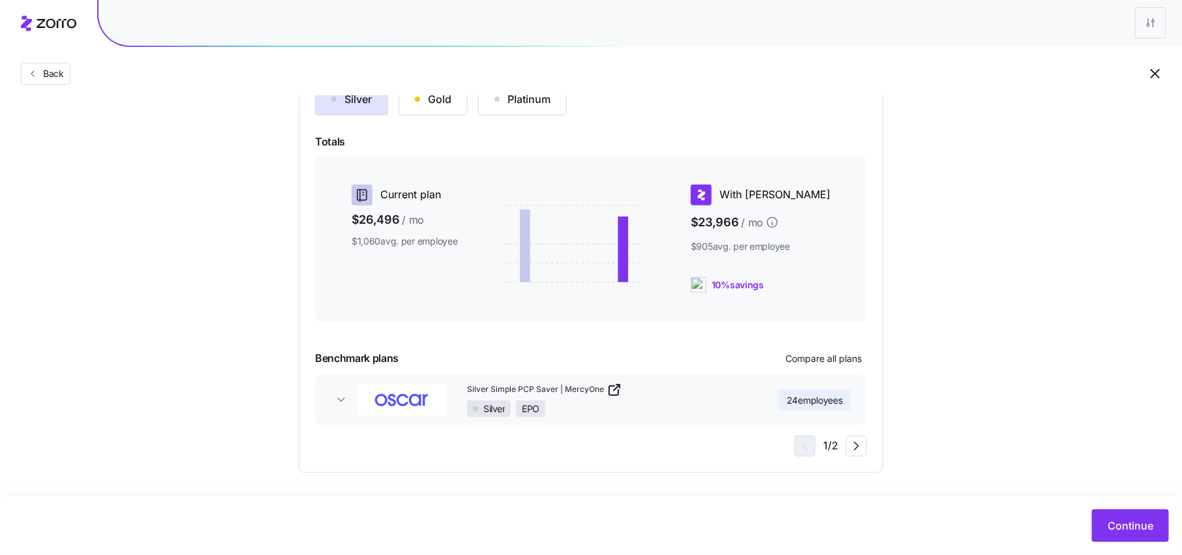
click at [828, 402] on span "24 employees" at bounding box center [814, 400] width 56 height 13
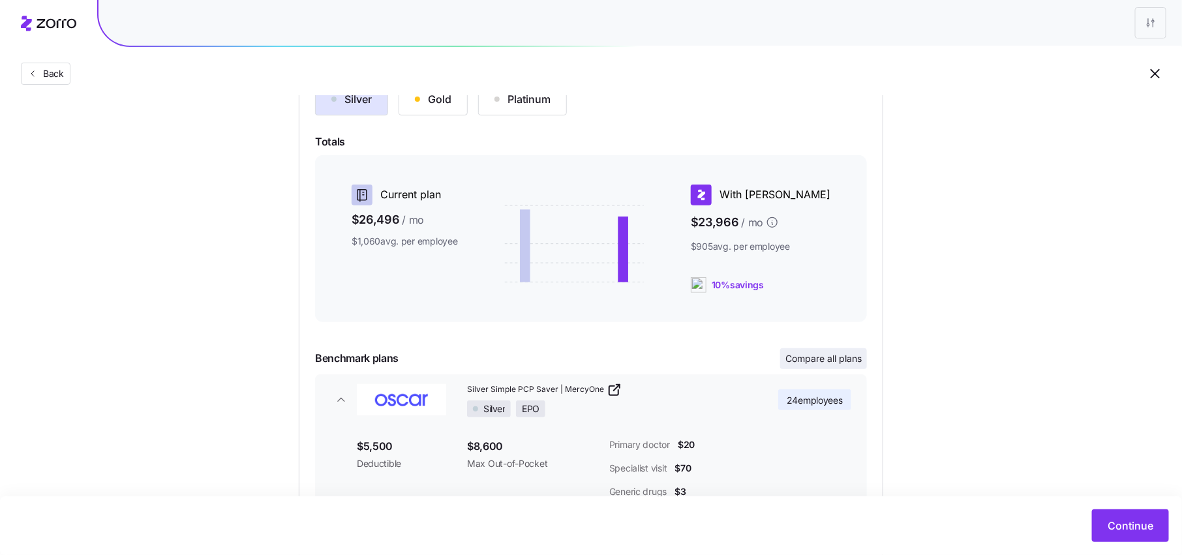
click at [833, 363] on span "Compare all plans" at bounding box center [823, 358] width 76 height 13
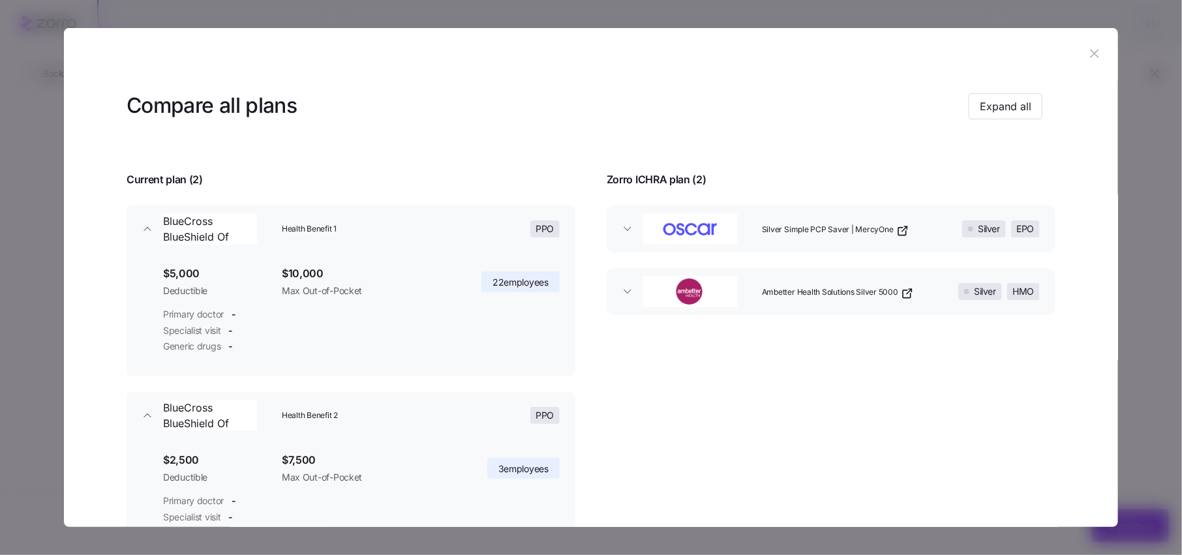
click at [753, 248] on button "Silver Simple PCP Saver | MercyOne Silver EPO" at bounding box center [830, 228] width 449 height 47
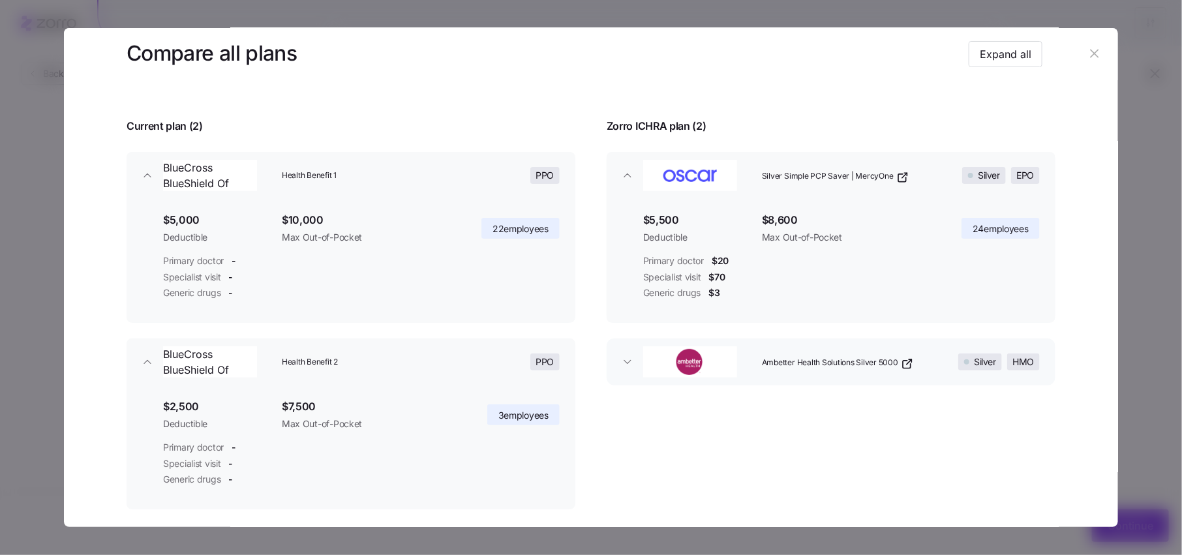
scroll to position [73, 0]
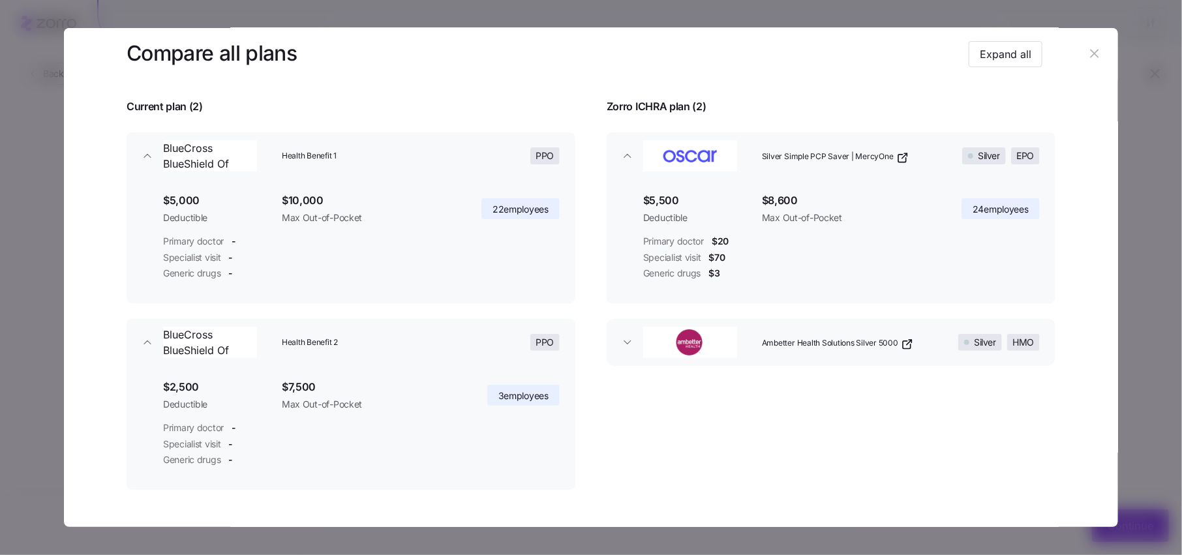
click at [765, 363] on button "Ambetter Health Solutions Silver 5000 Silver HMO" at bounding box center [830, 342] width 449 height 47
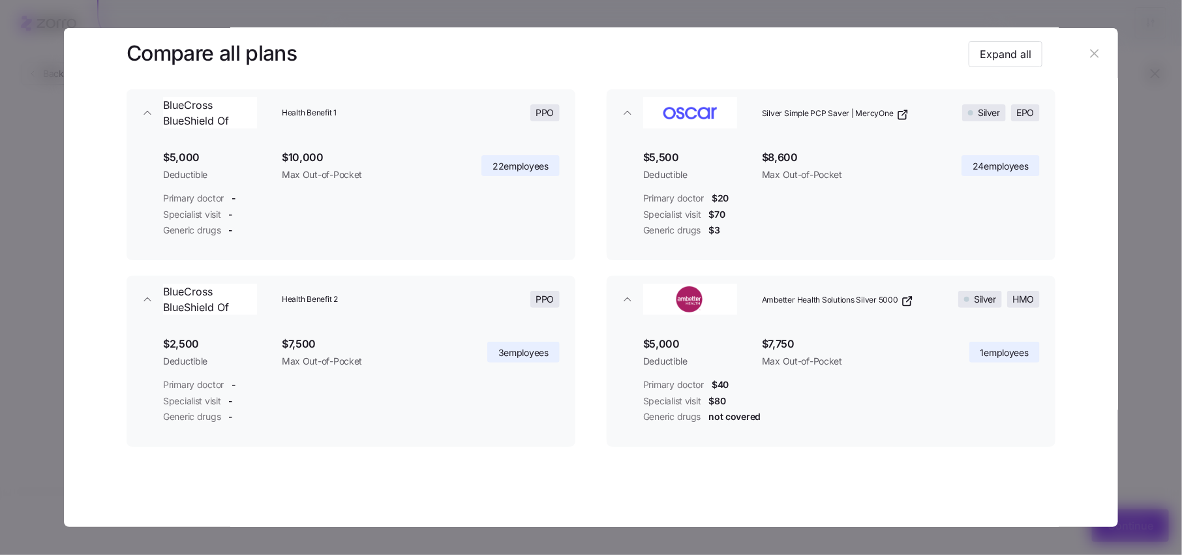
scroll to position [0, 0]
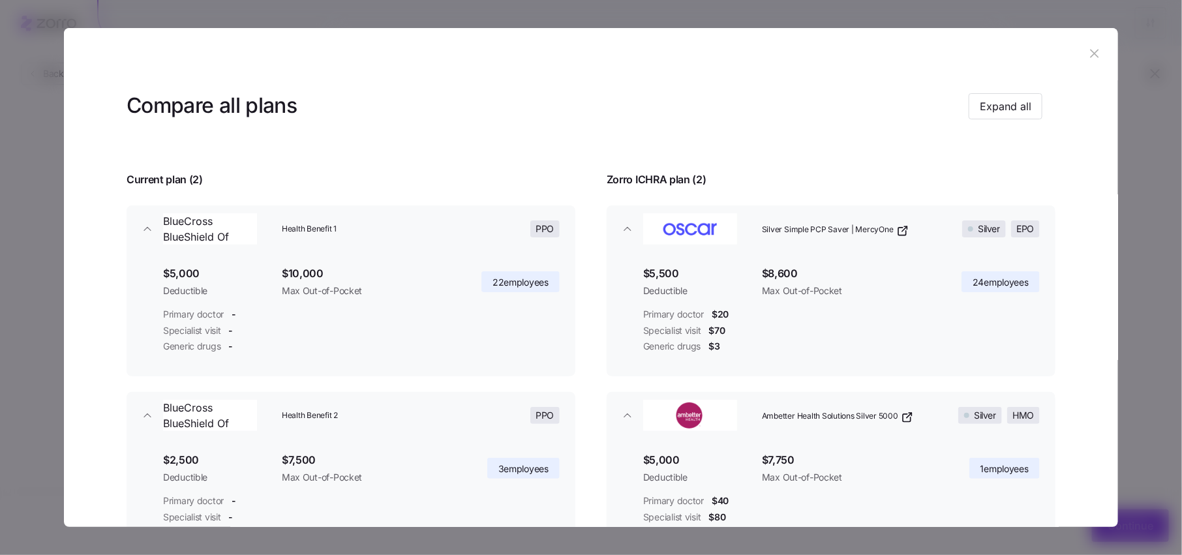
click at [1090, 56] on icon "button" at bounding box center [1094, 54] width 8 height 8
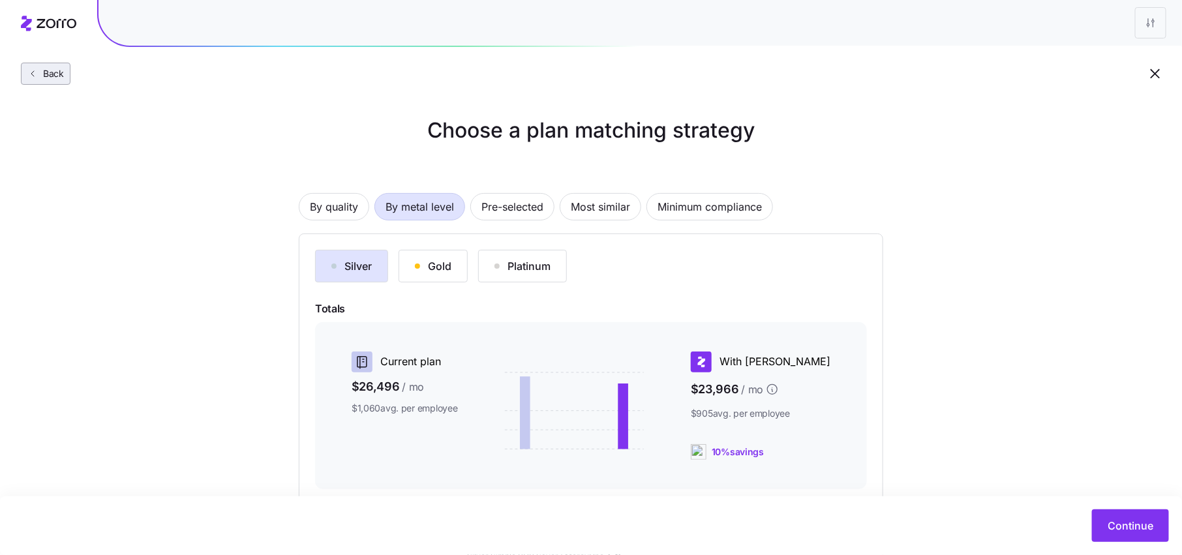
click at [64, 77] on span "Back" at bounding box center [46, 73] width 38 height 13
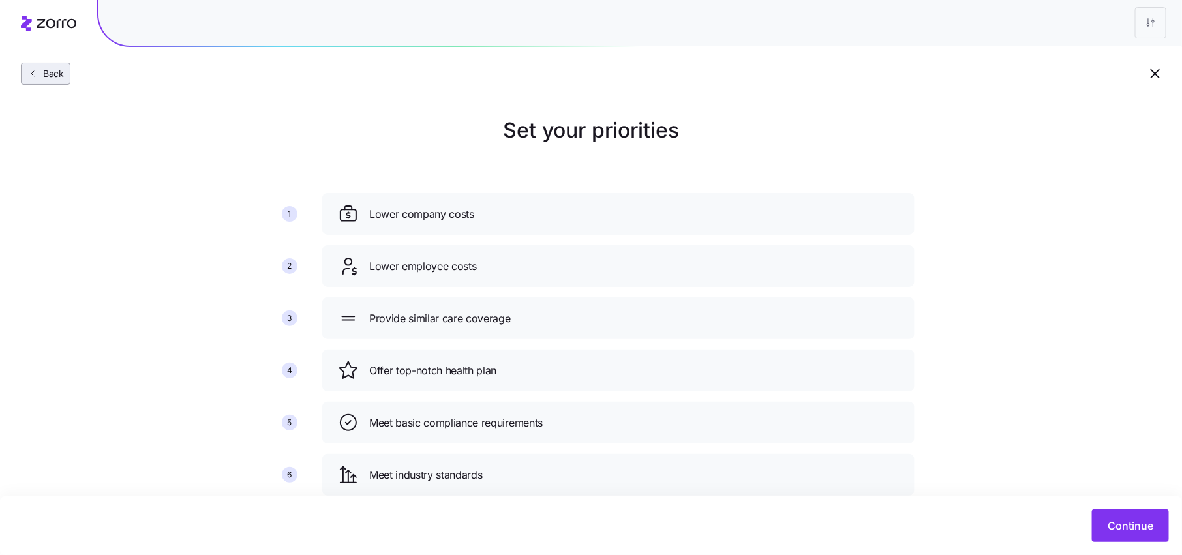
click at [60, 78] on span "Back" at bounding box center [51, 73] width 26 height 13
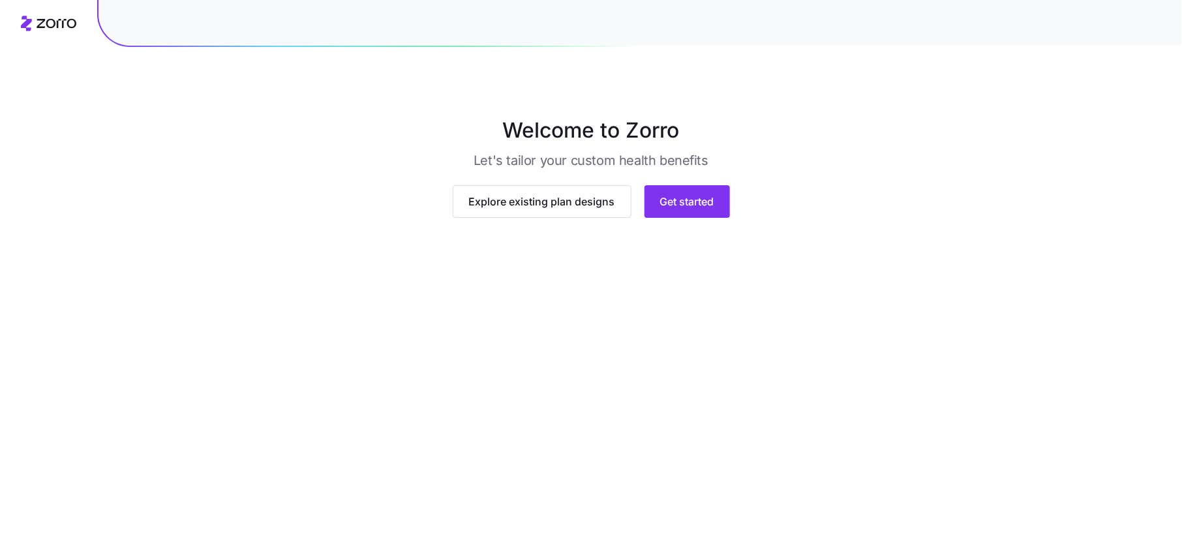
scroll to position [7, 0]
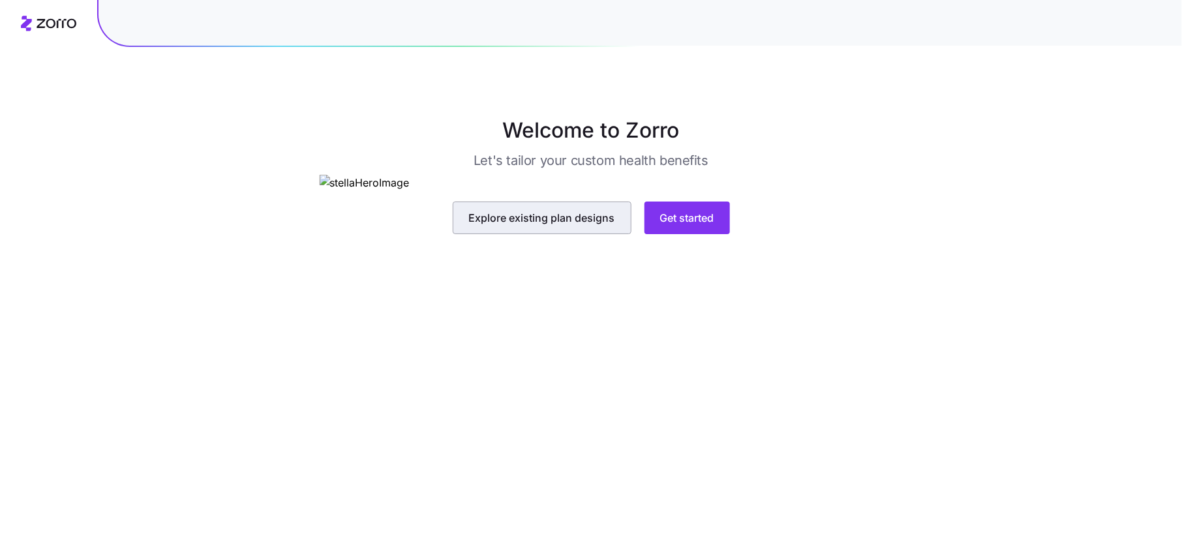
click at [546, 234] on button "Explore existing plan designs" at bounding box center [542, 218] width 179 height 33
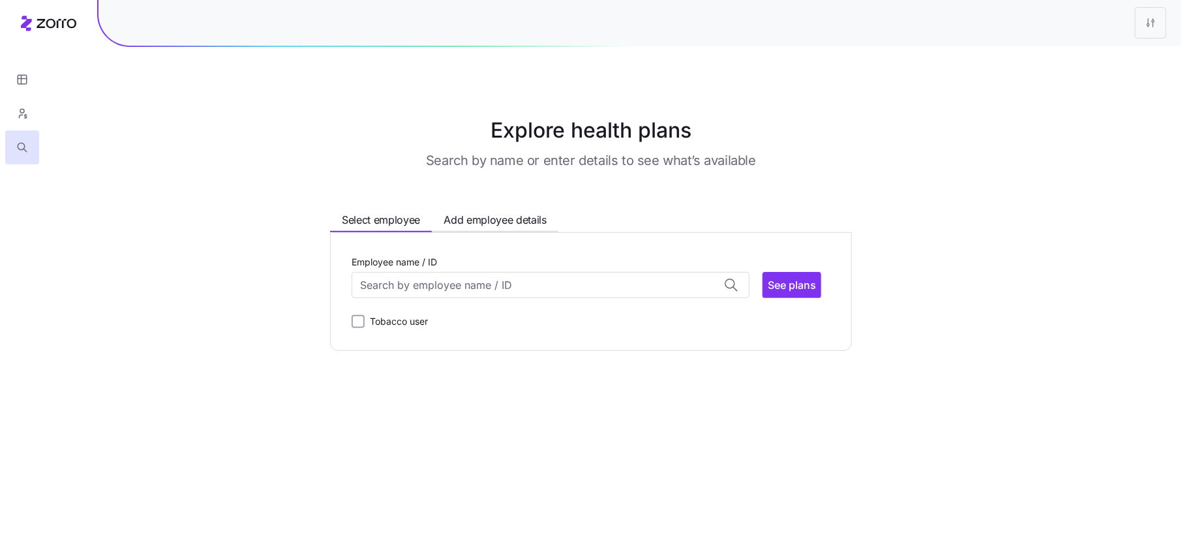
click at [20, 18] on div at bounding box center [22, 82] width 44 height 164
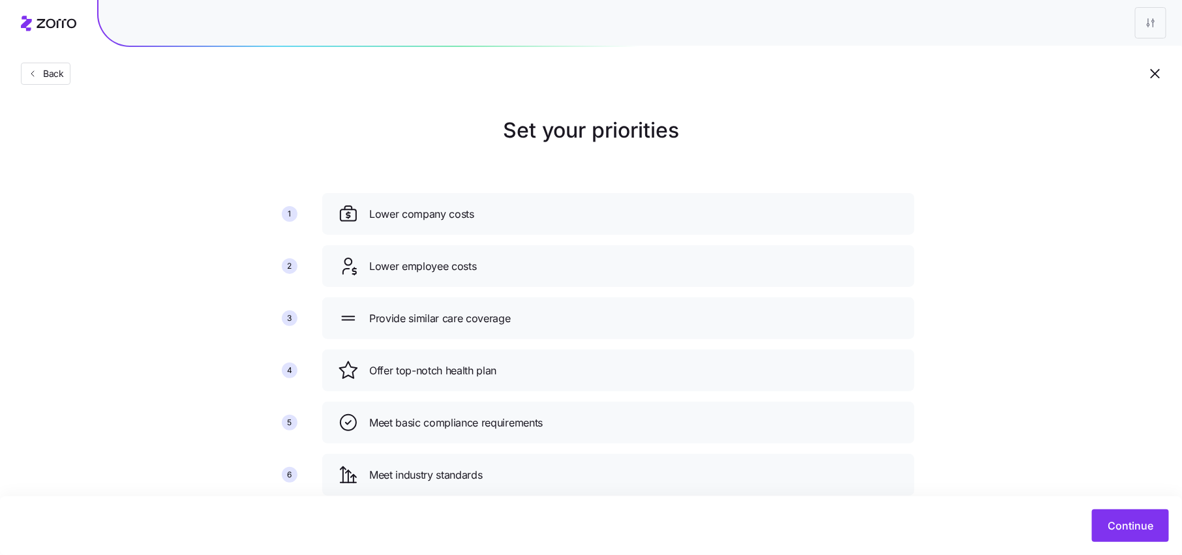
click at [48, 85] on div "Back" at bounding box center [591, 47] width 1182 height 95
click at [48, 78] on span "Back" at bounding box center [51, 73] width 26 height 13
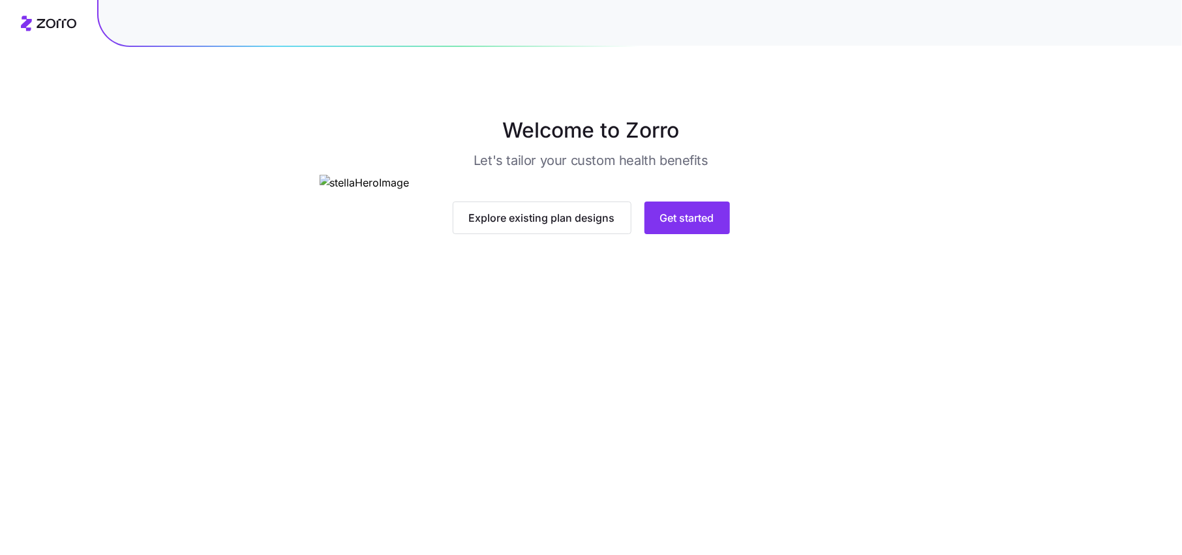
click at [52, 28] on icon at bounding box center [48, 24] width 55 height 16
click at [676, 234] on button "Get started" at bounding box center [686, 218] width 85 height 33
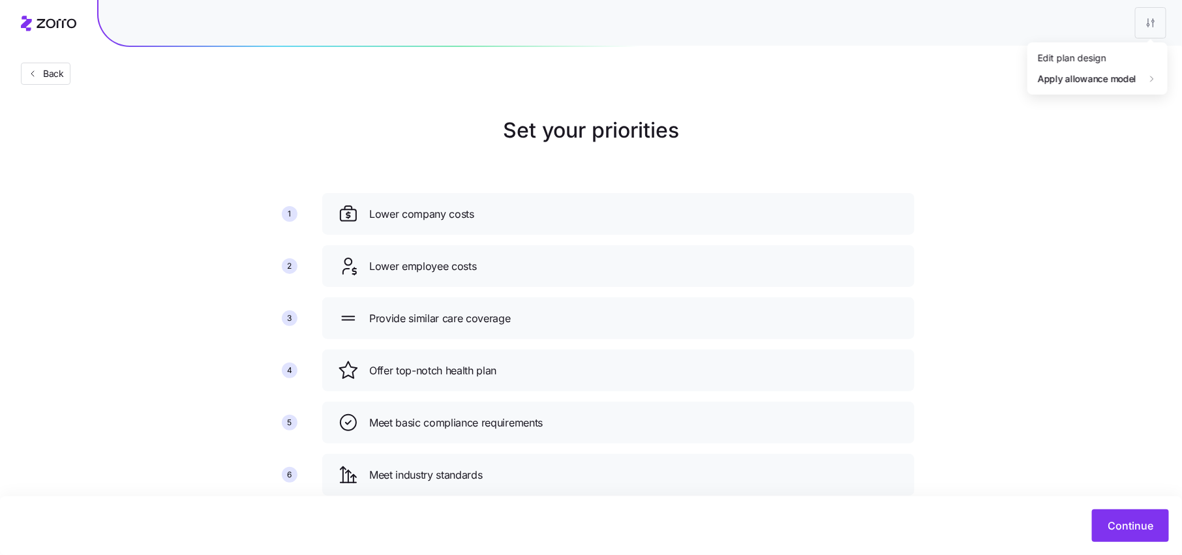
click at [1152, 14] on html "Back Set your priorities 1 2 3 4 5 6 Lower company costs Lower employee costs P…" at bounding box center [591, 295] width 1182 height 590
click at [1103, 61] on div "Edit plan design" at bounding box center [1072, 58] width 68 height 14
click at [1120, 533] on button "Continue" at bounding box center [1130, 525] width 77 height 33
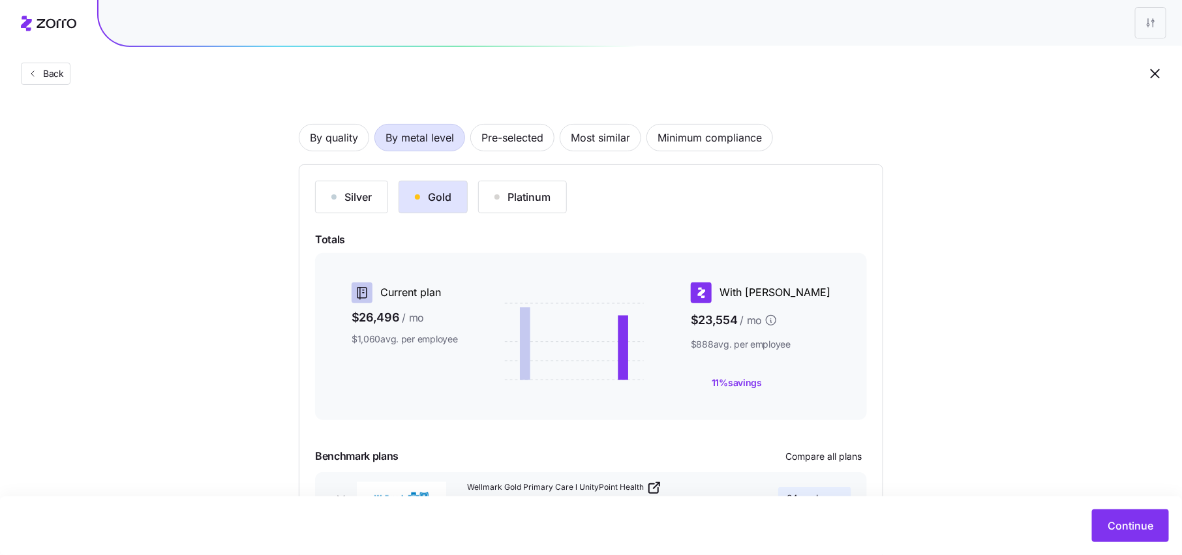
scroll to position [83, 0]
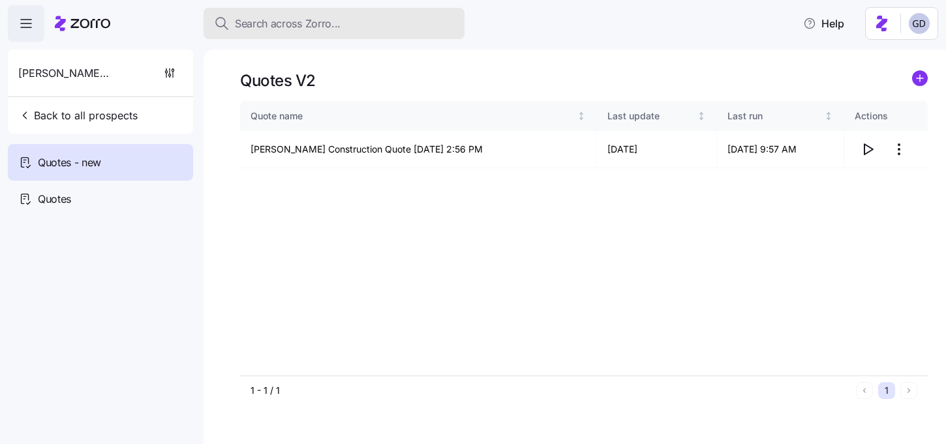
click at [341, 24] on div "Search across Zorro..." at bounding box center [334, 24] width 240 height 16
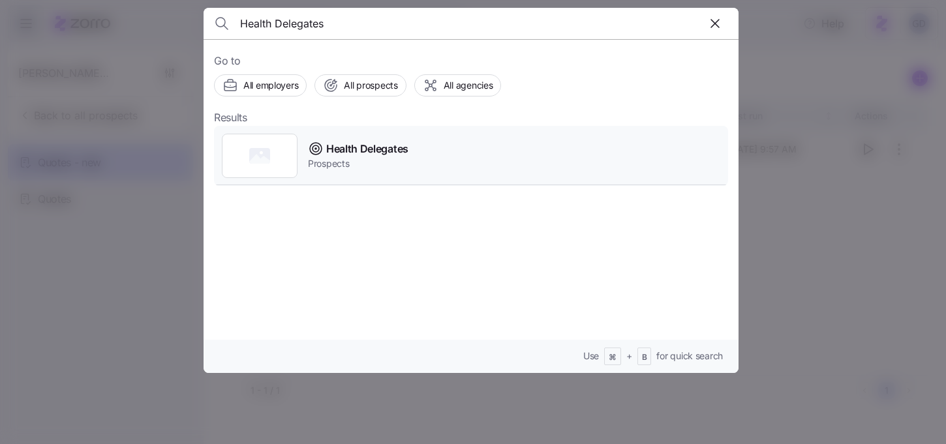
type input "Health Delegates"
click at [355, 152] on span "Health Delegates" at bounding box center [367, 149] width 82 height 16
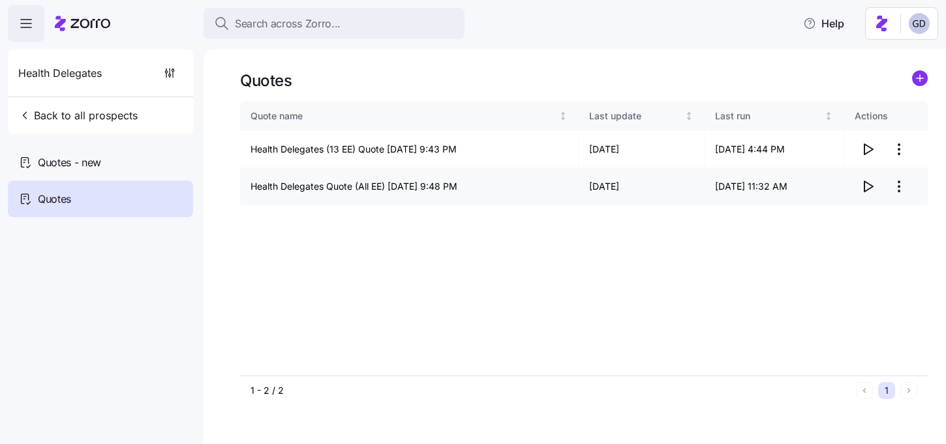
click at [895, 189] on html "Search across Zorro... Help Health Delegates Back to all prospects Quotes - new…" at bounding box center [473, 218] width 946 height 436
click at [826, 210] on div "Edit quote" at bounding box center [846, 218] width 120 height 21
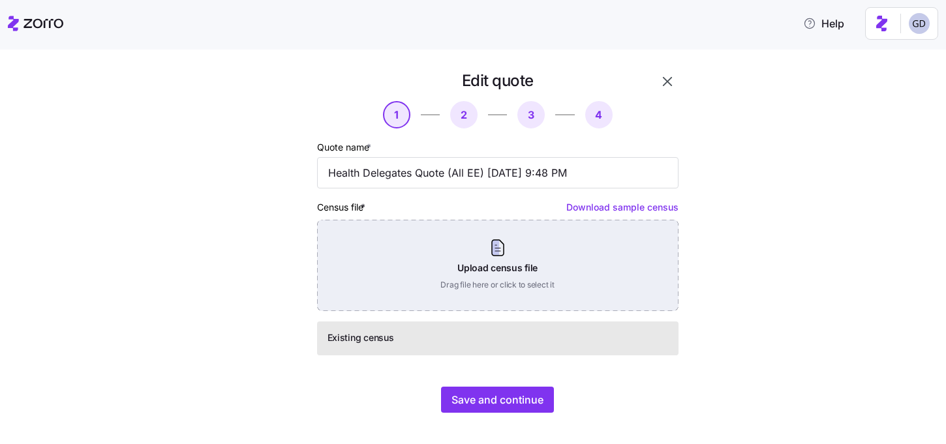
click at [447, 256] on div "Upload census file Drag file here or click to select it" at bounding box center [497, 265] width 361 height 91
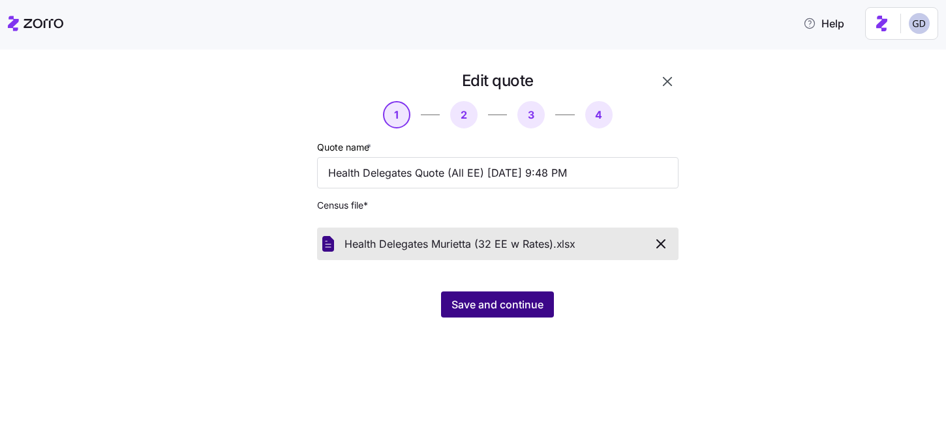
click at [481, 311] on span "Save and continue" at bounding box center [497, 305] width 92 height 16
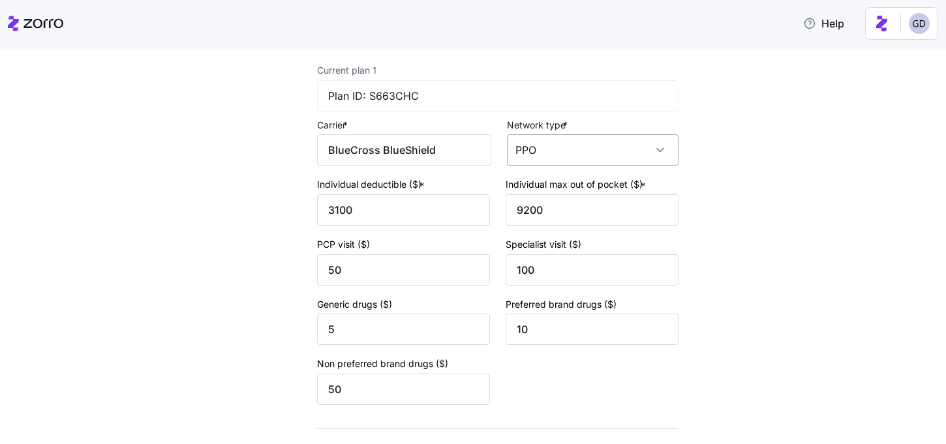
scroll to position [195, 0]
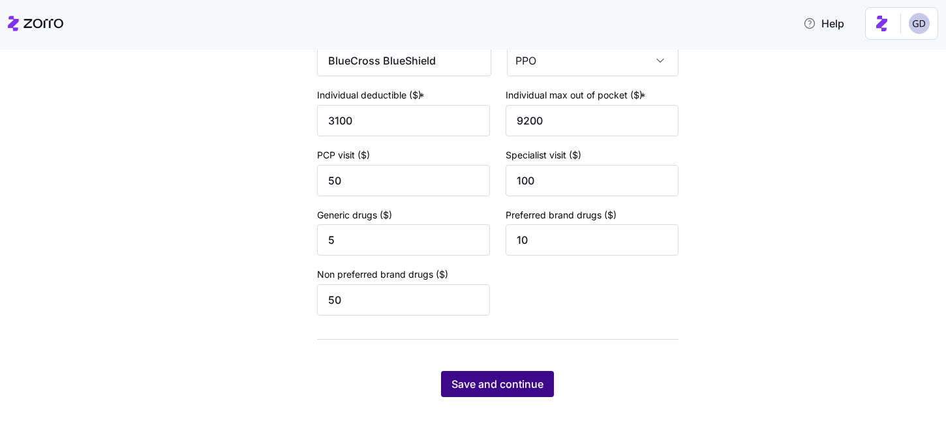
click at [484, 392] on button "Save and continue" at bounding box center [497, 384] width 113 height 26
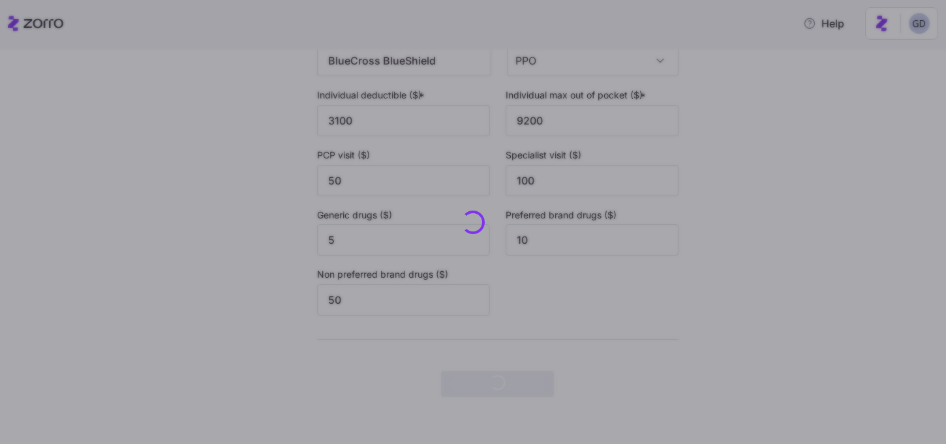
scroll to position [0, 0]
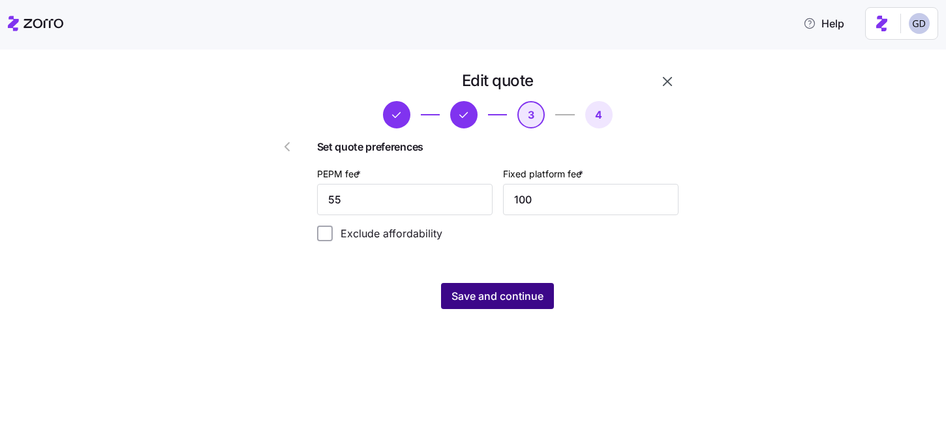
click at [495, 299] on span "Save and continue" at bounding box center [497, 296] width 92 height 16
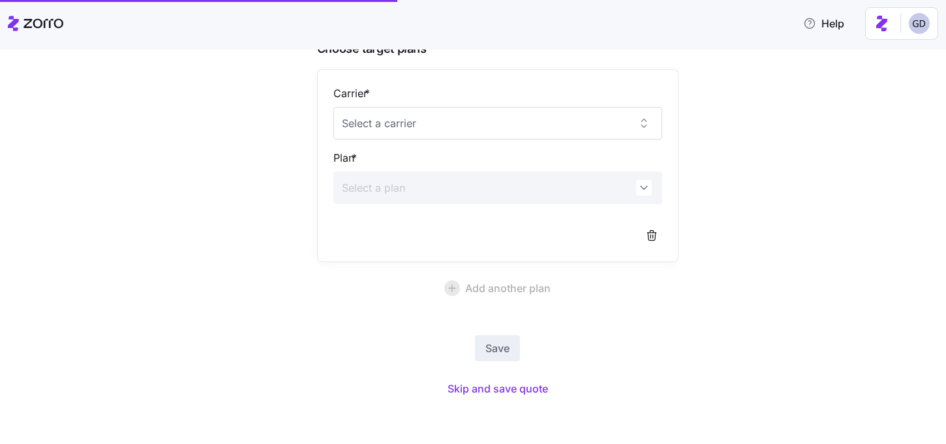
scroll to position [117, 0]
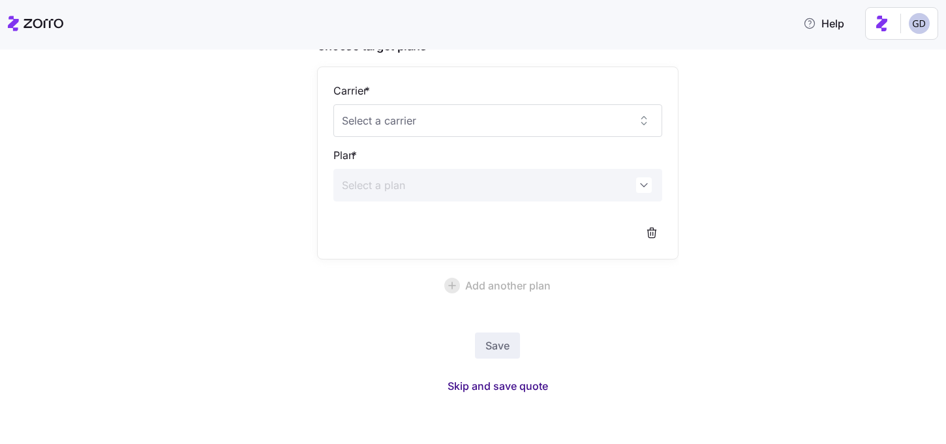
click at [476, 387] on span "Skip and save quote" at bounding box center [497, 386] width 100 height 16
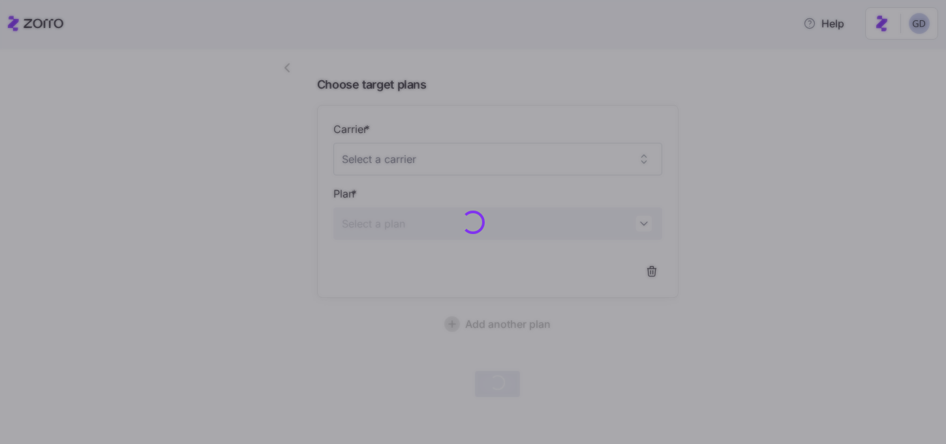
scroll to position [78, 0]
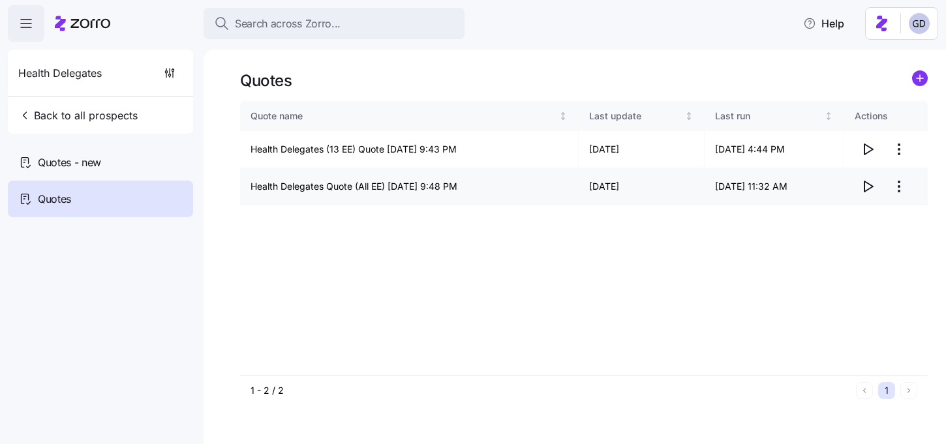
click at [864, 186] on icon "button" at bounding box center [868, 186] width 8 height 10
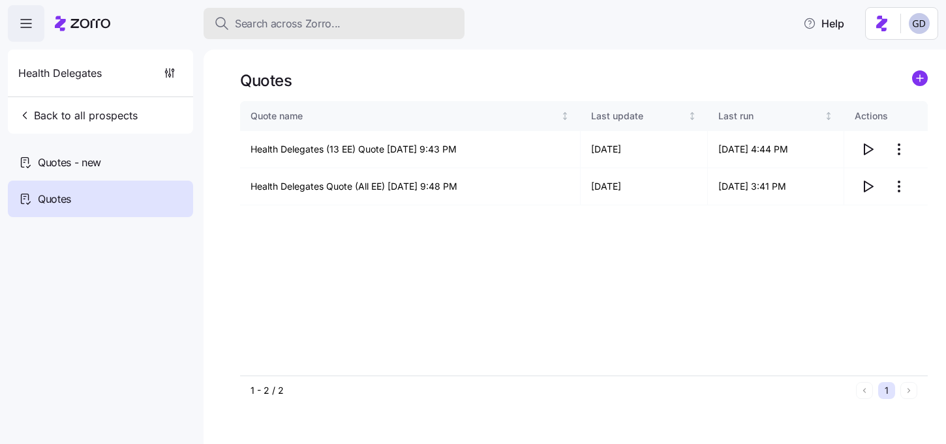
click at [326, 22] on span "Search across Zorro..." at bounding box center [288, 24] width 106 height 16
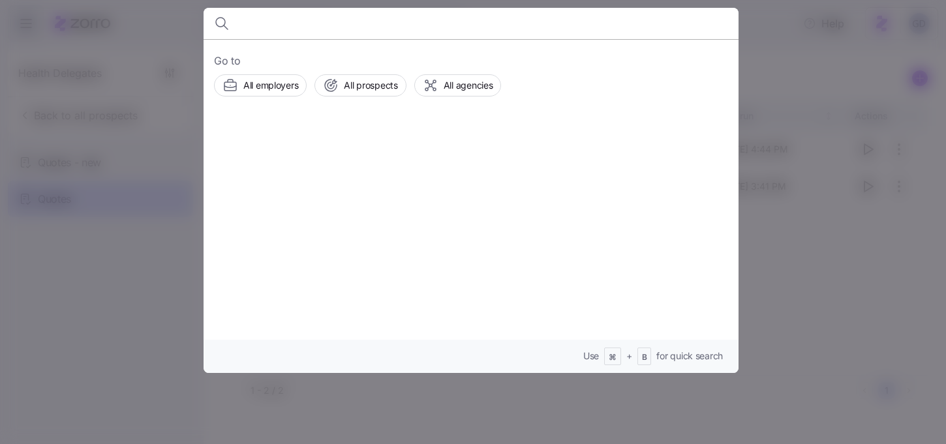
click at [286, 24] on input at bounding box center [407, 23] width 334 height 31
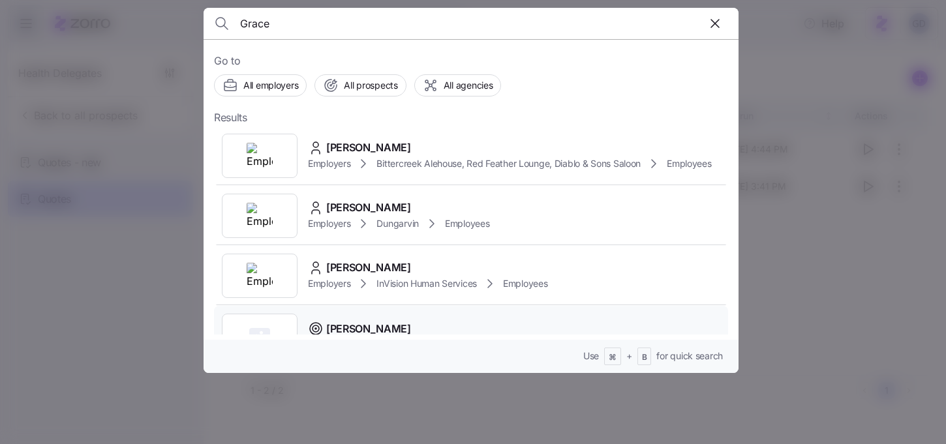
type input "Grace"
click at [351, 323] on span "Grace Church" at bounding box center [368, 329] width 85 height 16
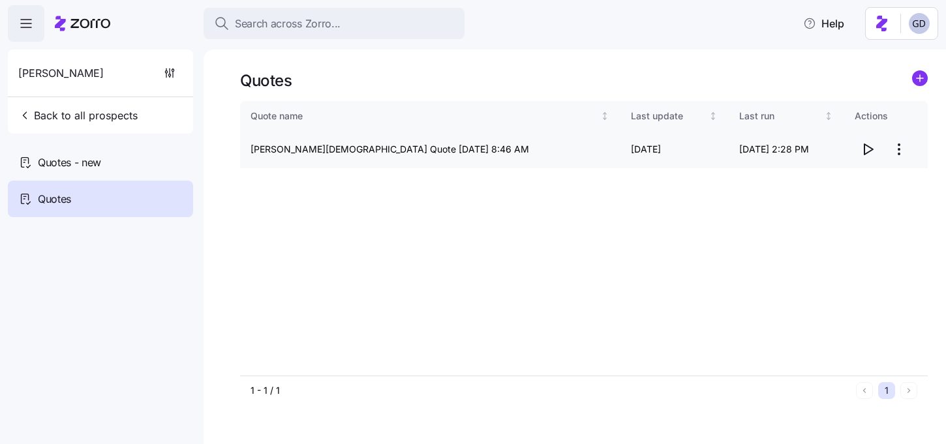
click at [864, 149] on icon "button" at bounding box center [868, 149] width 8 height 10
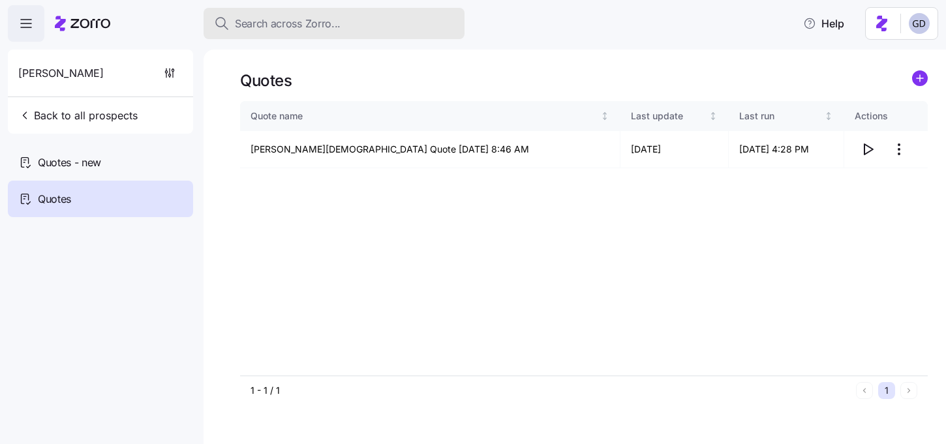
click at [344, 34] on button "Search across Zorro..." at bounding box center [333, 23] width 261 height 31
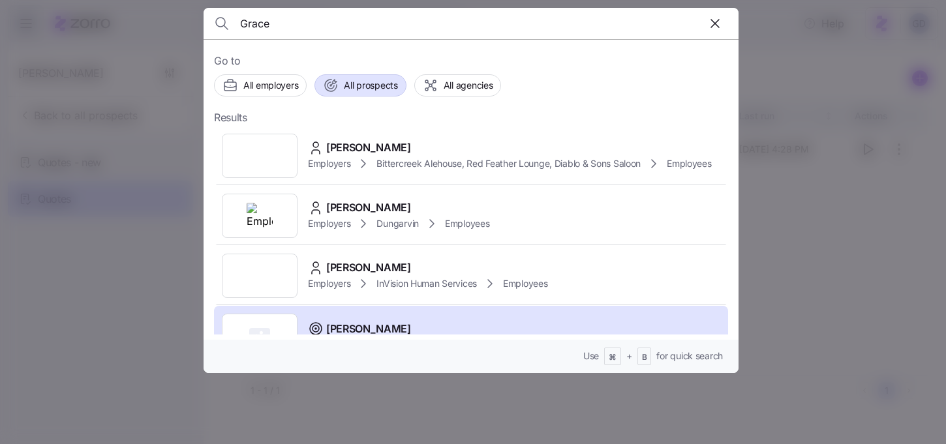
click at [348, 85] on span "All prospects" at bounding box center [370, 85] width 53 height 13
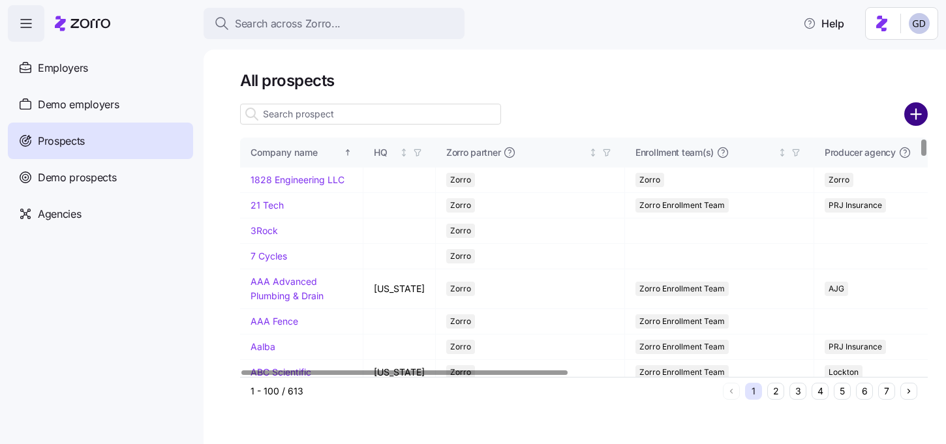
click at [912, 117] on circle "add icon" at bounding box center [916, 115] width 22 height 22
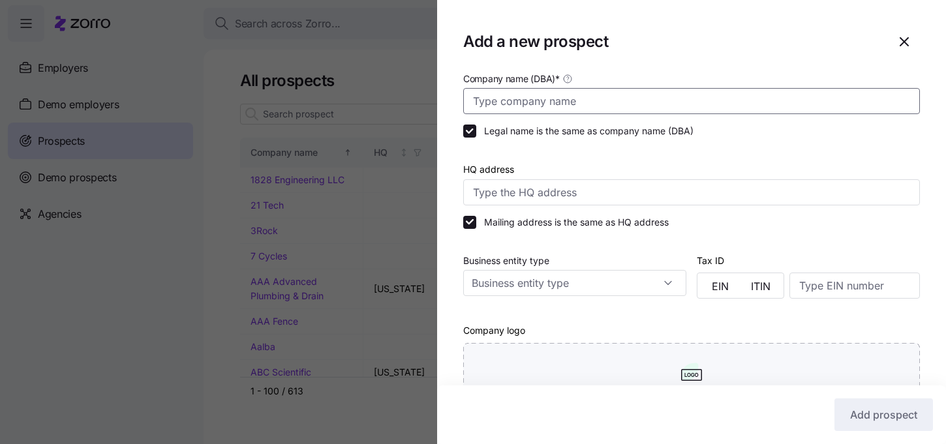
click at [615, 106] on input "Company name (DBA) *" at bounding box center [691, 101] width 456 height 26
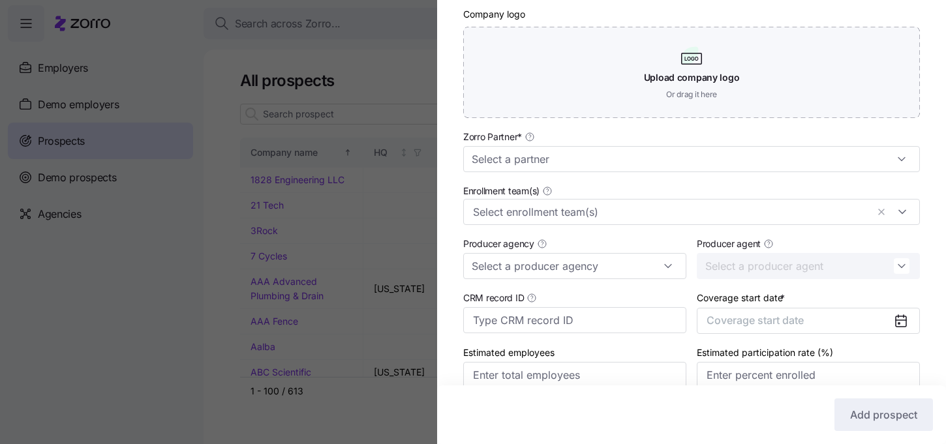
scroll to position [331, 0]
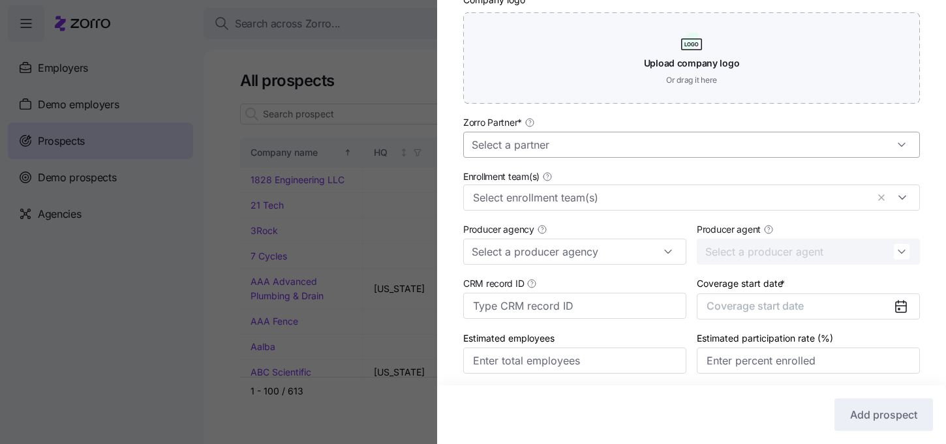
type input "Hoosier Pallet"
click at [500, 148] on input "Zorro Partner *" at bounding box center [691, 145] width 456 height 26
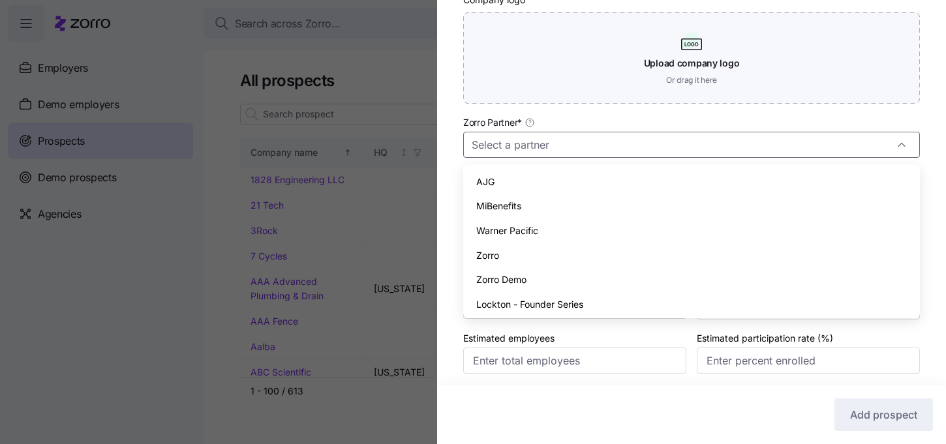
click at [489, 251] on span "Zorro" at bounding box center [487, 255] width 23 height 14
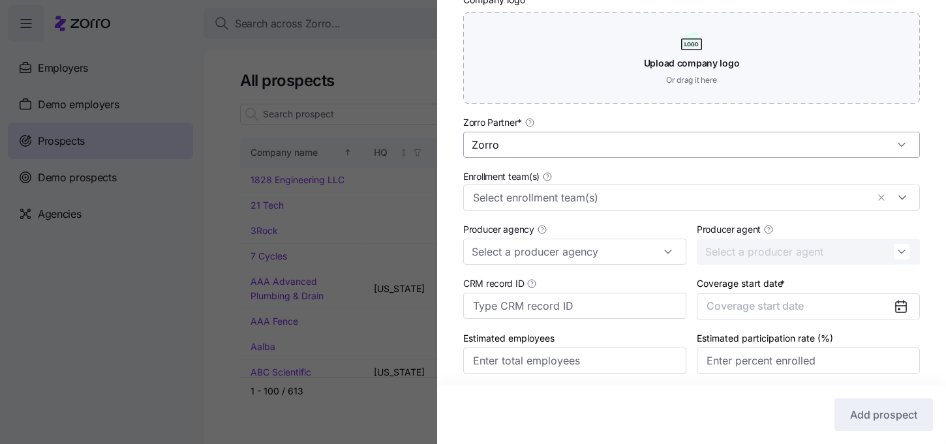
click at [512, 149] on input "Zorro" at bounding box center [691, 145] width 456 height 26
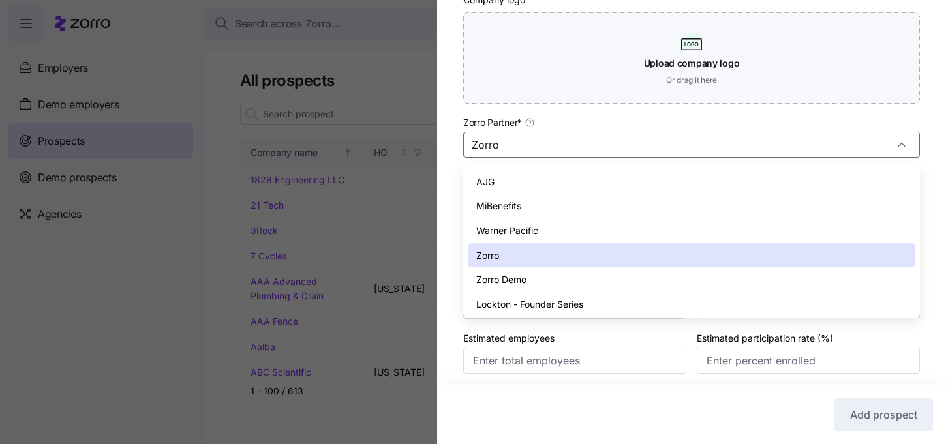
click at [500, 177] on div "AJG" at bounding box center [691, 182] width 446 height 25
type input "AJG"
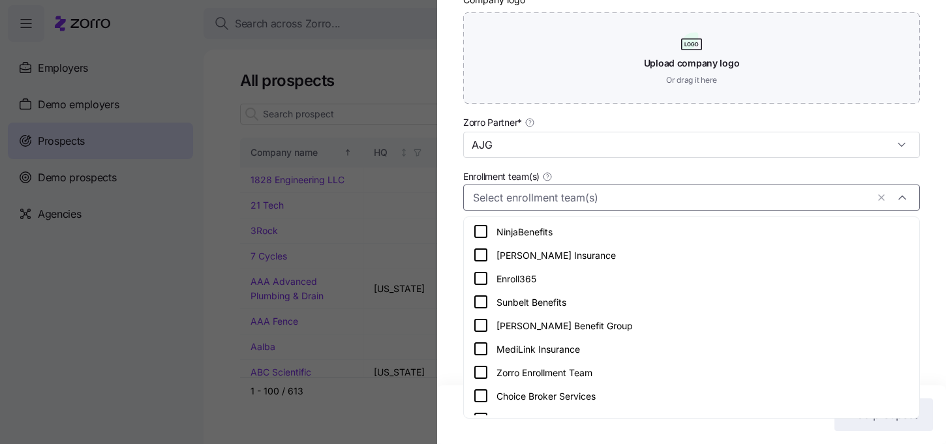
click at [500, 208] on div at bounding box center [691, 198] width 456 height 26
click at [479, 373] on icon at bounding box center [481, 373] width 16 height 16
click at [448, 347] on div "Company name (DBA) * Hoosier Pallet Legal name is the same as company name (DBA…" at bounding box center [691, 70] width 509 height 660
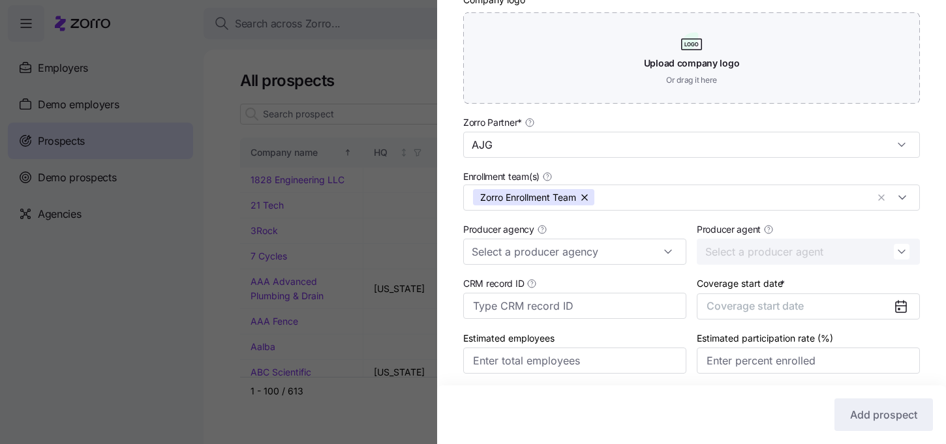
scroll to position [378, 0]
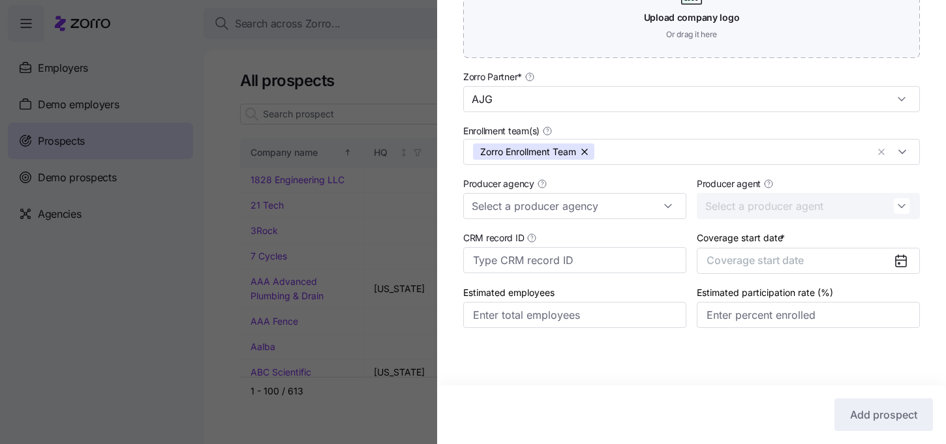
click at [903, 251] on div at bounding box center [906, 260] width 26 height 25
click at [898, 261] on icon at bounding box center [900, 261] width 10 height 10
click at [829, 326] on input "Estimated participation rate (%)" at bounding box center [807, 315] width 223 height 26
click at [874, 272] on button "Coverage start date" at bounding box center [807, 261] width 223 height 26
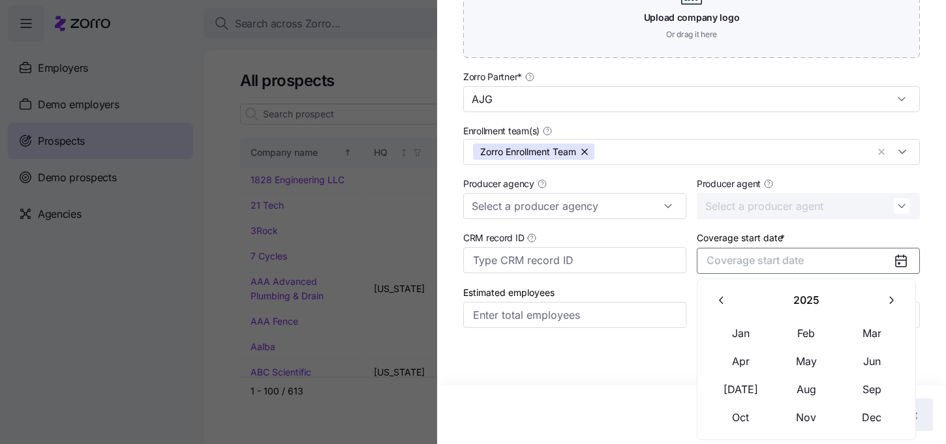
click at [885, 294] on icon "button" at bounding box center [890, 300] width 12 height 12
click at [751, 336] on button "Jan" at bounding box center [740, 333] width 65 height 27
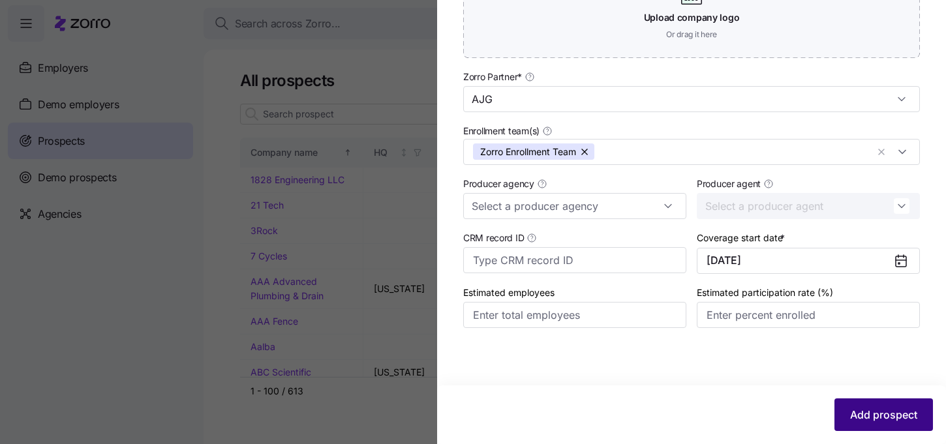
click at [870, 418] on span "Add prospect" at bounding box center [883, 415] width 67 height 16
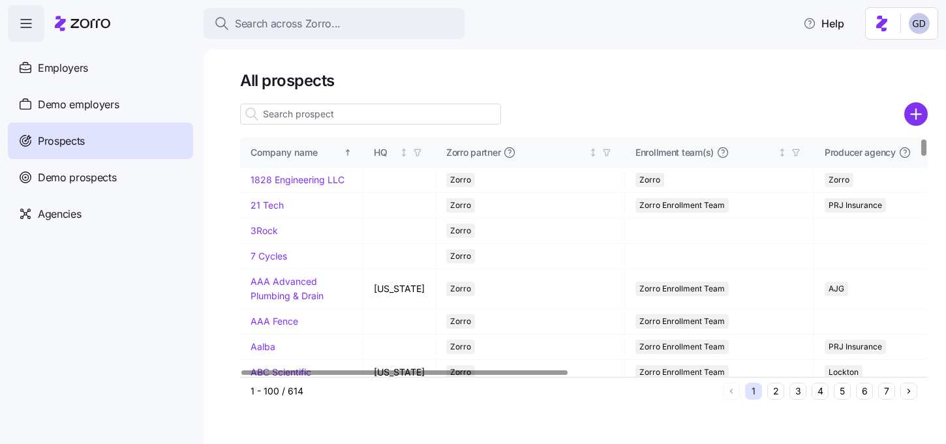
click at [389, 110] on input at bounding box center [370, 114] width 261 height 21
click at [344, 123] on input at bounding box center [370, 114] width 261 height 21
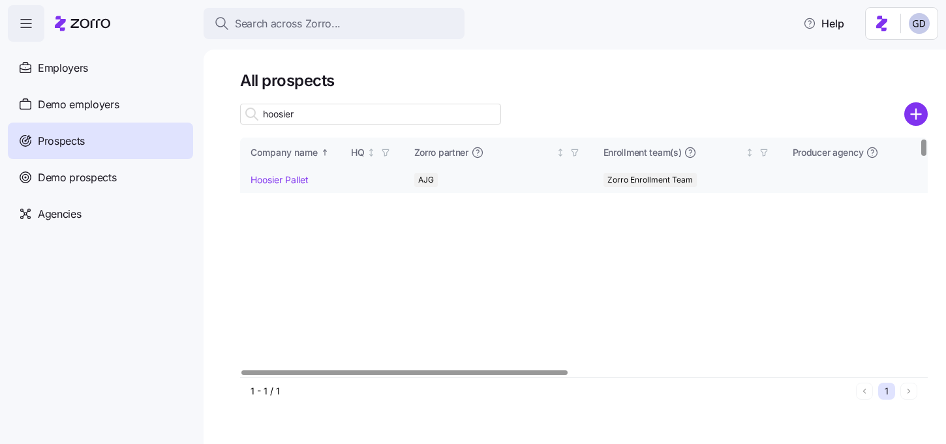
type input "hoosier"
click at [288, 184] on link "Hoosier Pallet" at bounding box center [279, 179] width 58 height 11
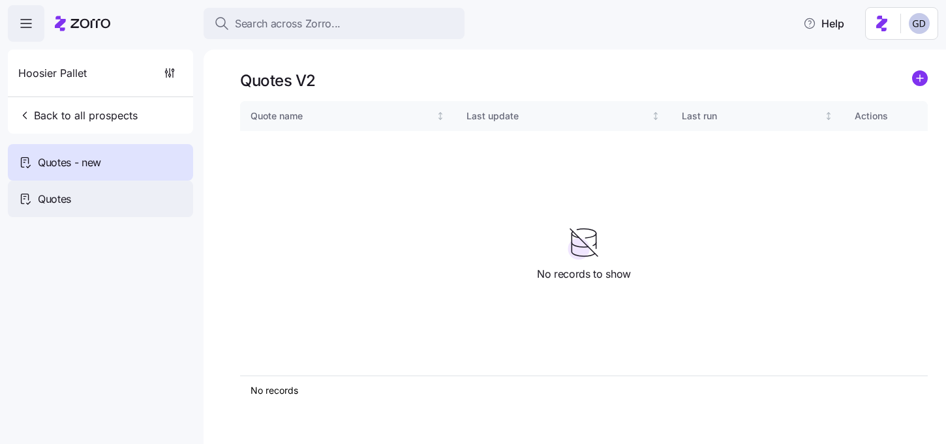
click at [100, 192] on div "Quotes" at bounding box center [100, 199] width 185 height 37
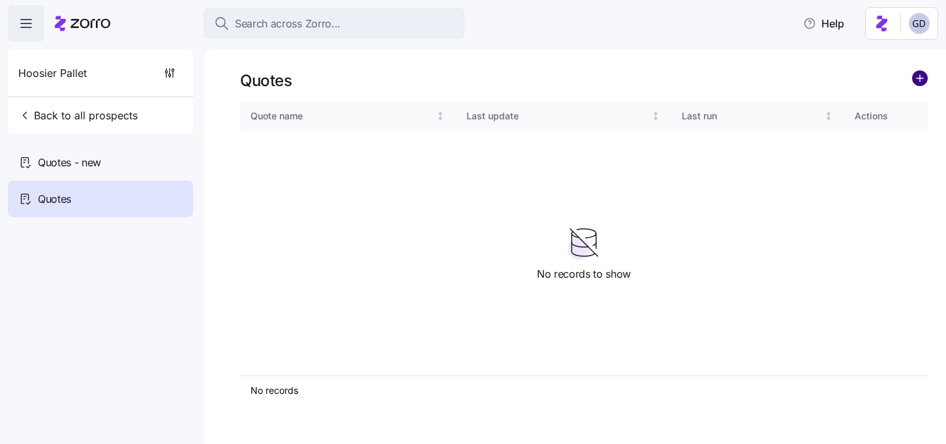
click at [916, 72] on circle "add icon" at bounding box center [919, 78] width 14 height 14
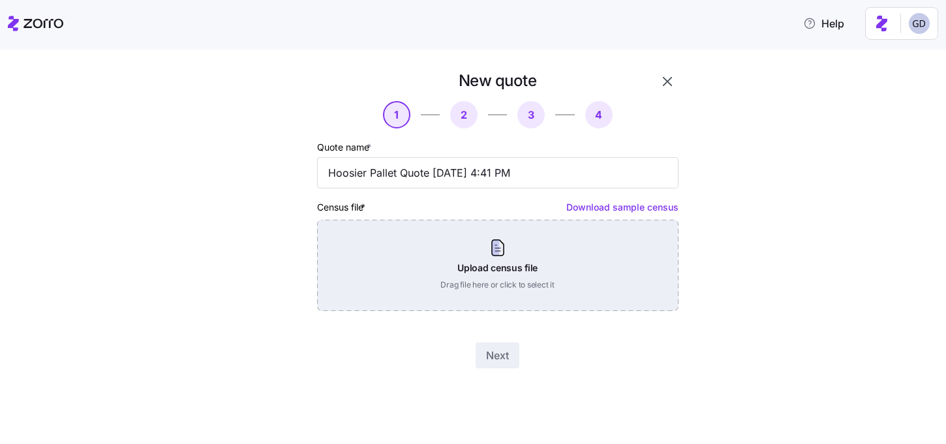
click at [468, 267] on div "Upload census file Drag file here or click to select it" at bounding box center [497, 265] width 361 height 91
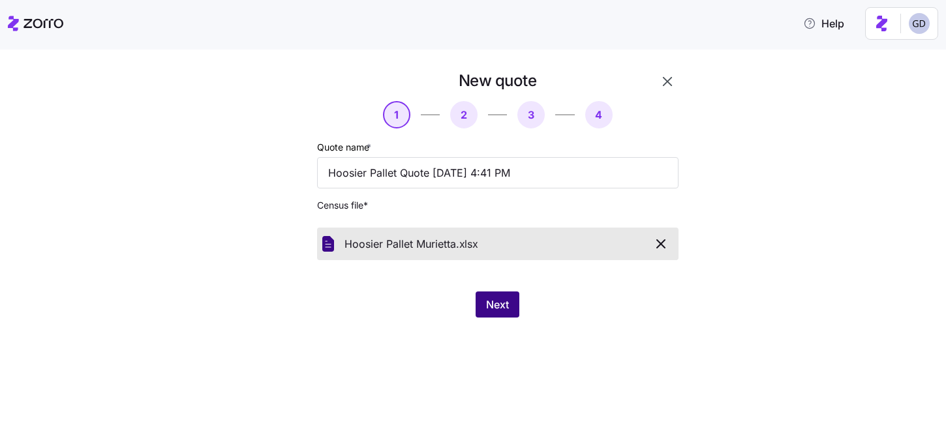
click at [507, 310] on span "Next" at bounding box center [497, 305] width 23 height 16
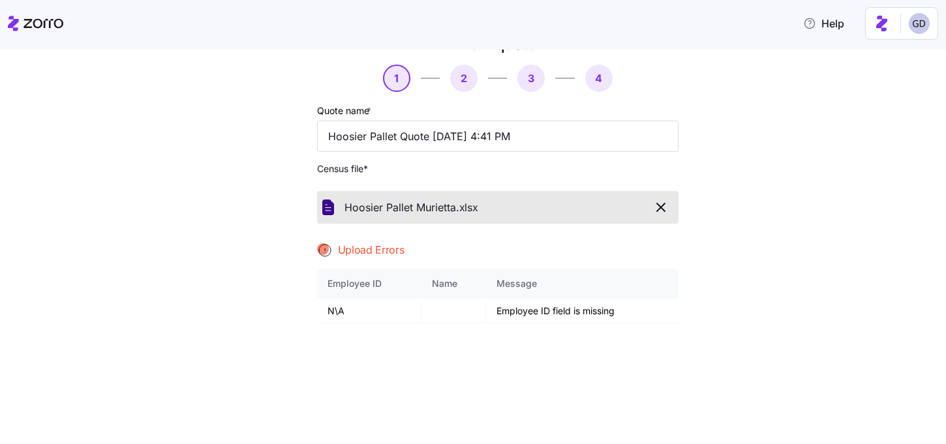
scroll to position [45, 0]
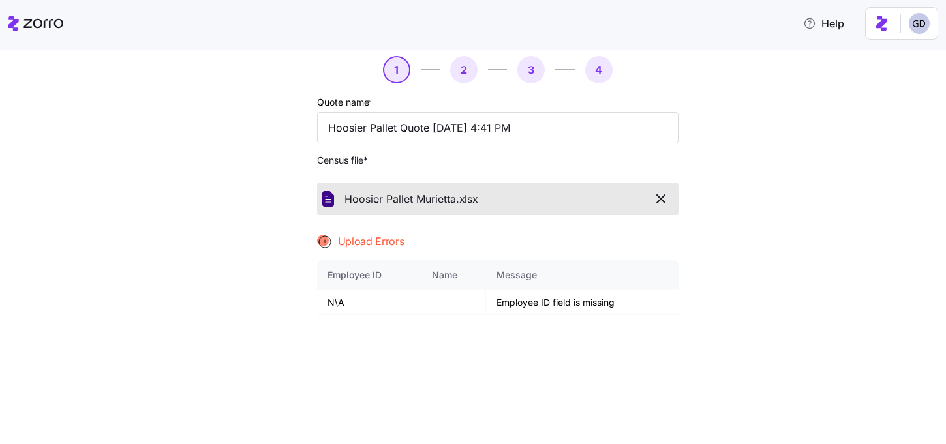
click at [662, 198] on icon "button" at bounding box center [661, 199] width 8 height 8
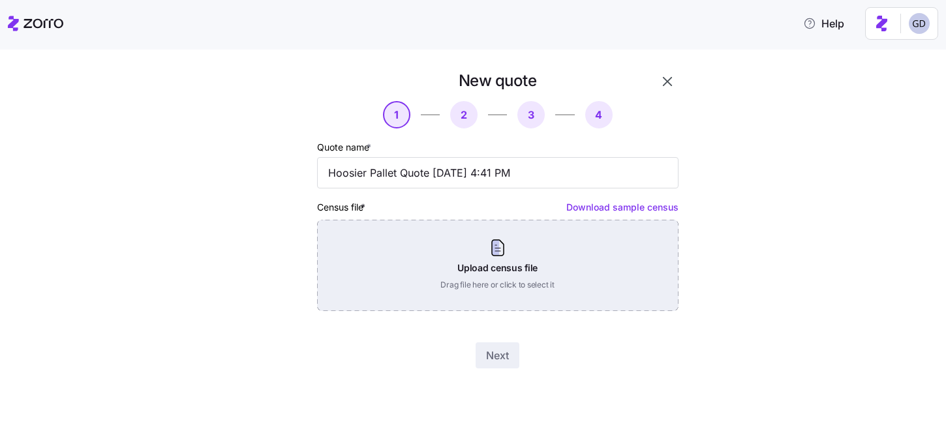
click at [517, 264] on div "Upload census file Drag file here or click to select it" at bounding box center [497, 265] width 361 height 91
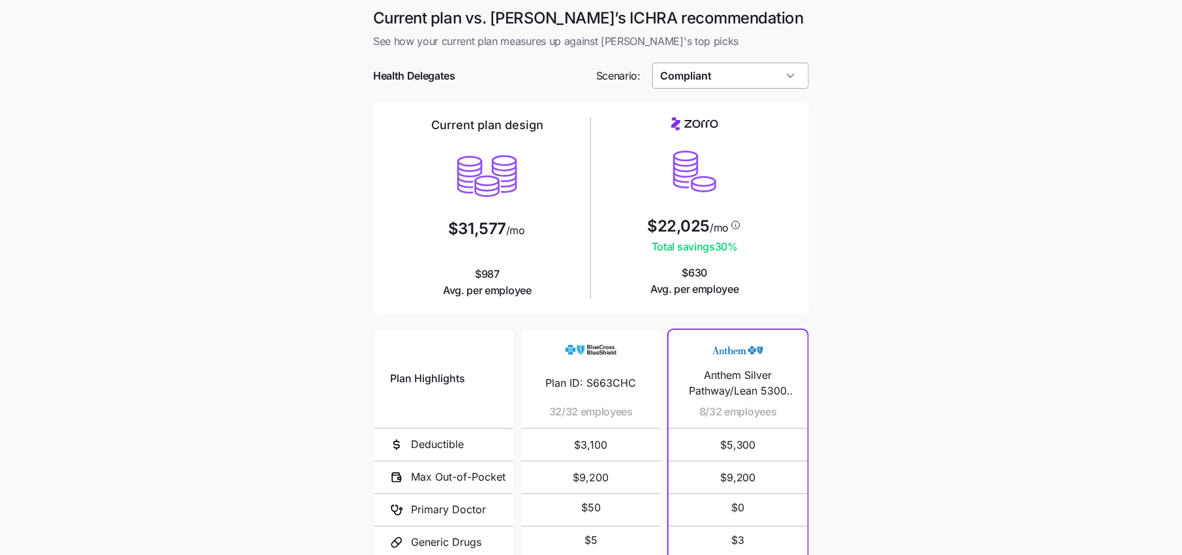
click at [728, 83] on input "Compliant" at bounding box center [730, 76] width 157 height 26
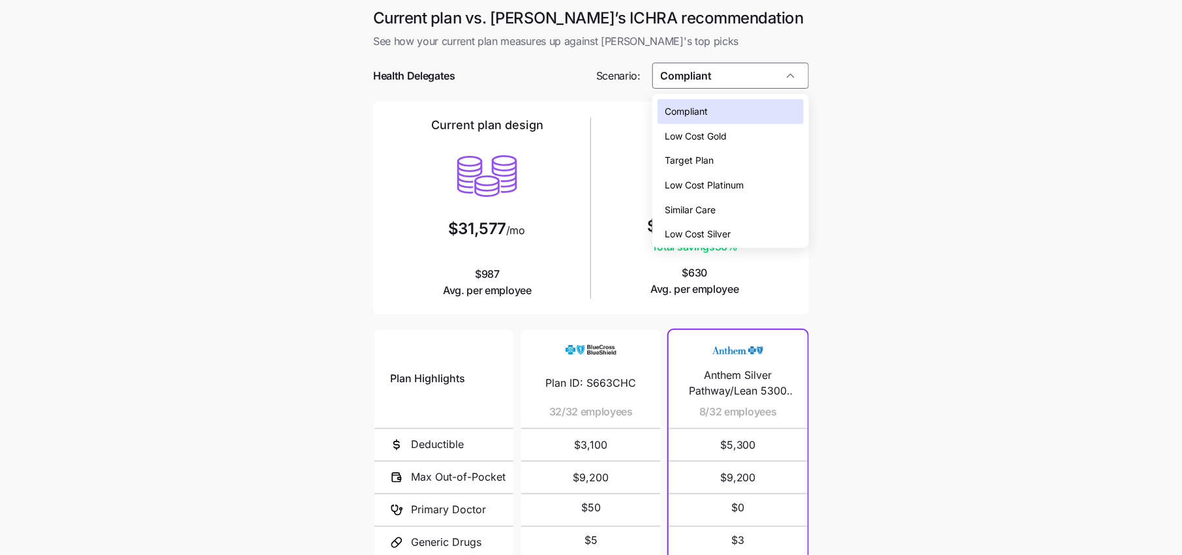
click at [706, 230] on span "Low Cost Silver" at bounding box center [698, 234] width 66 height 14
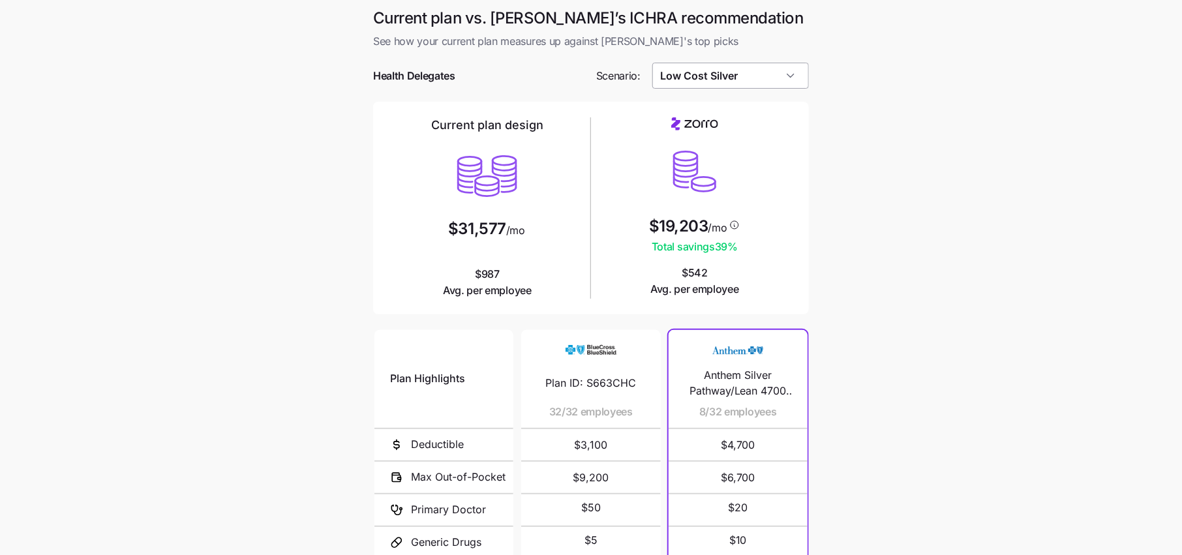
click at [732, 78] on input "Low Cost Silver" at bounding box center [730, 76] width 157 height 26
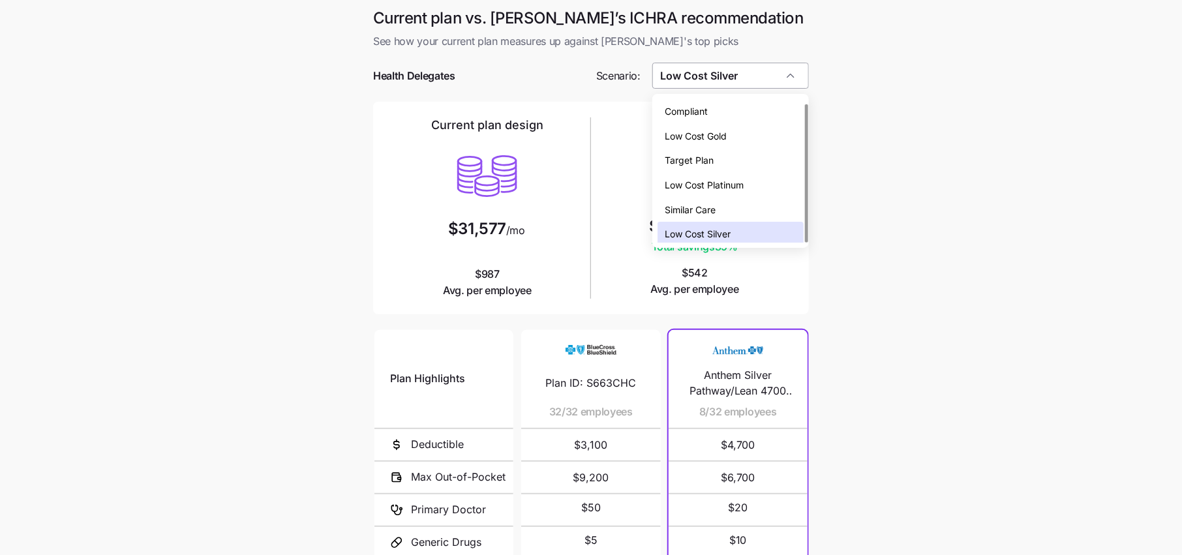
scroll to position [4, 0]
click at [723, 128] on span "Low Cost Gold" at bounding box center [696, 132] width 62 height 14
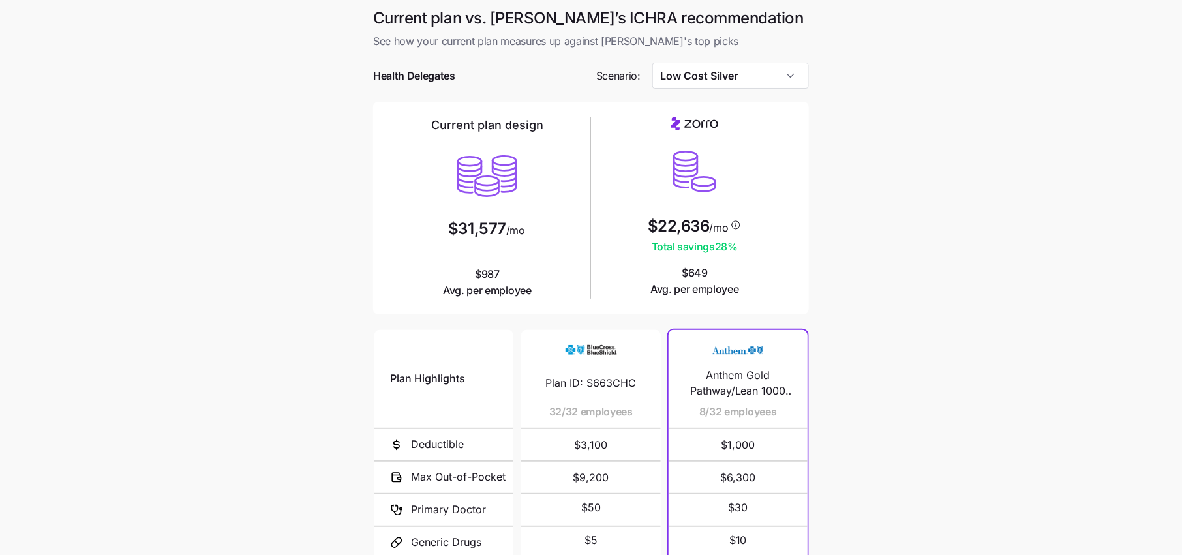
type input "Low Cost Gold"
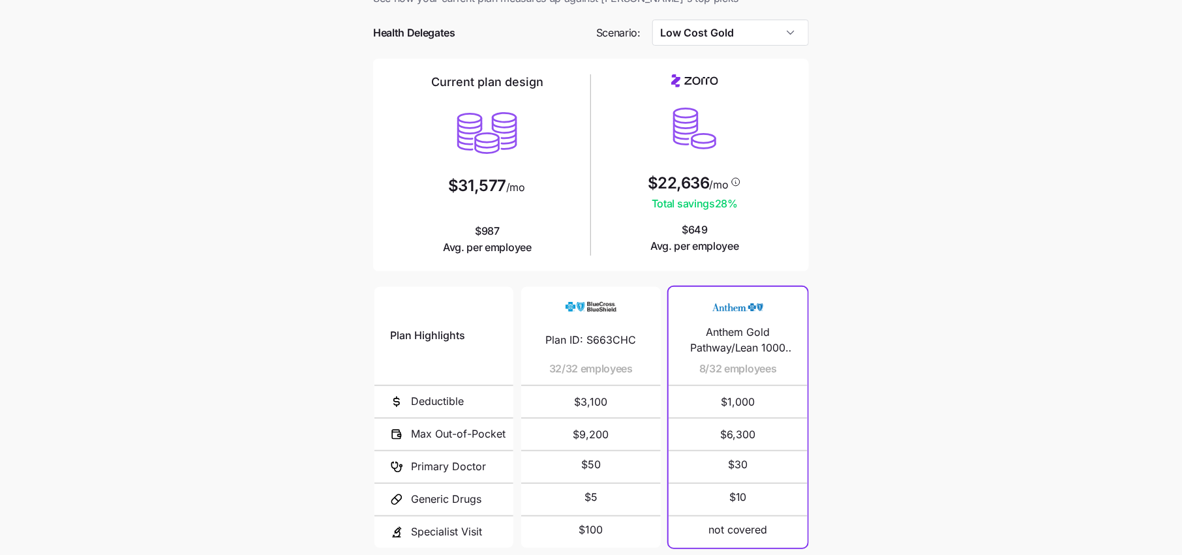
scroll to position [37, 0]
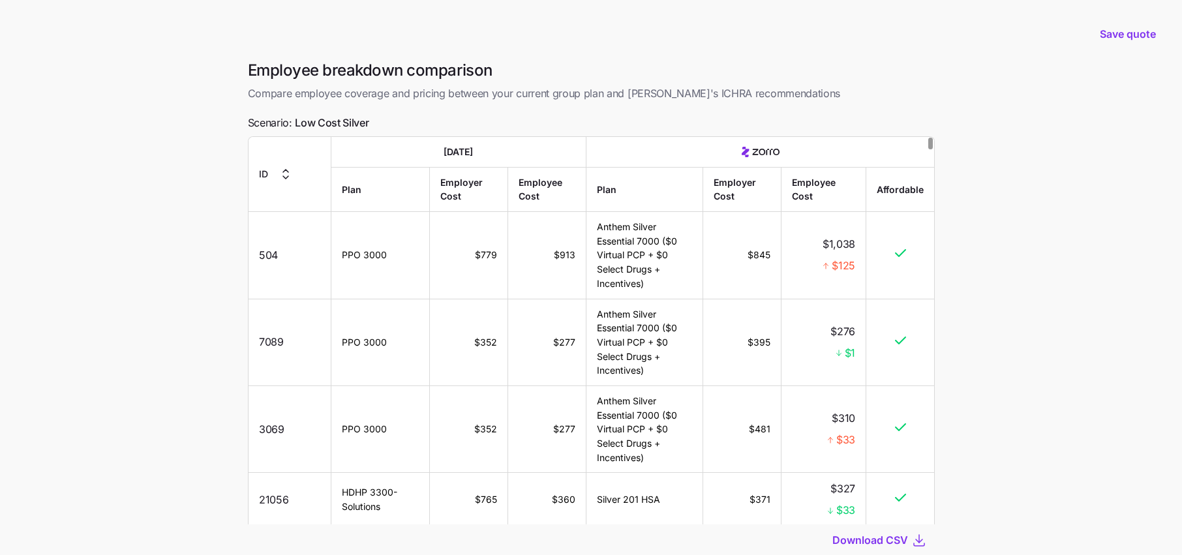
scroll to position [88, 0]
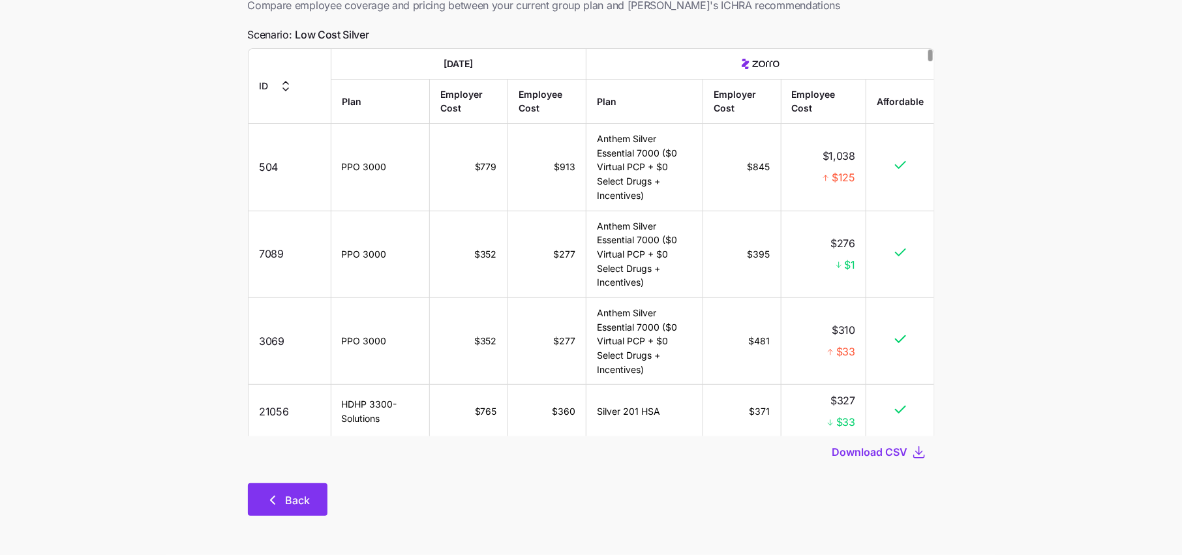
click at [297, 498] on span "Back" at bounding box center [298, 500] width 25 height 16
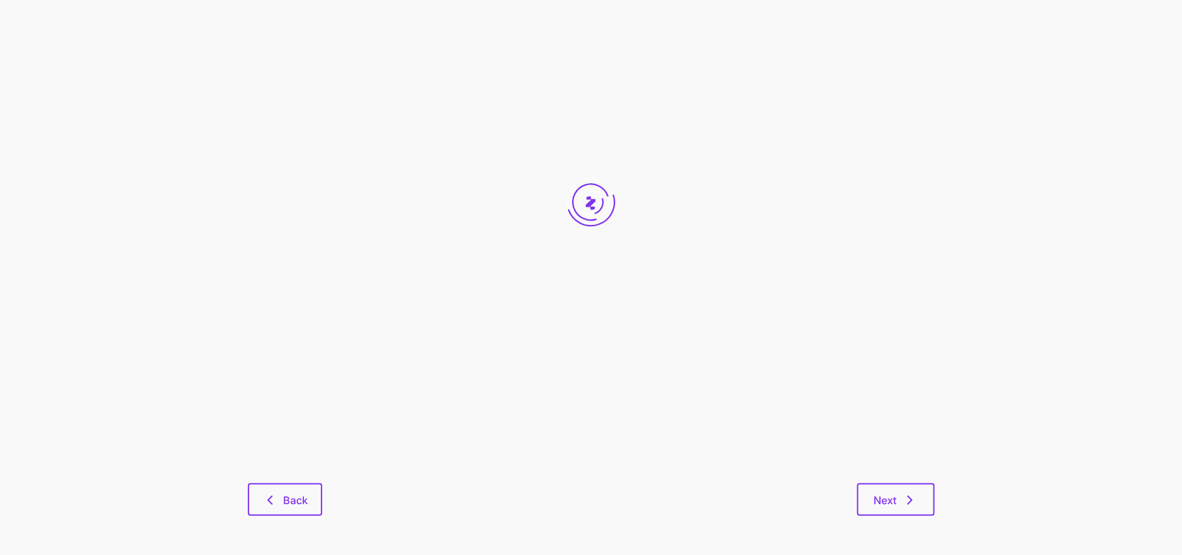
scroll to position [96, 0]
click at [299, 509] on span "Back" at bounding box center [295, 502] width 25 height 16
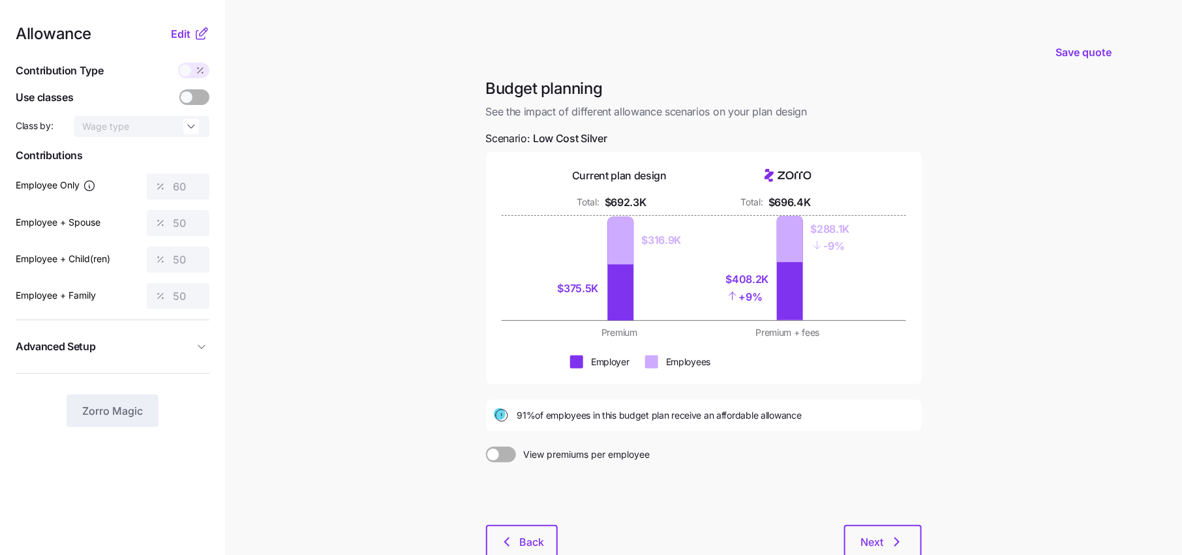
scroll to position [80, 0]
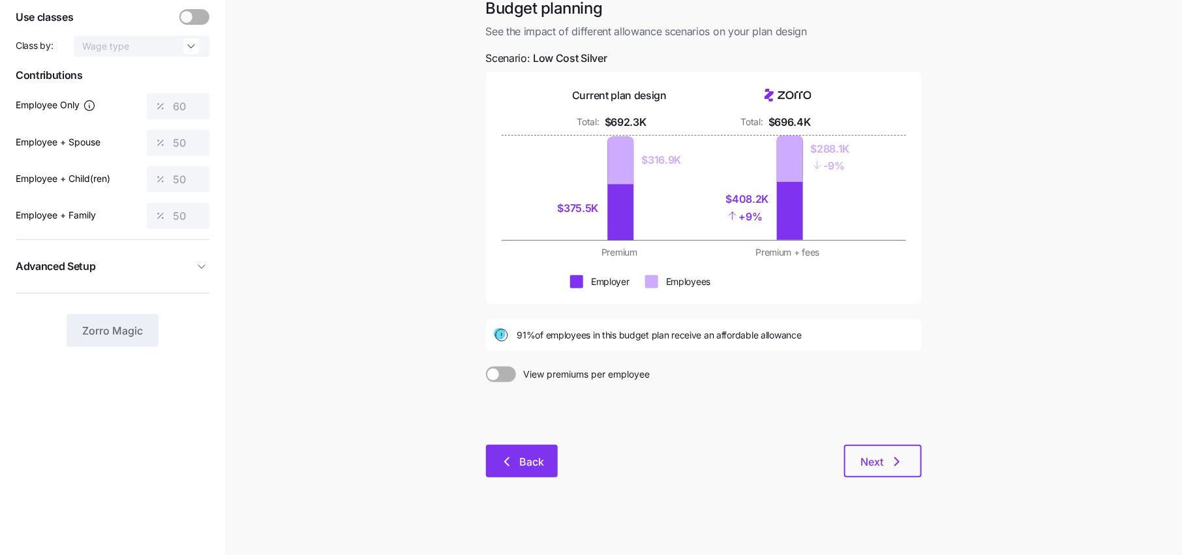
click at [519, 472] on button "Back" at bounding box center [522, 461] width 72 height 33
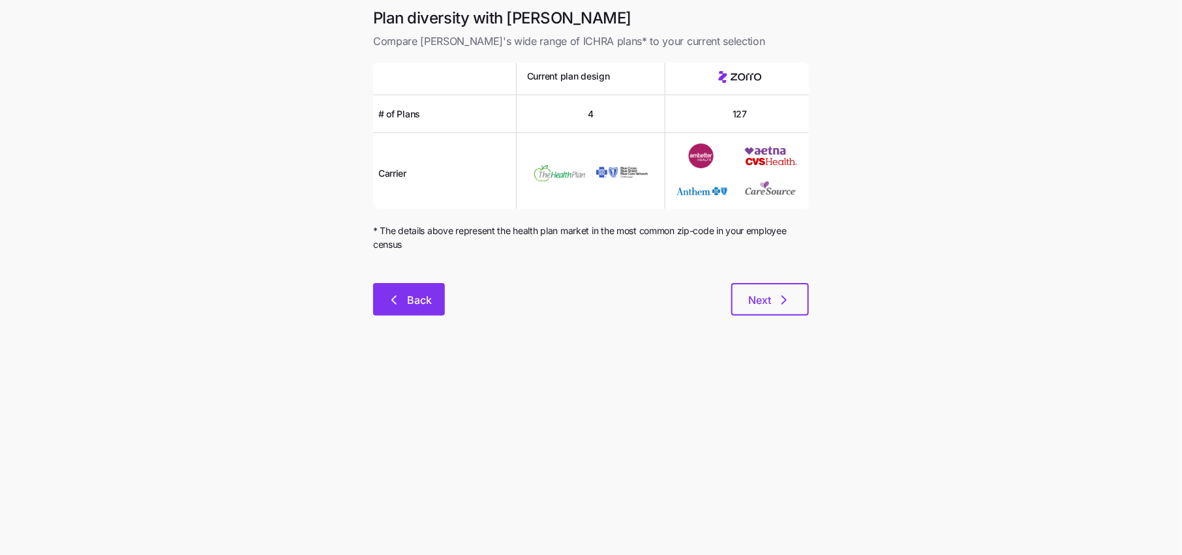
click at [407, 304] on span "Back" at bounding box center [419, 300] width 25 height 16
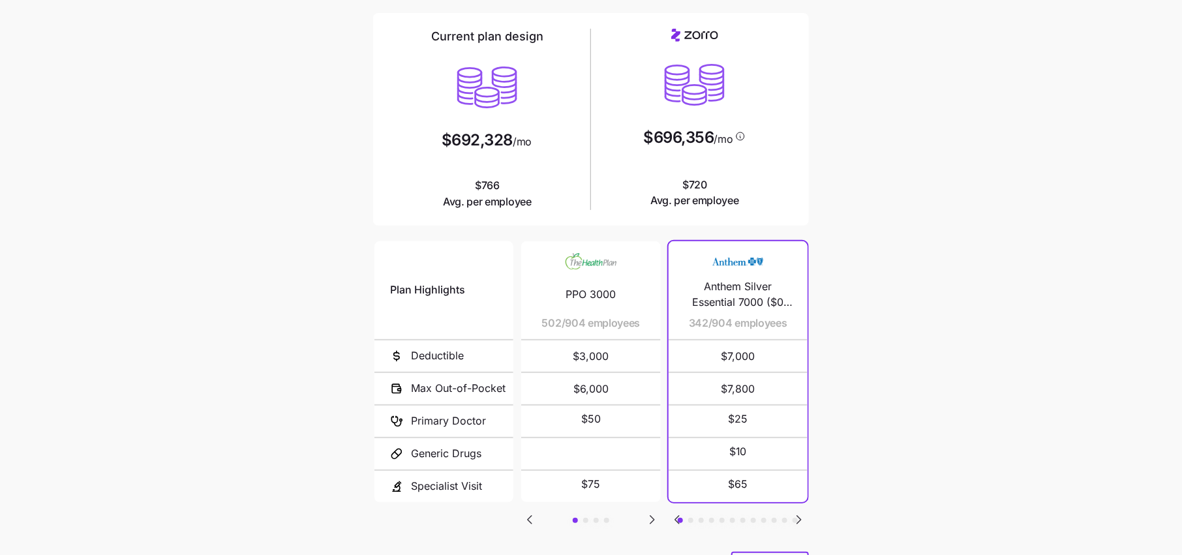
scroll to position [88, 0]
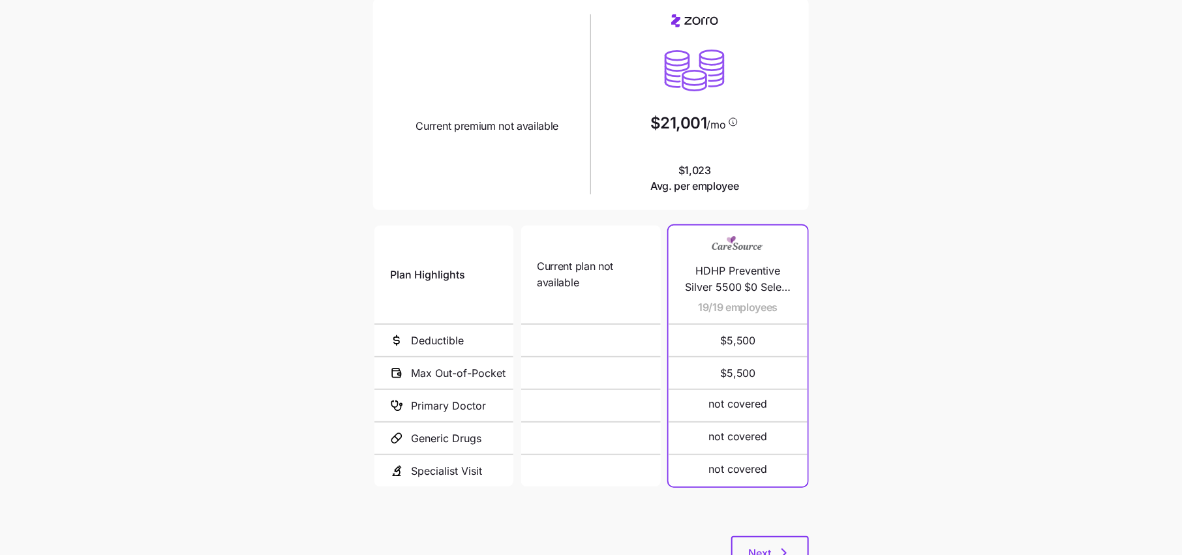
scroll to position [156, 0]
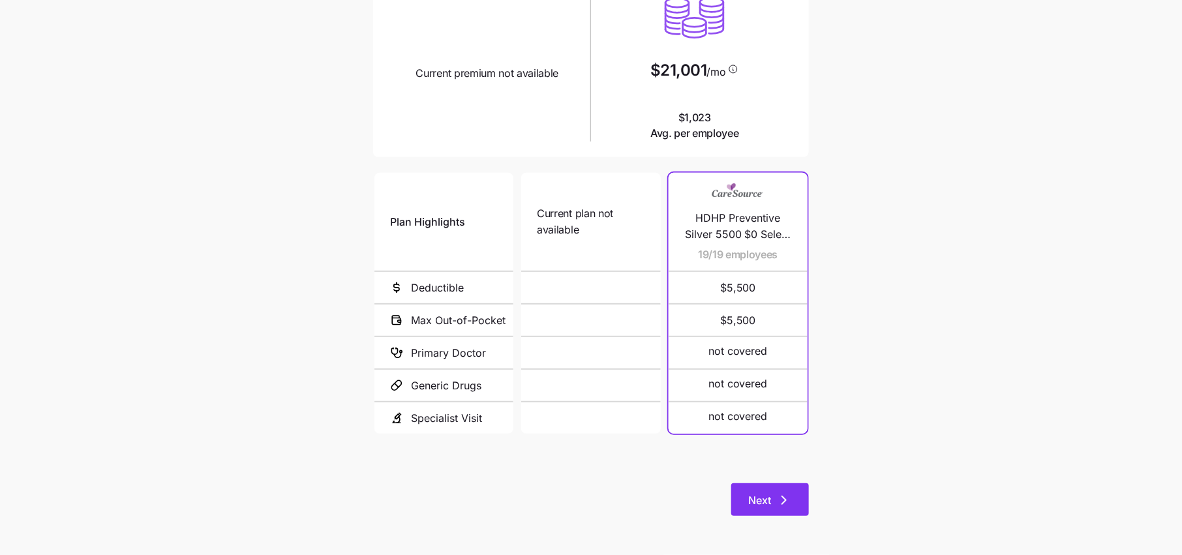
click at [762, 496] on span "Next" at bounding box center [759, 500] width 23 height 16
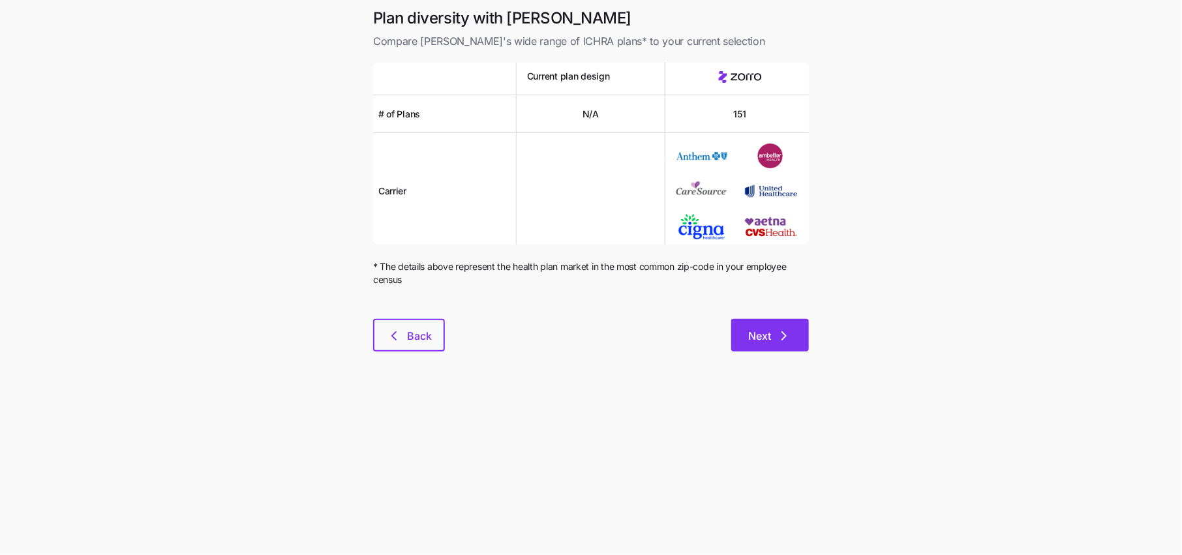
click at [766, 348] on button "Next" at bounding box center [770, 335] width 78 height 33
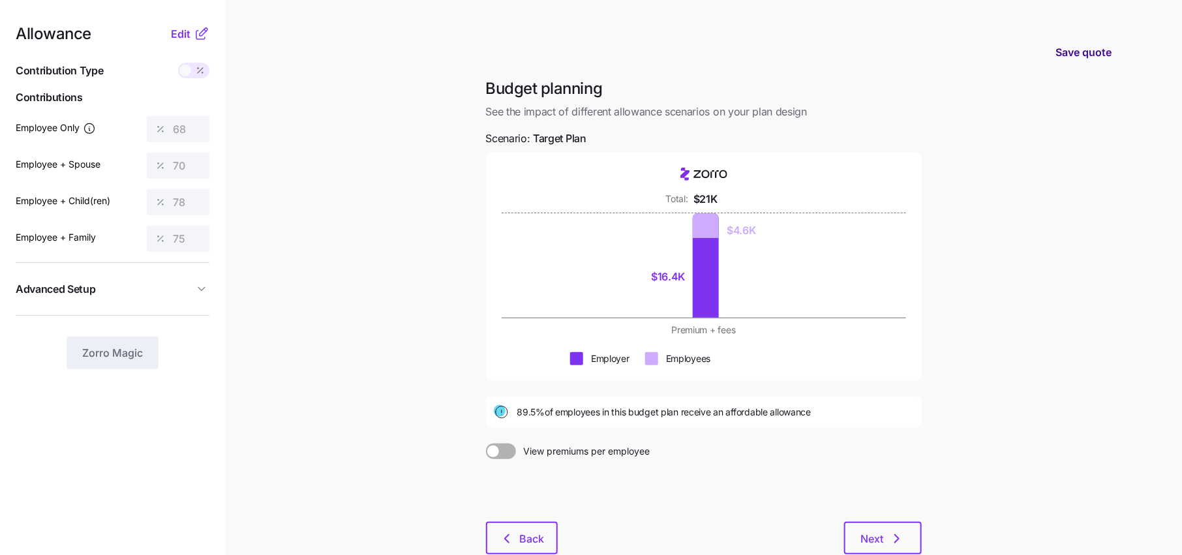
click at [1080, 49] on span "Save quote" at bounding box center [1083, 52] width 56 height 16
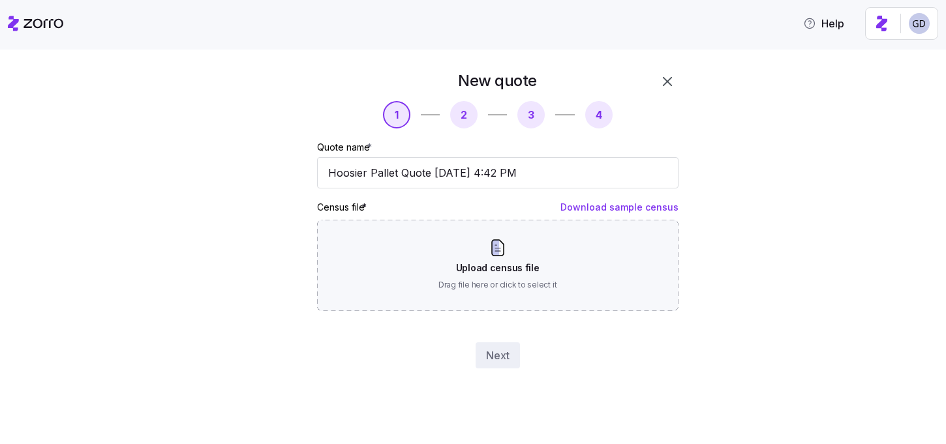
click at [522, 285] on div "Upload census file Drag file here or click to select it" at bounding box center [497, 265] width 361 height 91
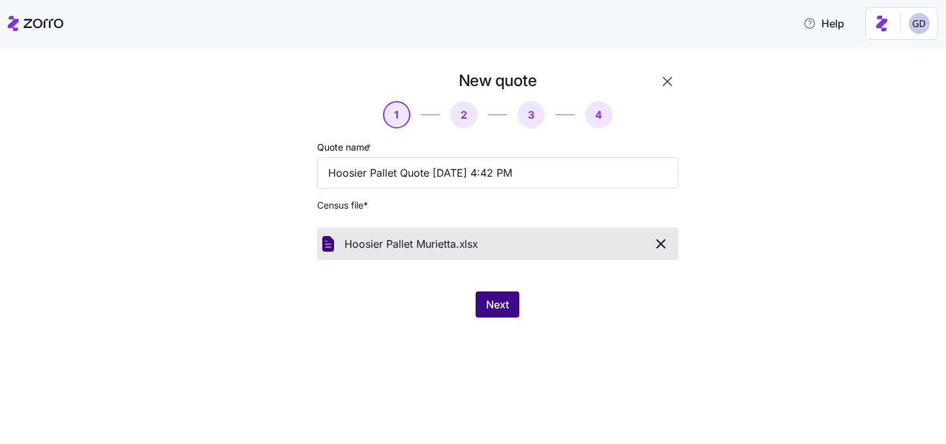
click at [495, 312] on span "Next" at bounding box center [497, 305] width 23 height 16
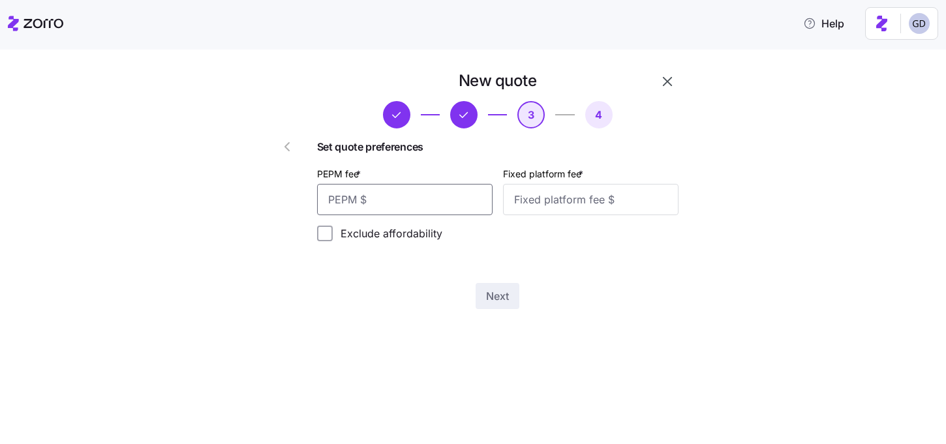
click at [413, 190] on input "PEPM fee *" at bounding box center [404, 199] width 175 height 31
type input "60"
type input "100"
click at [502, 299] on span "Next" at bounding box center [497, 296] width 23 height 16
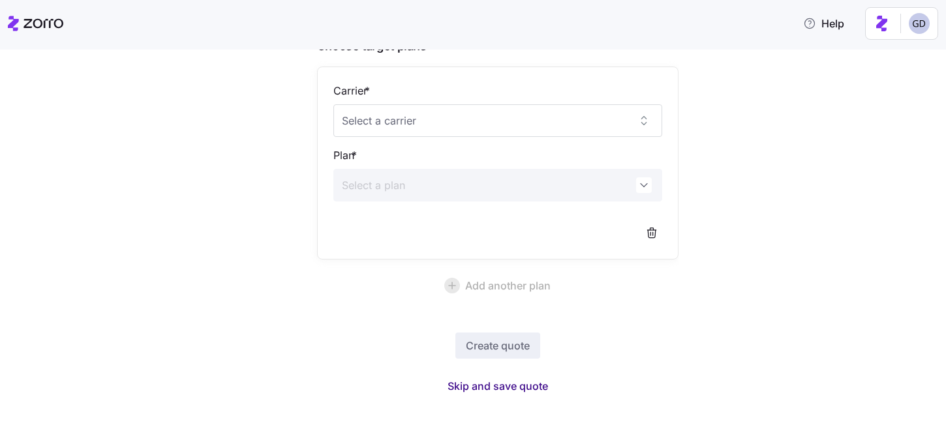
click at [512, 391] on span "Skip and save quote" at bounding box center [497, 386] width 100 height 16
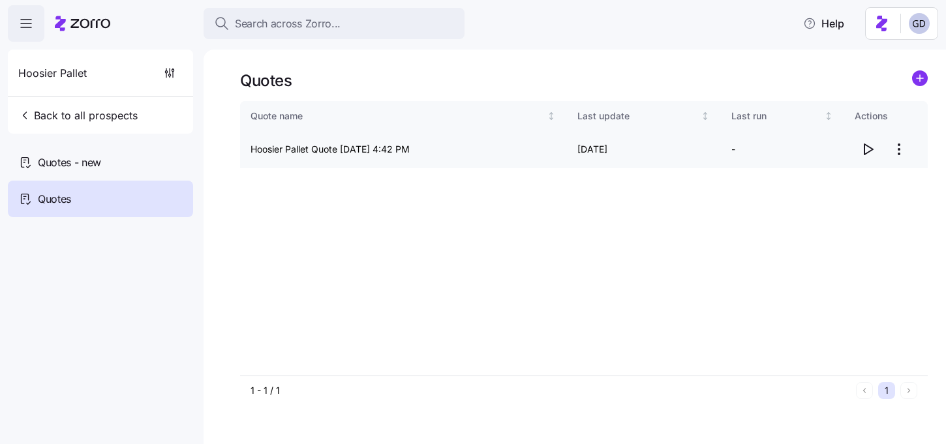
click at [867, 153] on icon "button" at bounding box center [867, 150] width 16 height 16
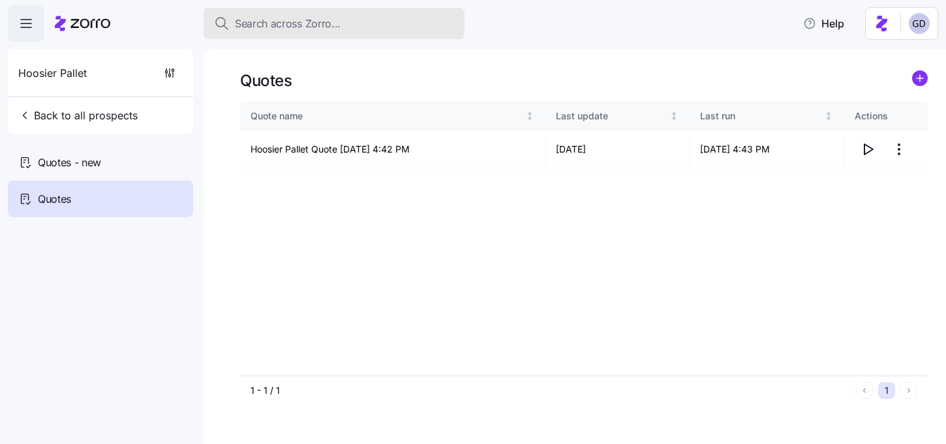
click at [365, 29] on div "Search across Zorro..." at bounding box center [334, 24] width 240 height 16
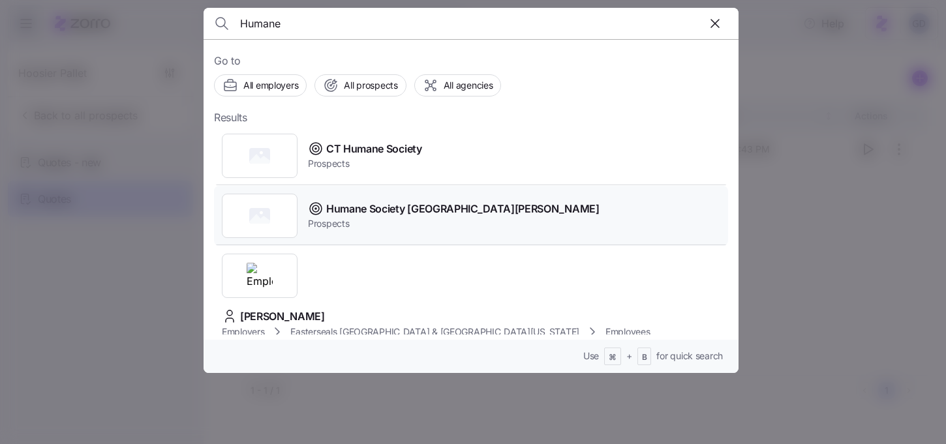
type input "Humane"
click at [370, 211] on span "Humane Society [GEOGRAPHIC_DATA][PERSON_NAME]" at bounding box center [462, 209] width 273 height 16
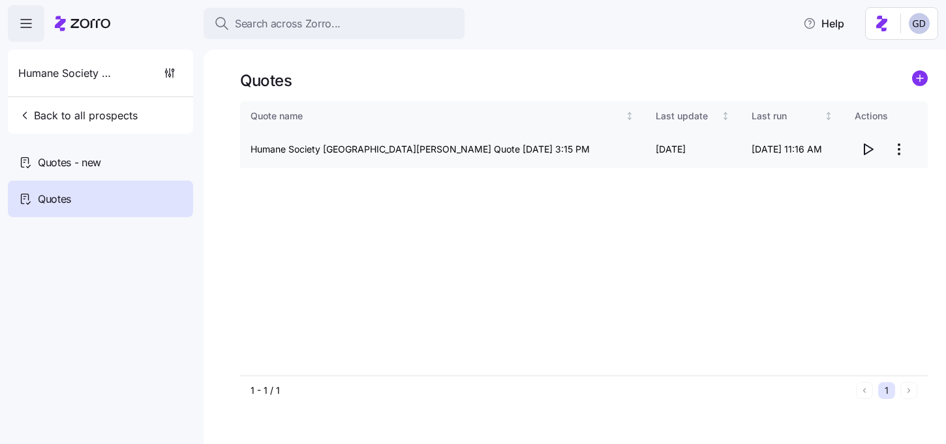
click at [867, 151] on icon "button" at bounding box center [867, 150] width 16 height 16
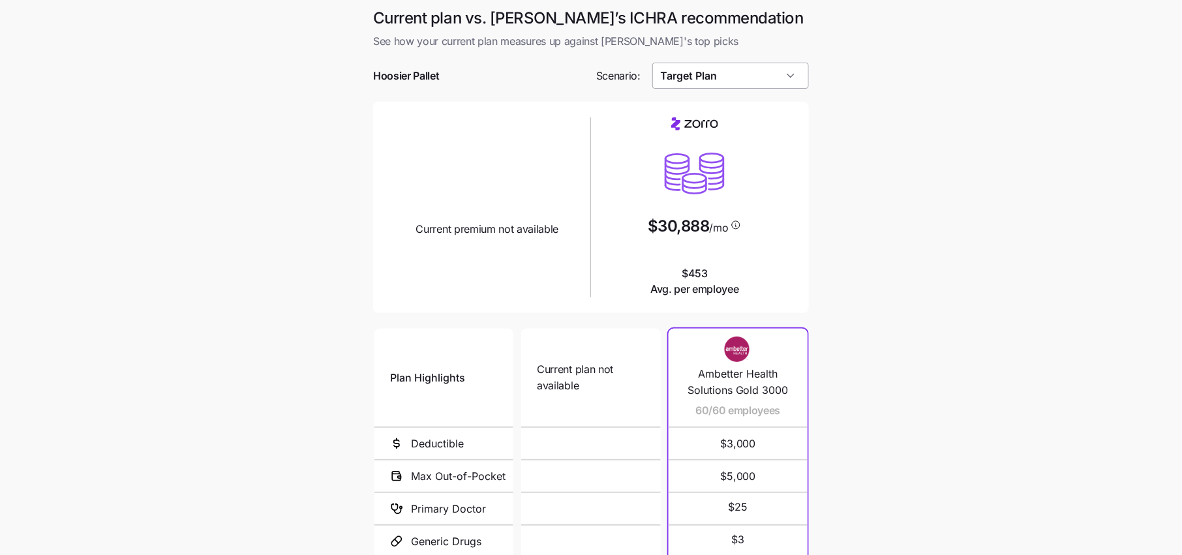
click at [736, 75] on input "Target Plan" at bounding box center [730, 76] width 157 height 26
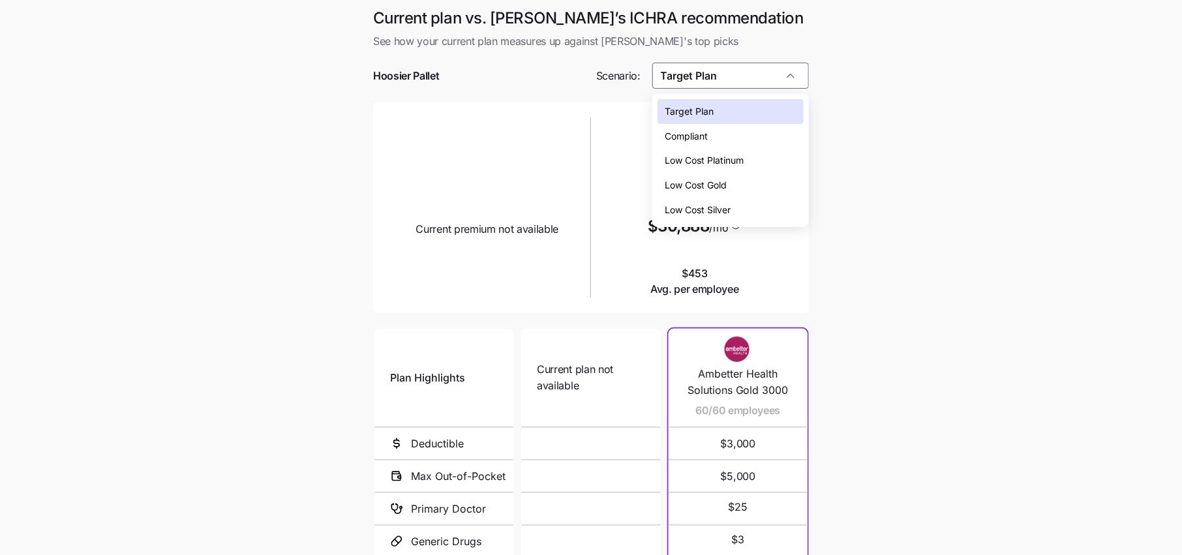
click at [712, 213] on span "Low Cost Silver" at bounding box center [698, 210] width 66 height 14
type input "Low Cost Silver"
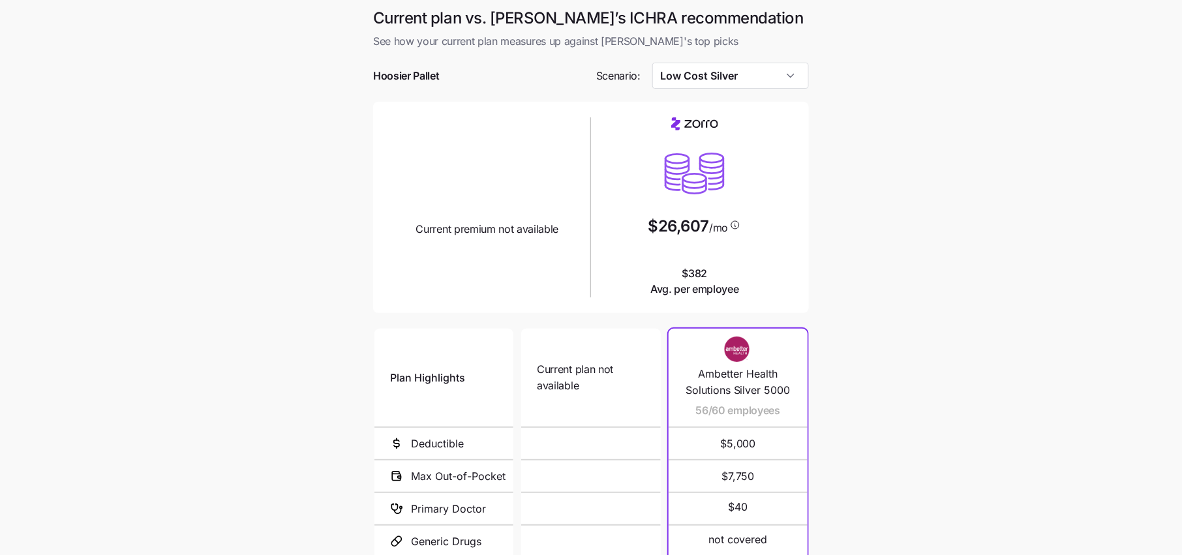
scroll to position [156, 0]
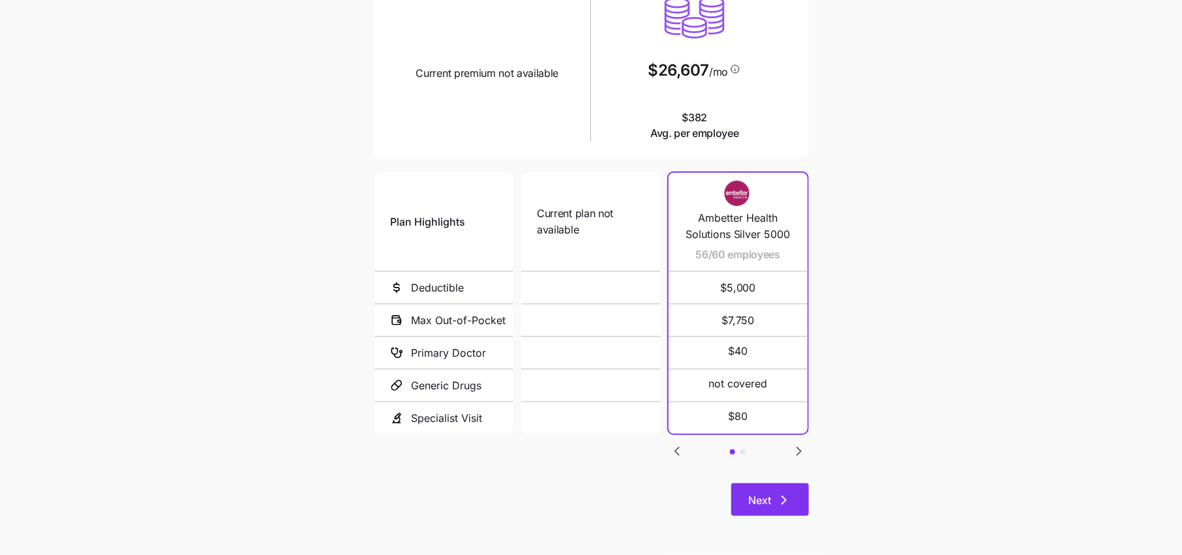
click at [791, 509] on button "Next" at bounding box center [770, 499] width 78 height 33
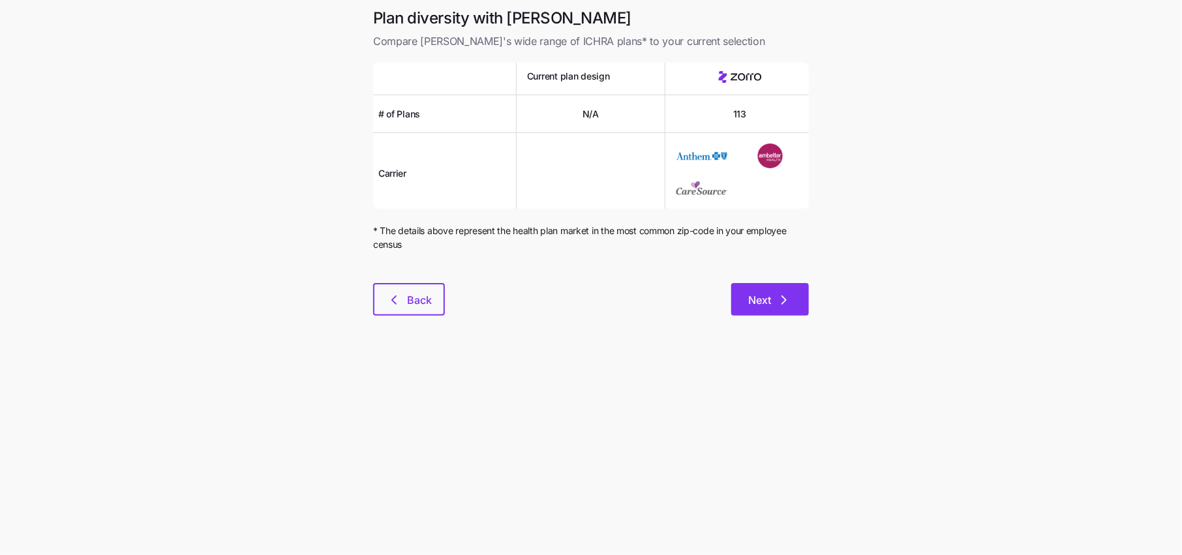
click at [794, 296] on button "Next" at bounding box center [770, 299] width 78 height 33
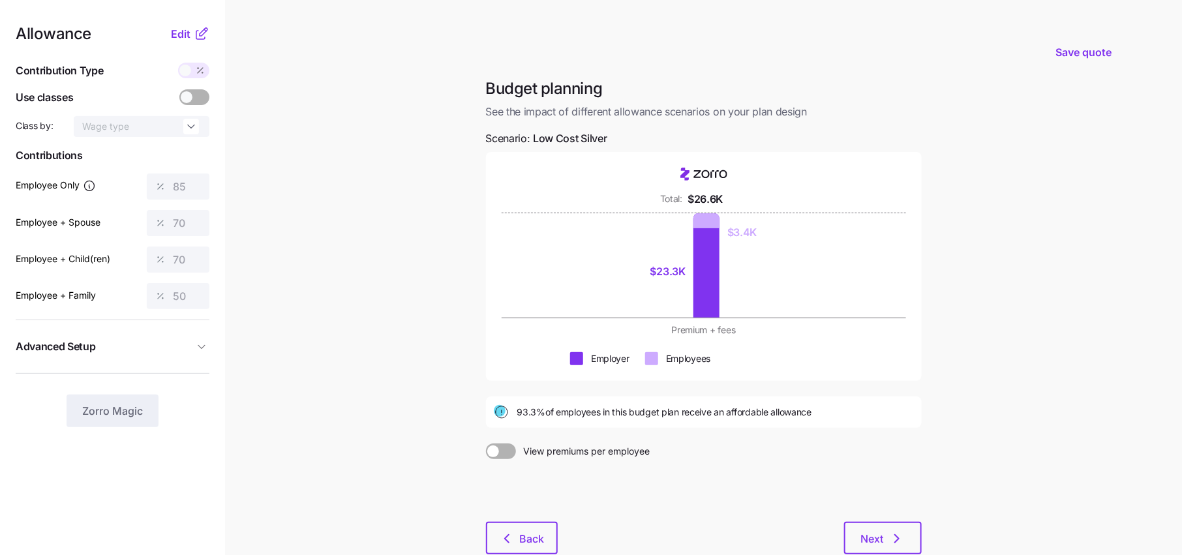
click at [200, 24] on nav "Allowance Edit Contribution Type Use classes Class by: Wage type Contributions …" at bounding box center [112, 319] width 225 height 638
click at [200, 34] on icon at bounding box center [204, 32] width 8 height 8
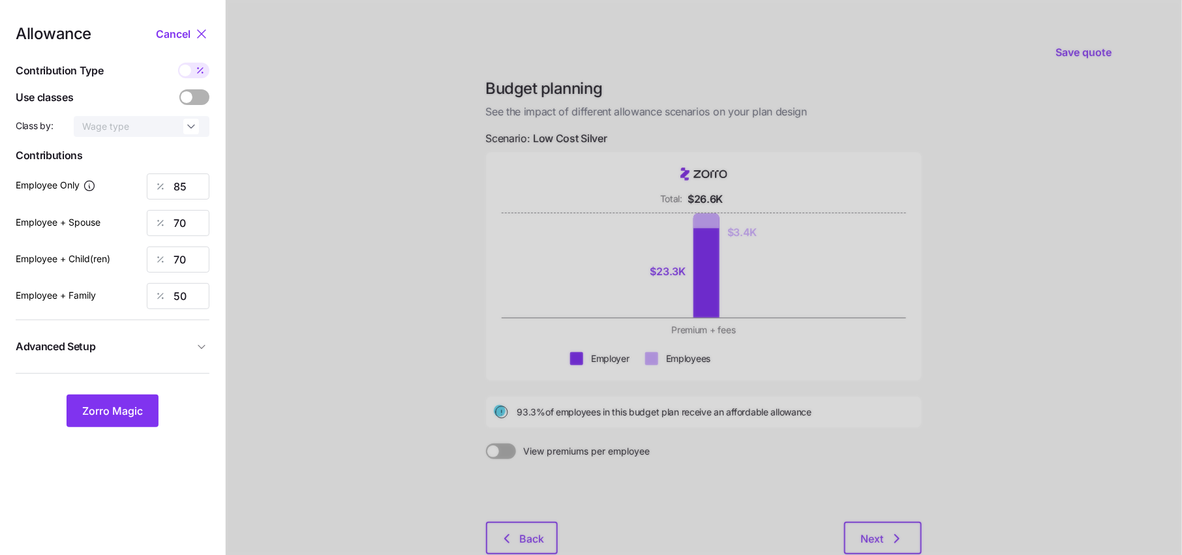
click at [190, 69] on span at bounding box center [185, 71] width 12 height 12
click at [178, 63] on input "checkbox" at bounding box center [178, 63] width 0 height 0
type input "339"
type input "559"
type input "517"
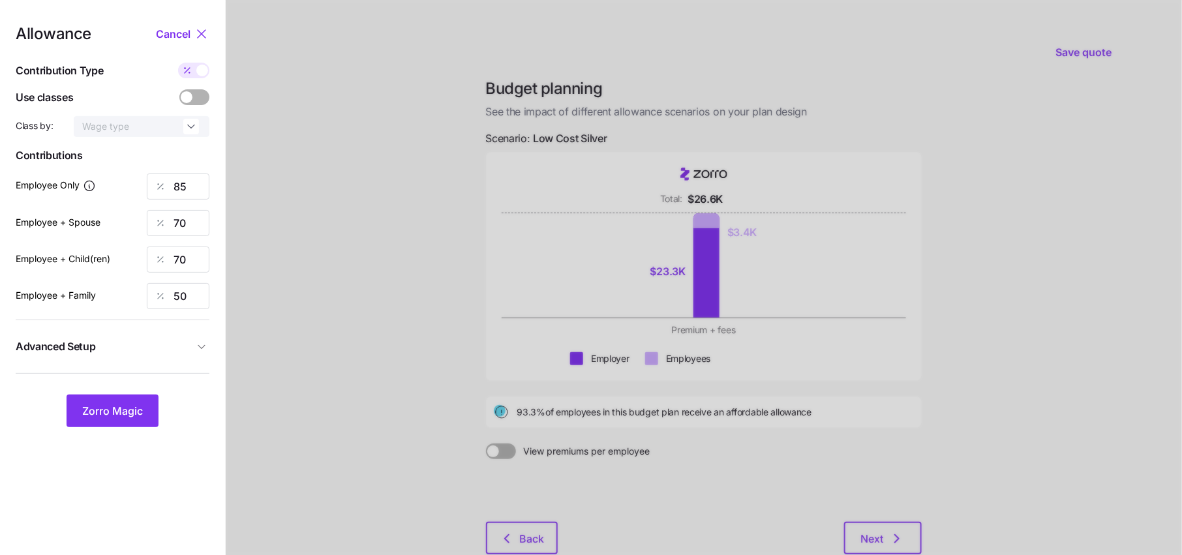
type input "569"
drag, startPoint x: 197, startPoint y: 224, endPoint x: 128, endPoint y: 224, distance: 68.5
click at [128, 224] on div "Employee + Spouse 559" at bounding box center [113, 223] width 194 height 26
type input "339"
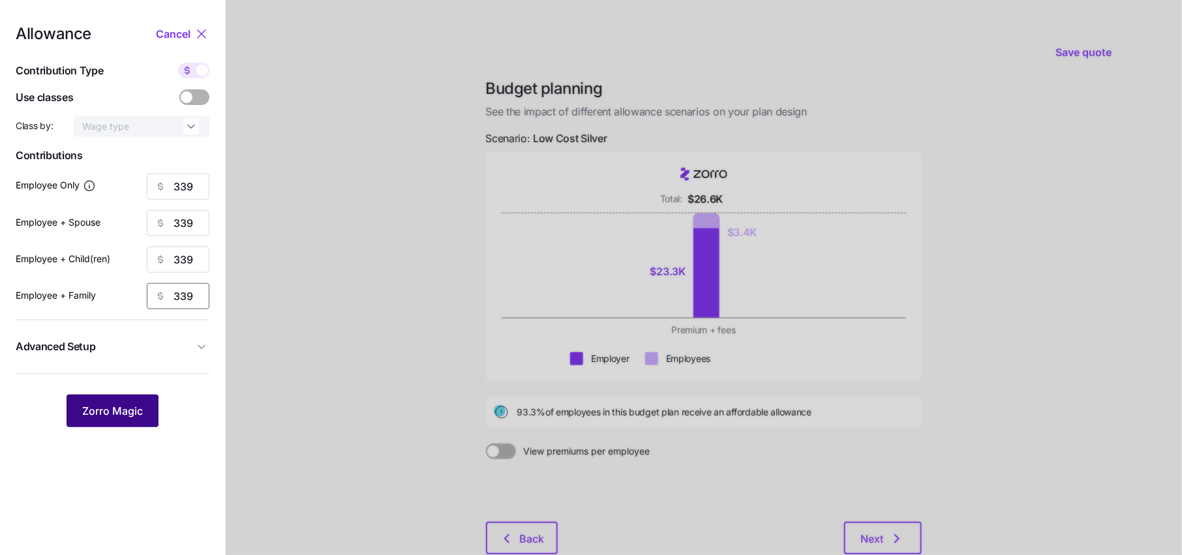
type input "339"
click at [118, 410] on span "Zorro Magic" at bounding box center [112, 411] width 61 height 16
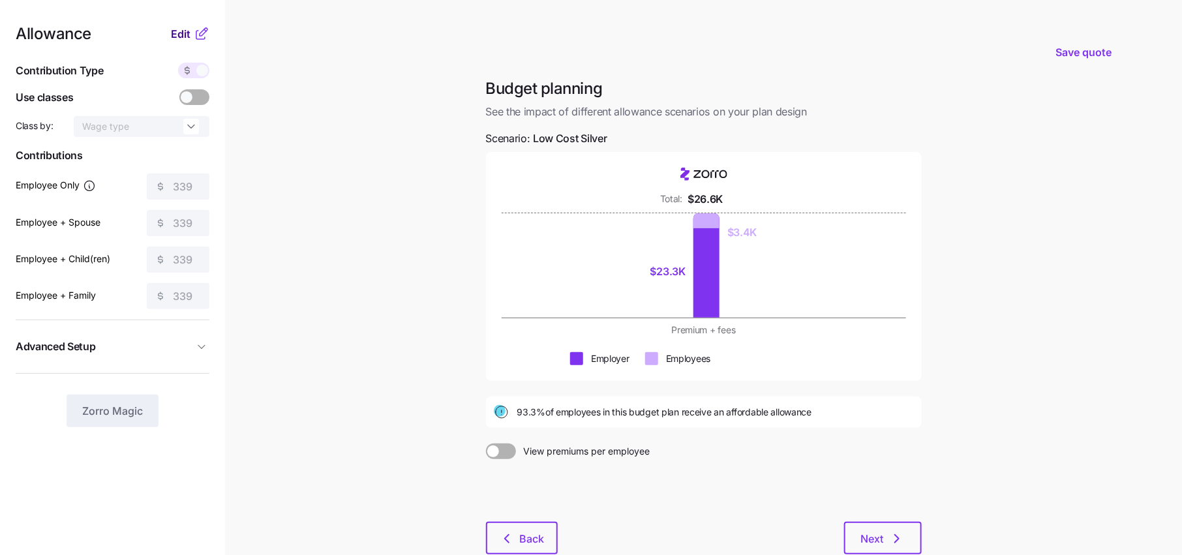
click at [193, 33] on button "Edit" at bounding box center [182, 34] width 23 height 16
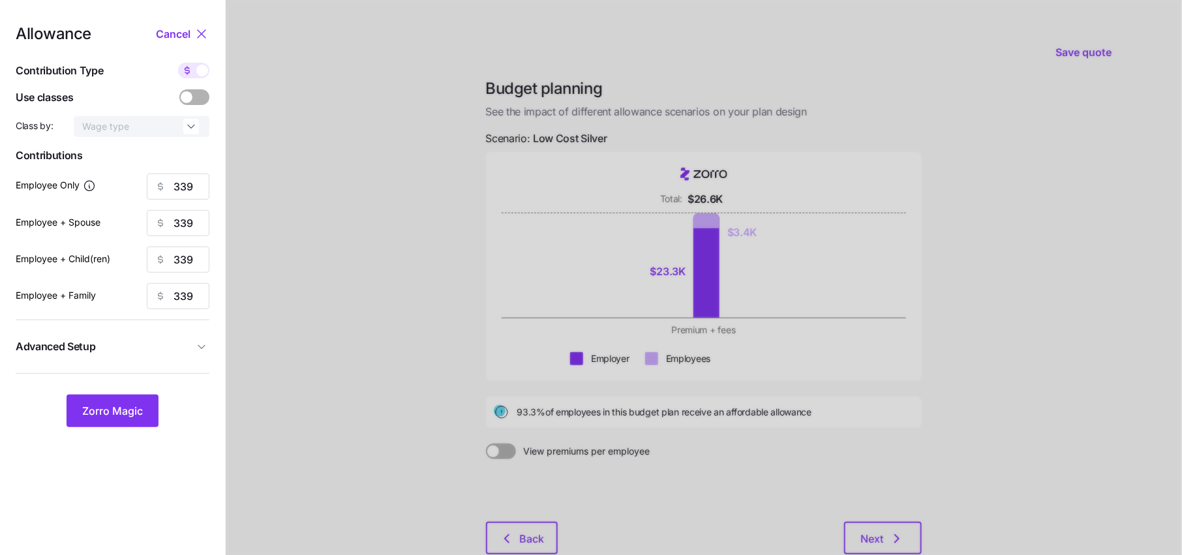
click at [196, 74] on div at bounding box center [193, 71] width 31 height 16
click at [178, 63] on input "checkbox" at bounding box center [178, 63] width 0 height 0
type input "85"
type input "42"
type input "46"
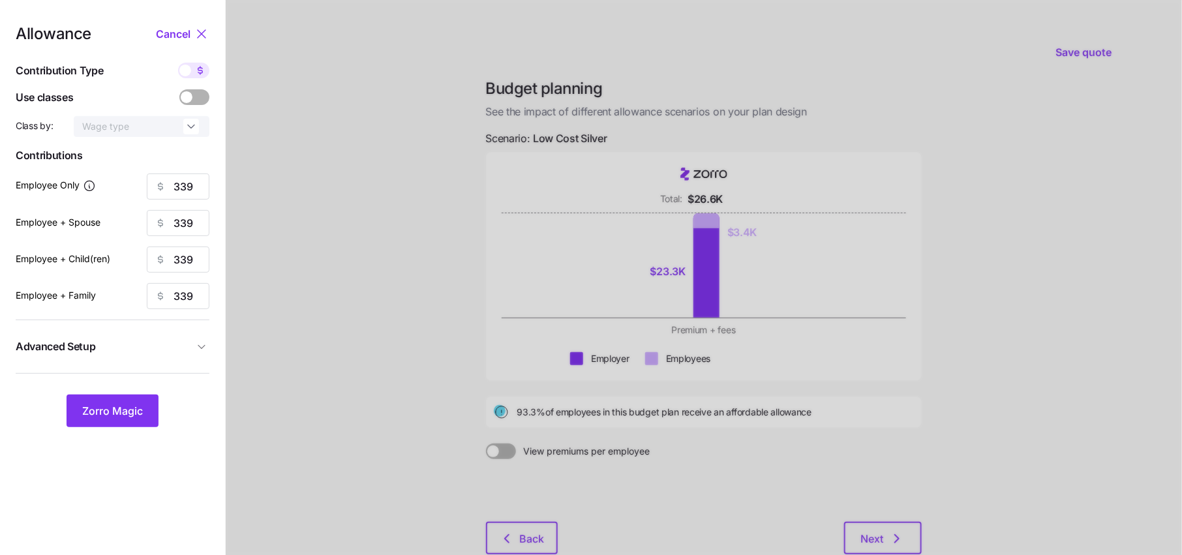
type input "30"
drag, startPoint x: 191, startPoint y: 195, endPoint x: 148, endPoint y: 195, distance: 43.0
click at [148, 195] on div "85" at bounding box center [178, 186] width 63 height 26
click at [136, 407] on span "Zorro Magic" at bounding box center [112, 411] width 61 height 16
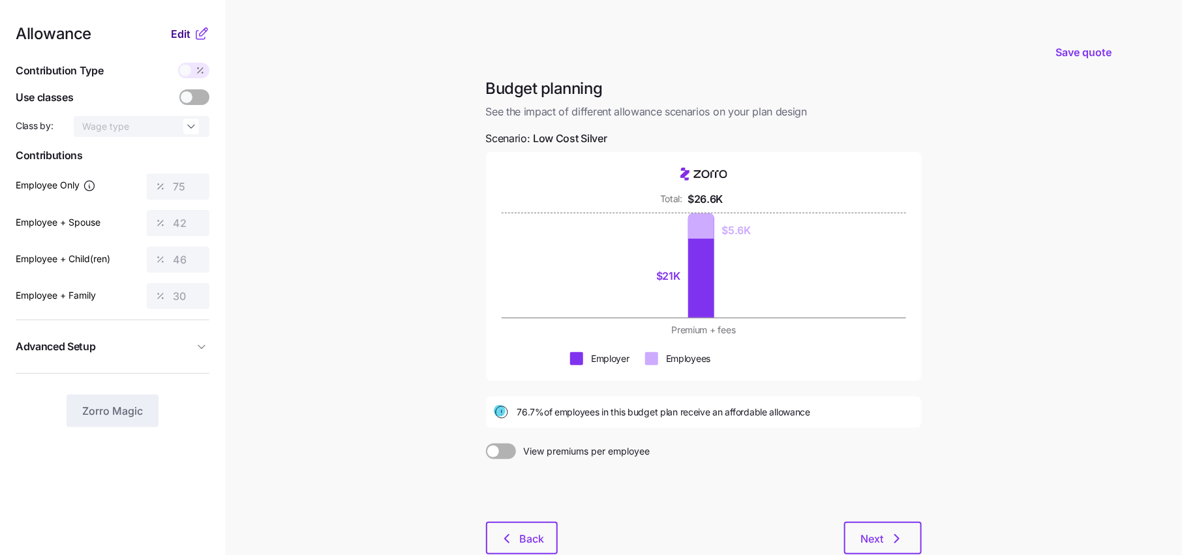
click at [188, 29] on span "Edit" at bounding box center [181, 34] width 20 height 16
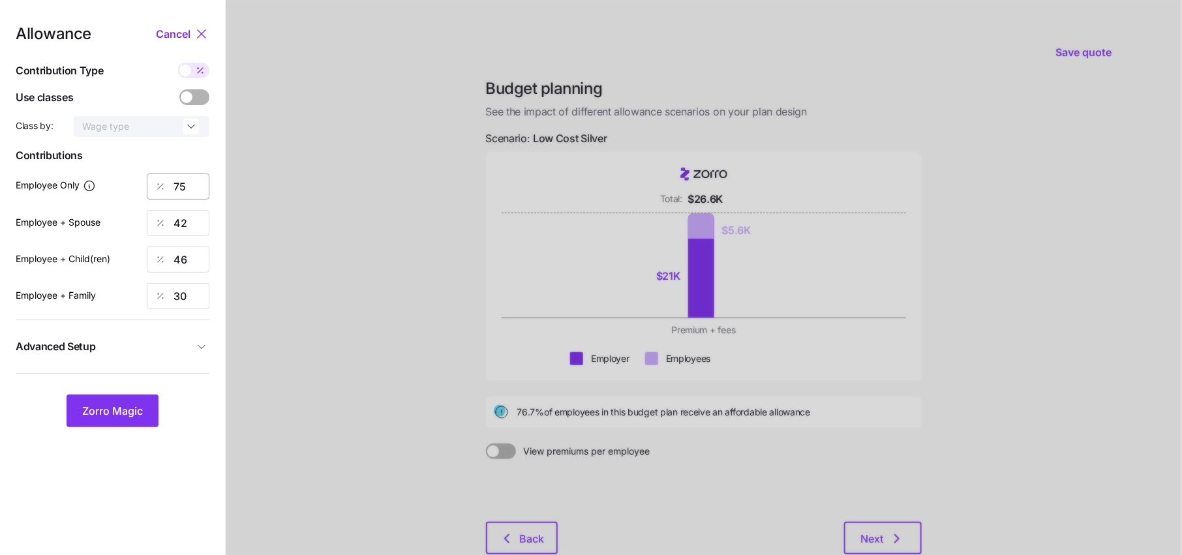
click at [208, 197] on nav "Allowance Cancel Contribution Type Use classes Class by: Wage type Contribution…" at bounding box center [112, 319] width 225 height 638
drag, startPoint x: 196, startPoint y: 194, endPoint x: 139, endPoint y: 194, distance: 56.7
click at [139, 194] on div "Employee Only 75" at bounding box center [113, 186] width 194 height 26
click at [134, 421] on button "Zorro Magic" at bounding box center [113, 411] width 92 height 33
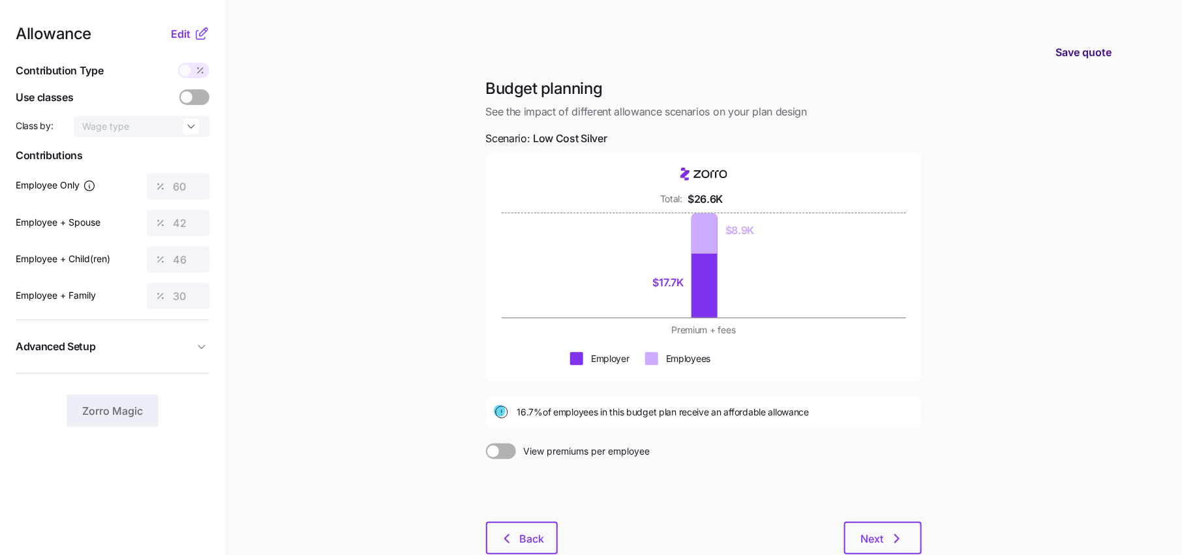
click at [1086, 56] on span "Save quote" at bounding box center [1083, 52] width 56 height 16
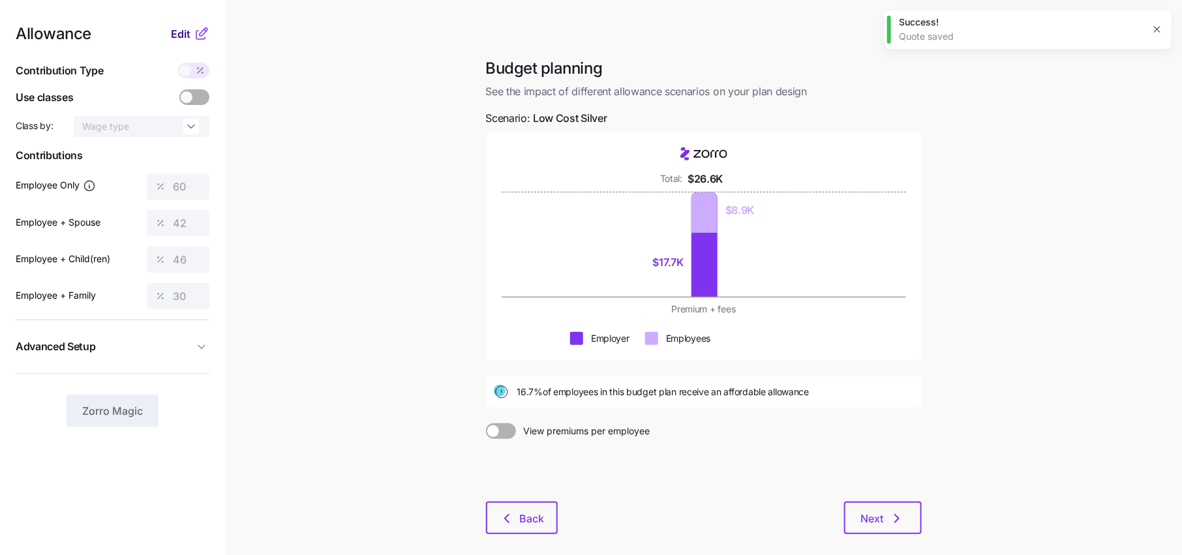
click at [173, 30] on span "Edit" at bounding box center [181, 34] width 20 height 16
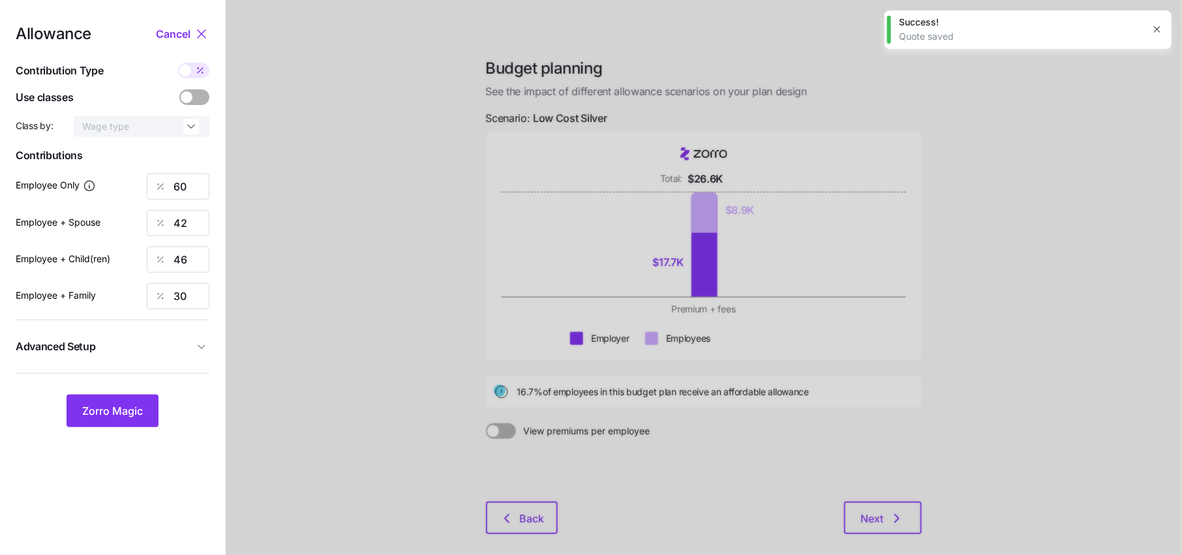
click at [193, 70] on span at bounding box center [200, 71] width 18 height 16
click at [178, 63] on input "checkbox" at bounding box center [178, 63] width 0 height 0
type input "240"
type input "339"
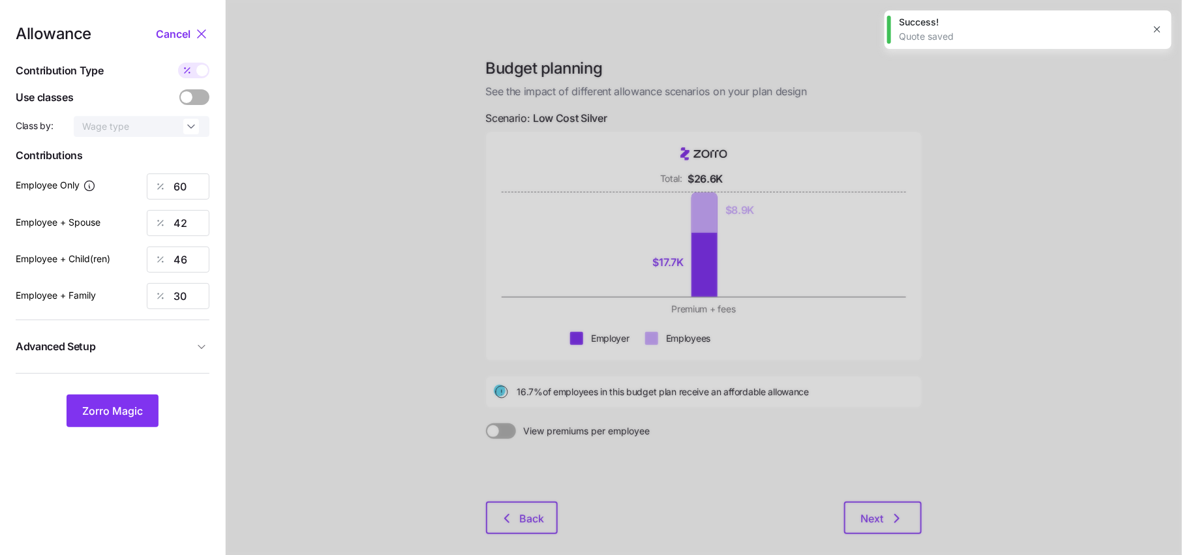
type input "339"
drag, startPoint x: 198, startPoint y: 220, endPoint x: 138, endPoint y: 220, distance: 60.6
click at [137, 220] on div "Employee + Spouse 339" at bounding box center [113, 223] width 194 height 26
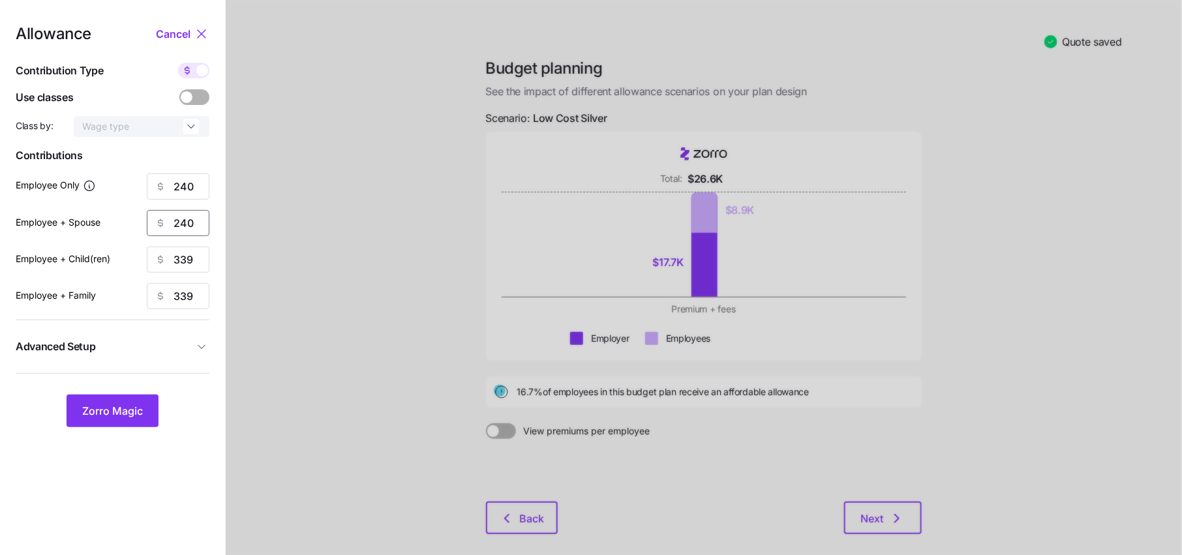
type input "240"
click at [200, 338] on button "Advanced Setup" at bounding box center [113, 347] width 194 height 32
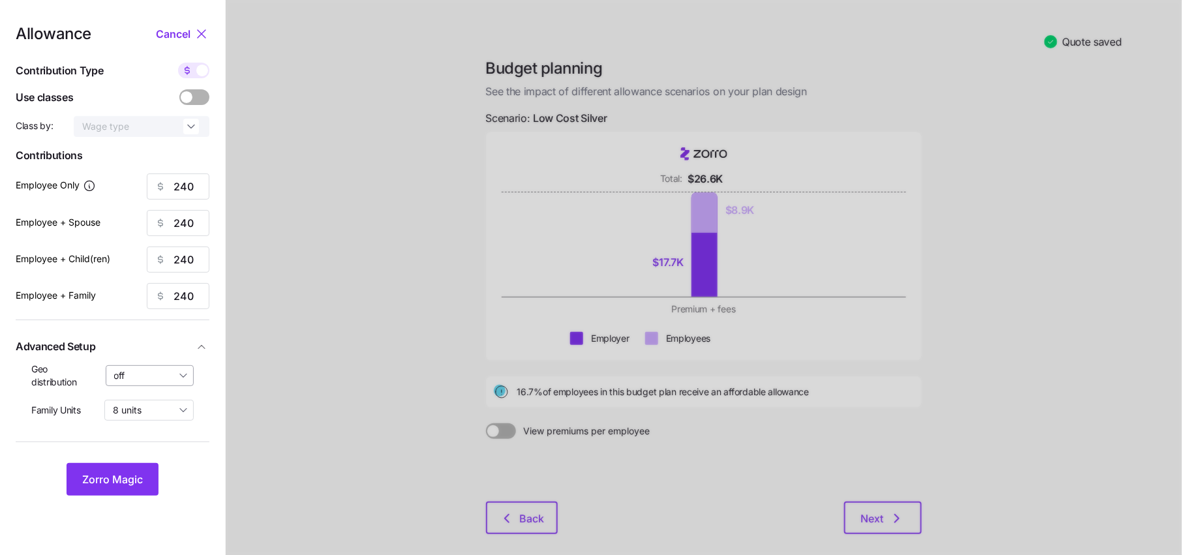
click at [134, 372] on input "off" at bounding box center [150, 375] width 89 height 21
click at [140, 453] on span "By state (1)" at bounding box center [142, 451] width 48 height 14
type input "By state (1)"
click at [124, 471] on span "Zorro Magic" at bounding box center [112, 479] width 61 height 16
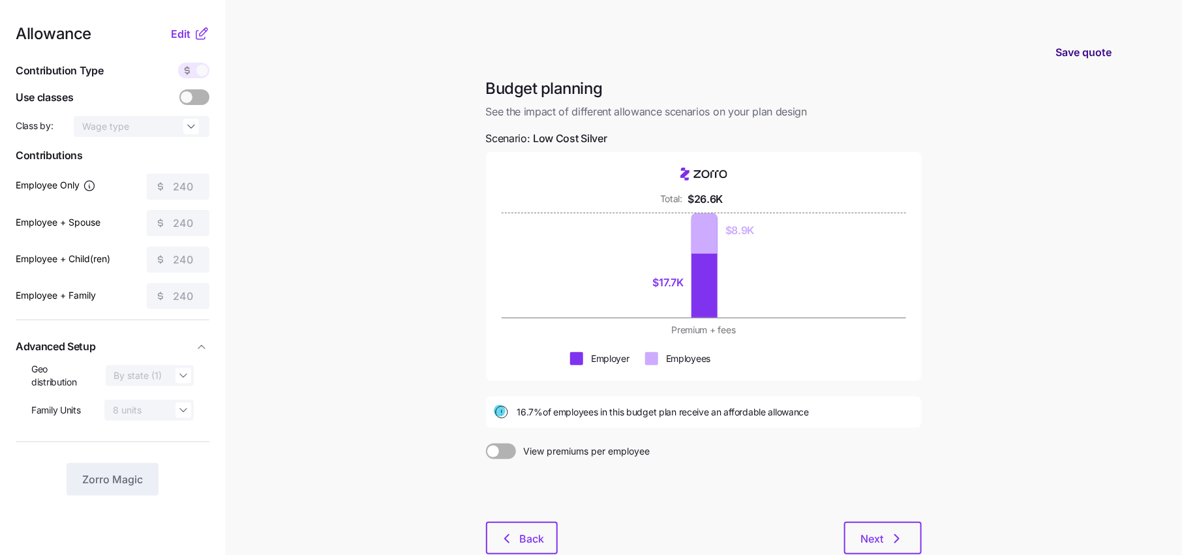
click at [1076, 49] on span "Save quote" at bounding box center [1083, 52] width 56 height 16
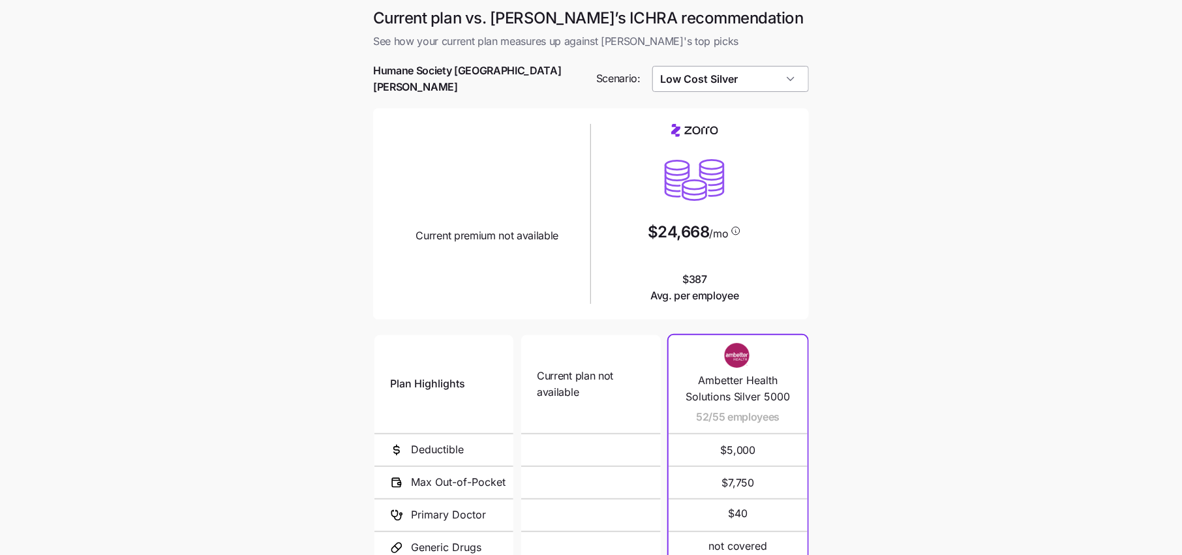
click at [723, 78] on input "Low Cost Silver" at bounding box center [730, 79] width 157 height 26
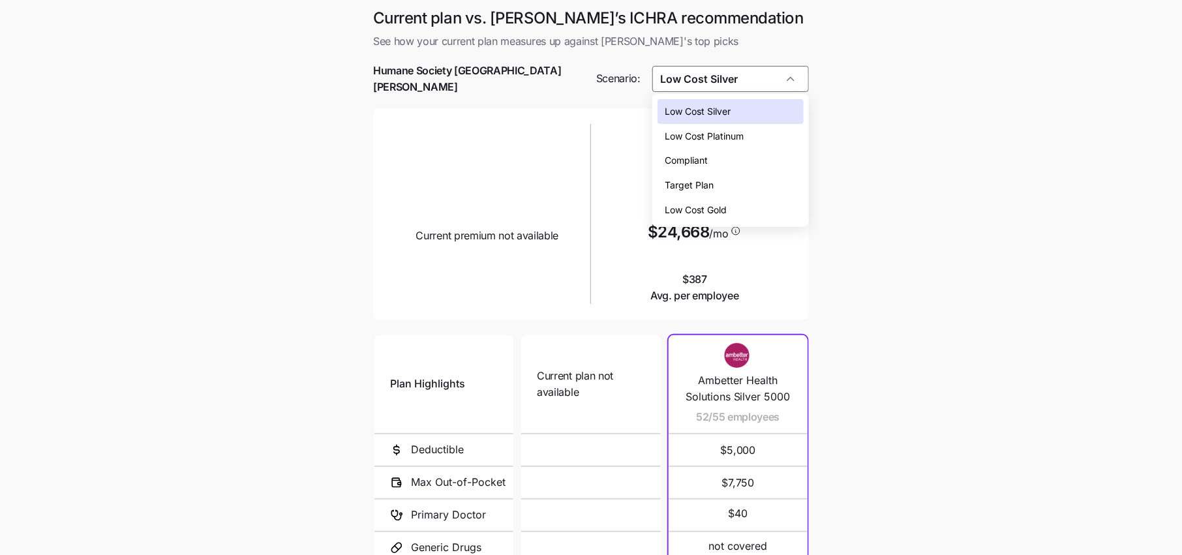
click at [721, 100] on div "Low Cost Silver" at bounding box center [730, 111] width 146 height 25
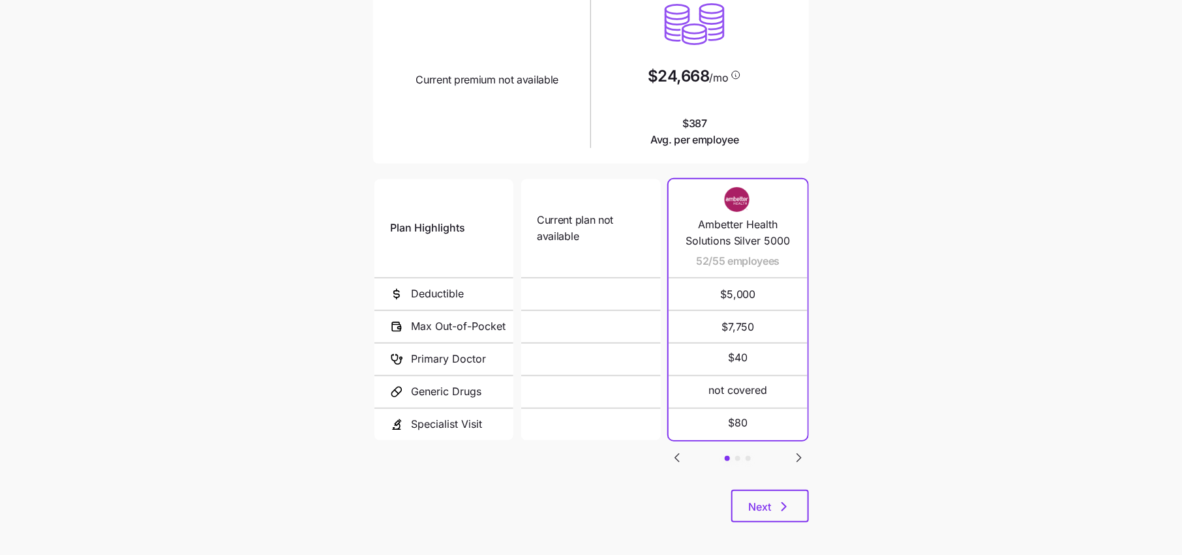
scroll to position [155, 0]
click at [797, 513] on button "Next" at bounding box center [770, 507] width 78 height 33
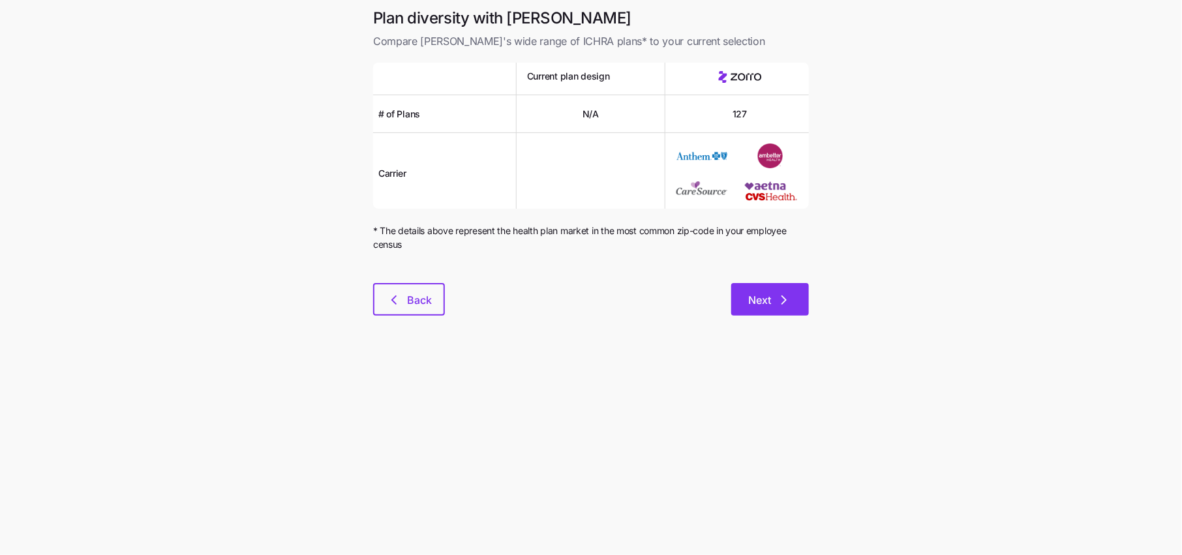
click at [786, 308] on button "Next" at bounding box center [770, 299] width 78 height 33
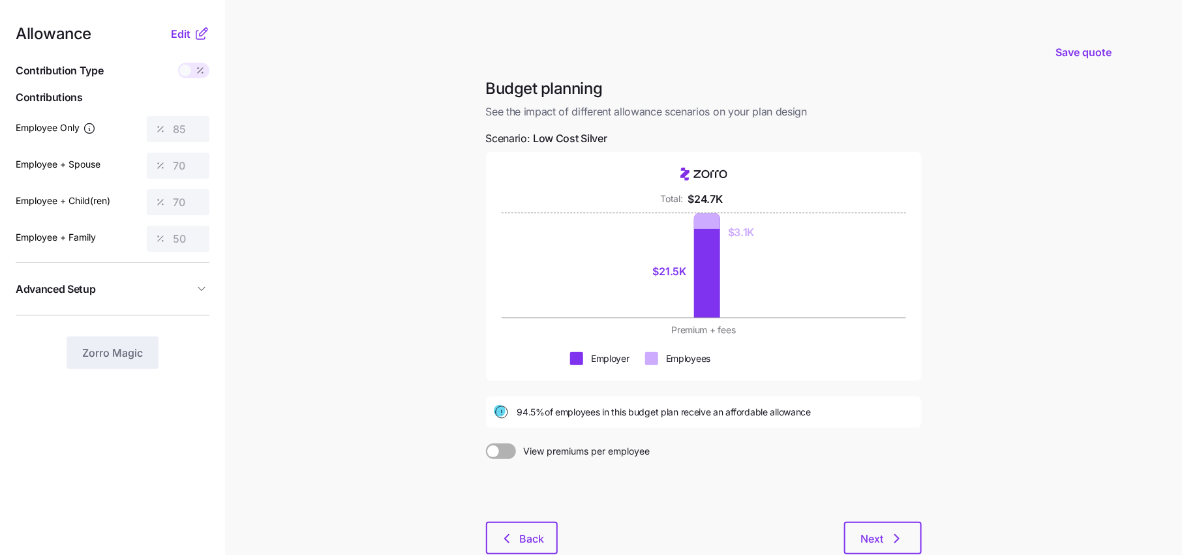
scroll to position [82, 0]
